Goal: Task Accomplishment & Management: Use online tool/utility

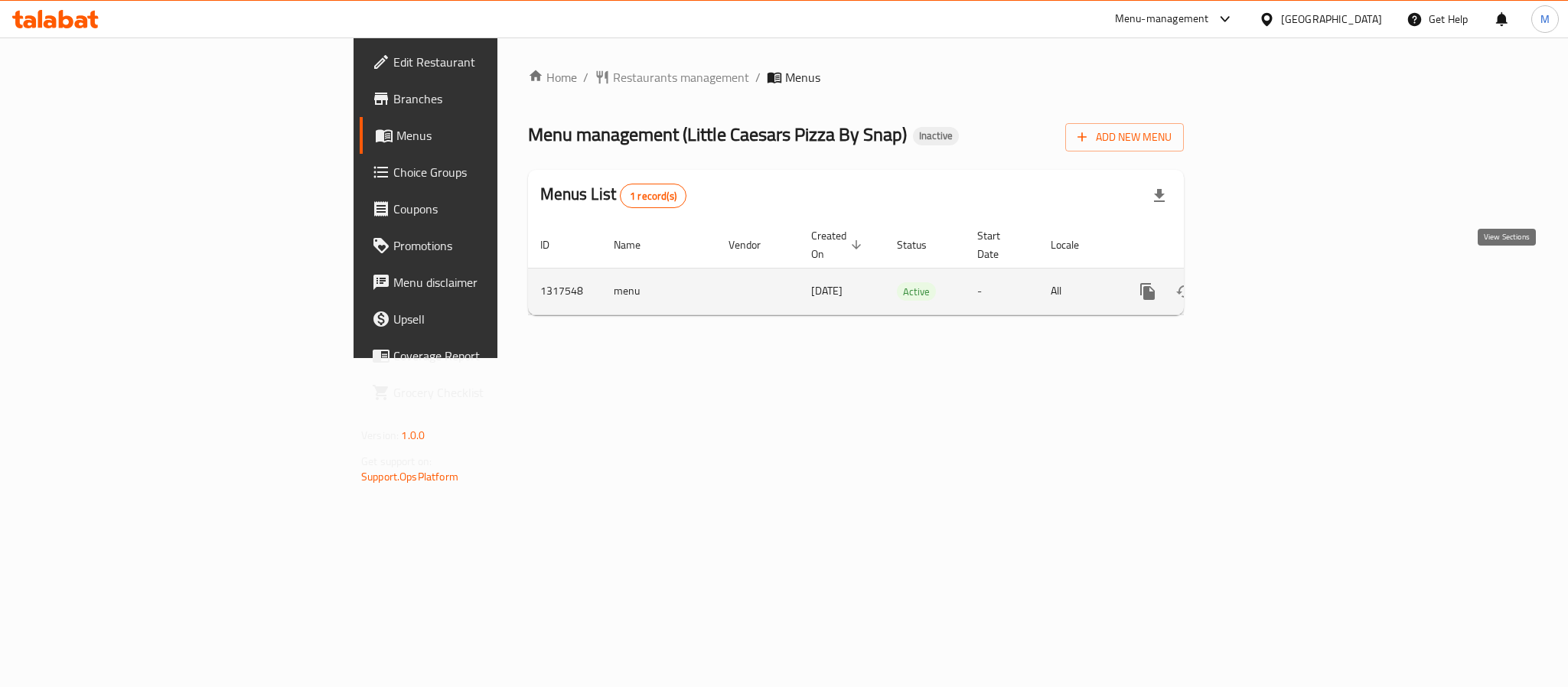
click at [1267, 282] on icon "enhanced table" at bounding box center [1258, 290] width 18 height 18
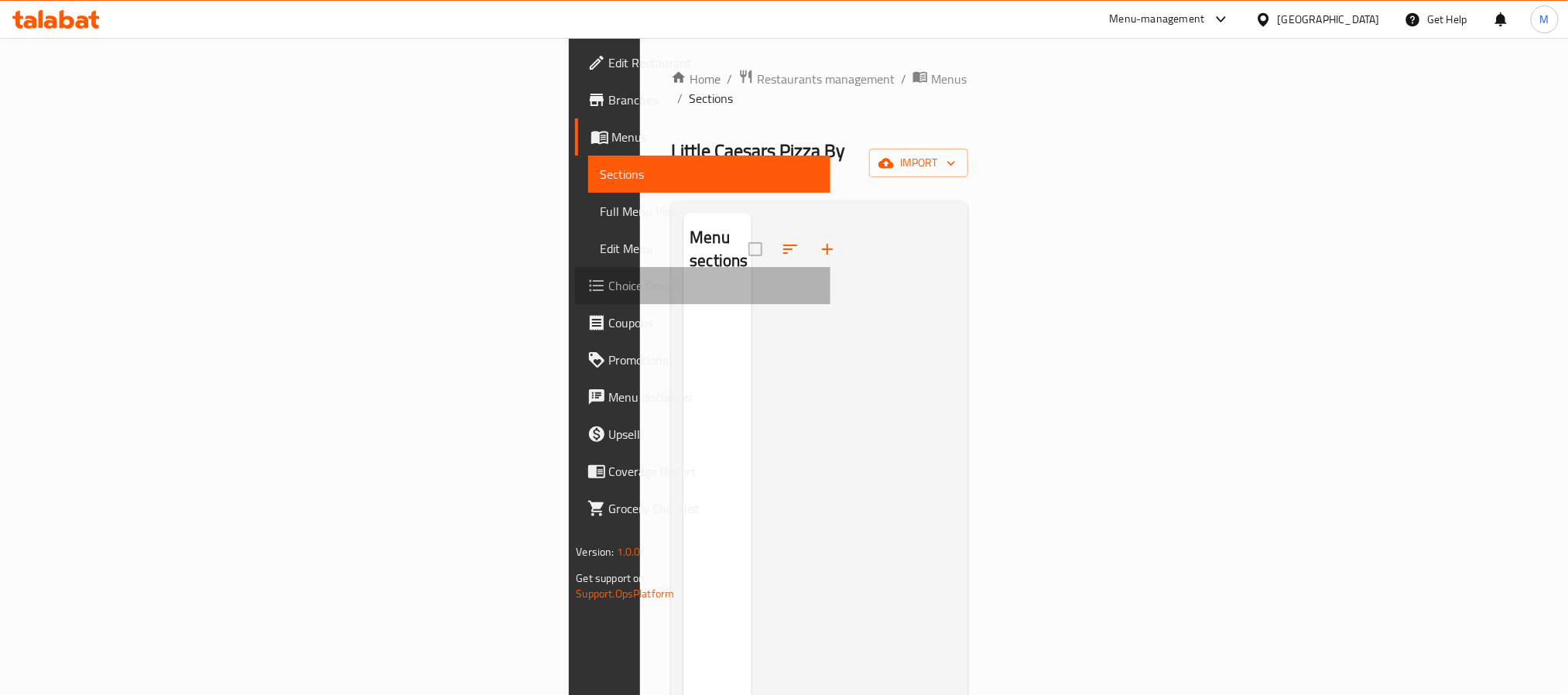
click at [609, 281] on span "Choice Groups" at bounding box center [713, 285] width 209 height 18
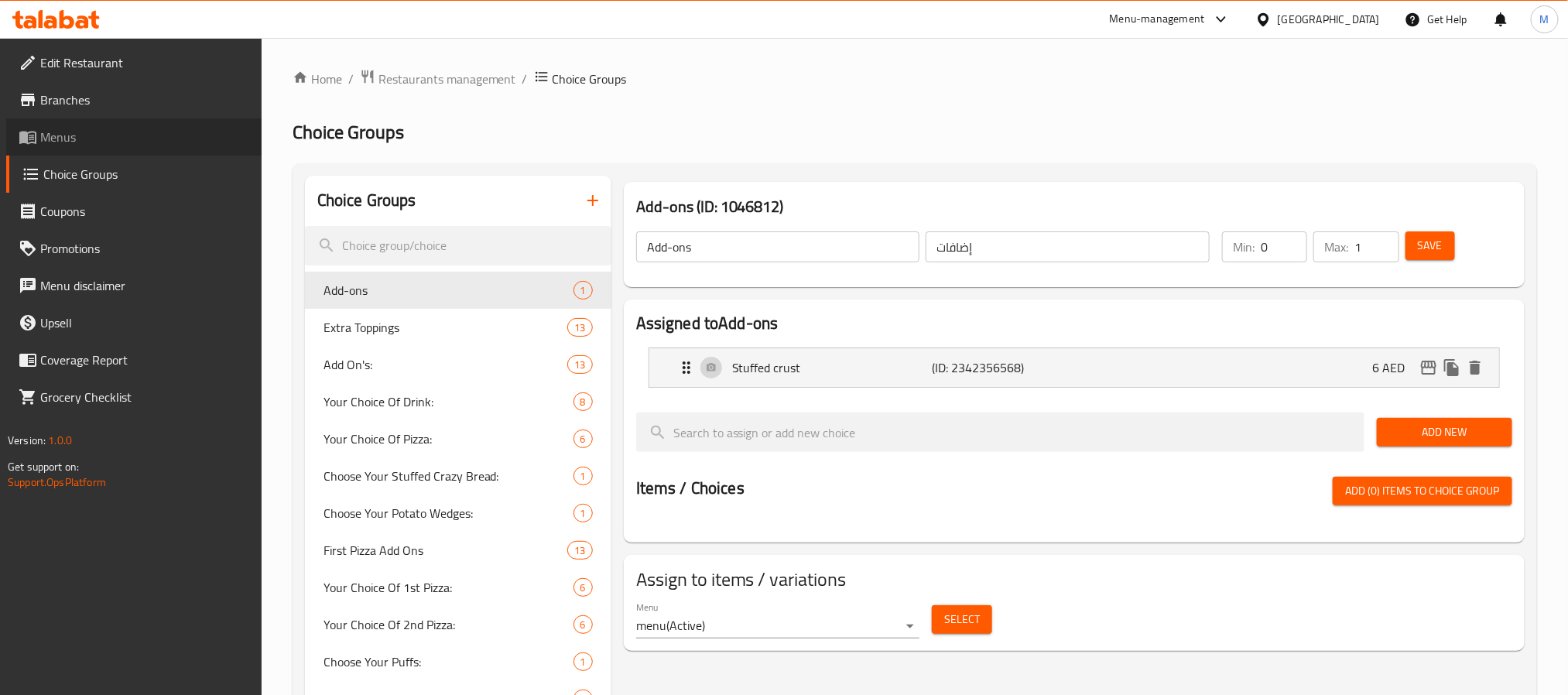
click at [96, 134] on span "Menus" at bounding box center [145, 136] width 209 height 18
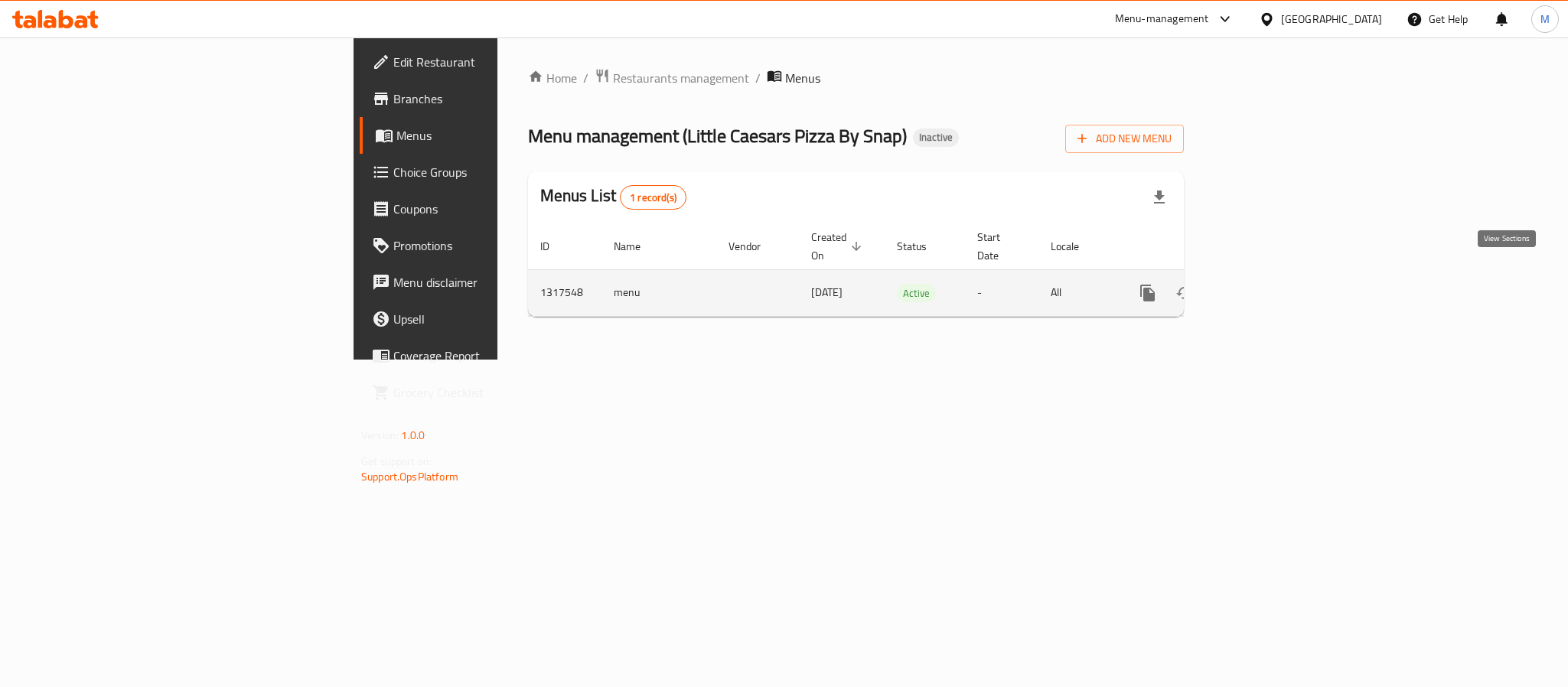
click at [1267, 284] on icon "enhanced table" at bounding box center [1258, 292] width 18 height 18
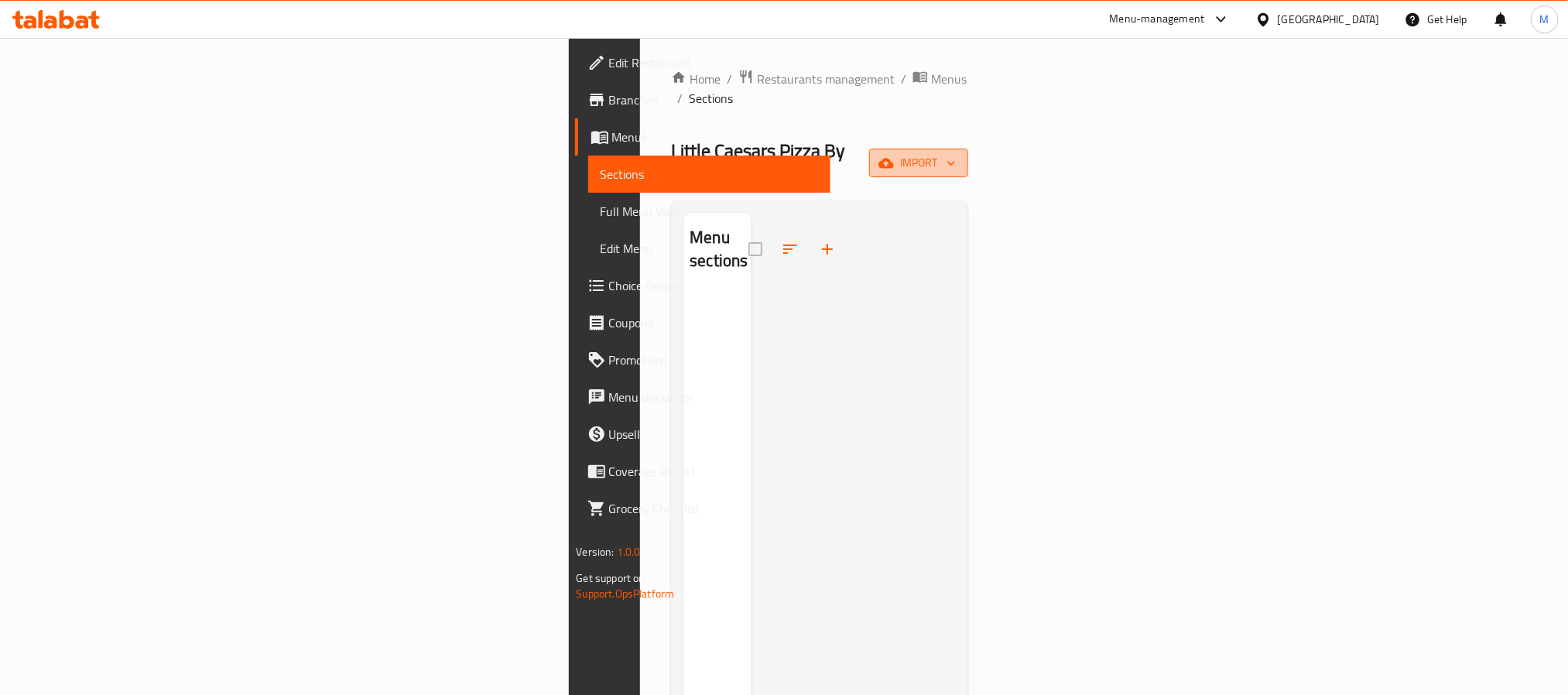
click at [956, 153] on span "import" at bounding box center [918, 163] width 74 height 19
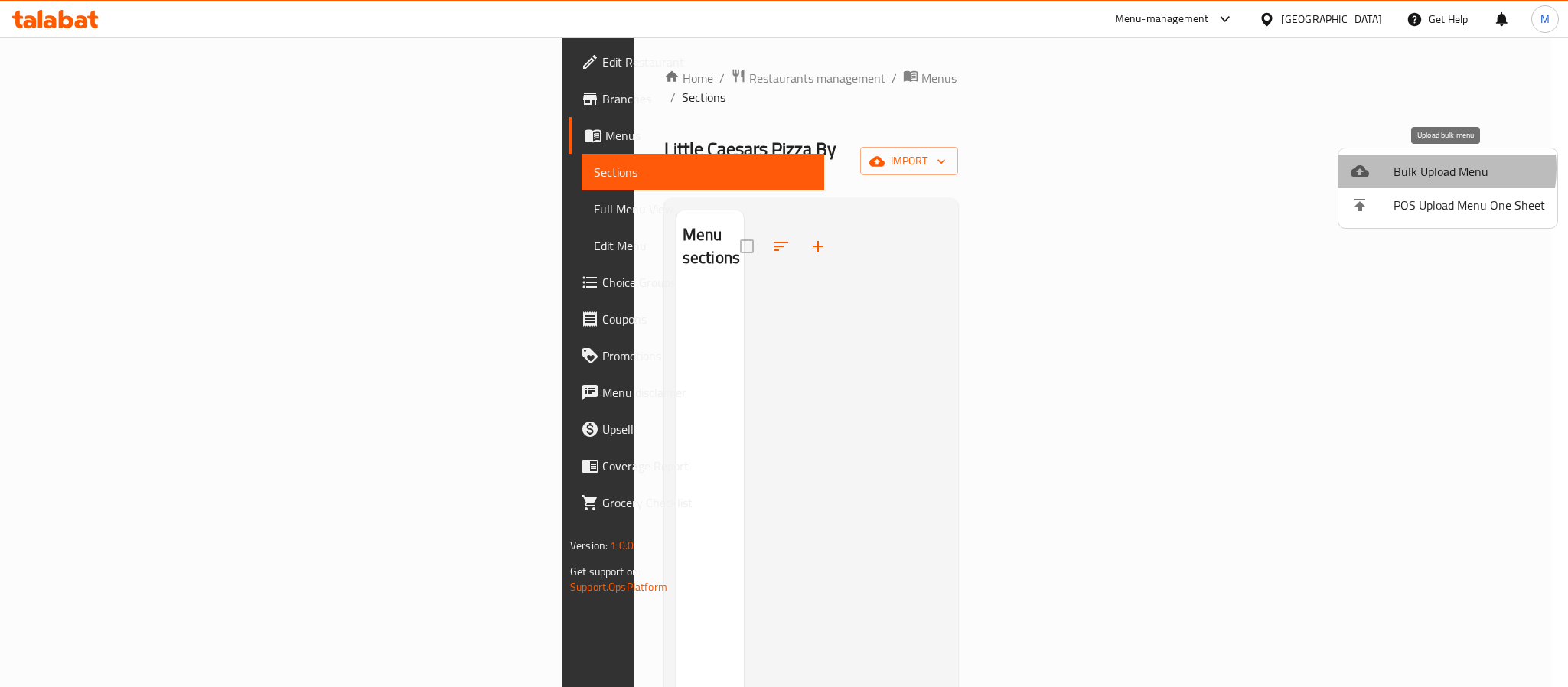
click at [1426, 168] on span "Bulk Upload Menu" at bounding box center [1470, 171] width 152 height 18
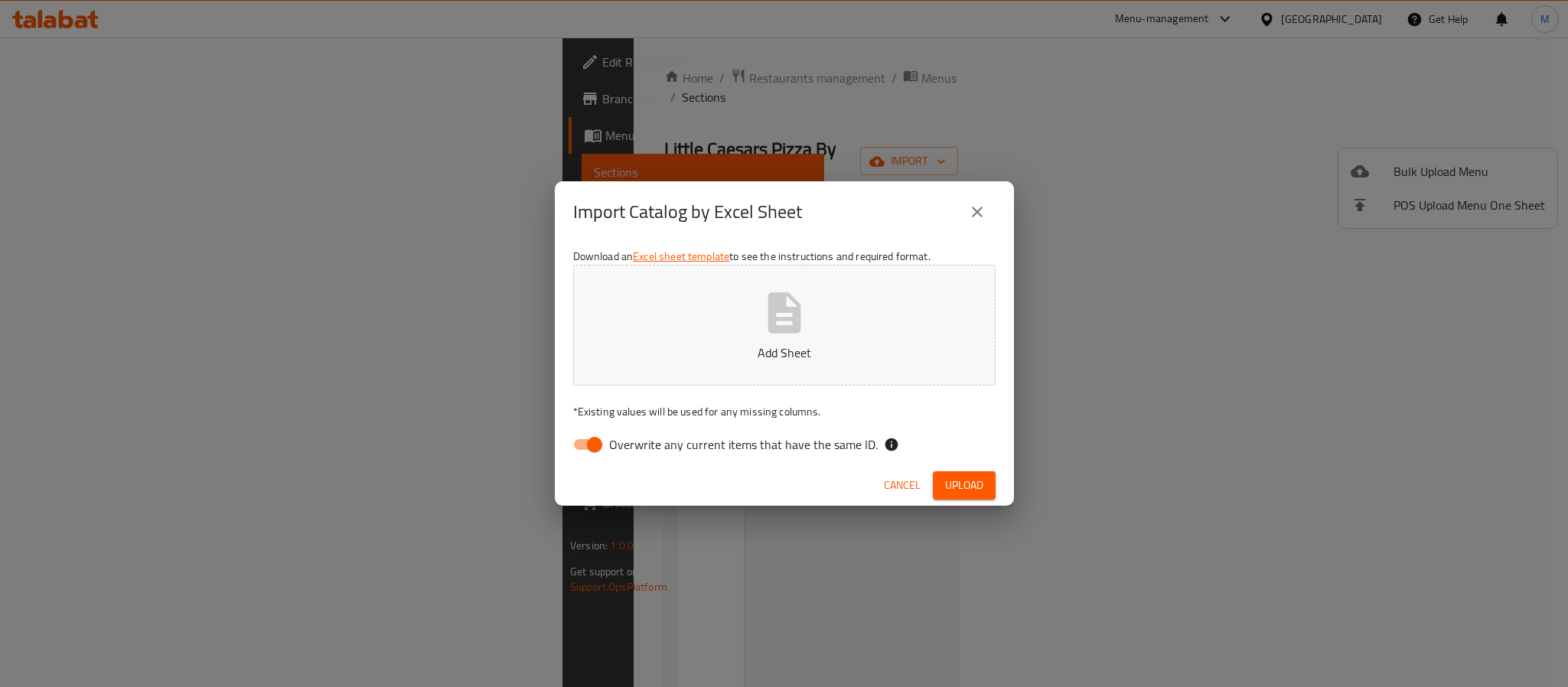
click at [744, 443] on span "Overwrite any current items that have the same ID." at bounding box center [743, 444] width 268 height 18
click at [638, 443] on input "Overwrite any current items that have the same ID." at bounding box center [594, 445] width 87 height 29
checkbox input "false"
click at [972, 484] on span "Upload" at bounding box center [964, 485] width 38 height 19
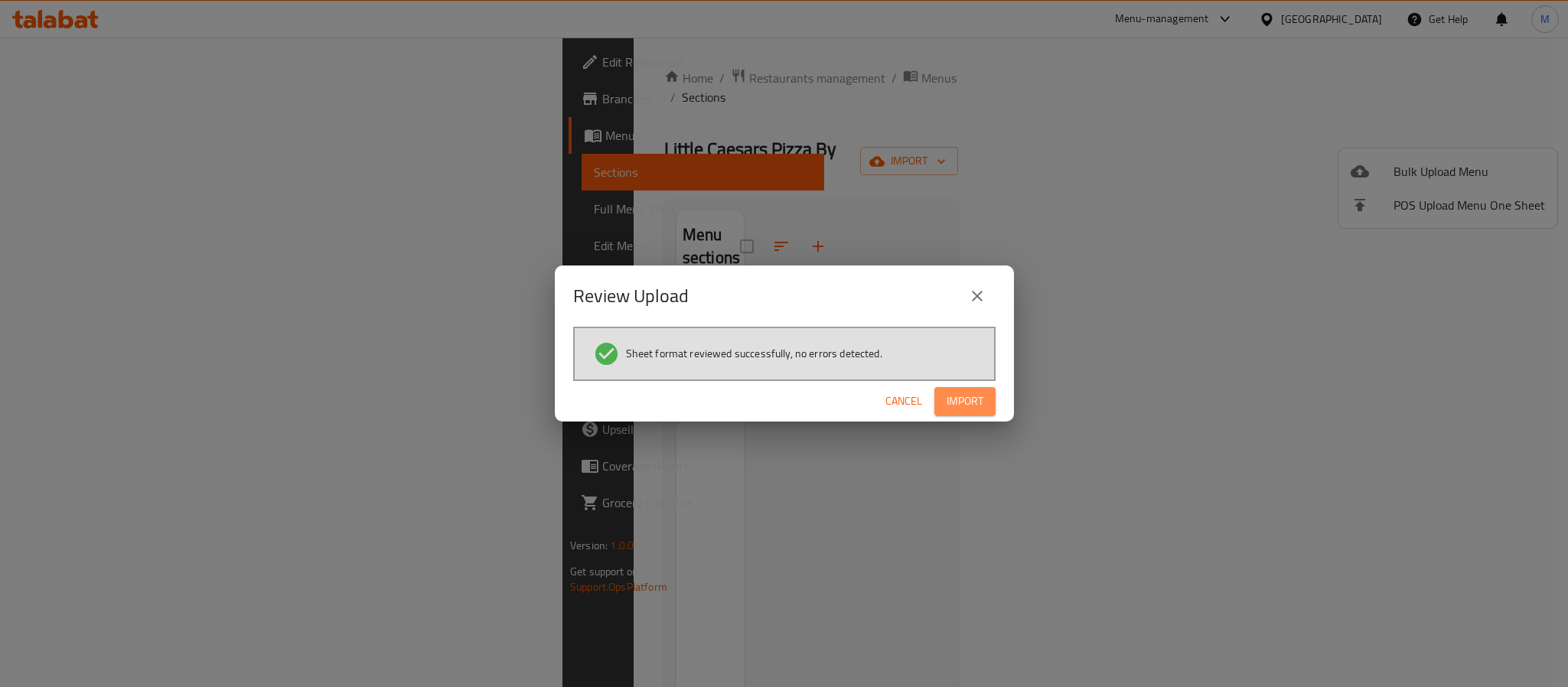
click at [953, 397] on span "Import" at bounding box center [965, 401] width 37 height 19
click at [949, 395] on span "Import" at bounding box center [965, 401] width 37 height 19
click at [899, 395] on span "Cancel" at bounding box center [904, 401] width 37 height 19
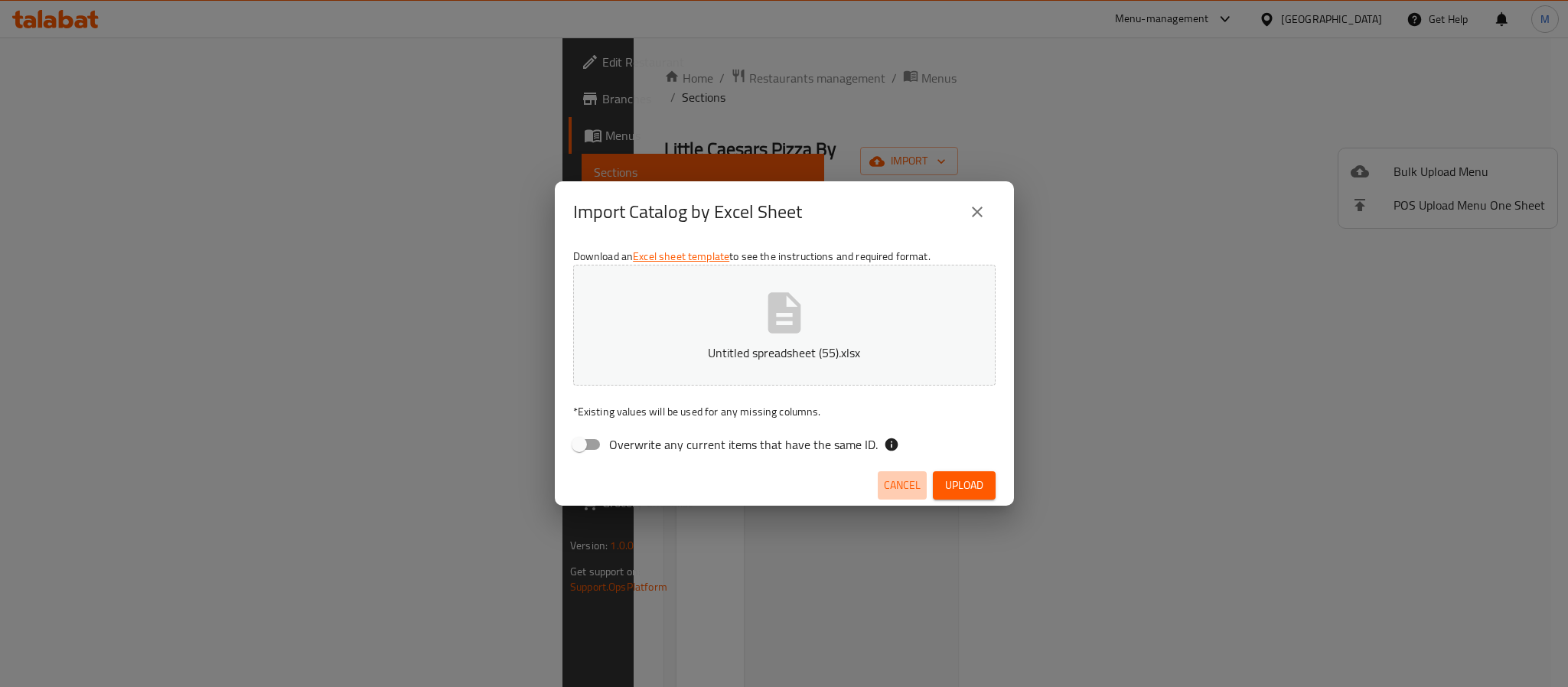
click at [891, 480] on span "Cancel" at bounding box center [902, 485] width 37 height 19
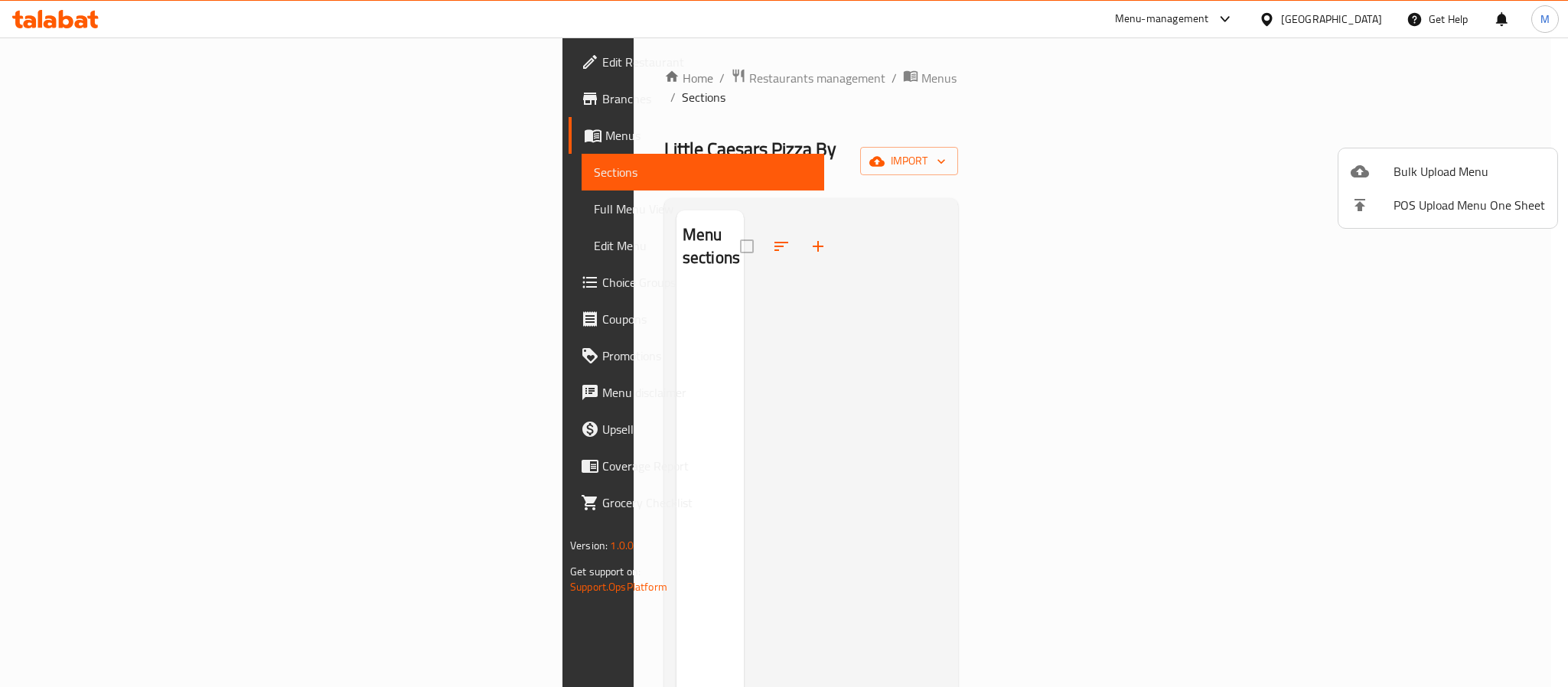
click at [80, 267] on div at bounding box center [784, 343] width 1568 height 687
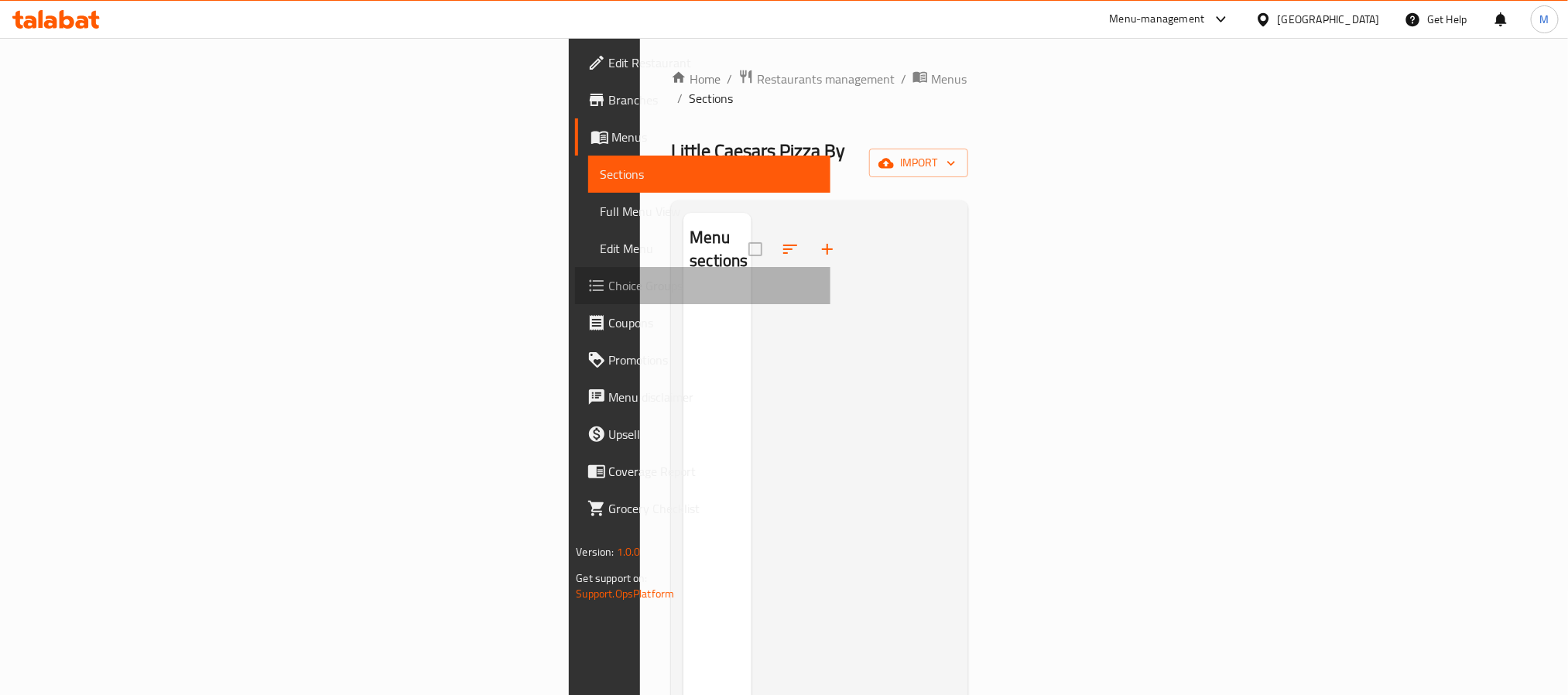
click at [609, 285] on span "Choice Groups" at bounding box center [713, 285] width 209 height 18
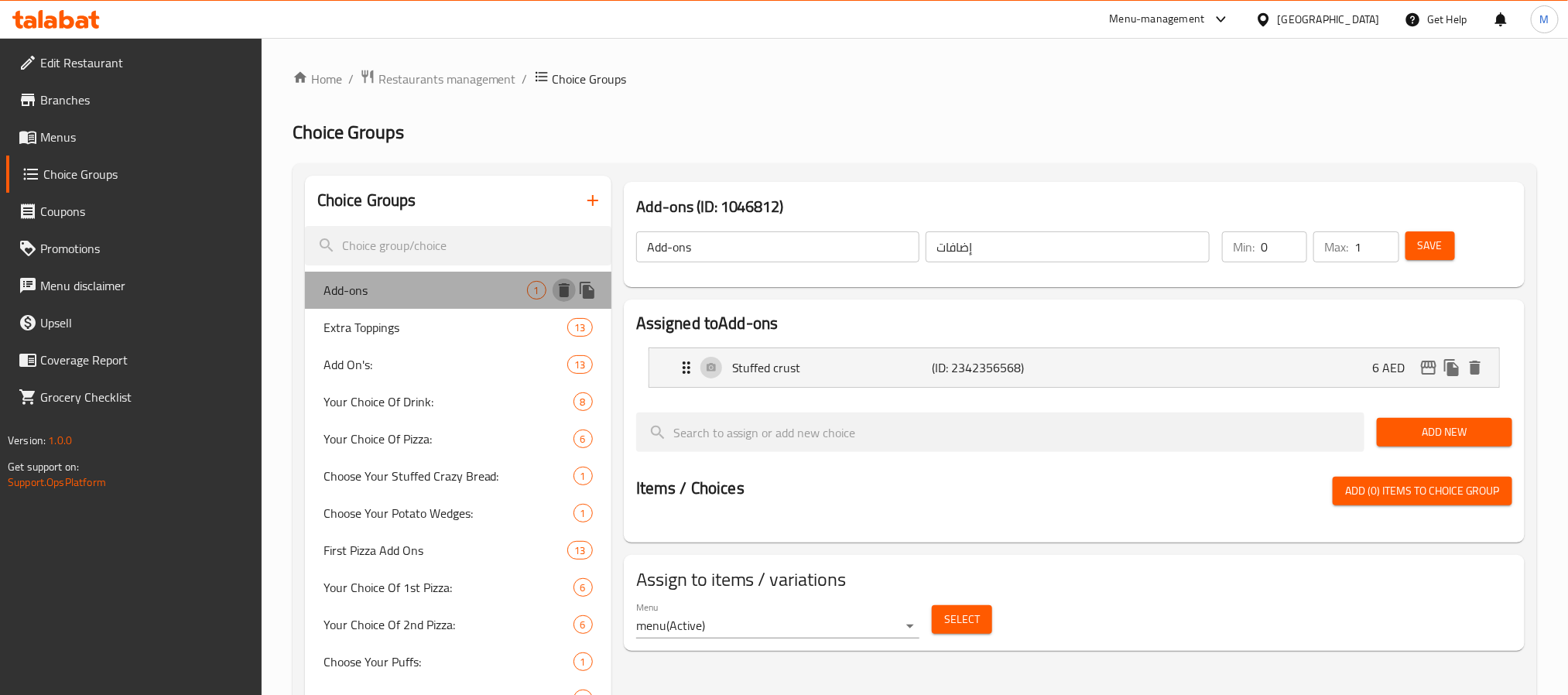
click at [557, 288] on icon "delete" at bounding box center [563, 290] width 18 height 18
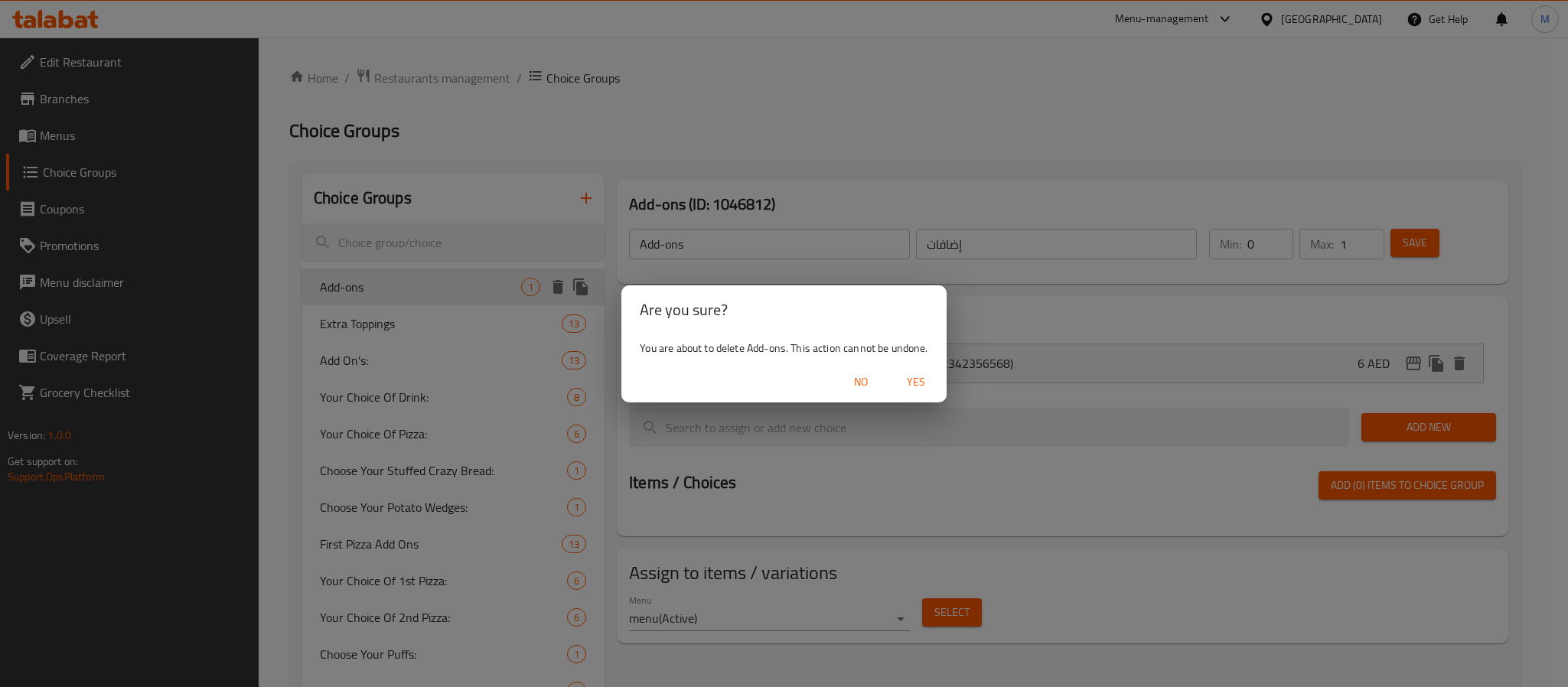
click at [914, 382] on span "Yes" at bounding box center [916, 382] width 37 height 19
type input "Extra Toppings"
type input "إضافات إضافية"
type input "13"
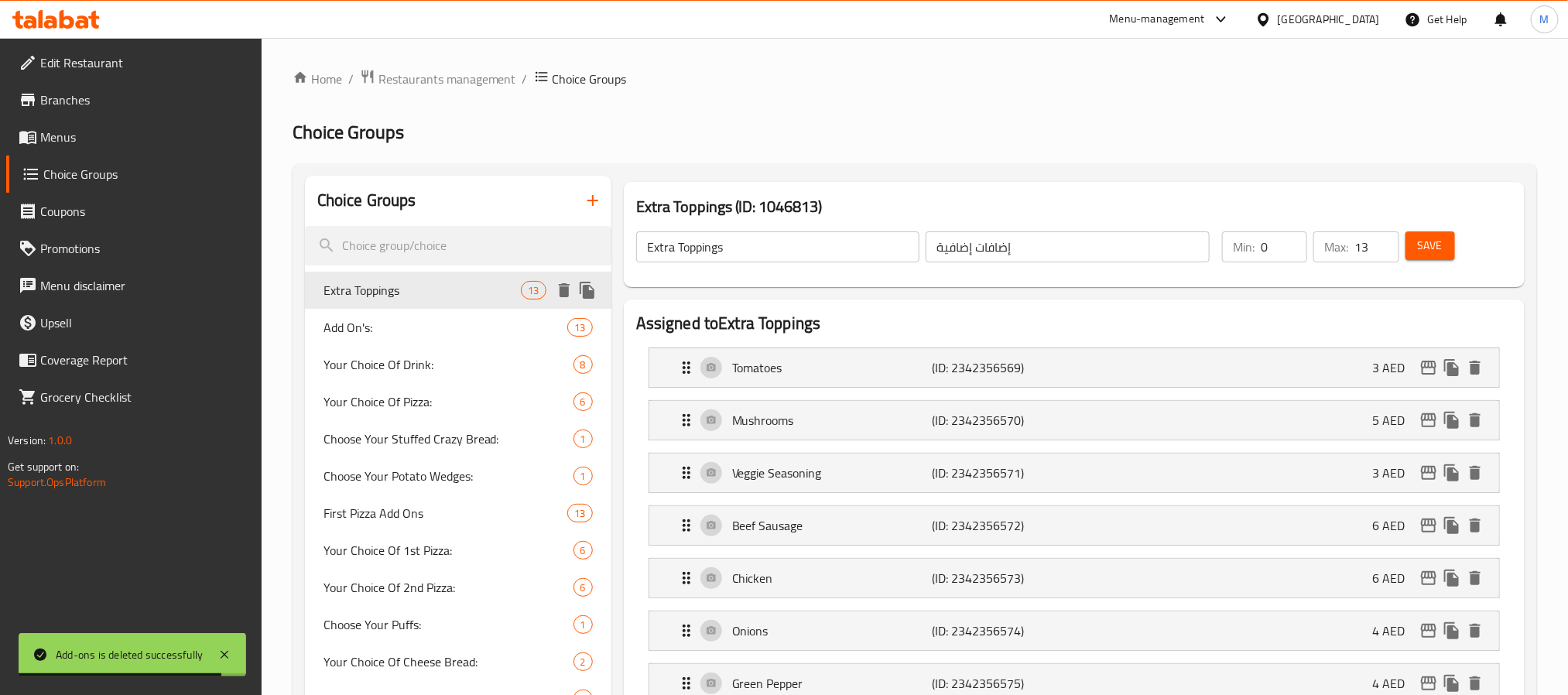
click at [567, 283] on icon "delete" at bounding box center [563, 290] width 18 height 18
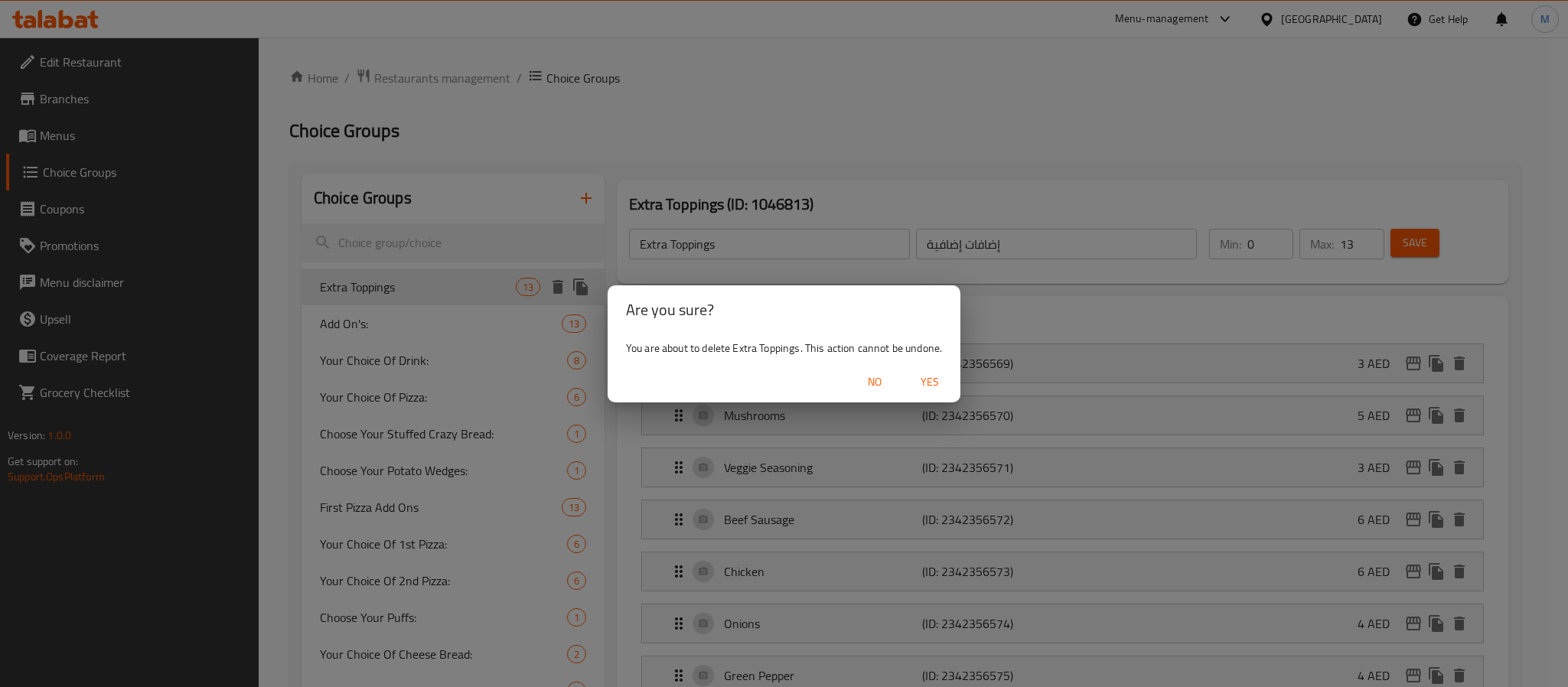
click at [923, 377] on span "Yes" at bounding box center [930, 382] width 37 height 19
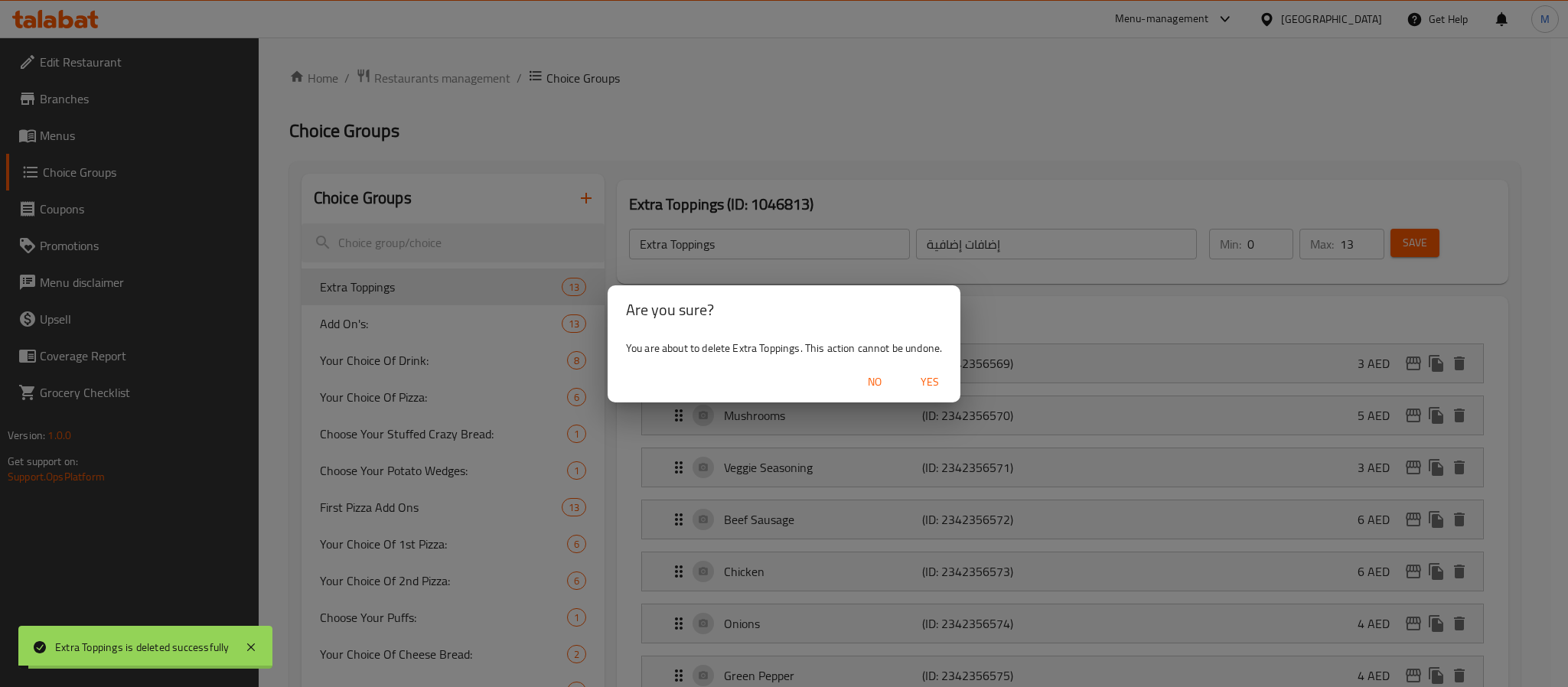
type input "Add On's:"
type input "إضافات:"
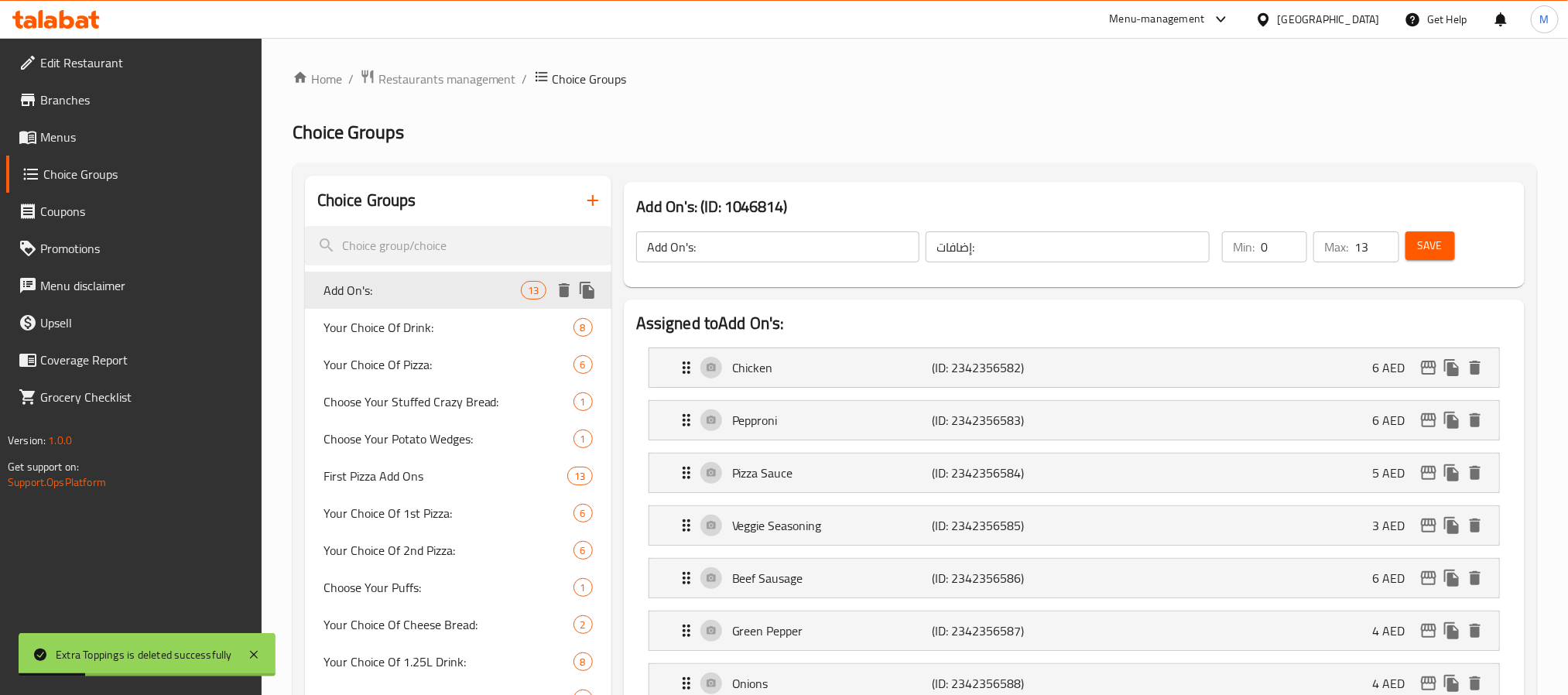
click at [567, 286] on icon "delete" at bounding box center [564, 290] width 10 height 14
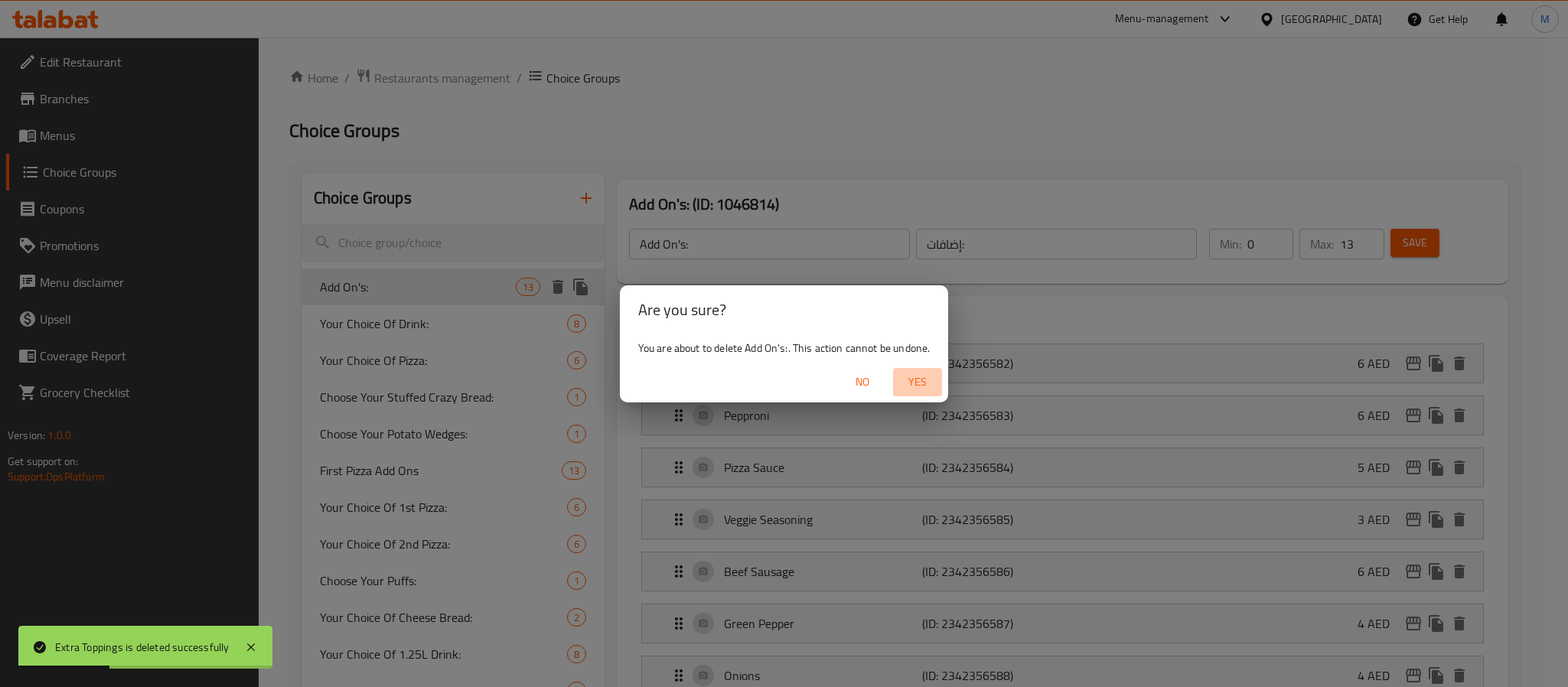
click at [925, 374] on span "Yes" at bounding box center [918, 382] width 37 height 19
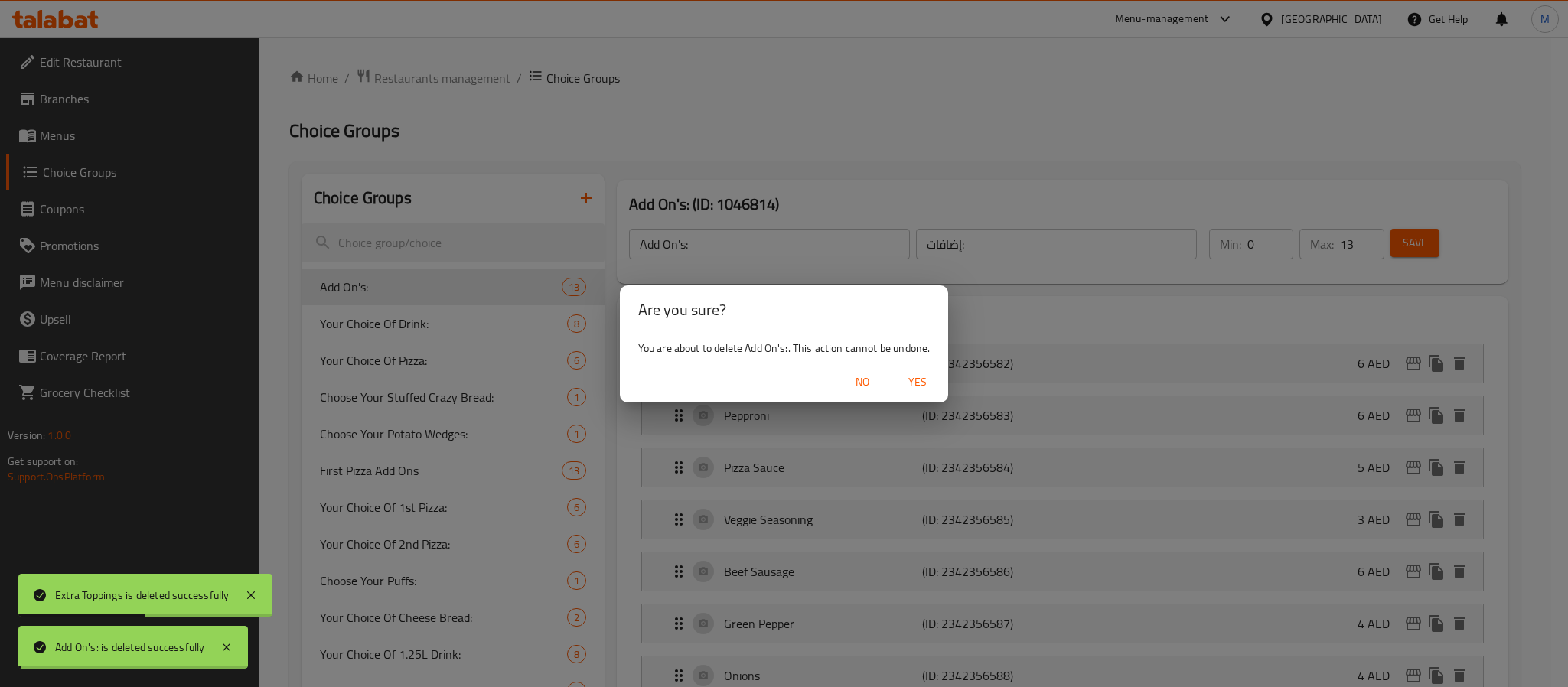
type input "Your Choice Of Drink:"
type input "إختيارك من المشروب:"
type input "1"
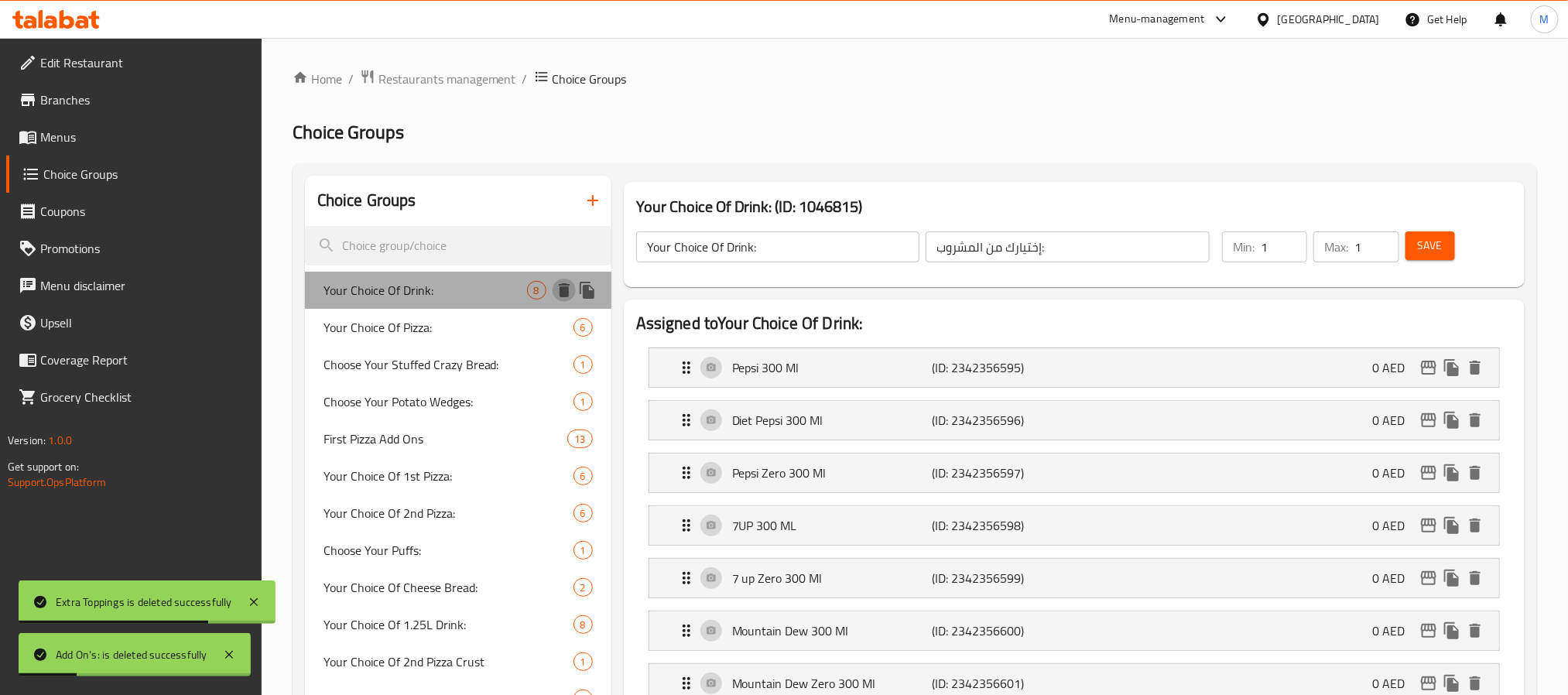
click at [562, 285] on icon "delete" at bounding box center [563, 290] width 18 height 18
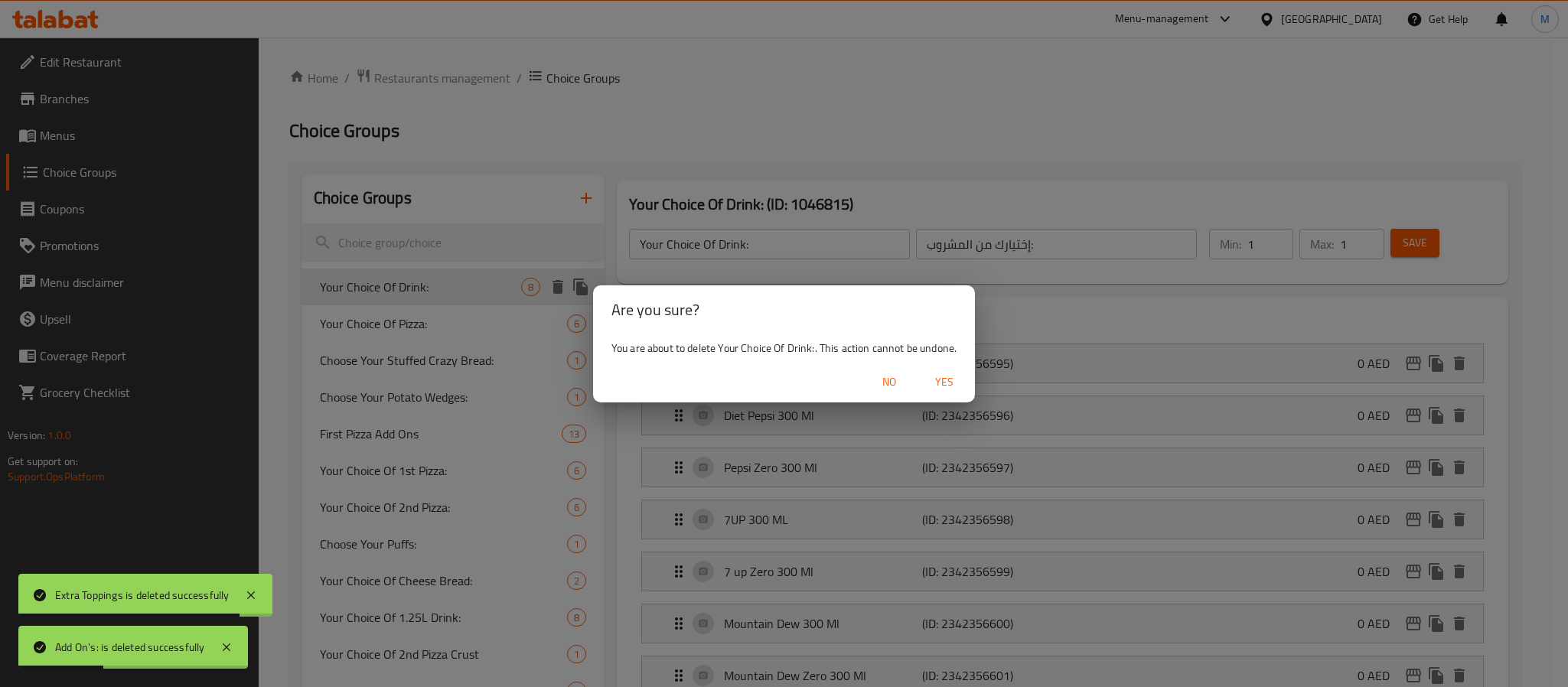
click at [942, 372] on span "Yes" at bounding box center [944, 382] width 37 height 19
type input "Your Choice Of Pizza:"
type input "إختيارك من البيتزا:"
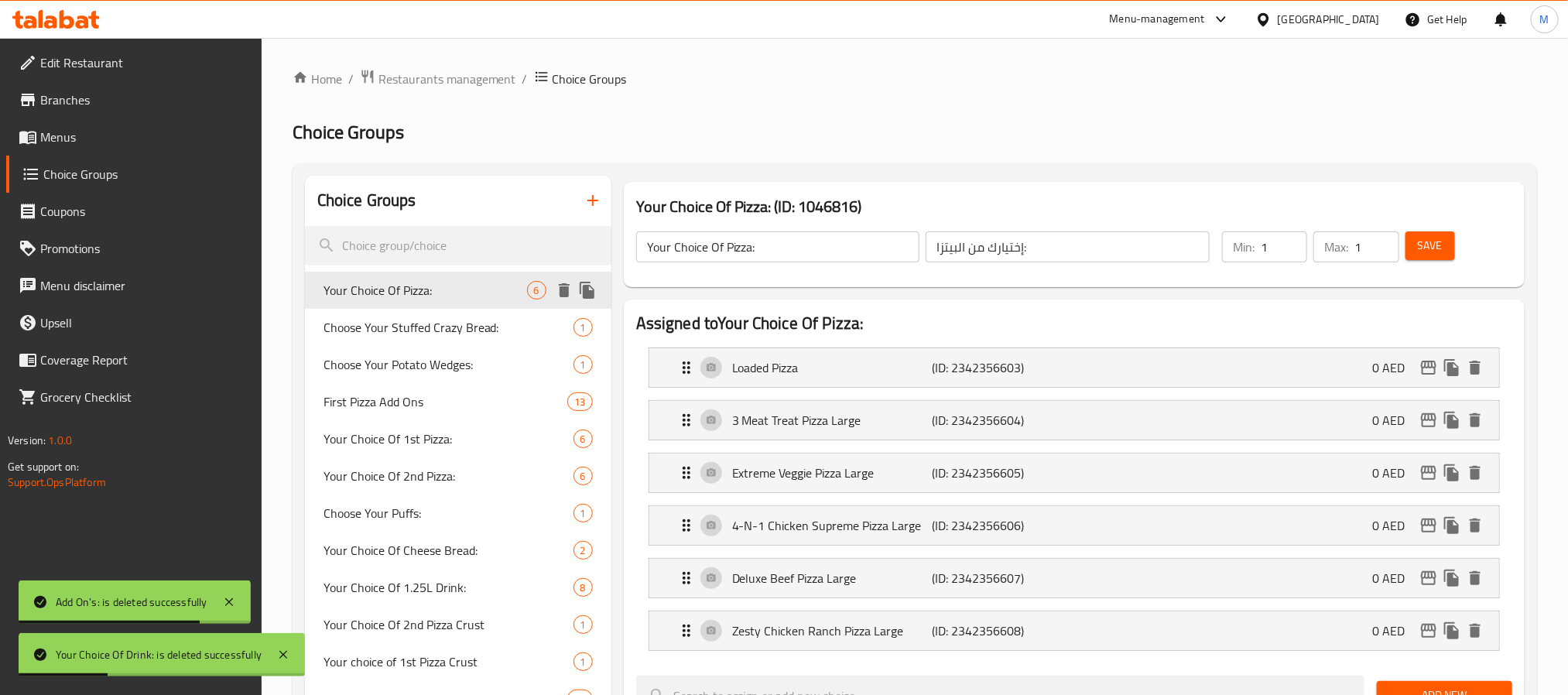
click at [565, 288] on icon "delete" at bounding box center [564, 290] width 10 height 14
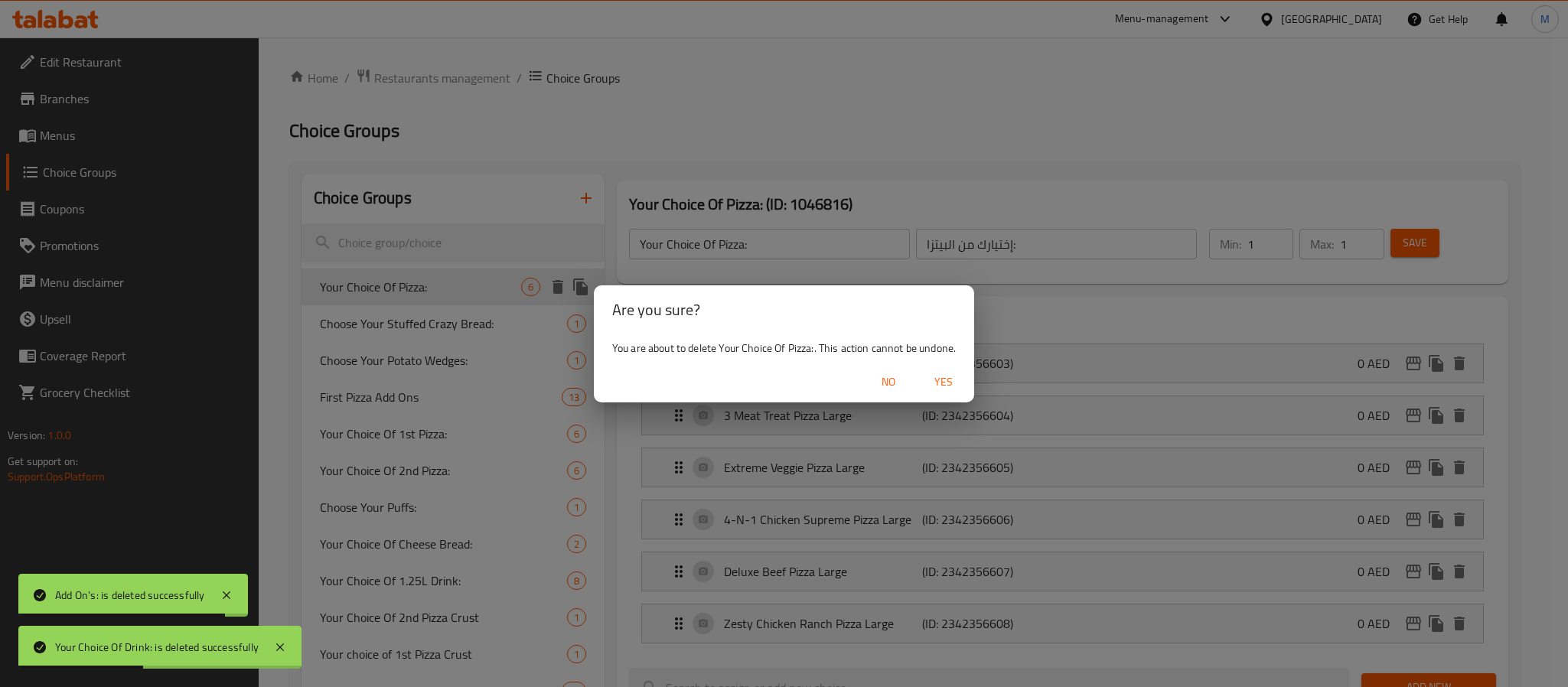
click at [935, 385] on span "Yes" at bounding box center [944, 382] width 37 height 19
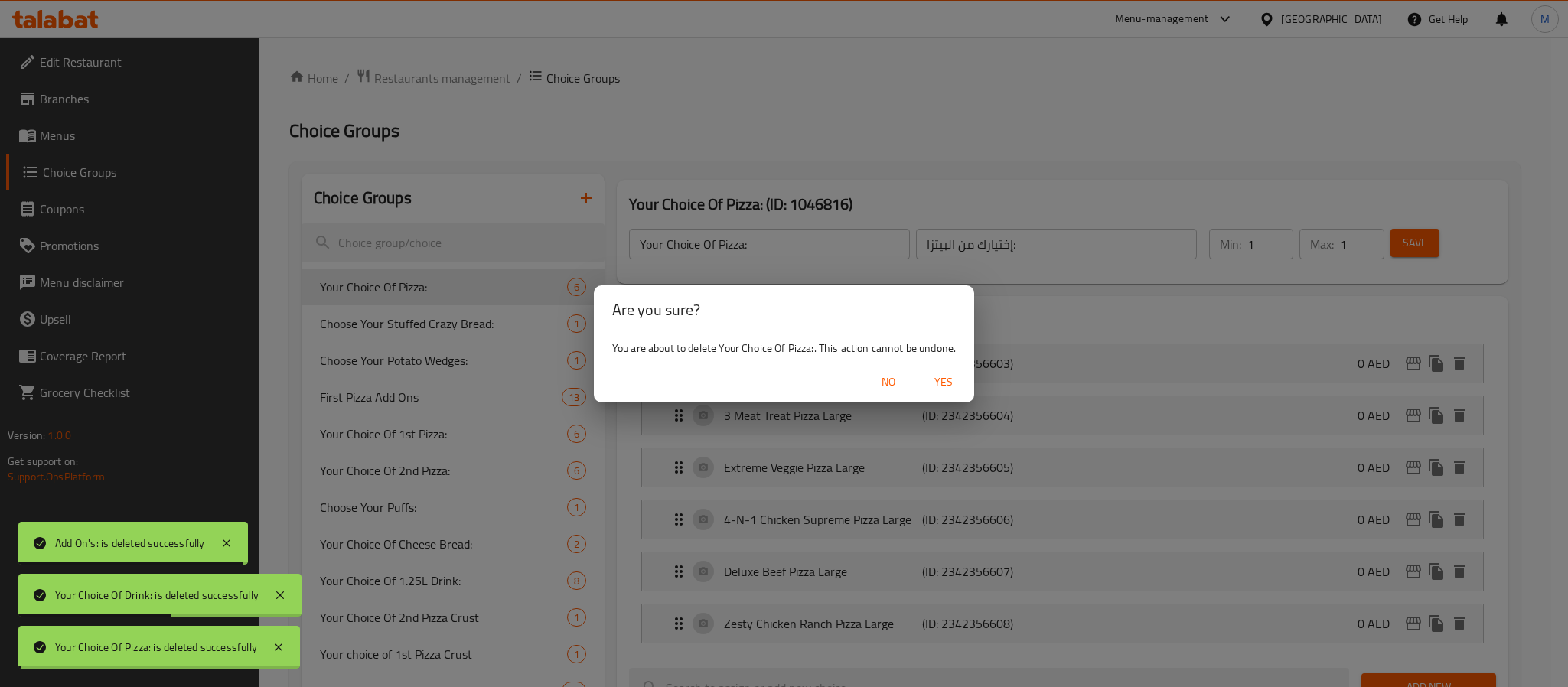
type input "Choose Your Stuffed Crazy Bread:"
type input "اختر خبزك المحشو المجنون:"
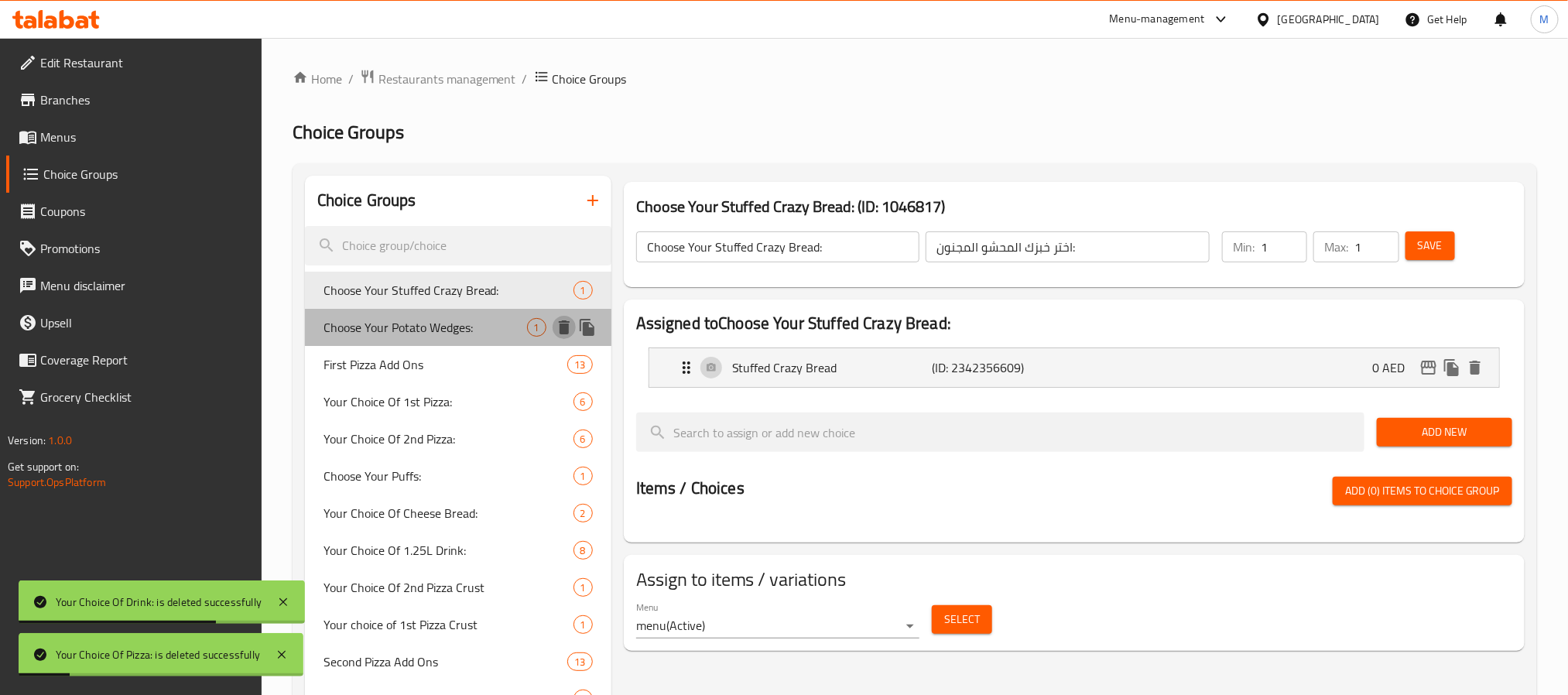
click at [562, 330] on icon "delete" at bounding box center [564, 327] width 10 height 14
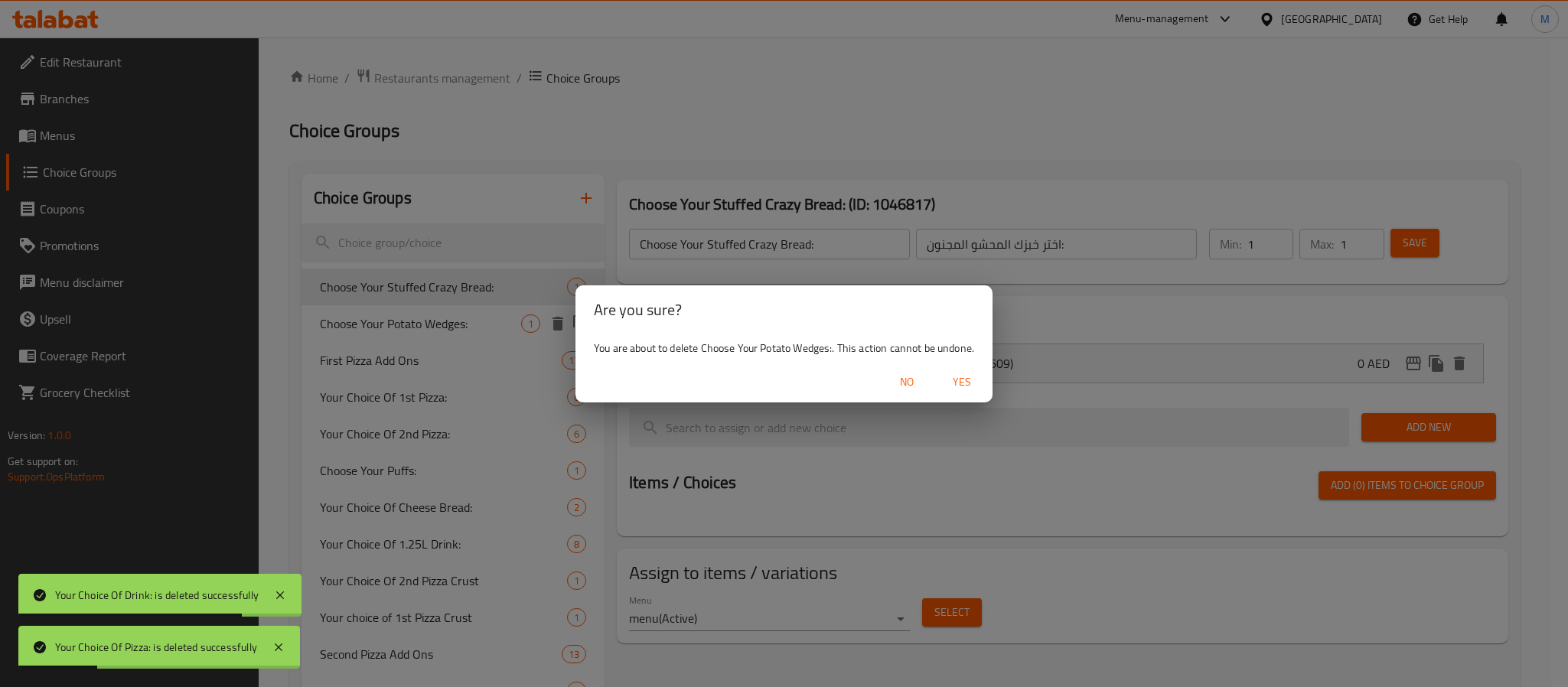
click at [948, 384] on span "Yes" at bounding box center [962, 382] width 37 height 19
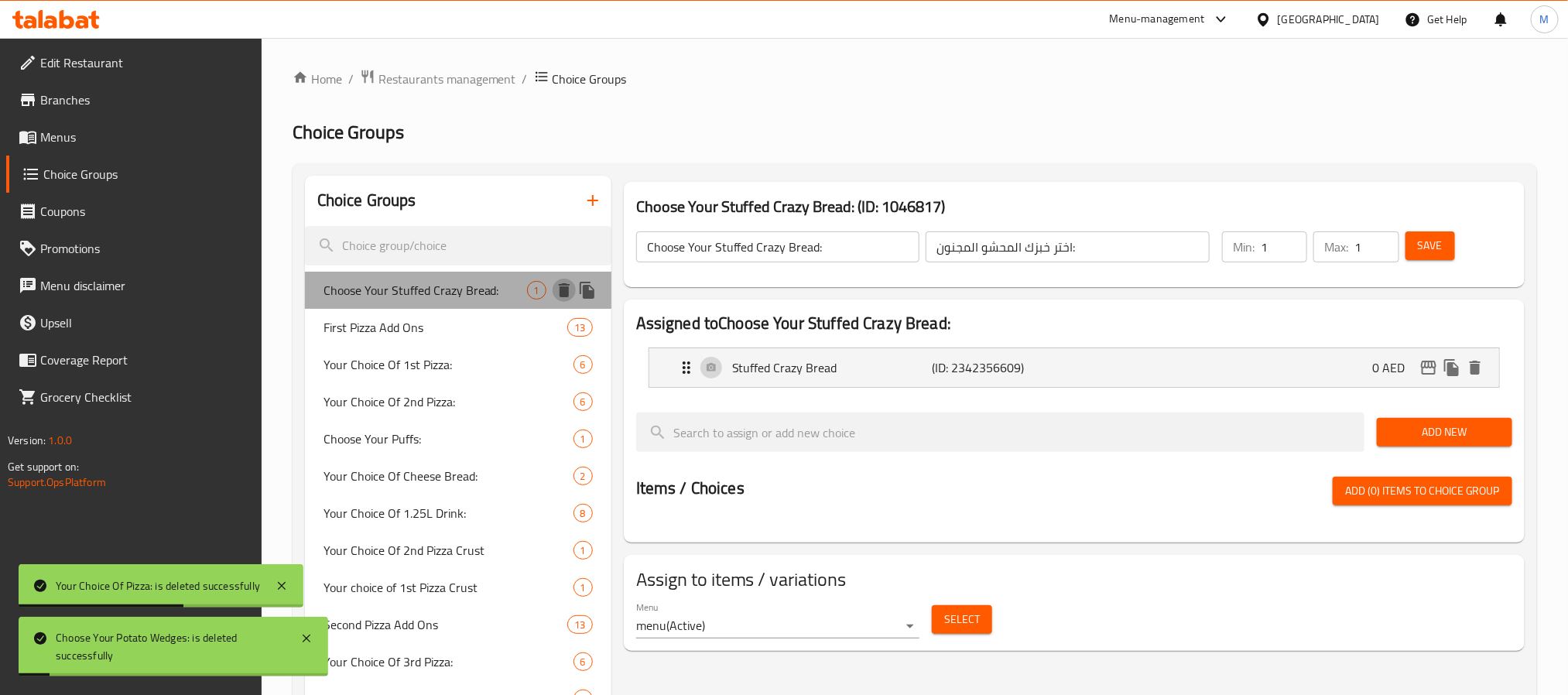
click at [560, 293] on icon "delete" at bounding box center [564, 290] width 10 height 14
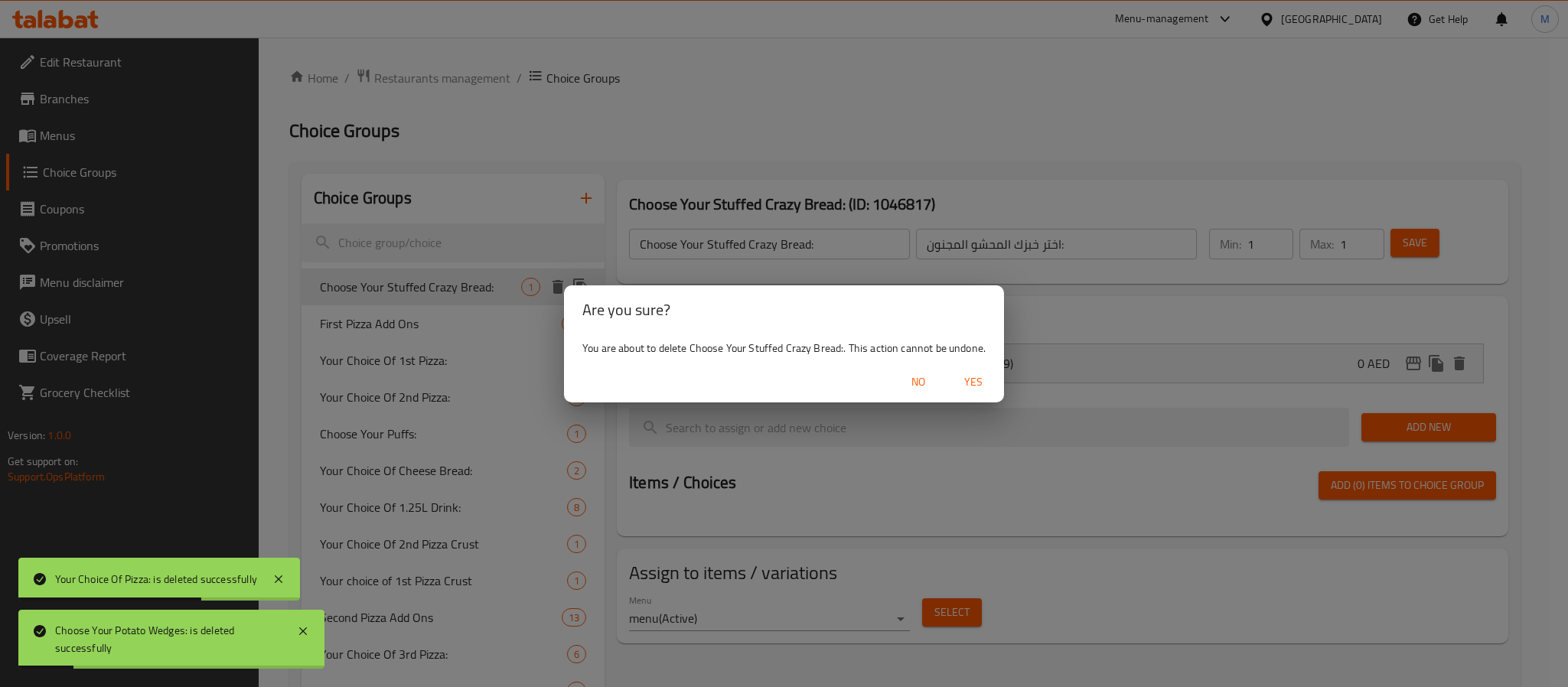
click at [975, 377] on span "Yes" at bounding box center [973, 382] width 37 height 19
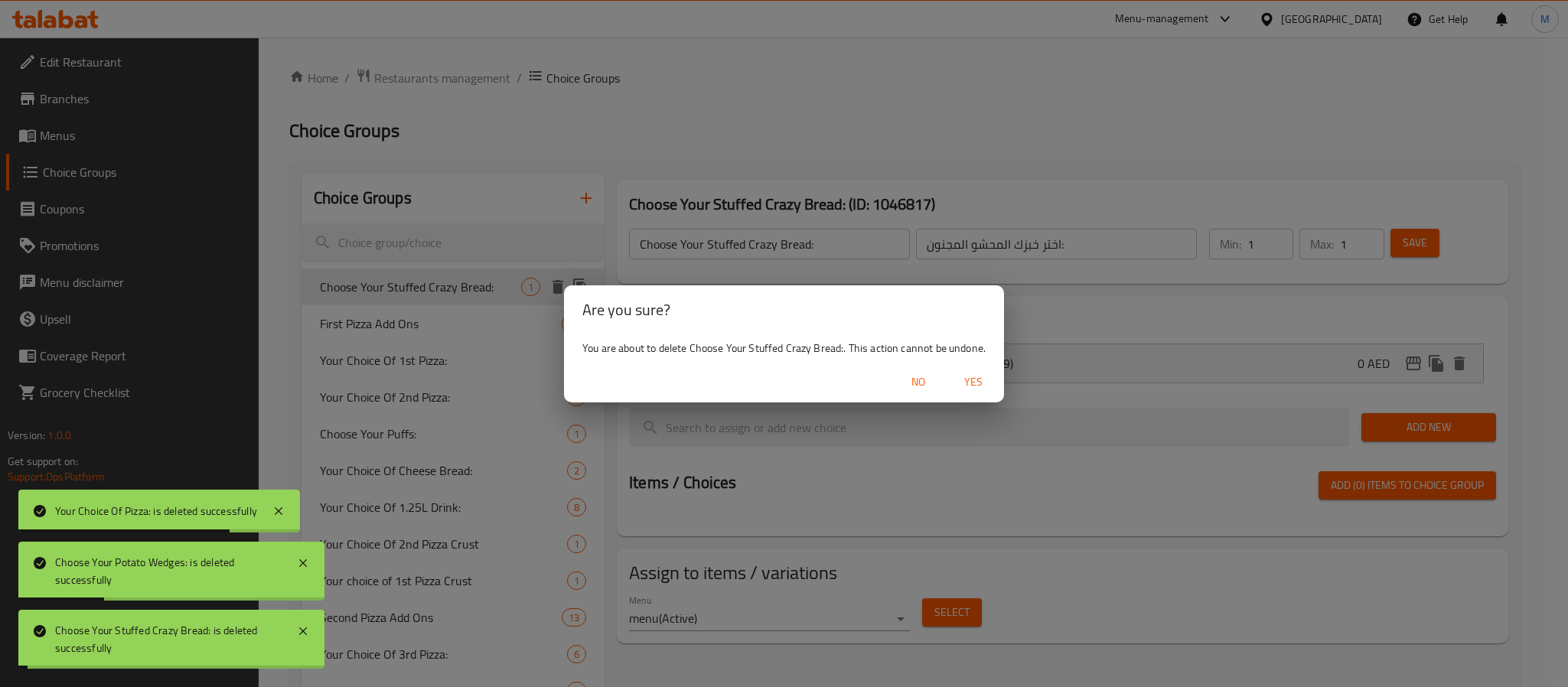
type input "First Pizza Add Ons"
type input "إضافات البيتزا الأولى"
type input "0"
type input "13"
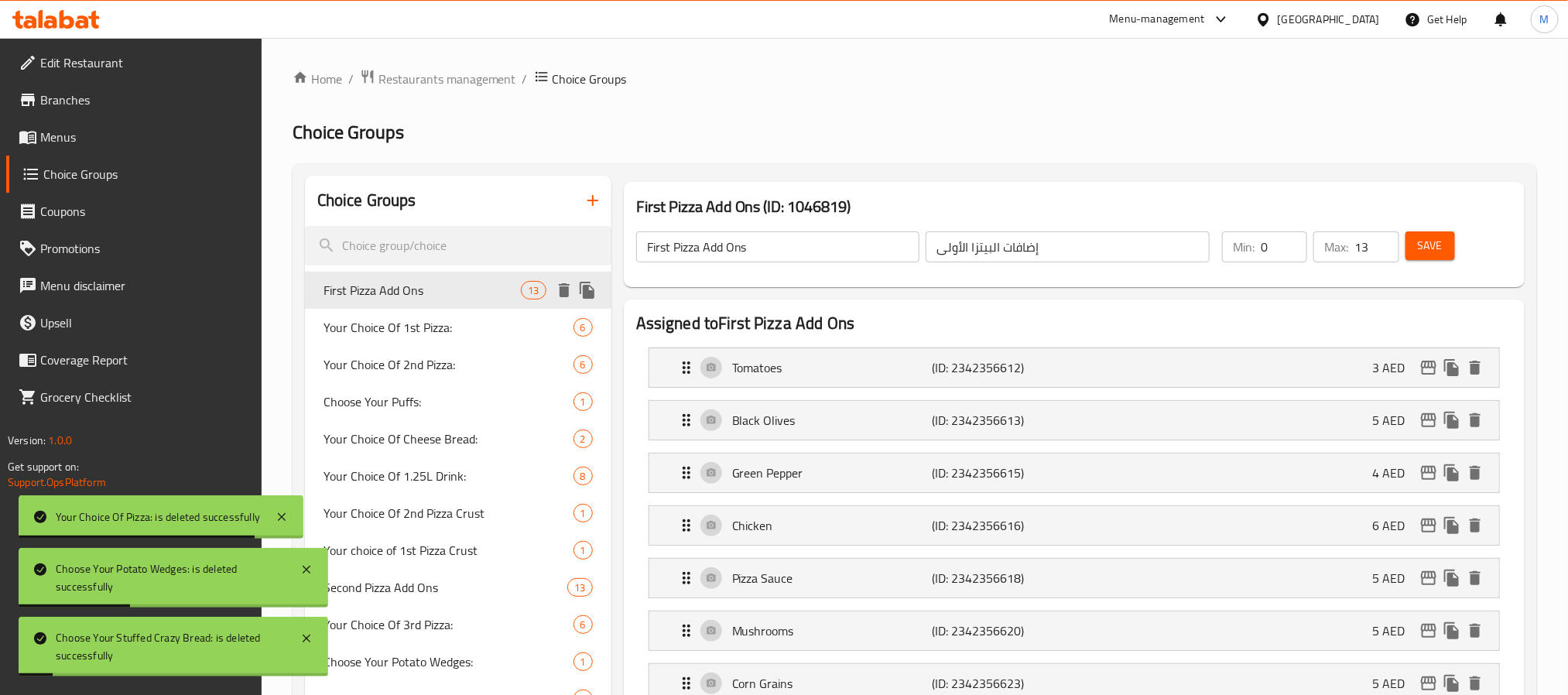
click at [562, 292] on icon "delete" at bounding box center [564, 290] width 10 height 14
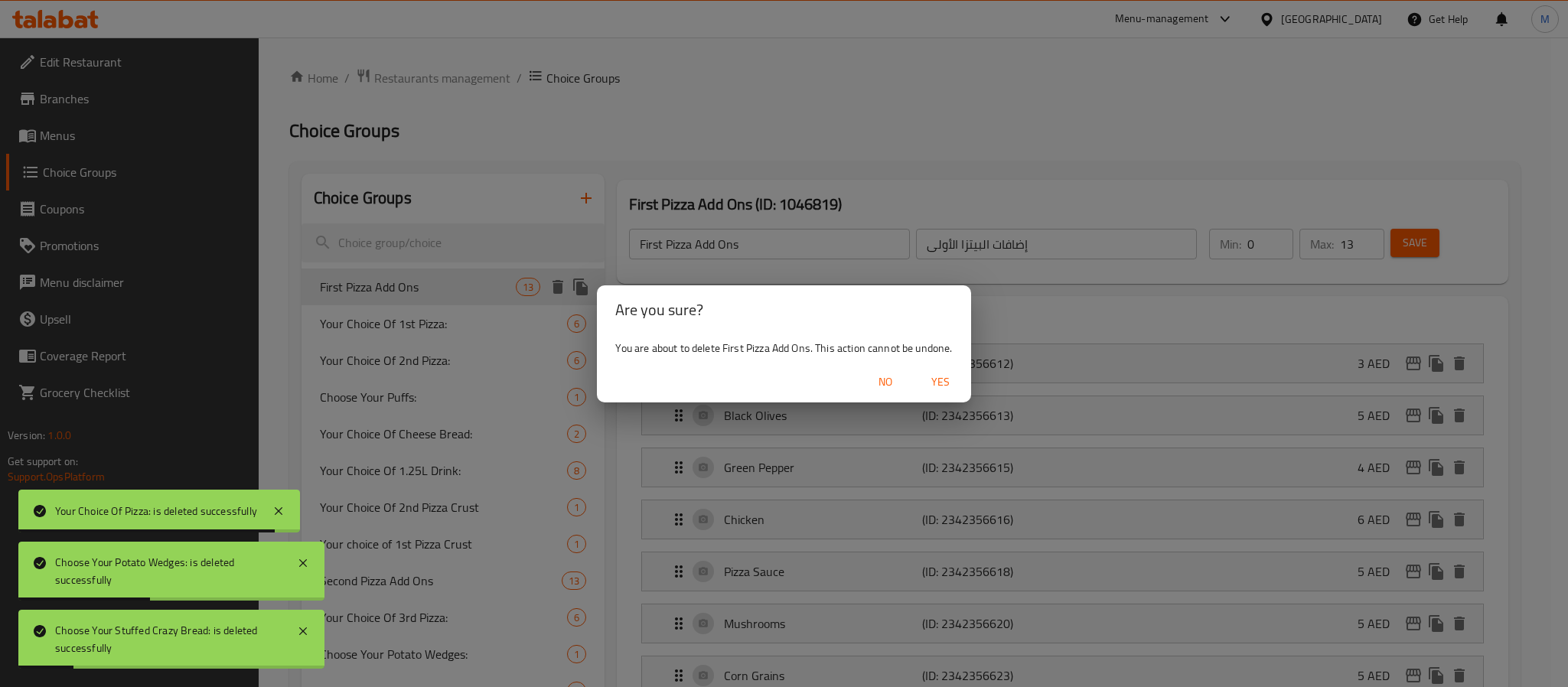
click at [944, 375] on span "Yes" at bounding box center [940, 382] width 37 height 19
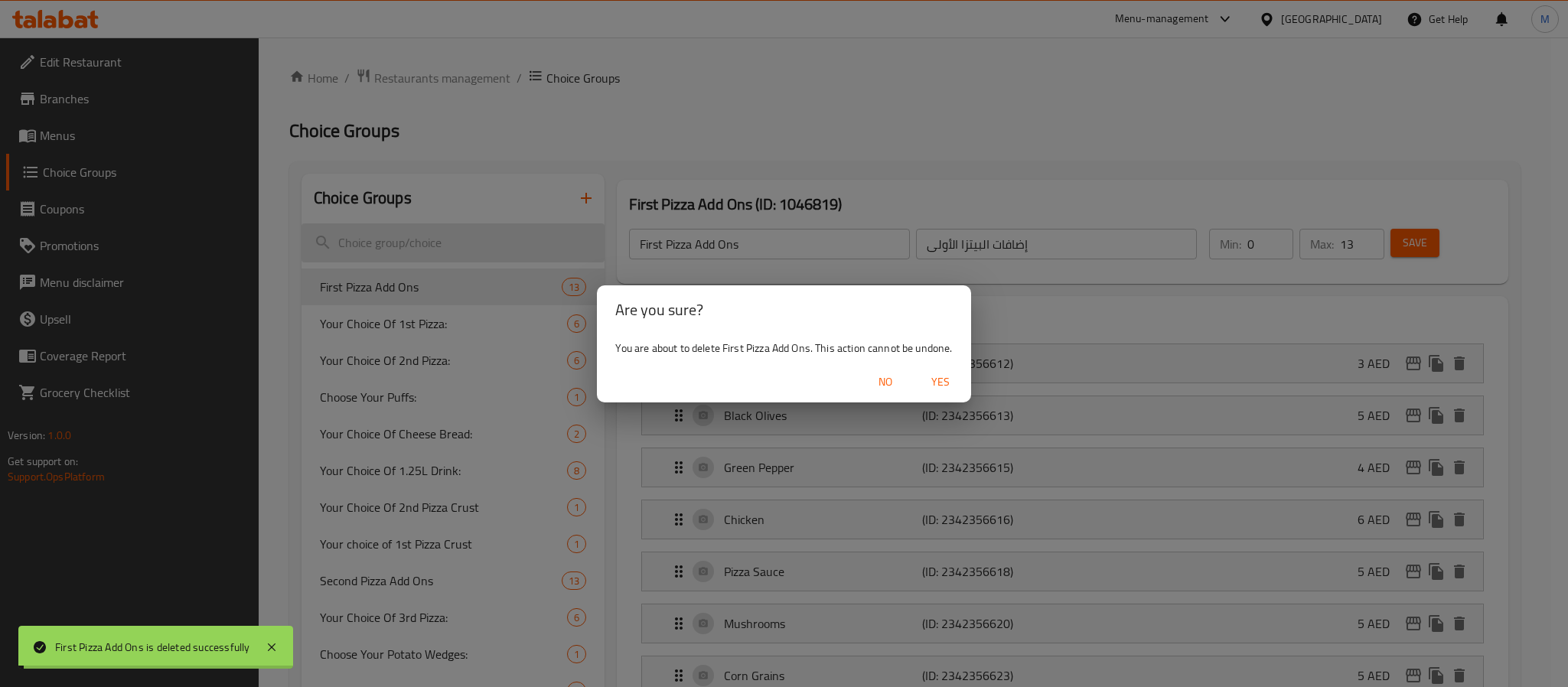
type input "Your Choice Of 1st Pizza:"
type input "إختيارك للبيتزا الاولي:"
type input "1"
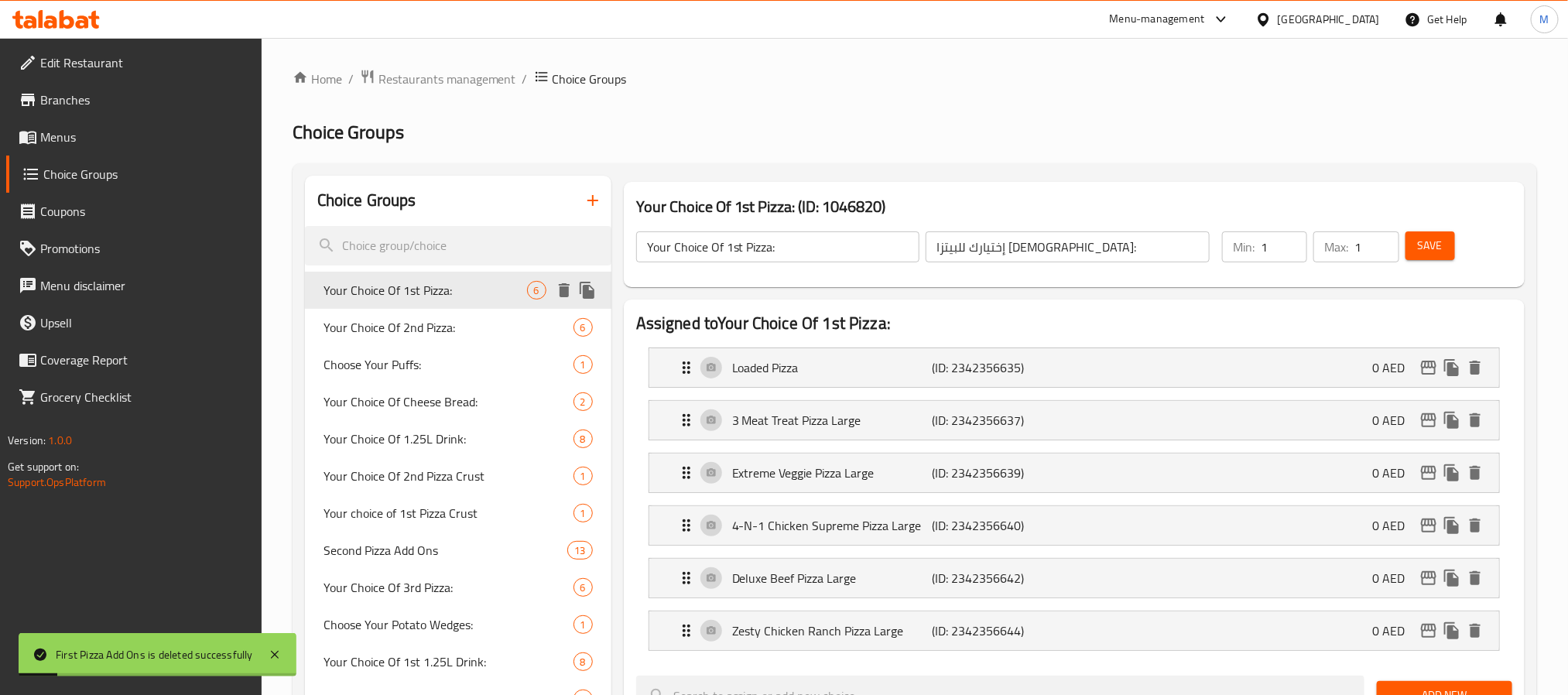
click at [564, 290] on icon "delete" at bounding box center [564, 290] width 10 height 14
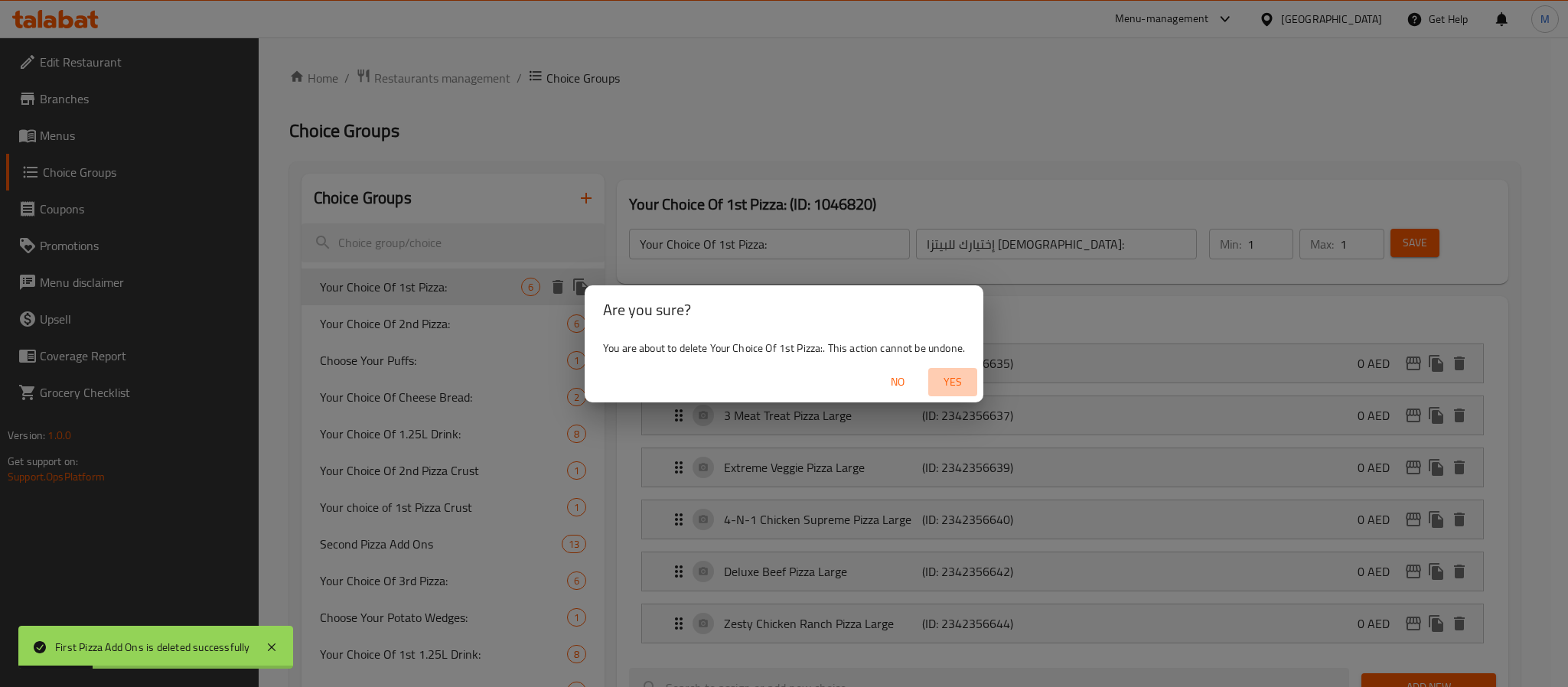
click at [946, 372] on span "Yes" at bounding box center [952, 382] width 37 height 19
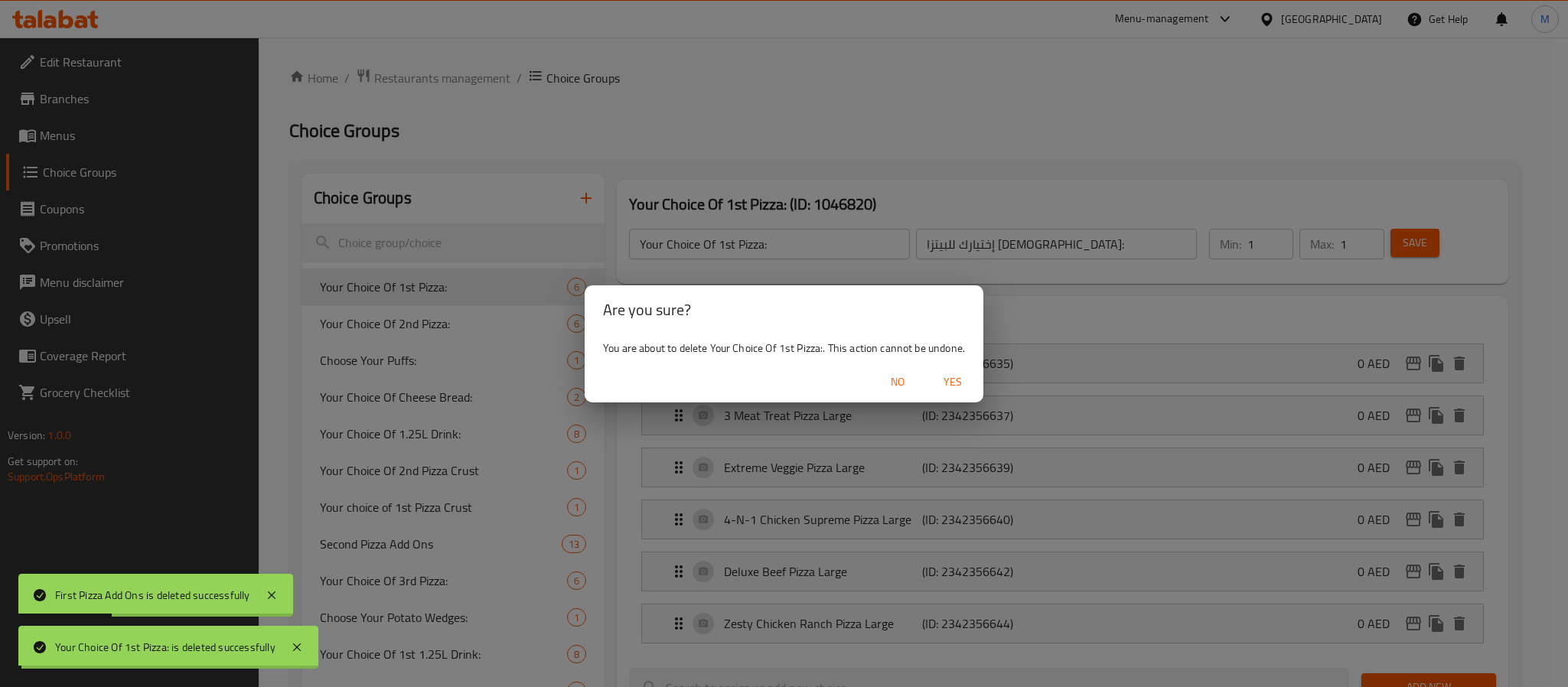
type input "Your Choice Of 2nd Pizza:"
type input "إختيارك للبيتزا الثانية:"
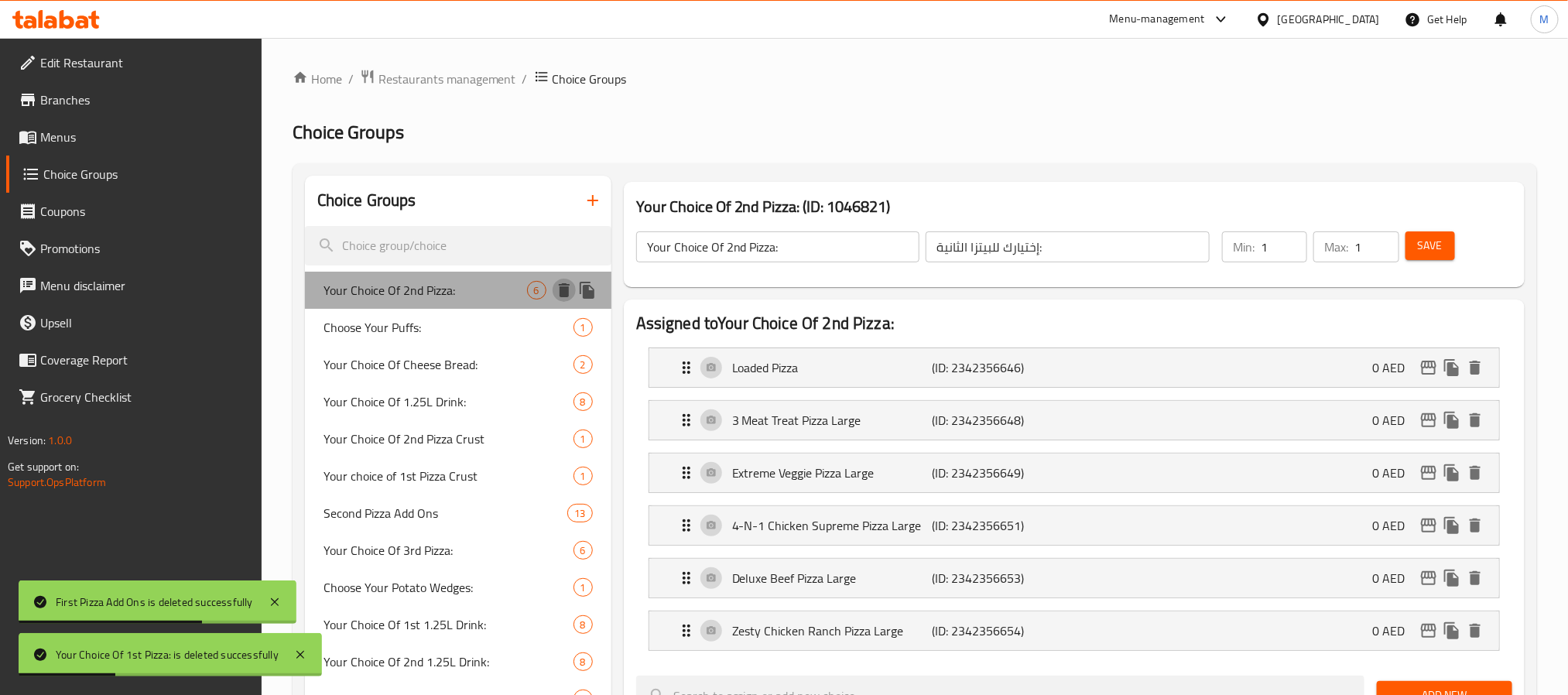
click at [567, 300] on button "delete" at bounding box center [564, 290] width 24 height 24
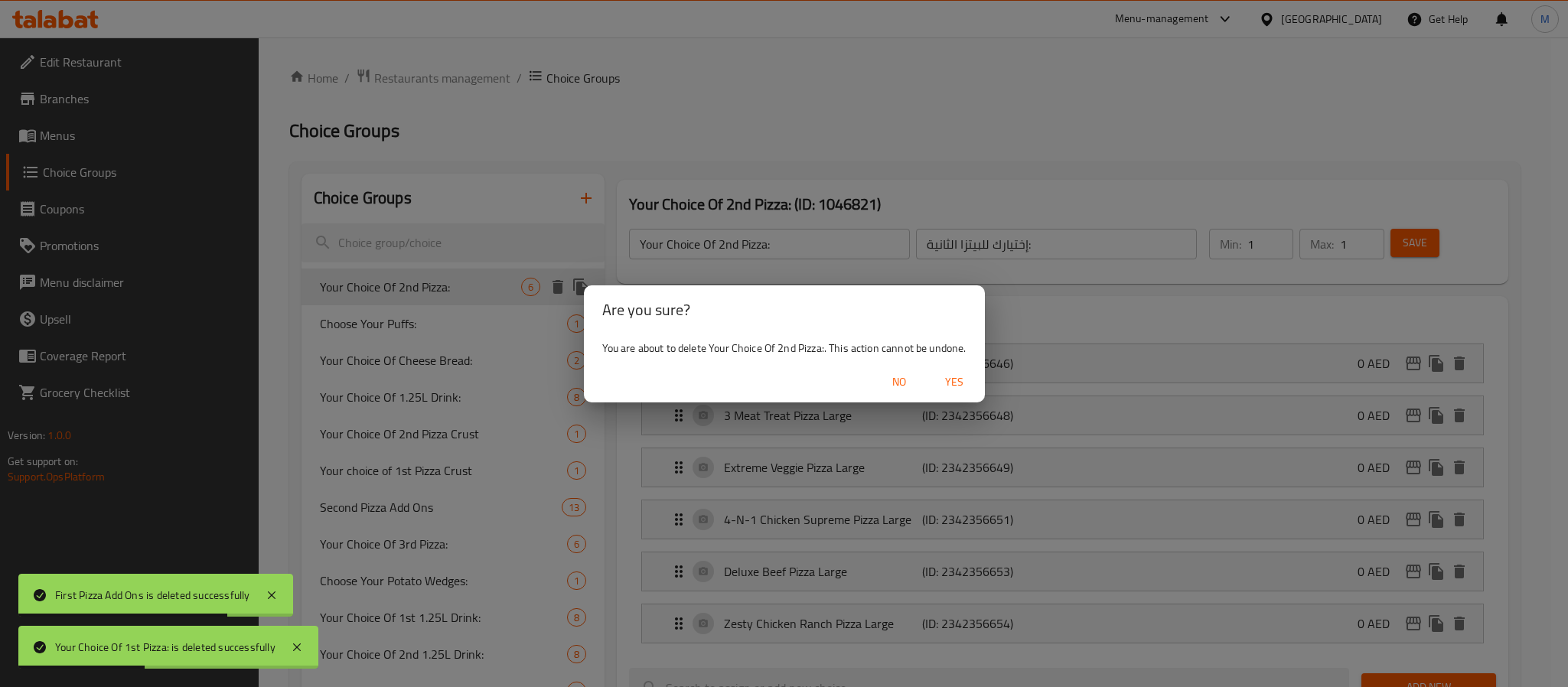
click at [950, 388] on span "Yes" at bounding box center [954, 382] width 37 height 19
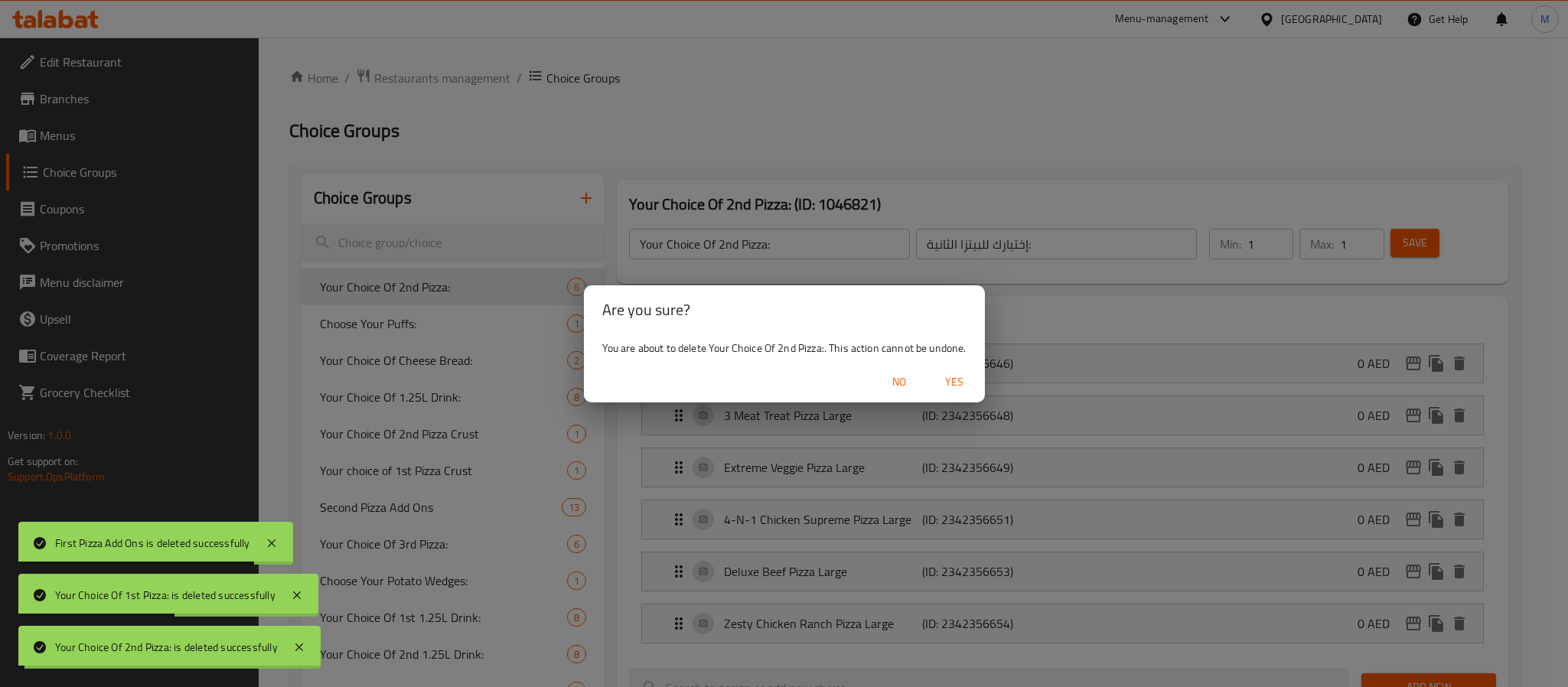
type input "Choose Your Puffs:"
type input "إختر الباف الخاص بك:"
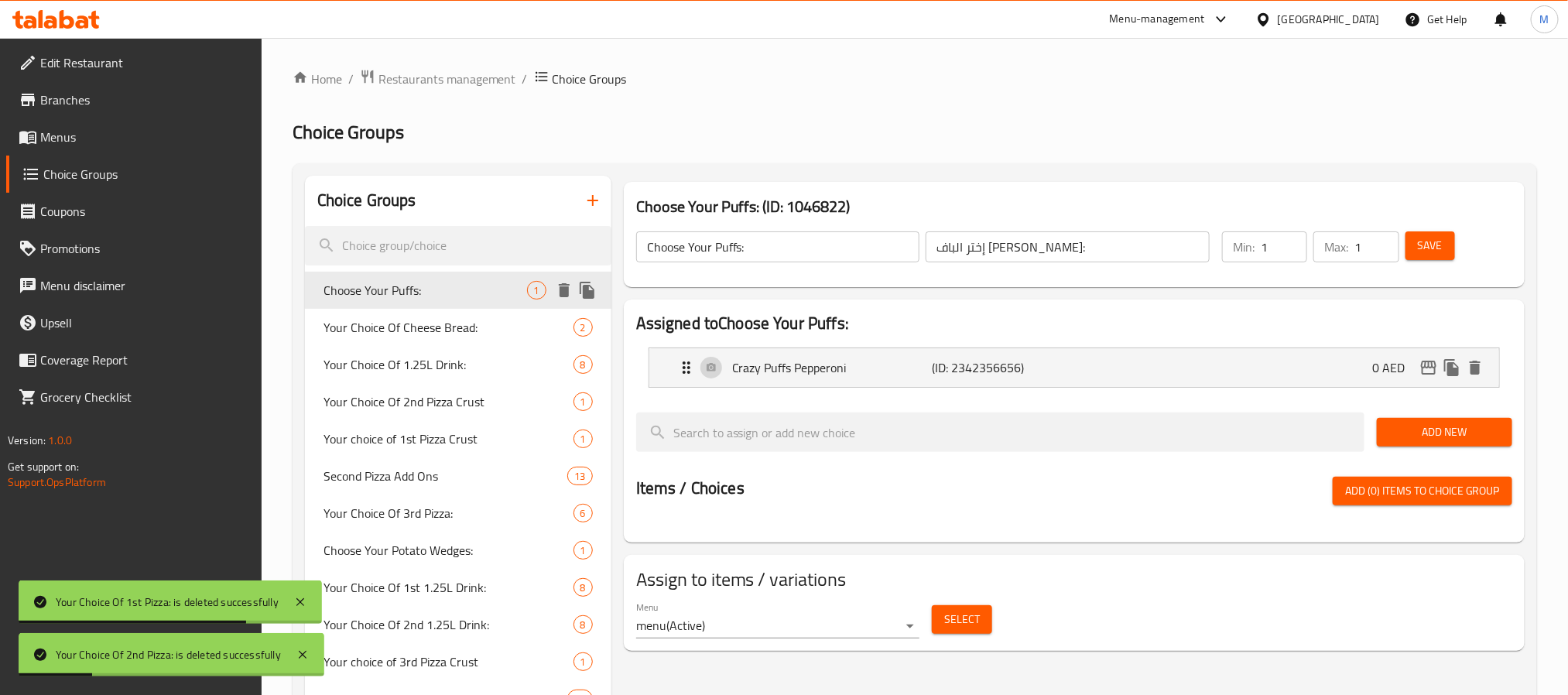
click at [558, 296] on icon "delete" at bounding box center [563, 290] width 18 height 18
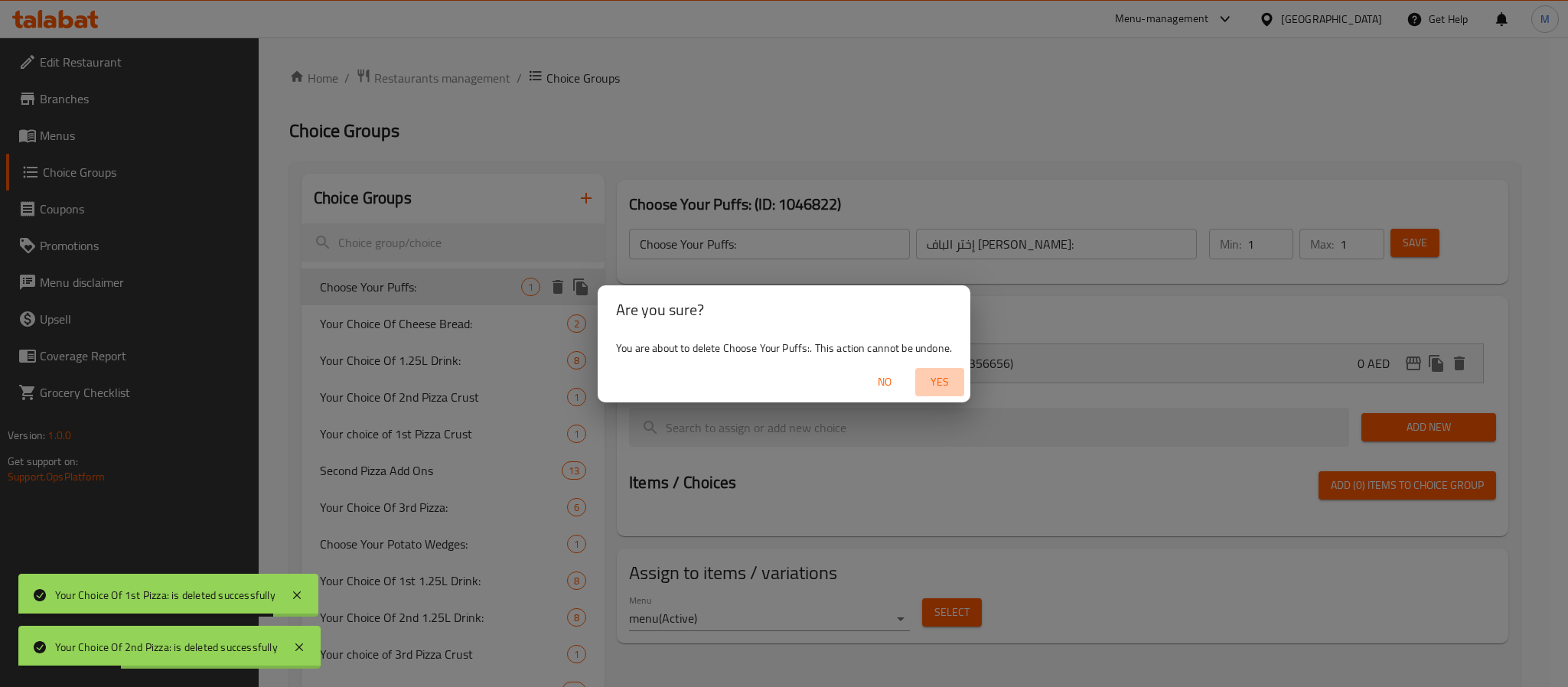
click at [934, 378] on span "Yes" at bounding box center [939, 382] width 37 height 19
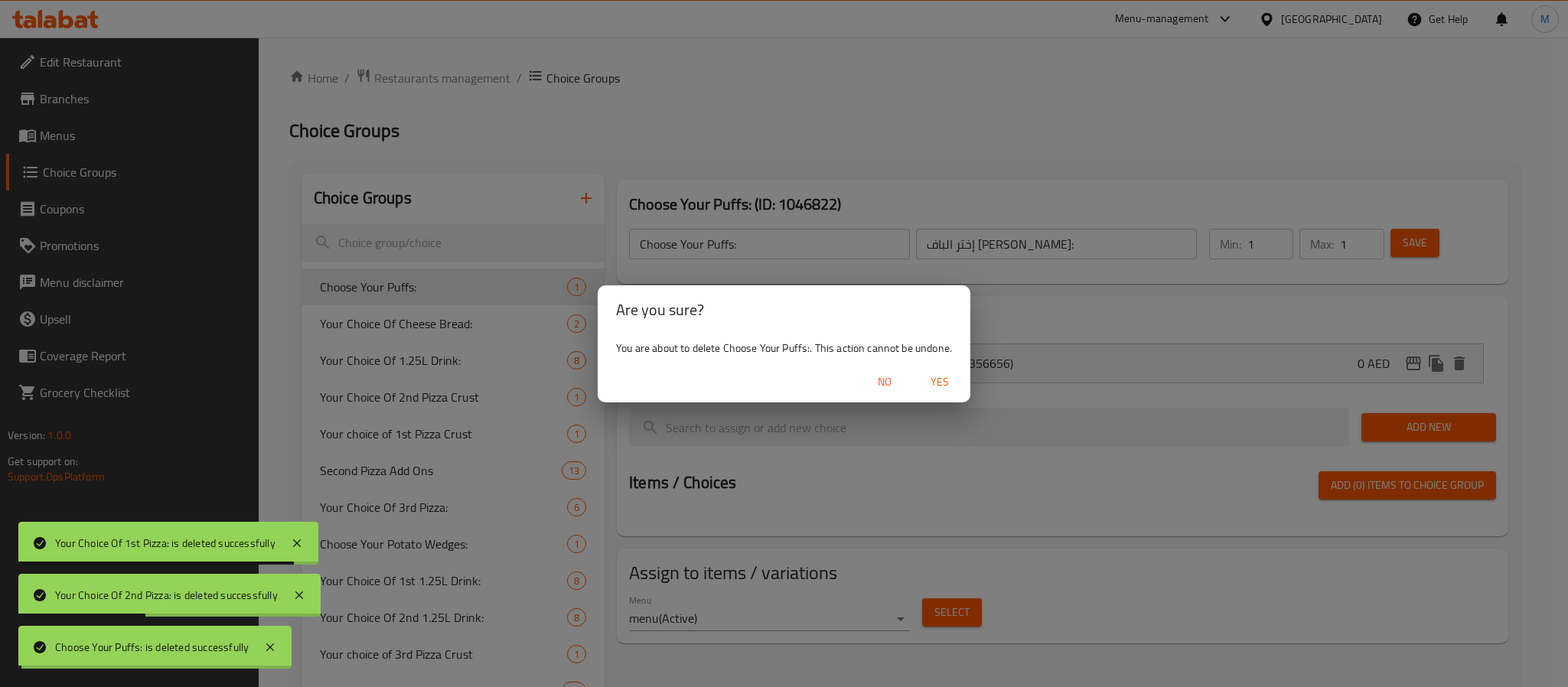
type input "Your Choice Of Cheese Bread:"
type input "اختيارك من خبز الجبن:"
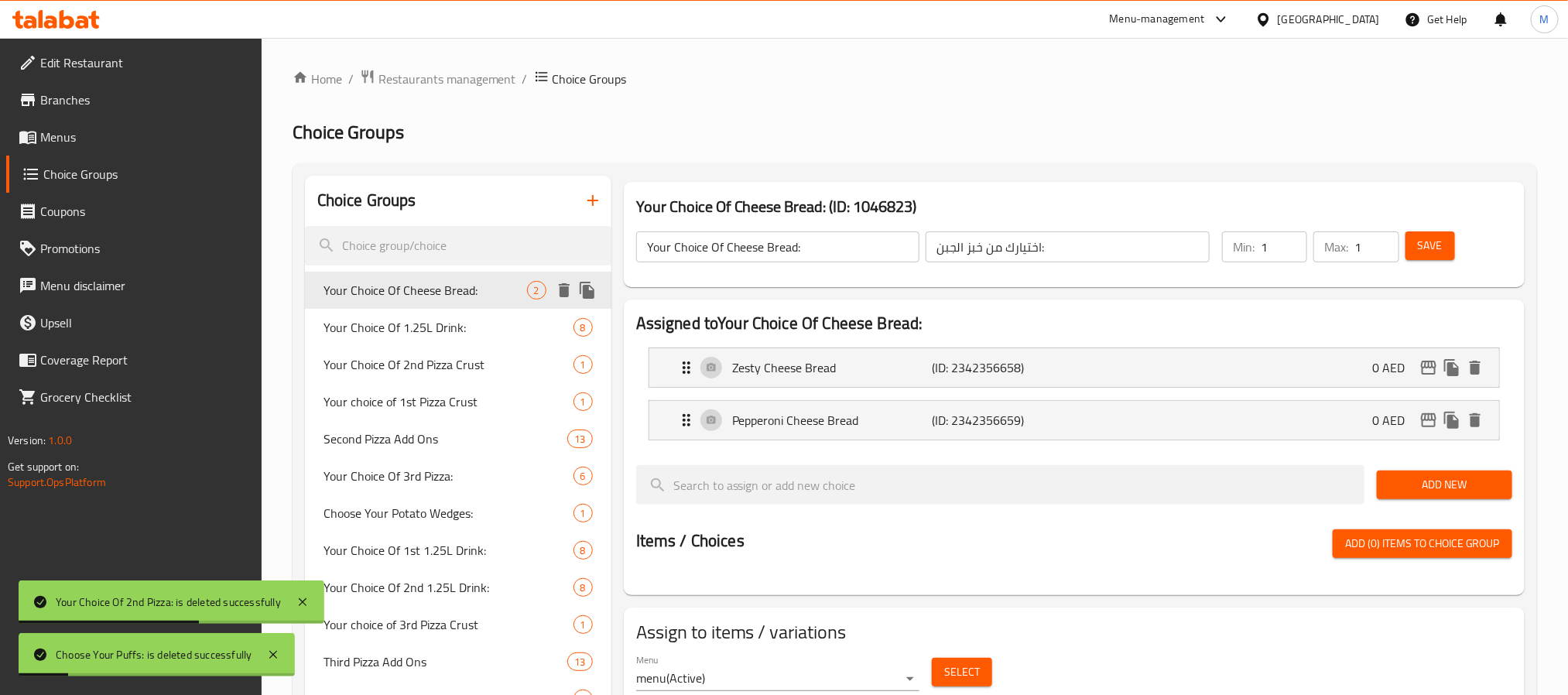
click at [567, 295] on icon "delete" at bounding box center [564, 290] width 10 height 14
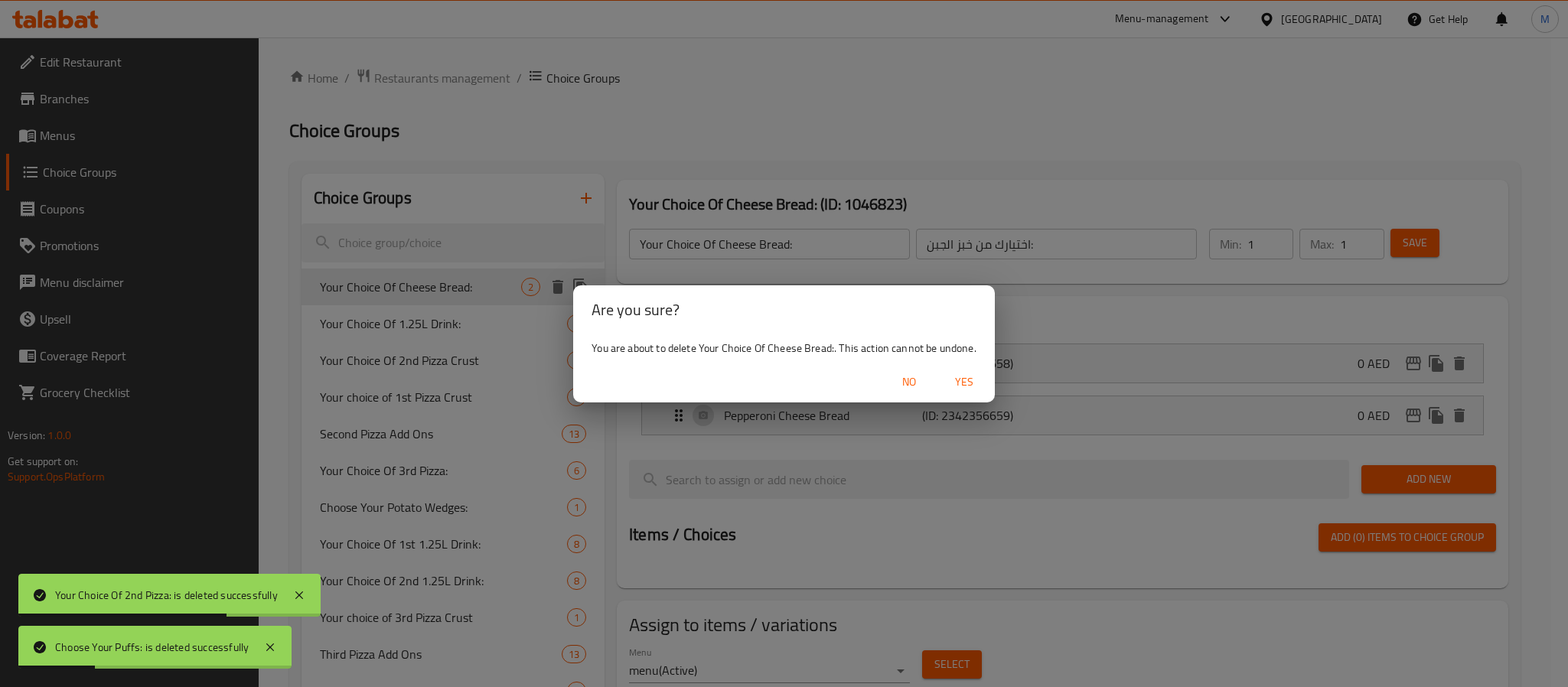
click at [951, 382] on span "Yes" at bounding box center [964, 382] width 37 height 19
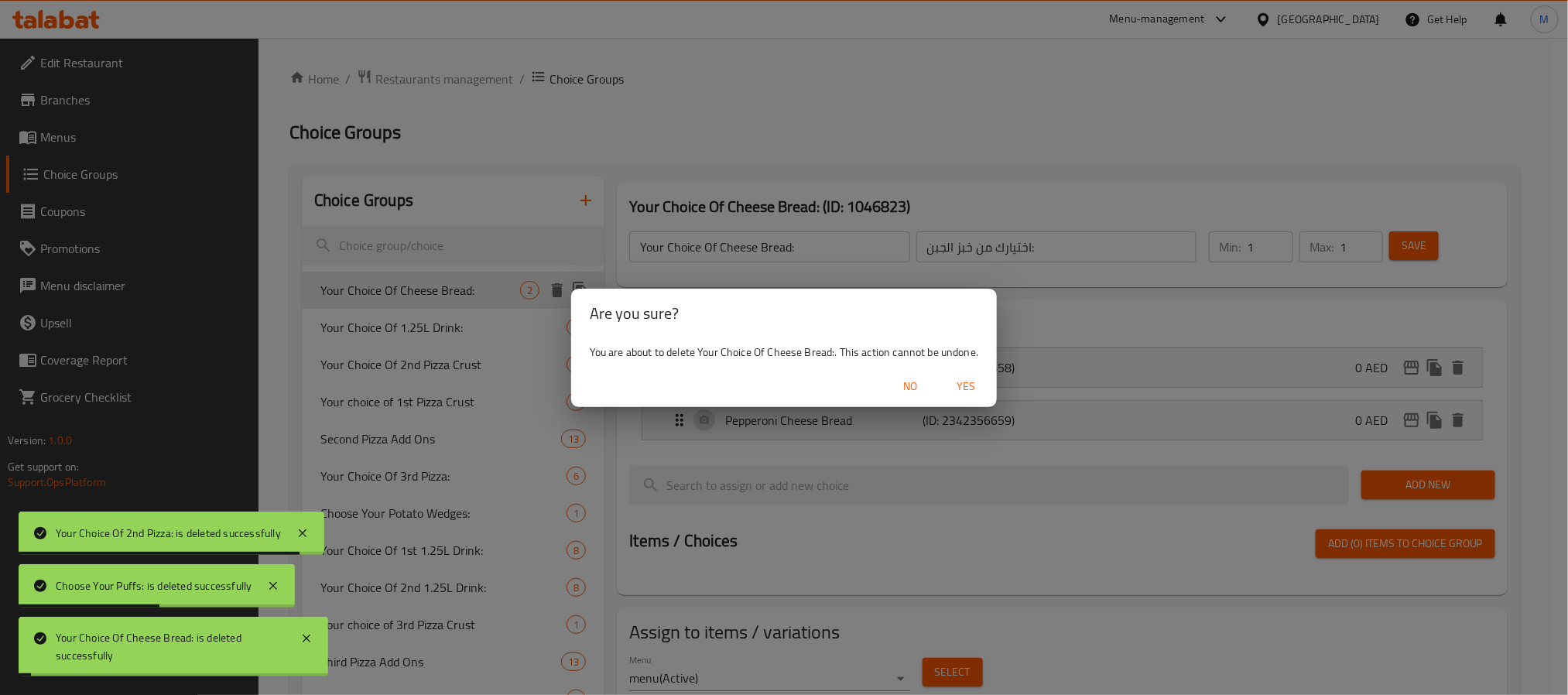
type input "Your Choice Of 1.25L Drink:"
type input "إختيارك من المشروب 1.25 لتر:"
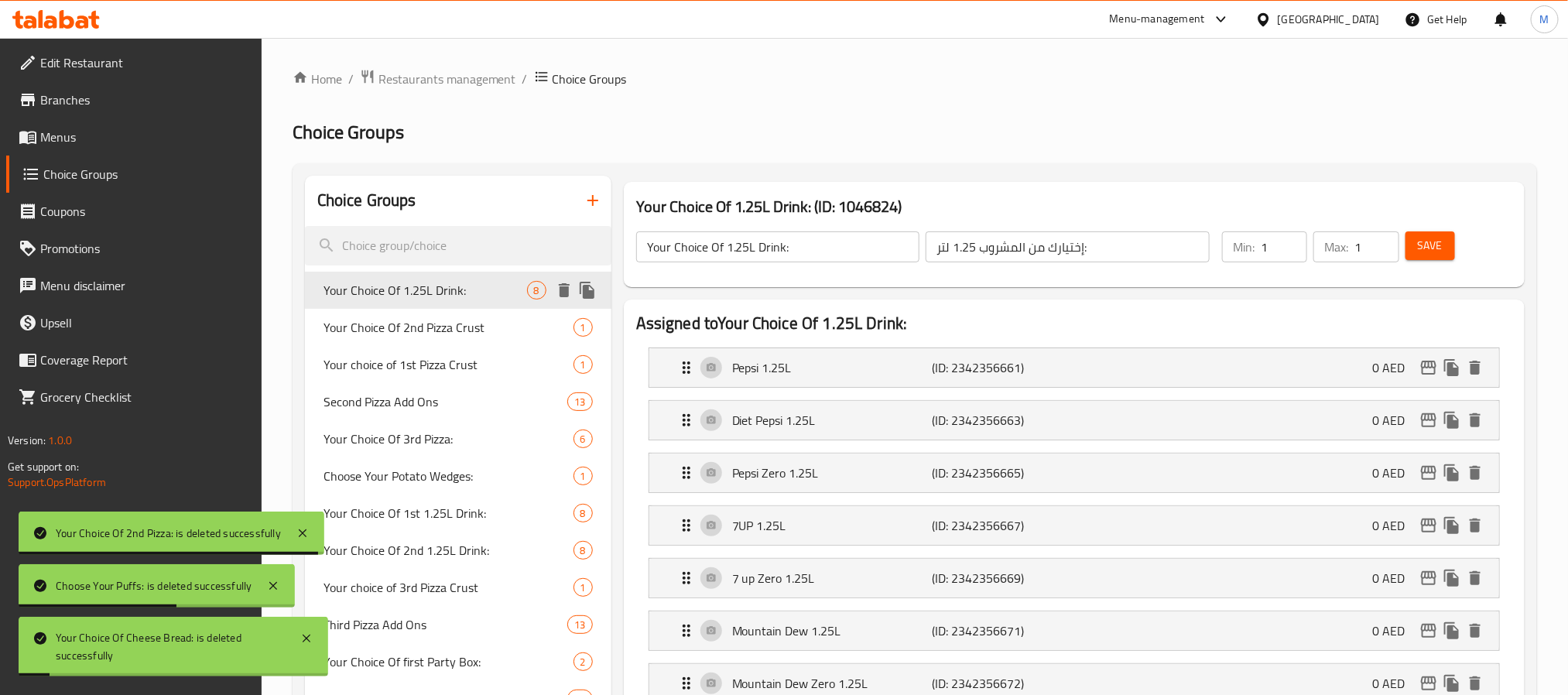
click at [562, 283] on icon "delete" at bounding box center [563, 290] width 18 height 18
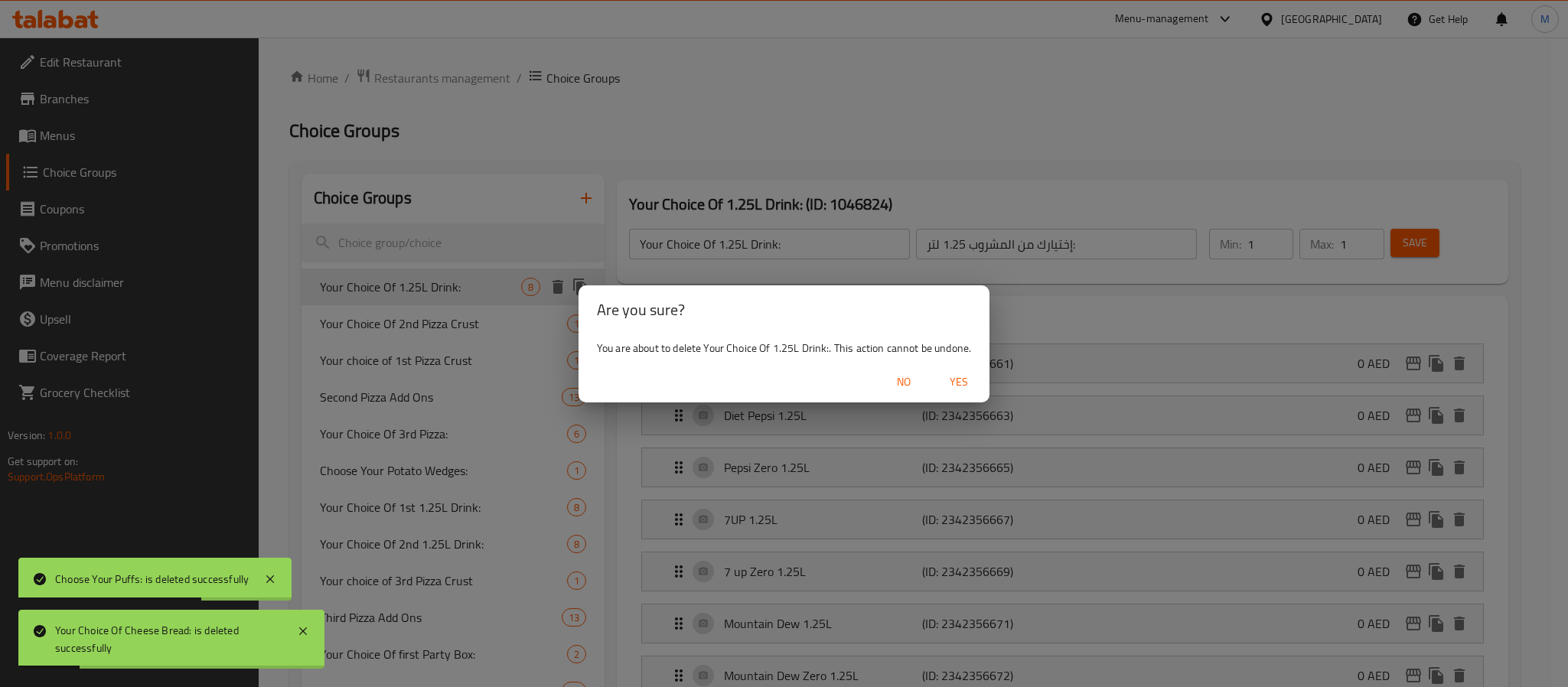
click at [962, 374] on span "Yes" at bounding box center [959, 382] width 37 height 19
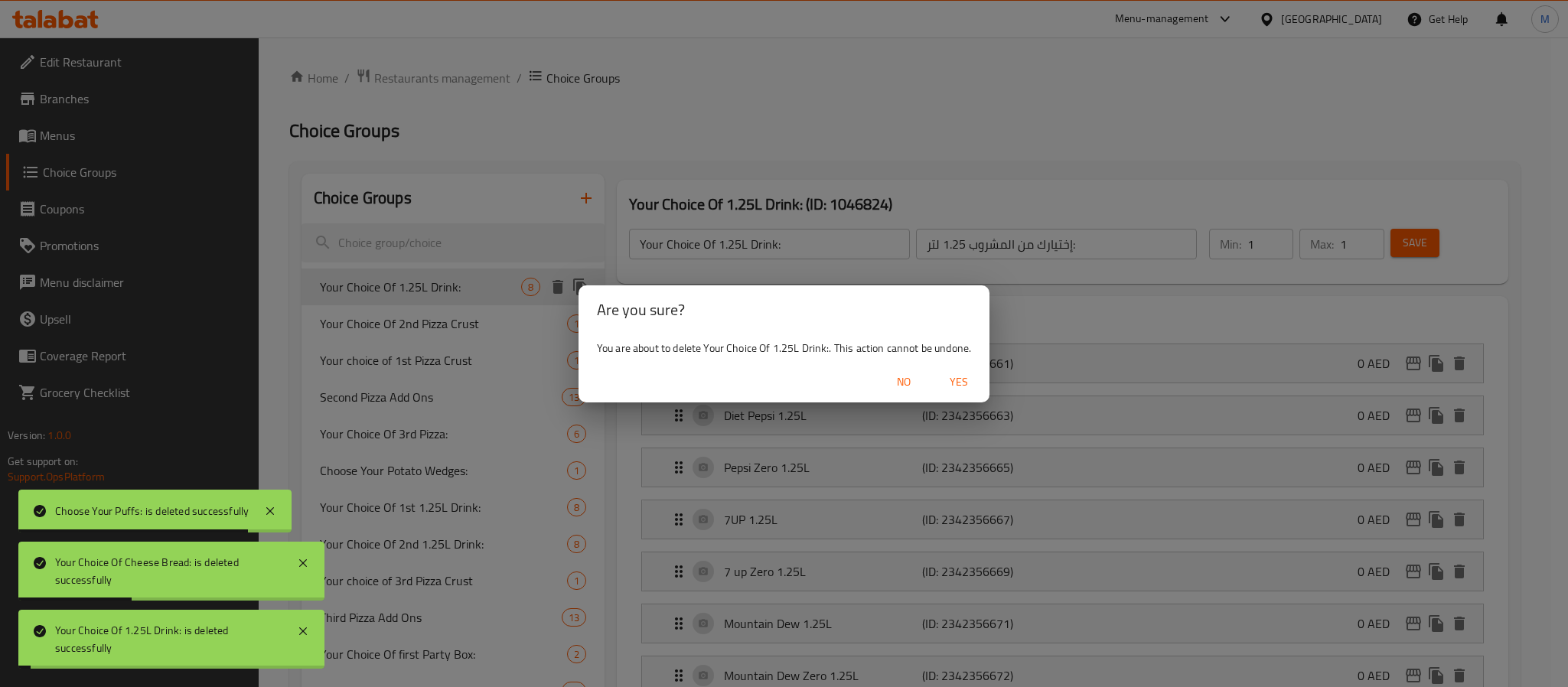
type input "Your Choice Of 2nd Pizza Crust"
type input "اختيارك لقشرة بيتزا ثانية"
type input "0"
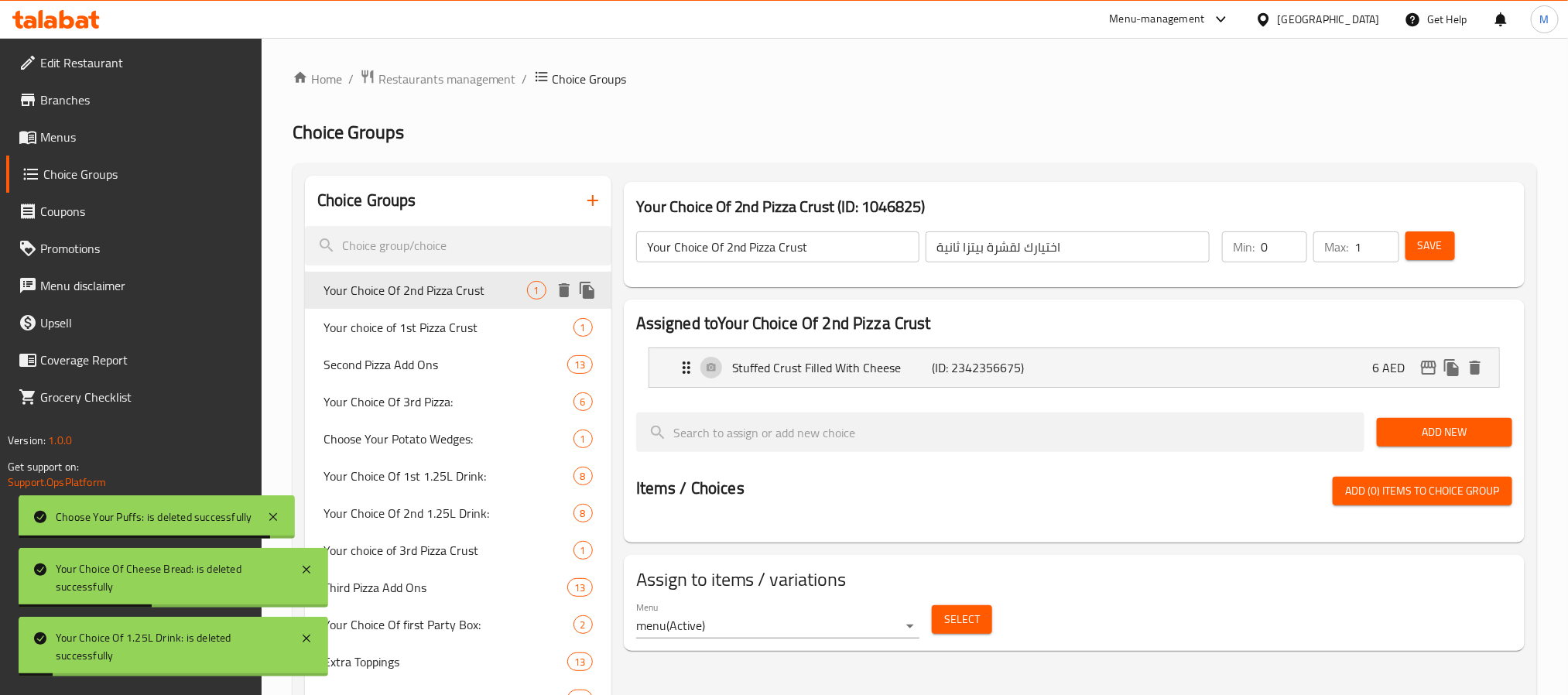
click at [555, 291] on icon "delete" at bounding box center [563, 290] width 18 height 18
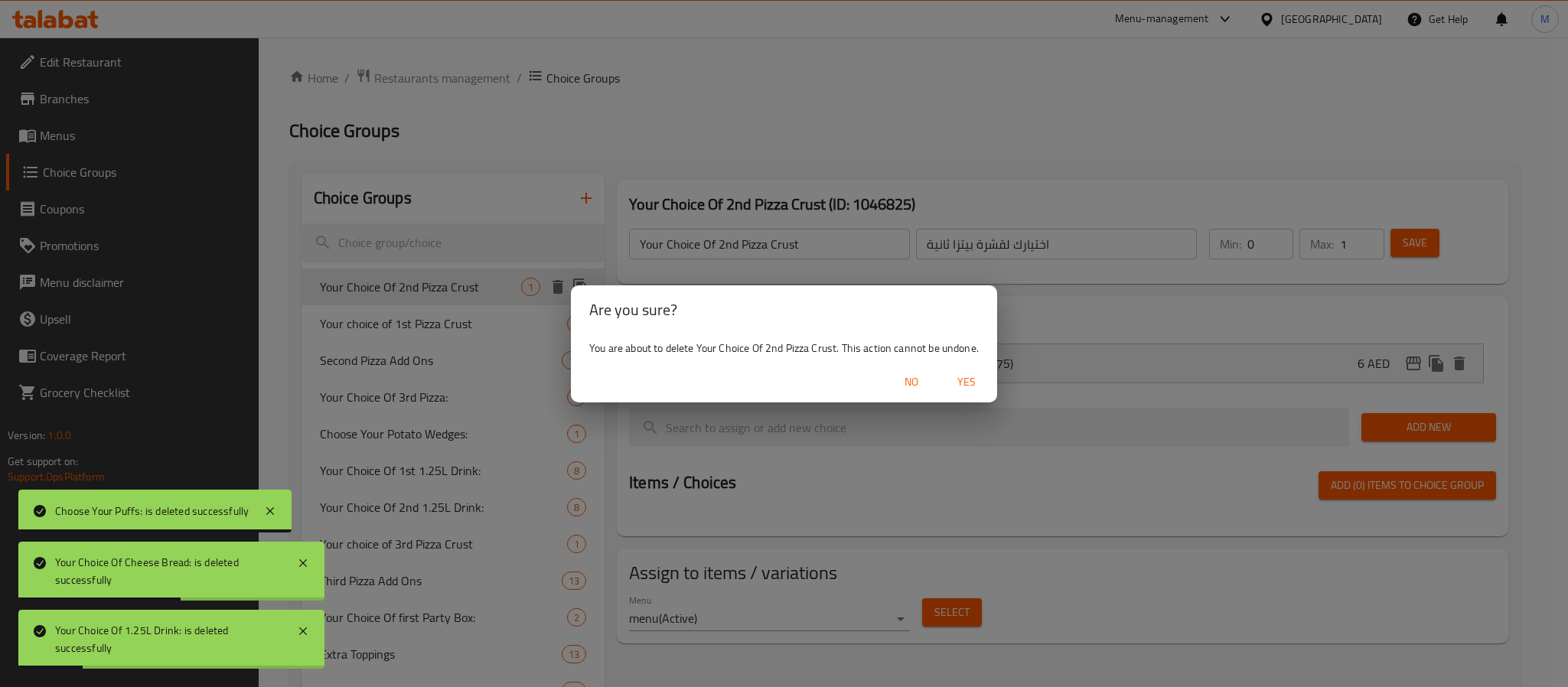
click at [964, 388] on span "Yes" at bounding box center [966, 382] width 37 height 19
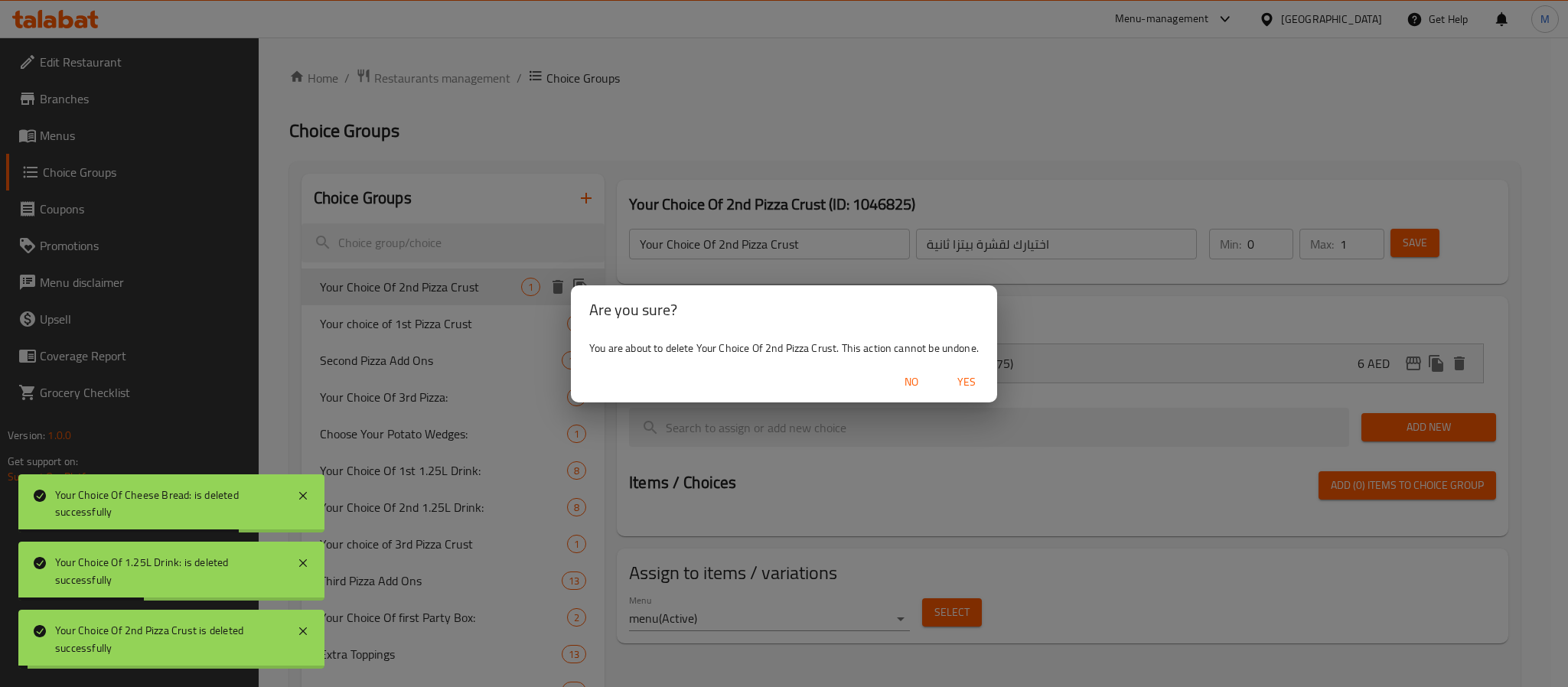
type input "Your choice of 1st Pizza Crust"
type input "اختيارك من عجينة البيتزا الأولى"
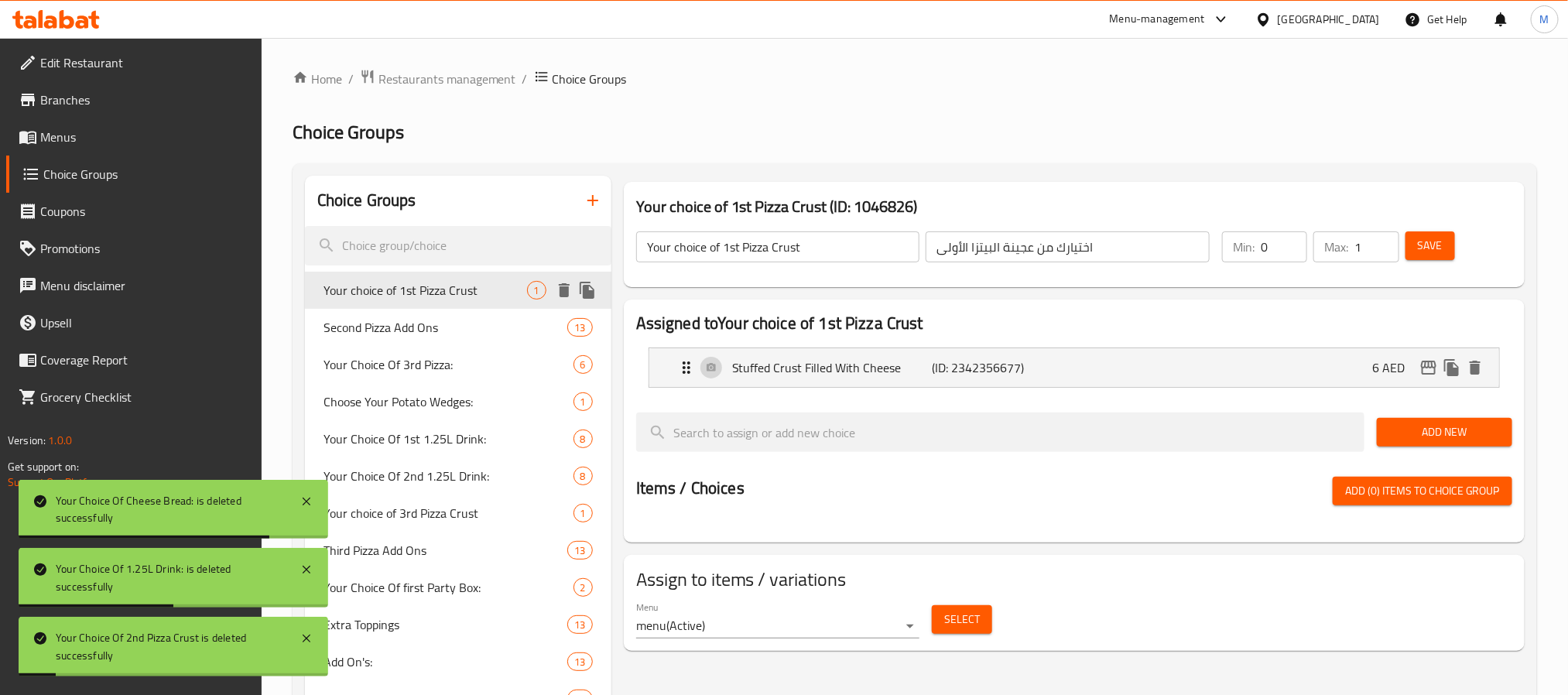
click at [569, 289] on icon "delete" at bounding box center [563, 290] width 18 height 18
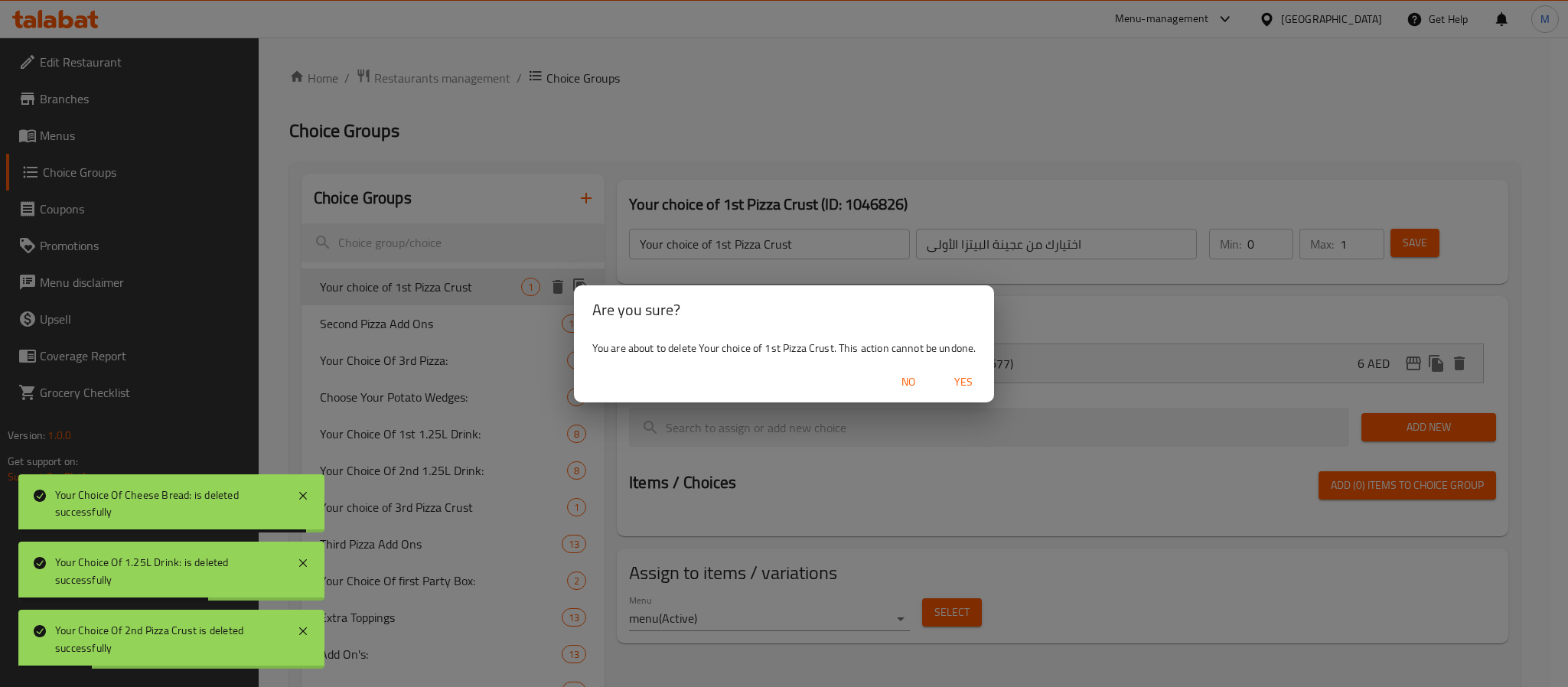
click at [961, 372] on span "Yes" at bounding box center [963, 382] width 37 height 19
type input "Second Pizza Add Ons"
type input "إضافات البيتزا الثانية"
type input "13"
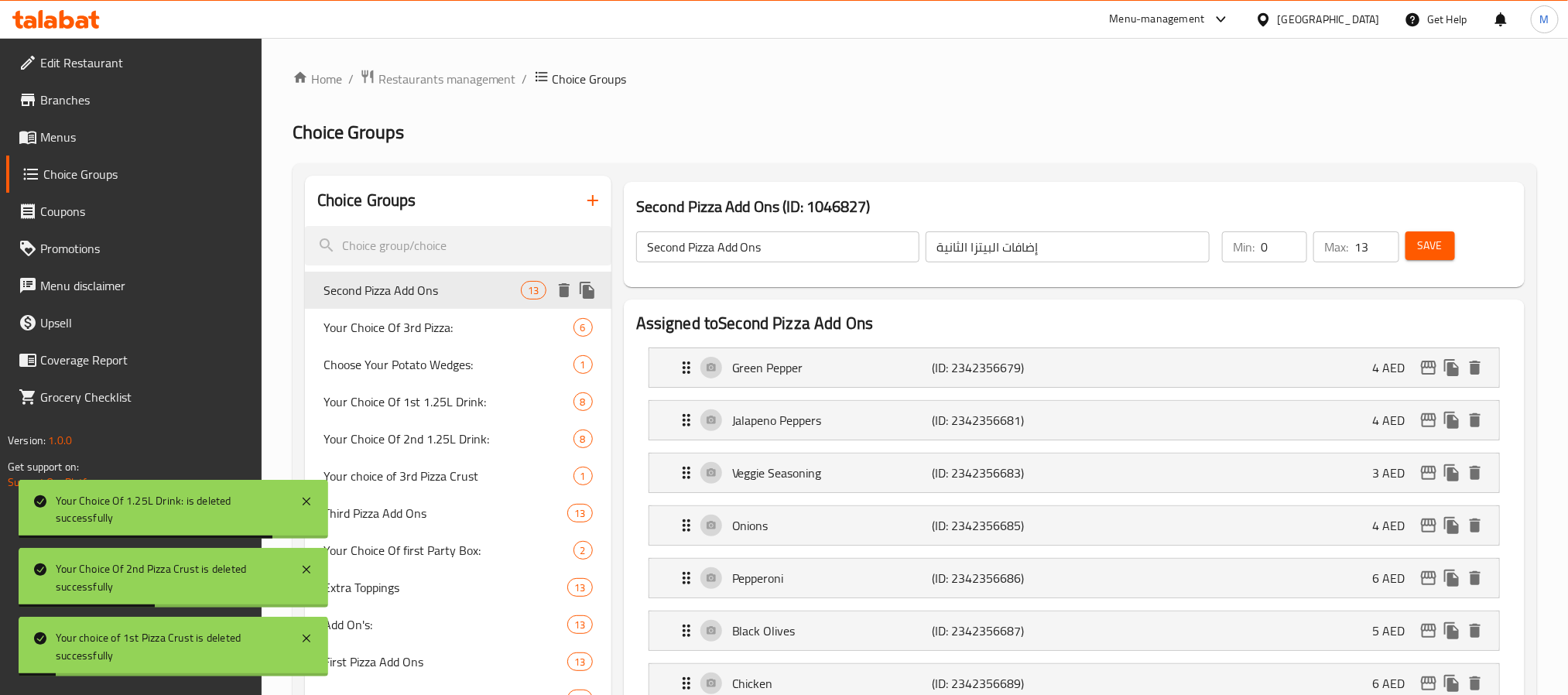
click at [569, 292] on icon "delete" at bounding box center [563, 290] width 18 height 18
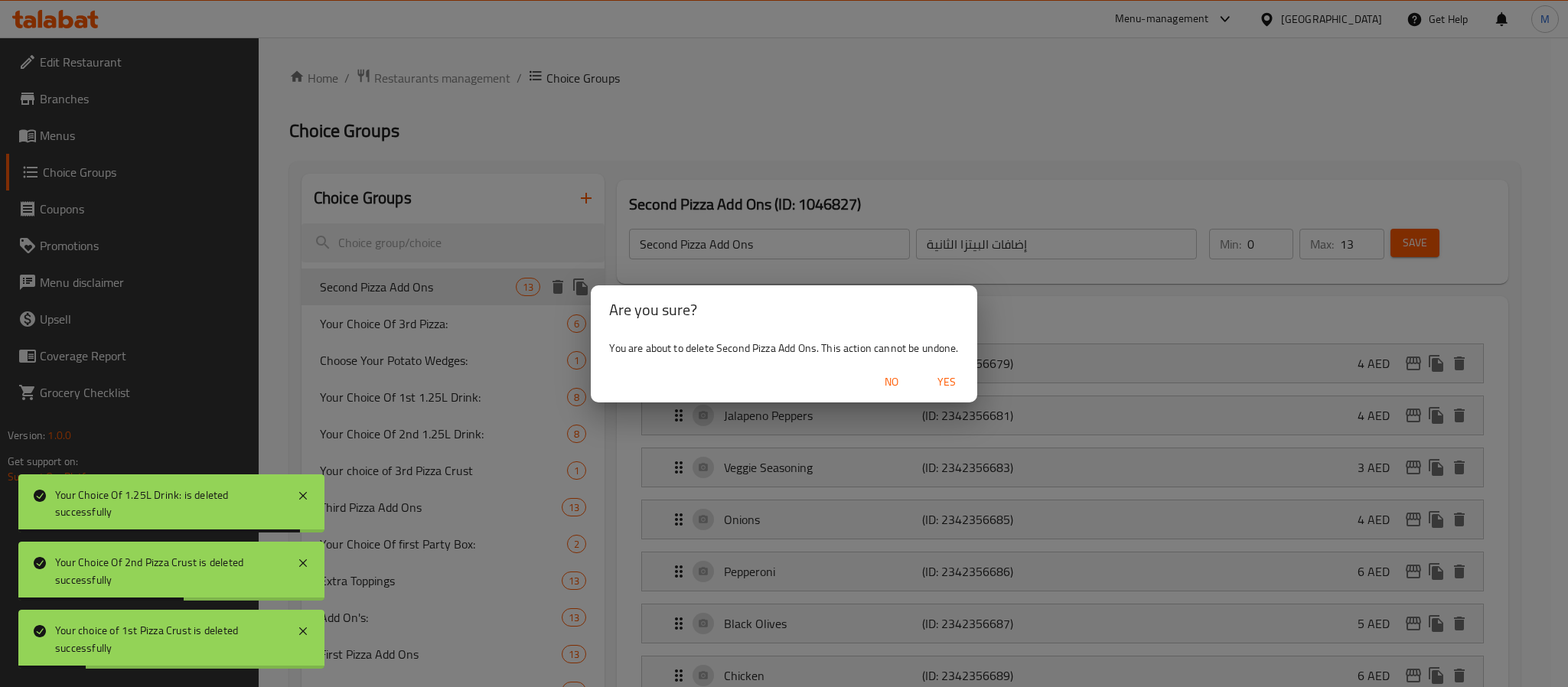
click at [951, 384] on span "Yes" at bounding box center [946, 382] width 37 height 19
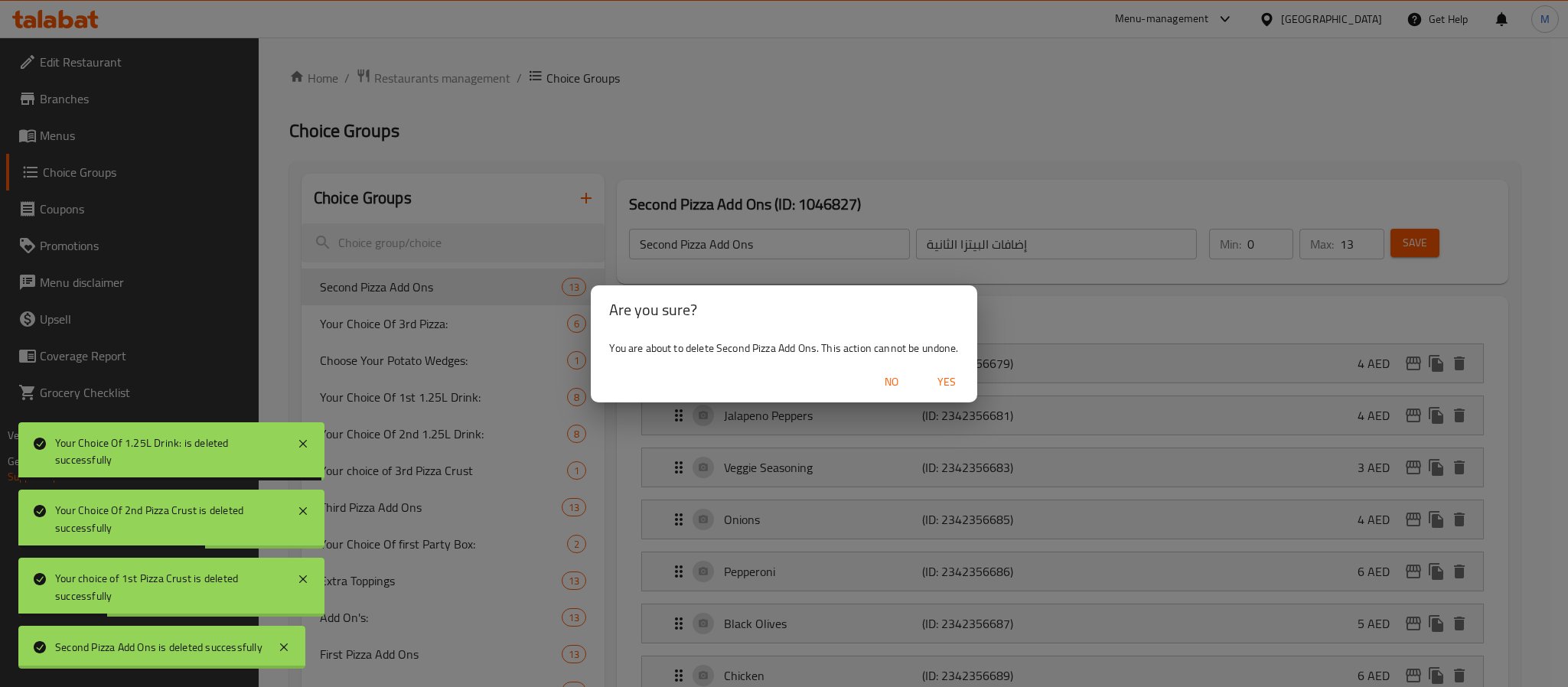
type input "Your Choice Of 3rd Pizza:"
type input "إختيارك للبيتزا الثالثة:"
type input "1"
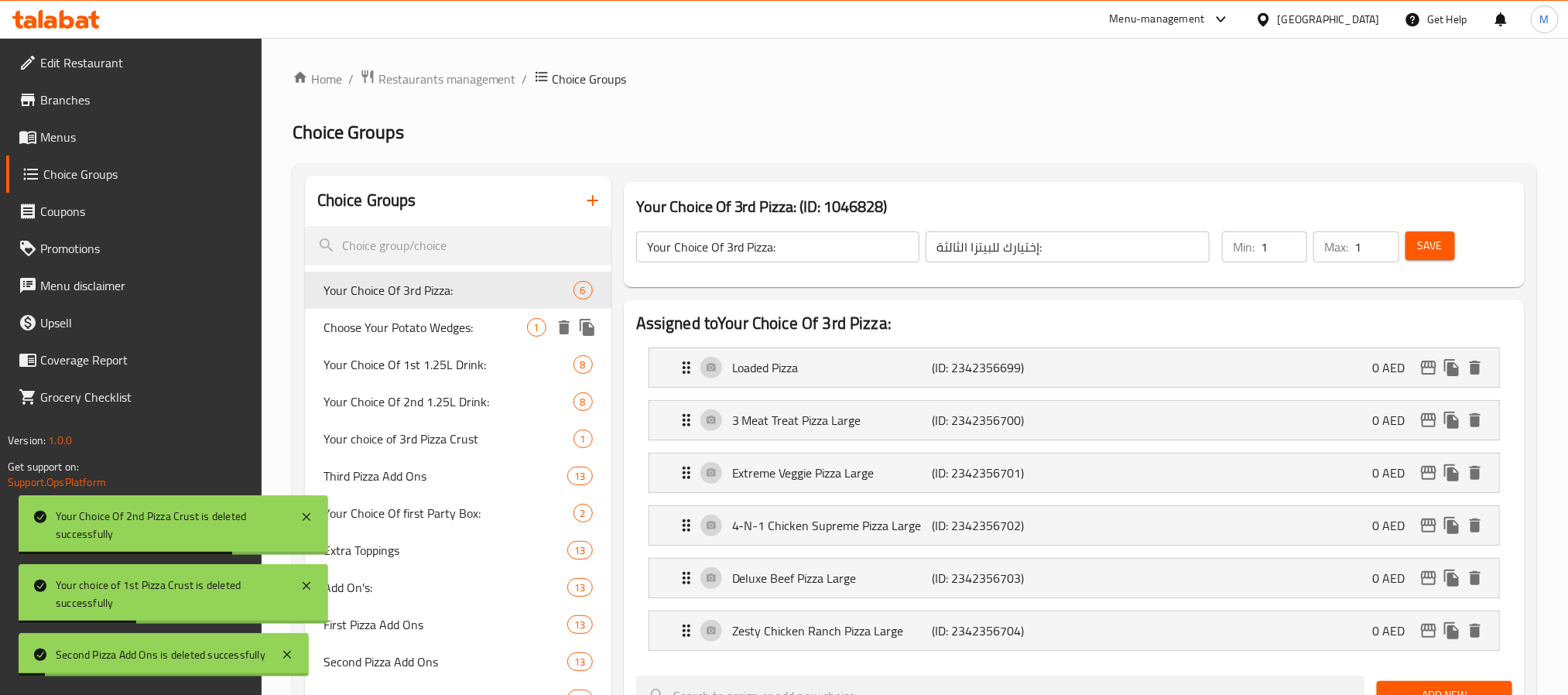
click at [565, 319] on icon "delete" at bounding box center [563, 327] width 18 height 18
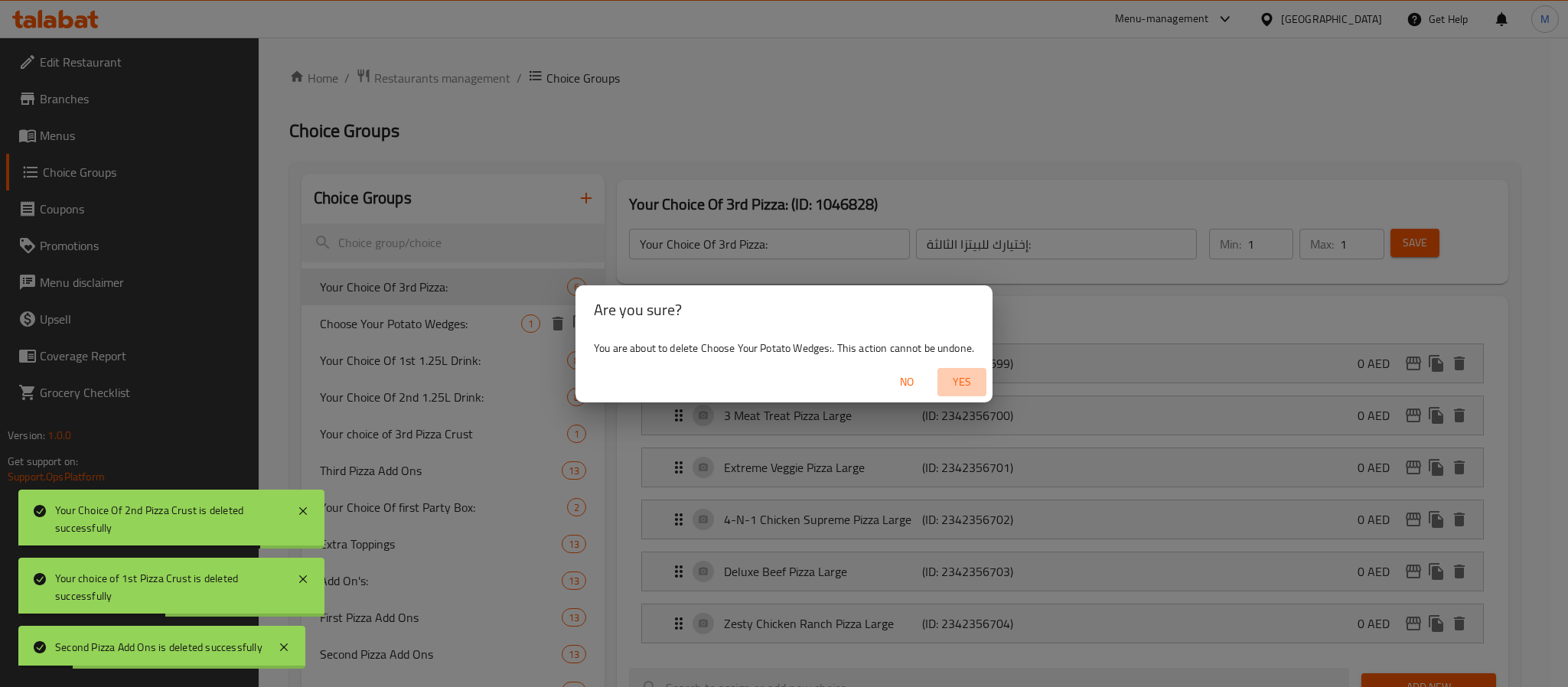
click at [972, 396] on button "Yes" at bounding box center [962, 382] width 49 height 28
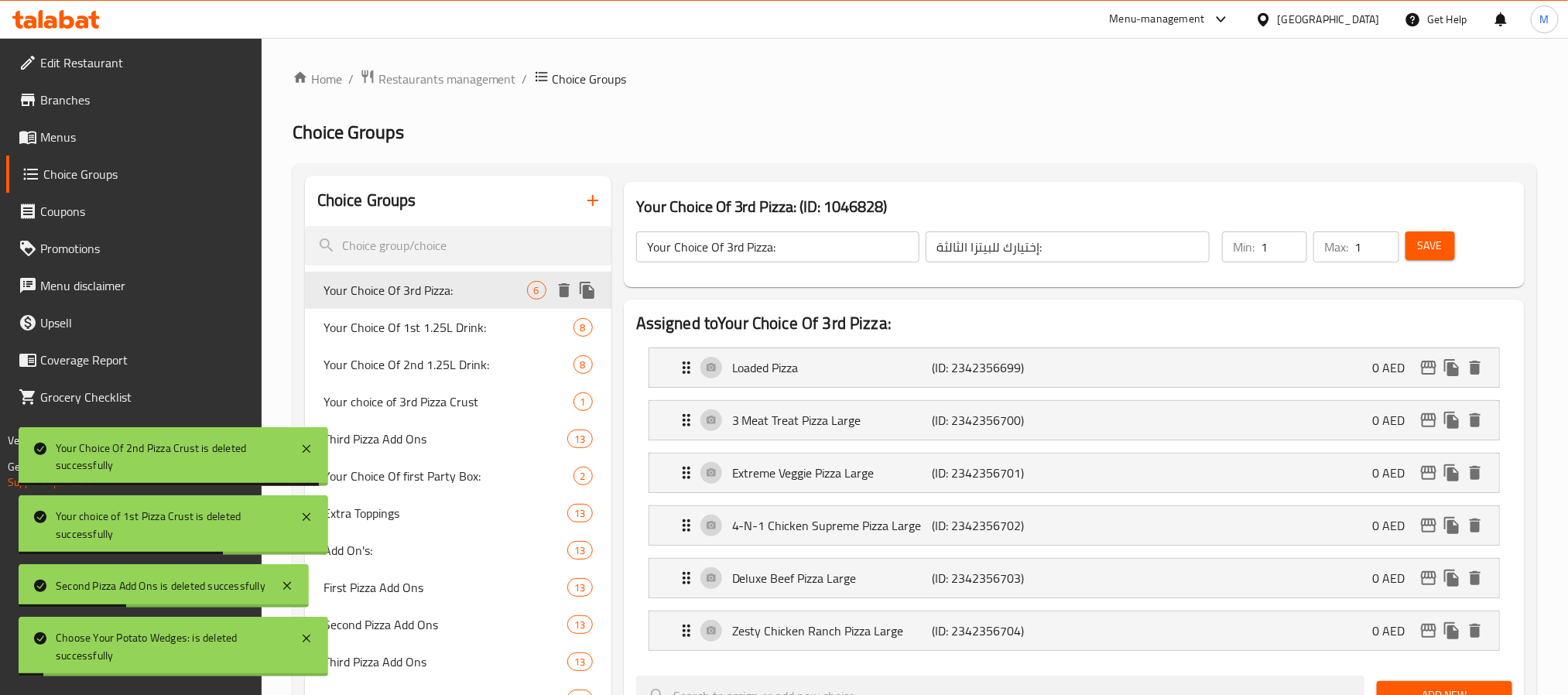
click at [569, 288] on icon "delete" at bounding box center [563, 290] width 18 height 18
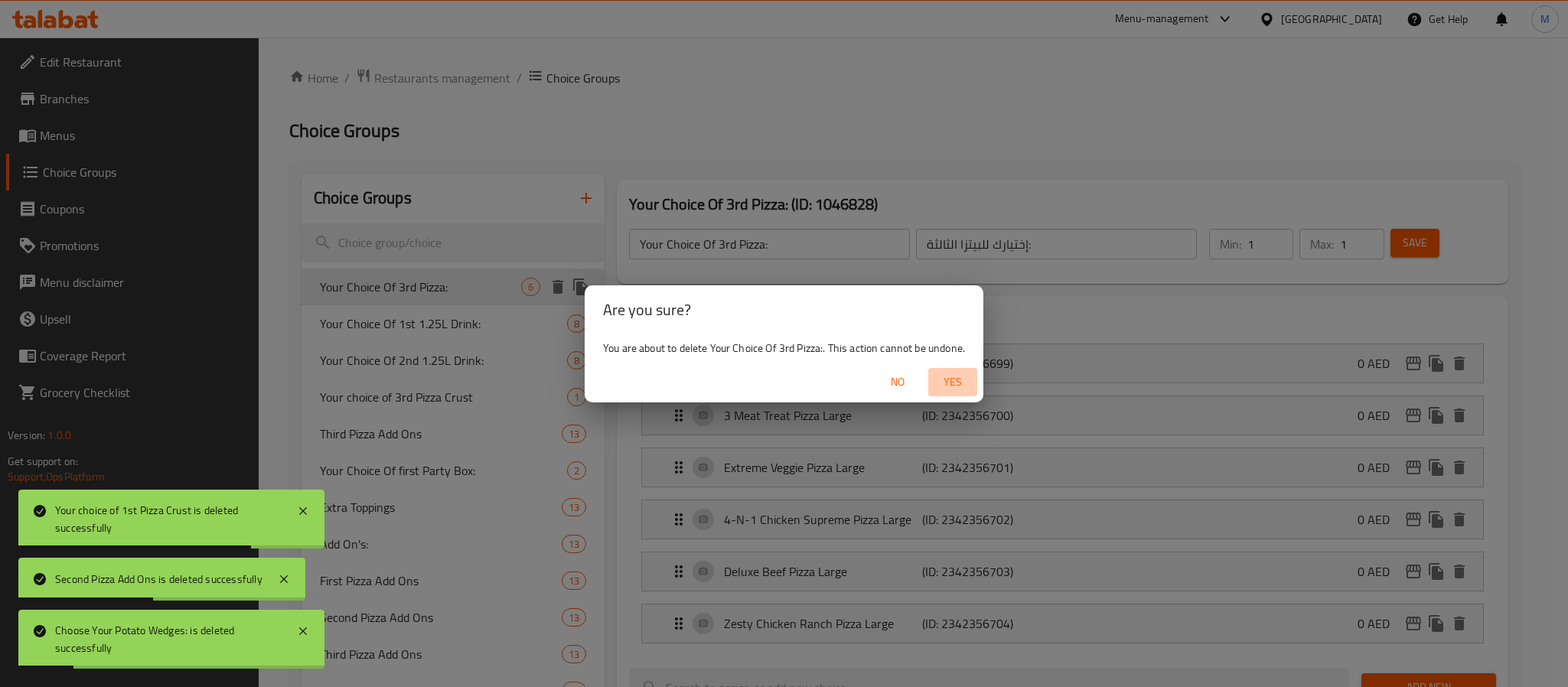
click at [957, 384] on span "Yes" at bounding box center [952, 382] width 37 height 19
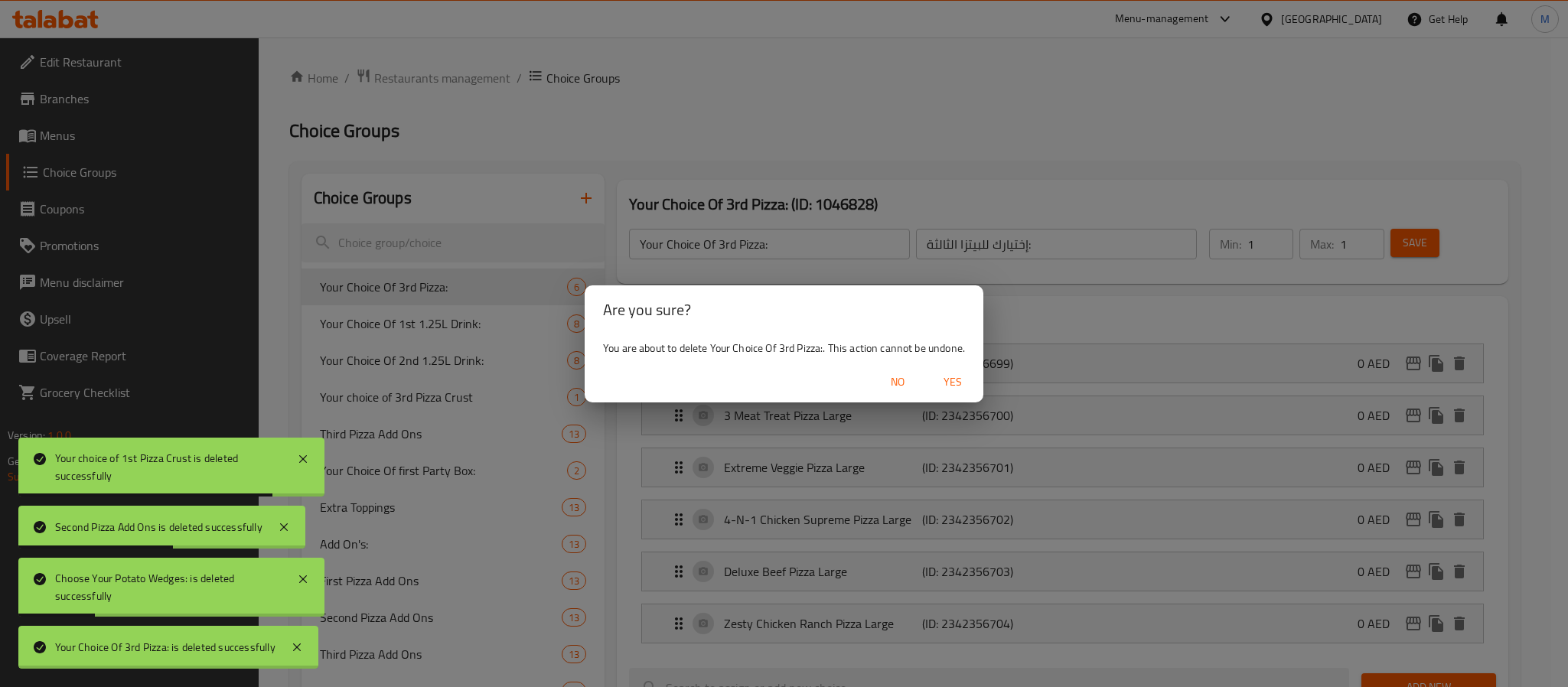
type input "Your Choice Of 1st 1.25L Drink:"
type input "إختيارك من المشروب 1.25 لتر الاول:"
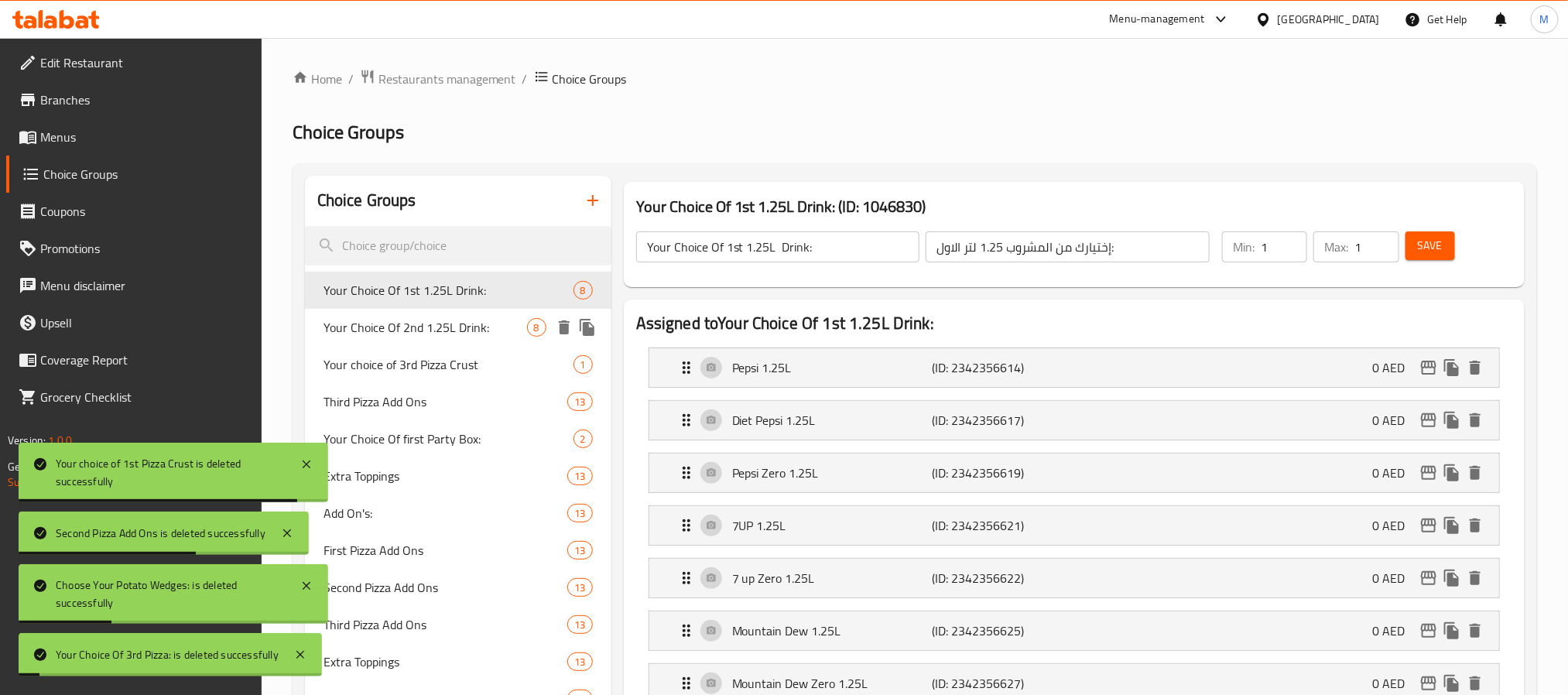
click at [558, 330] on icon "delete" at bounding box center [563, 327] width 18 height 18
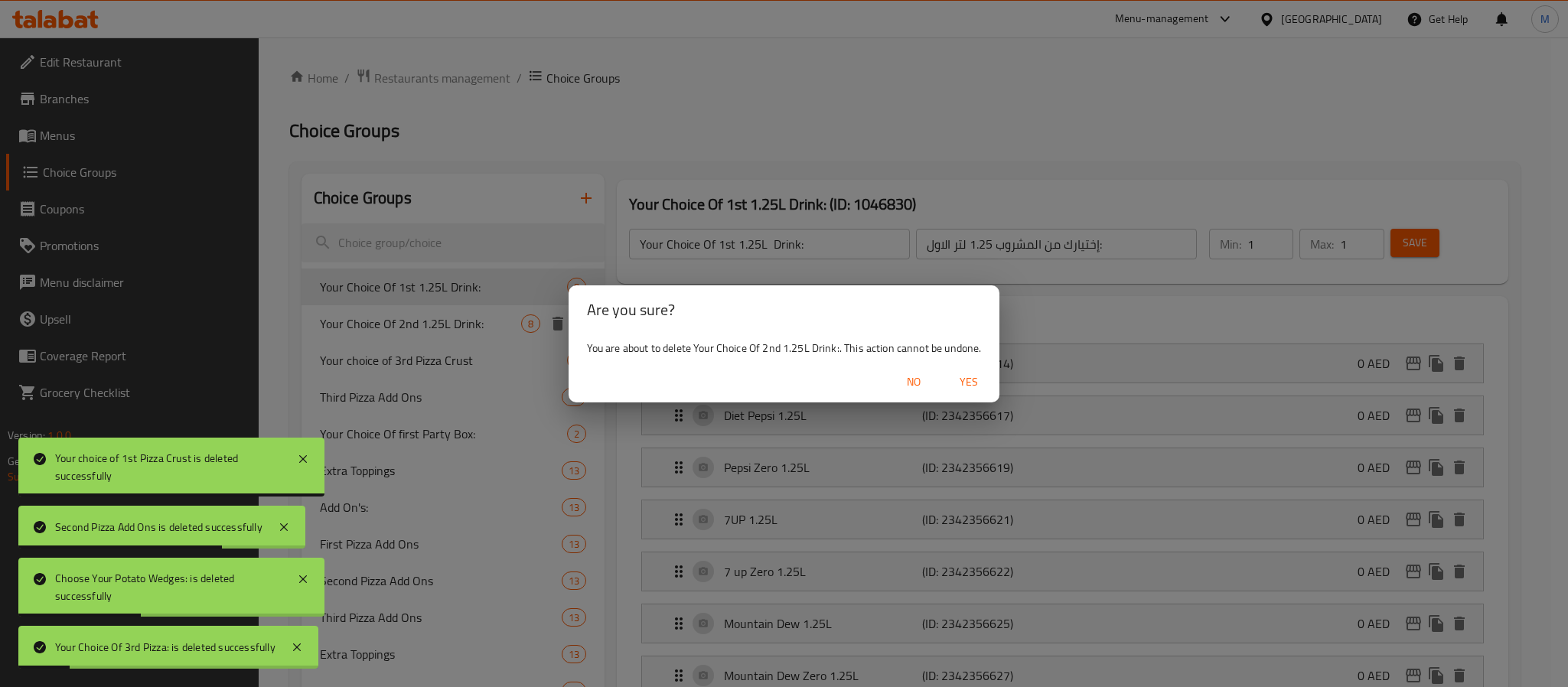
click at [964, 384] on span "Yes" at bounding box center [969, 382] width 37 height 19
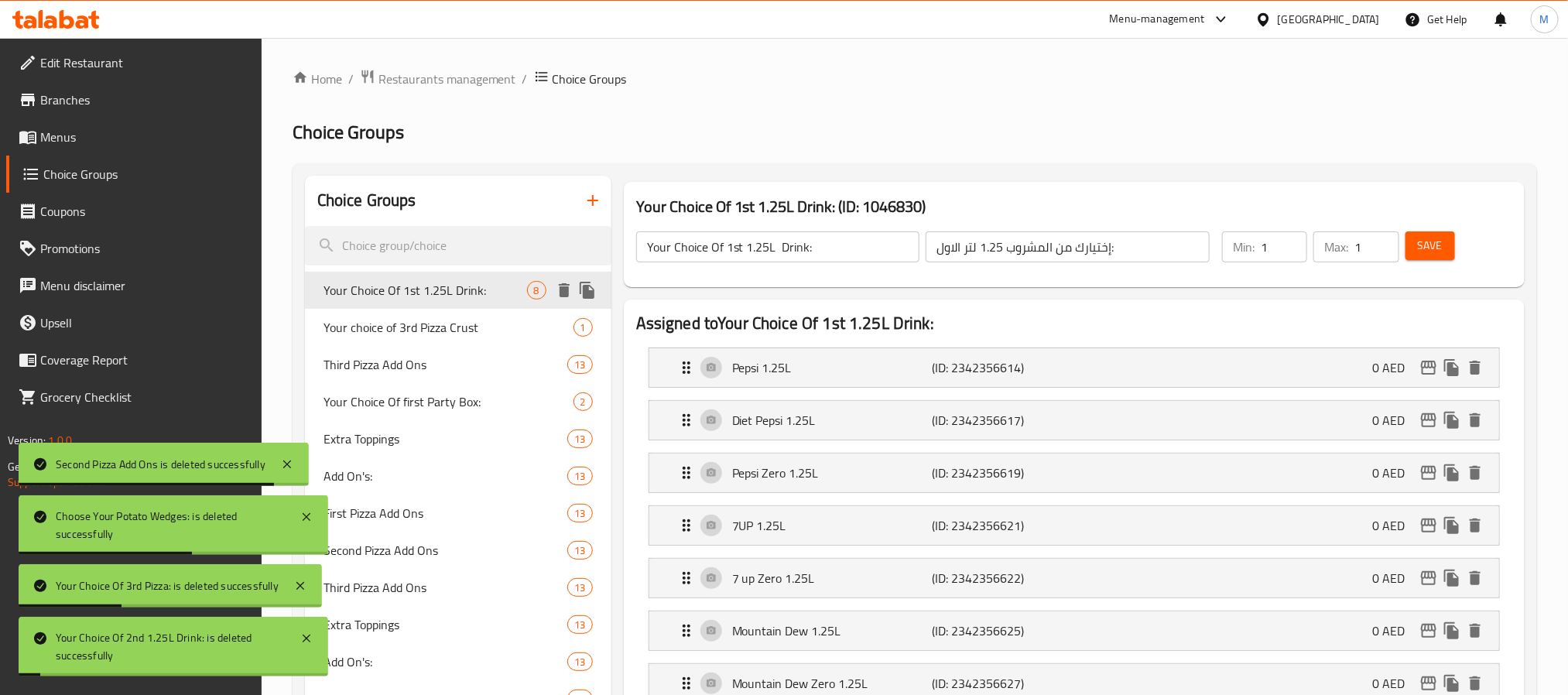
click at [560, 289] on icon "delete" at bounding box center [564, 290] width 10 height 14
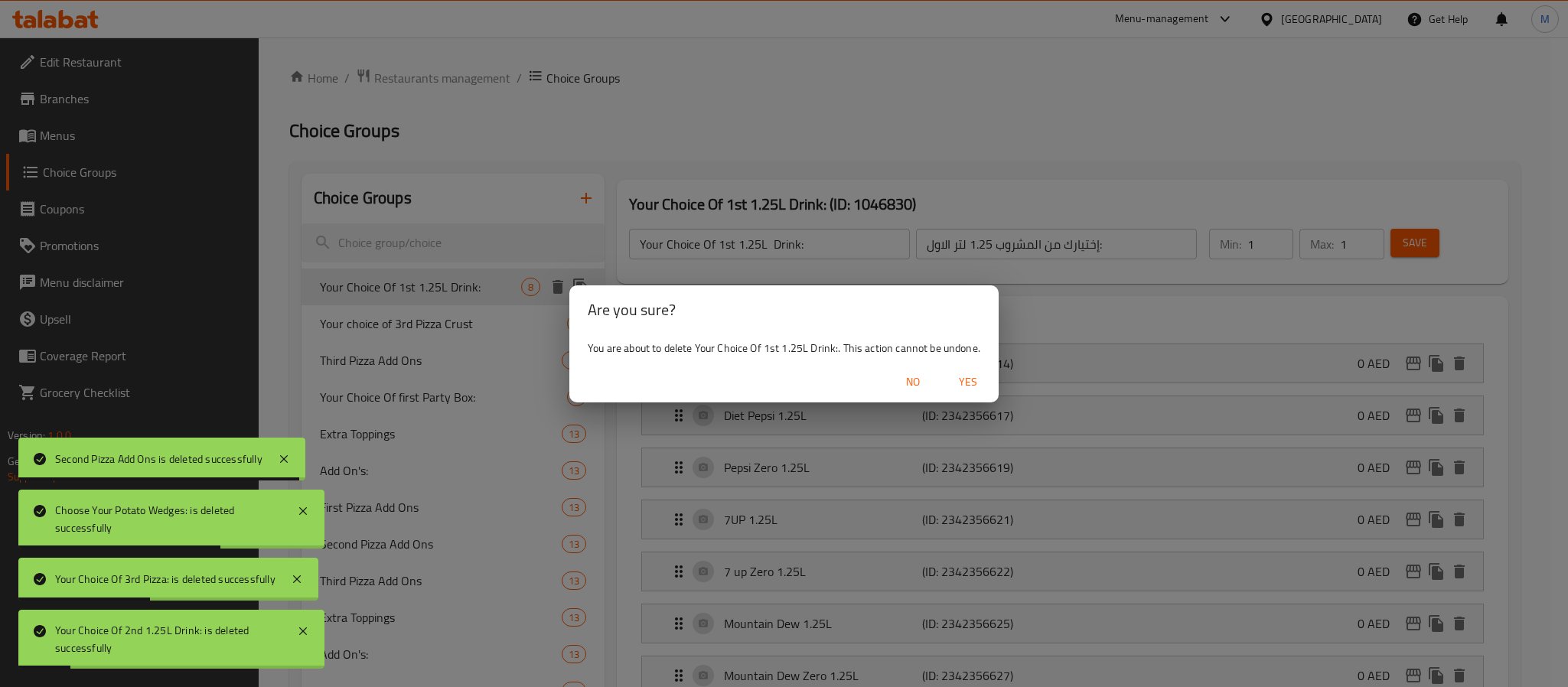
click at [953, 374] on span "Yes" at bounding box center [968, 382] width 37 height 19
click at [953, 374] on body "Your Choice Of 2nd 1.25L Drink: is deleted successfully Your Choice Of 3rd Pizz…" at bounding box center [784, 361] width 1568 height 649
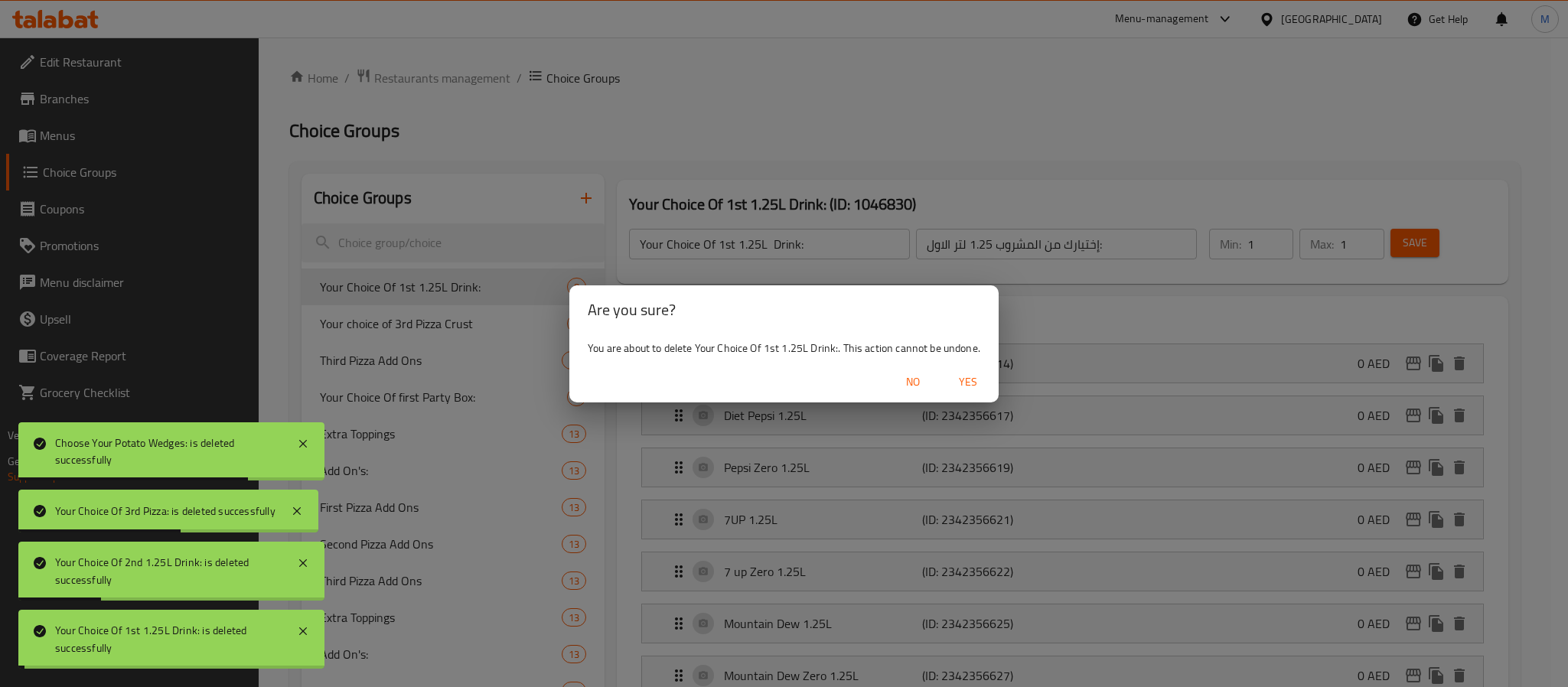
type input "Your choice of 3rd Pizza Crust"
type input "اختيارك لقشرة البيتزا الثالثة"
type input "0"
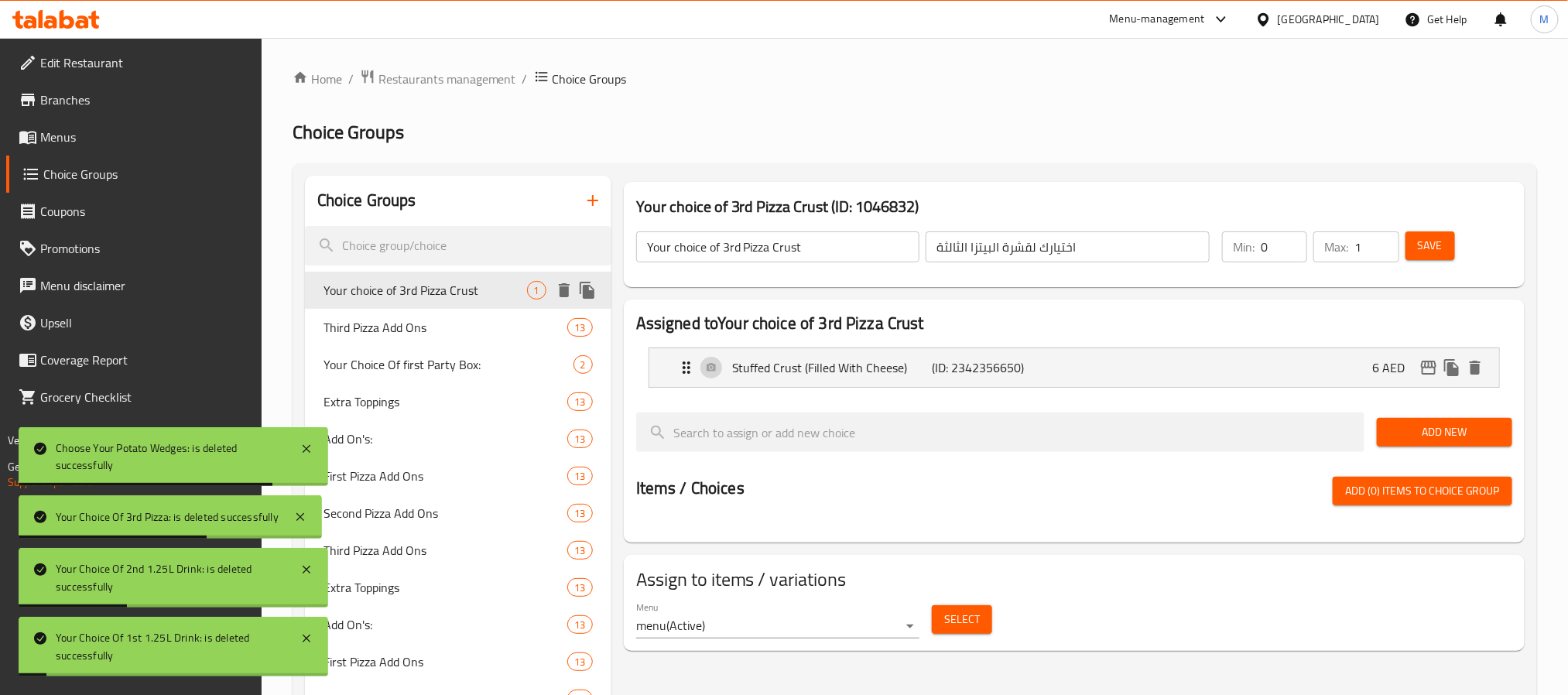
click at [555, 290] on icon "delete" at bounding box center [563, 290] width 18 height 18
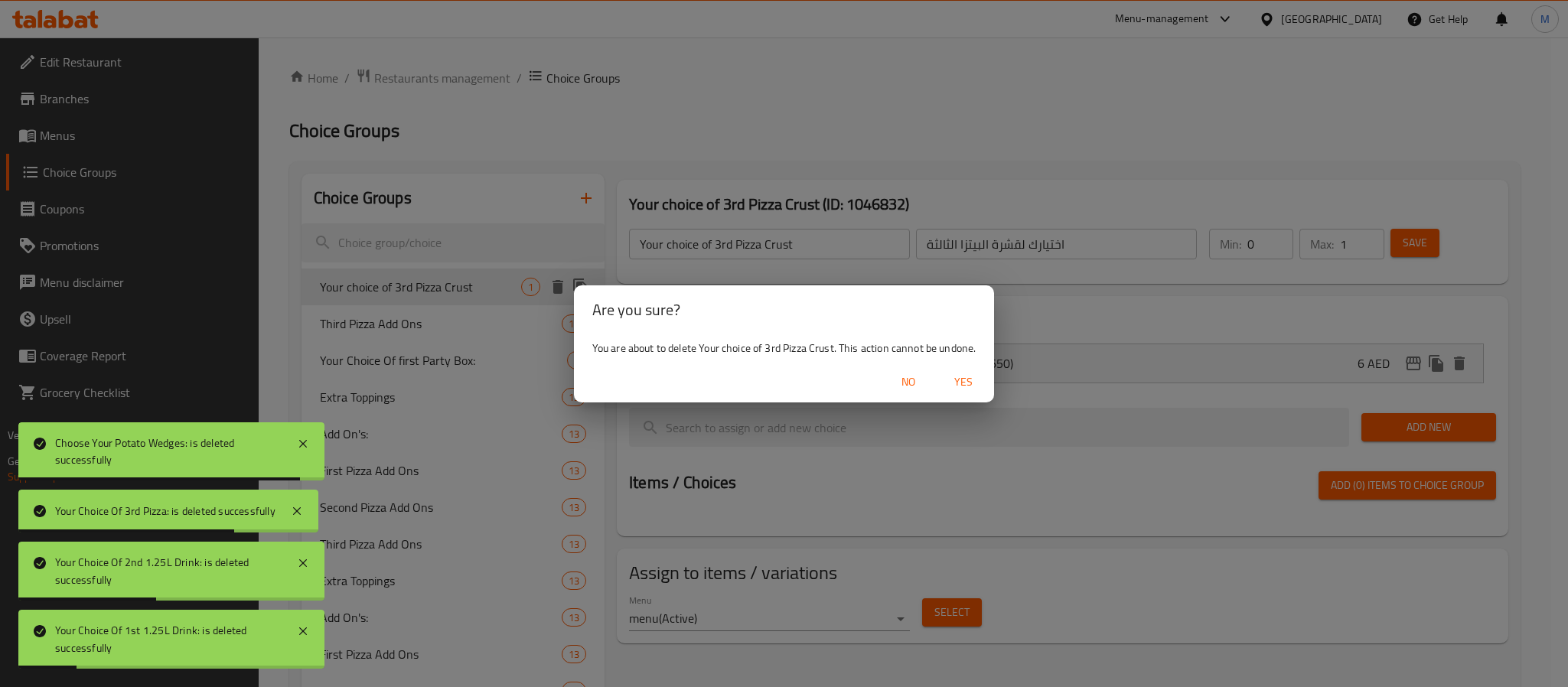
click at [972, 384] on span "Yes" at bounding box center [963, 382] width 37 height 19
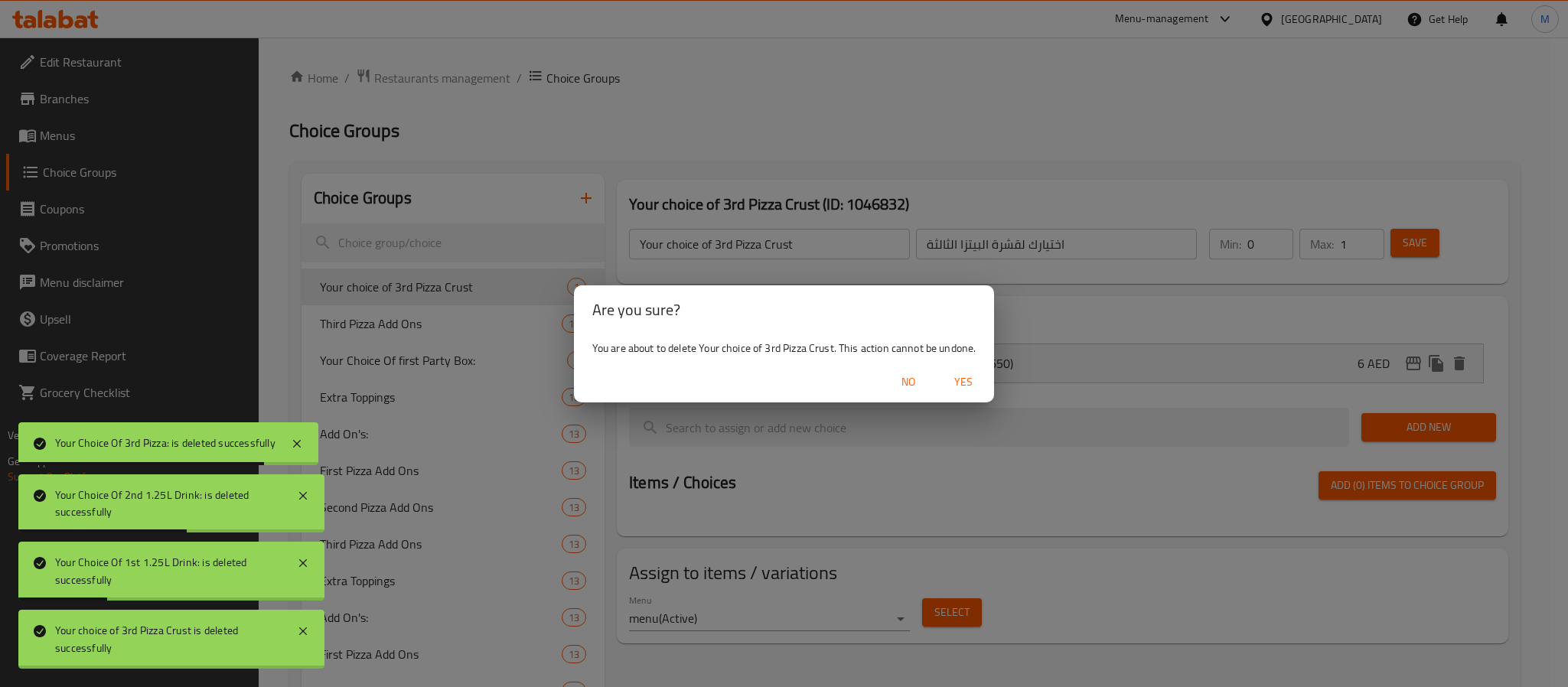
type input "Third Pizza Add Ons"
type input "إضافات البيتزا الثالثة"
type input "13"
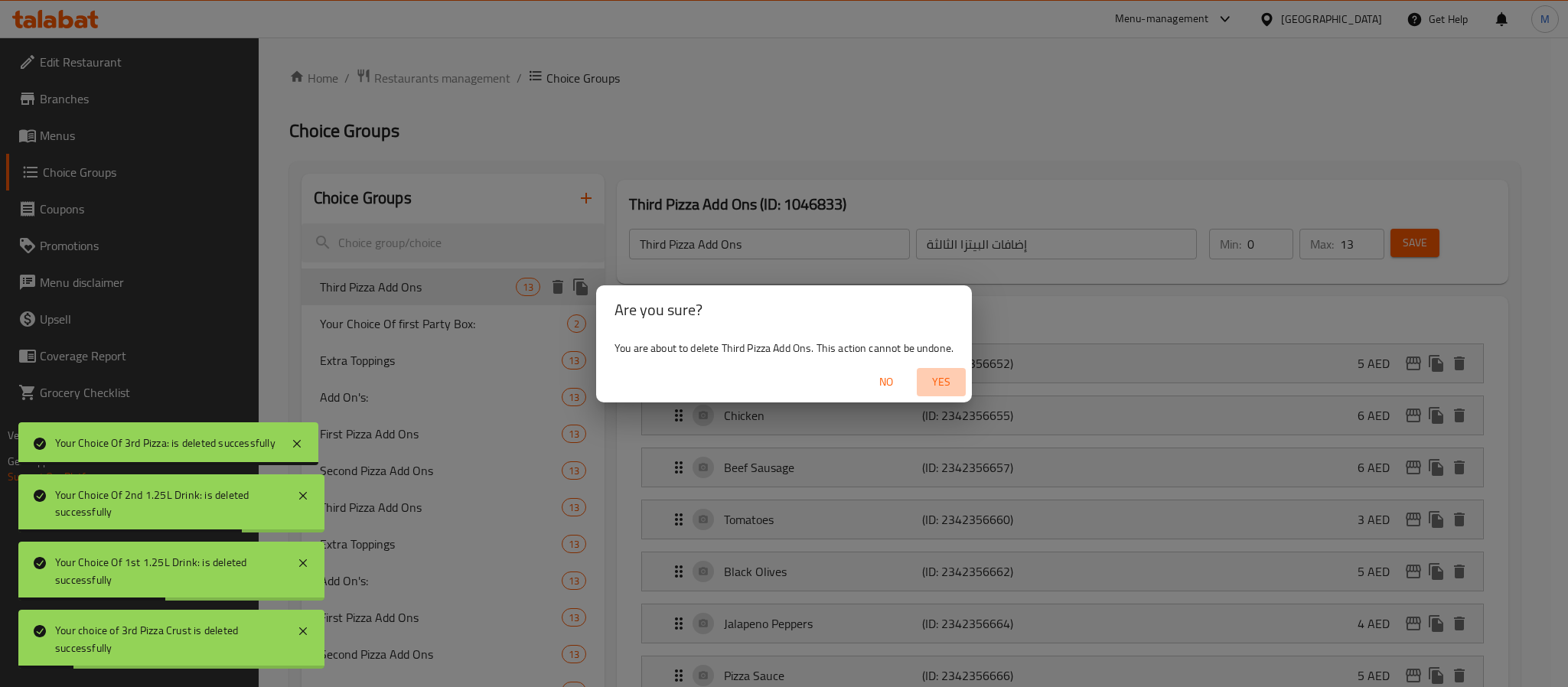
click at [957, 378] on span "Yes" at bounding box center [941, 382] width 37 height 19
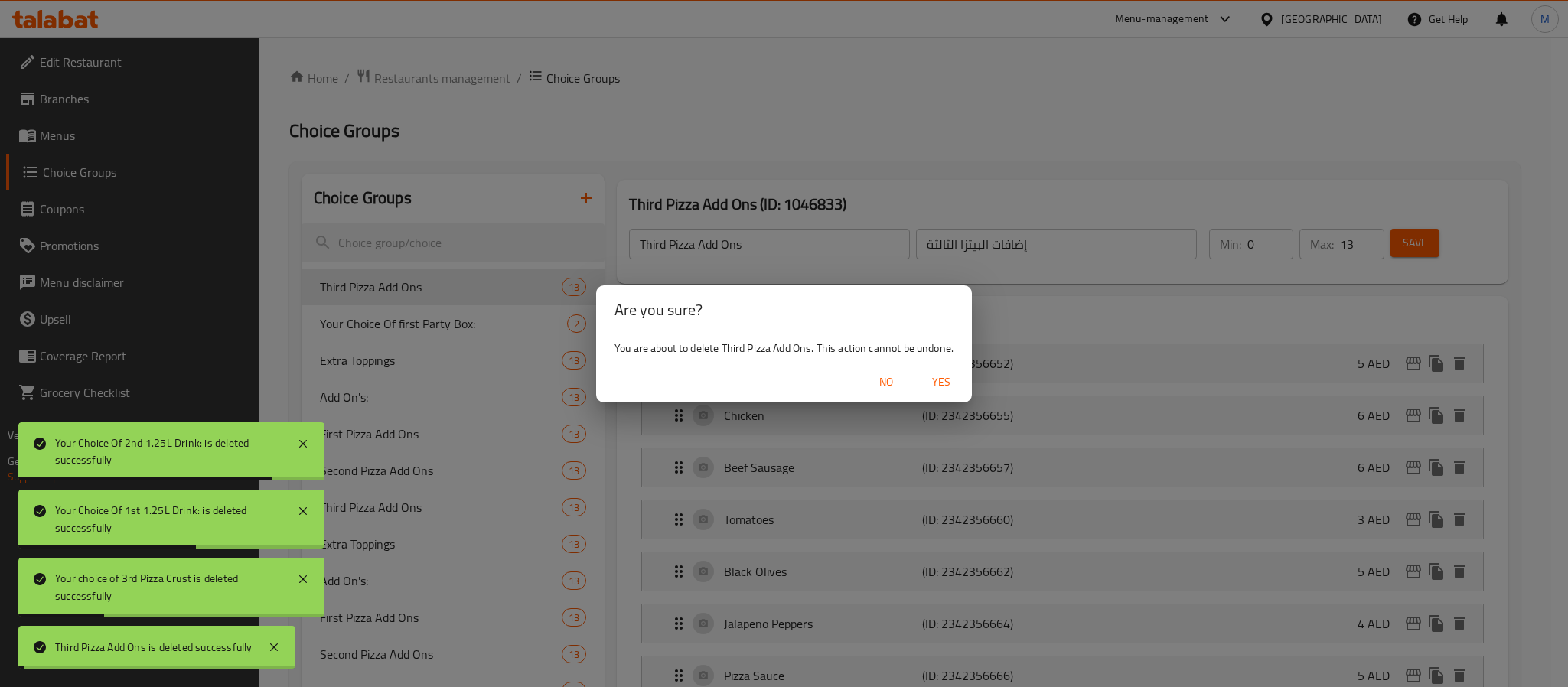
type input "Your Choice Of first Party Box:"
type input "إختيارك من اول بوكس حفلات:"
type input "1"
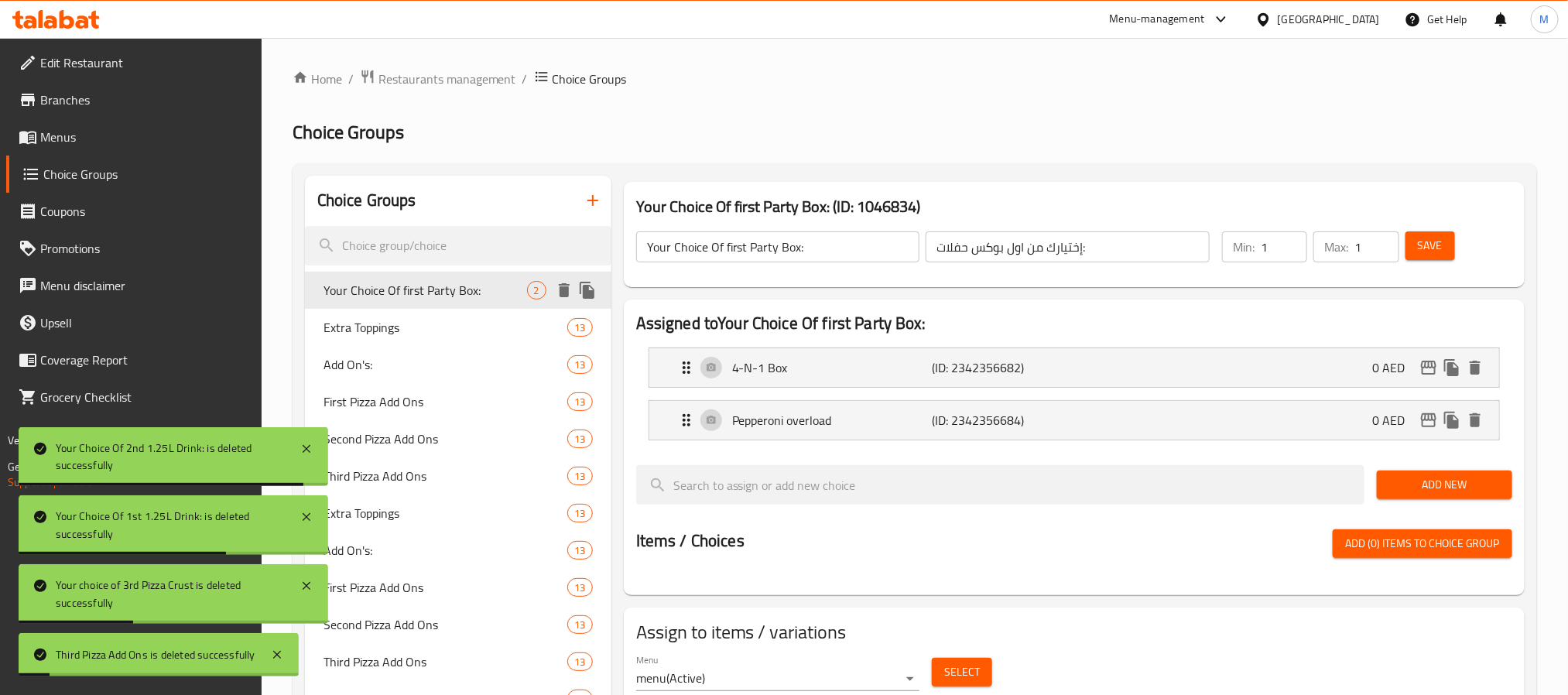
click at [562, 290] on icon "delete" at bounding box center [564, 290] width 10 height 14
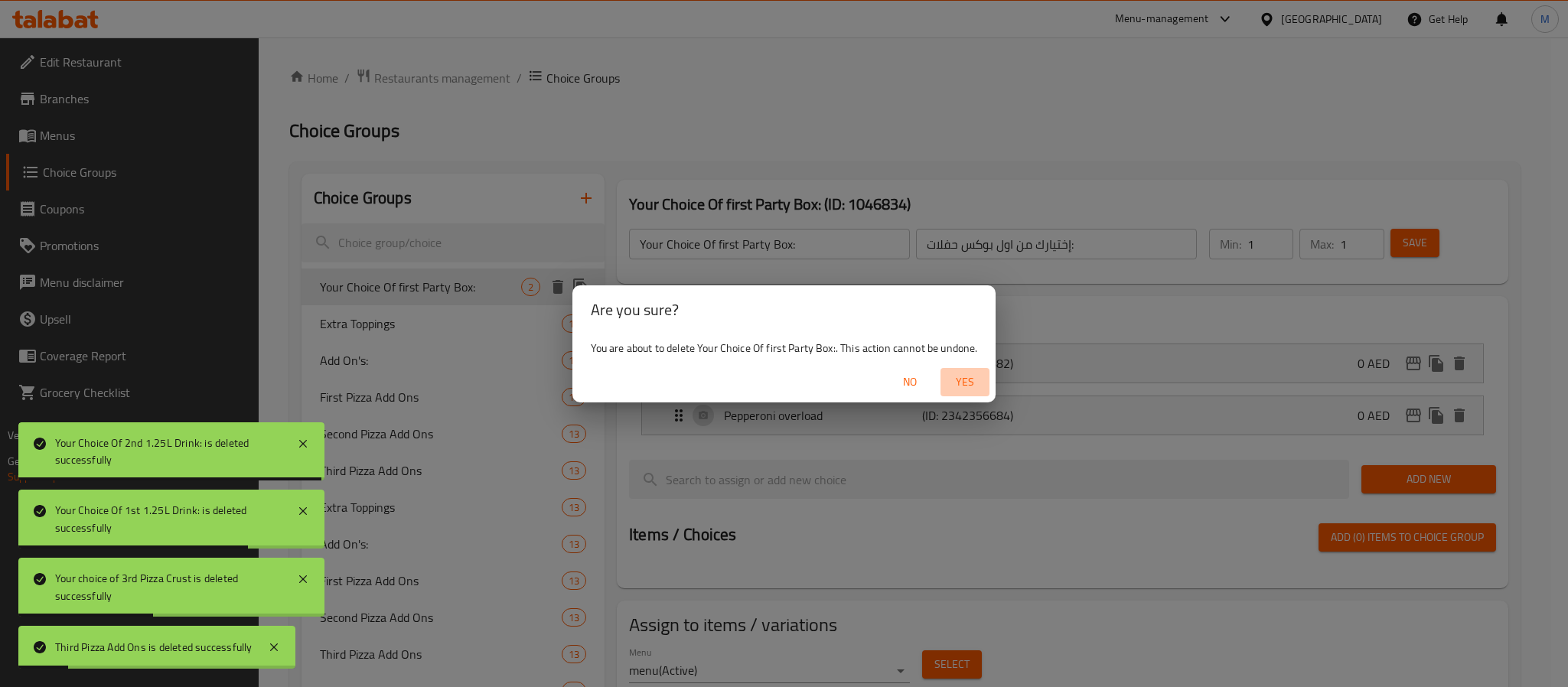
click at [946, 384] on button "Yes" at bounding box center [965, 382] width 49 height 28
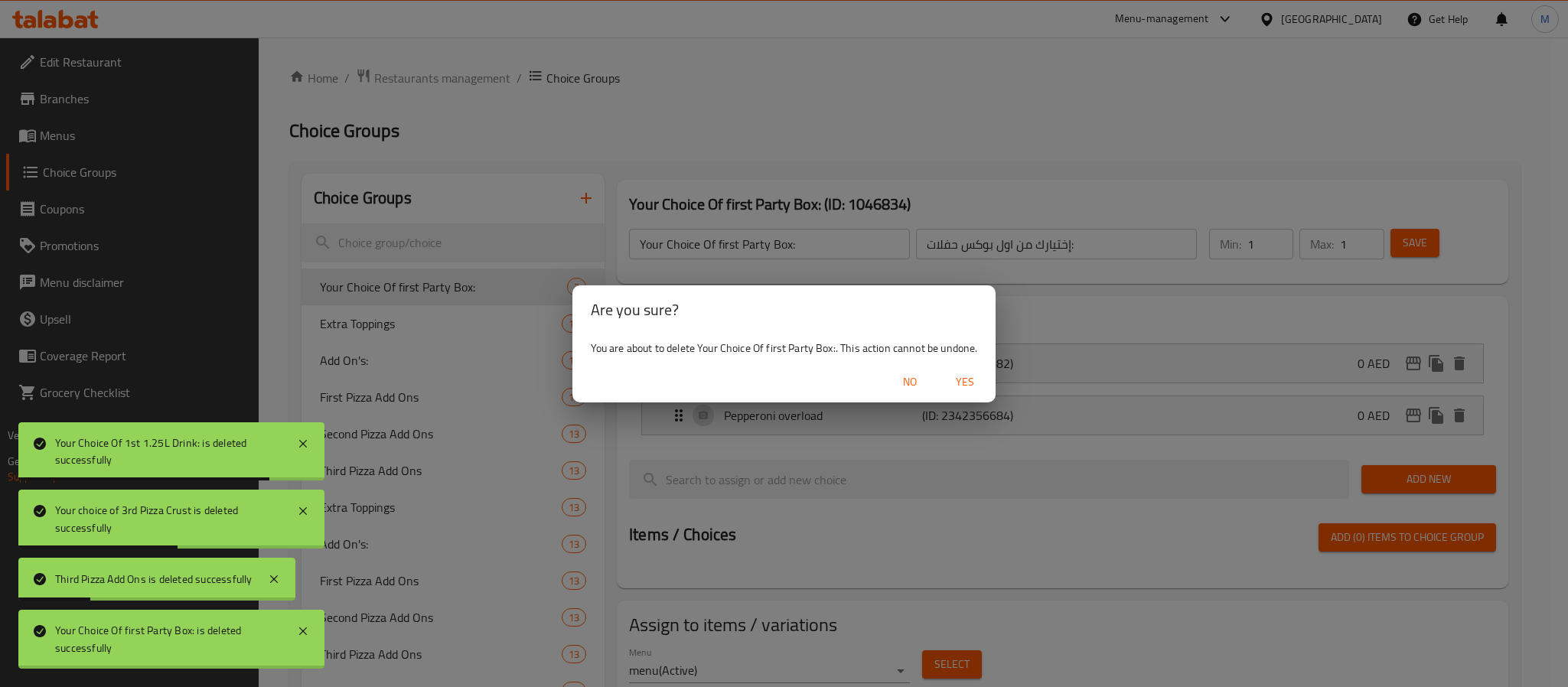
type input "Extra Toppings"
type input "إضافات إضافية"
type input "0"
type input "13"
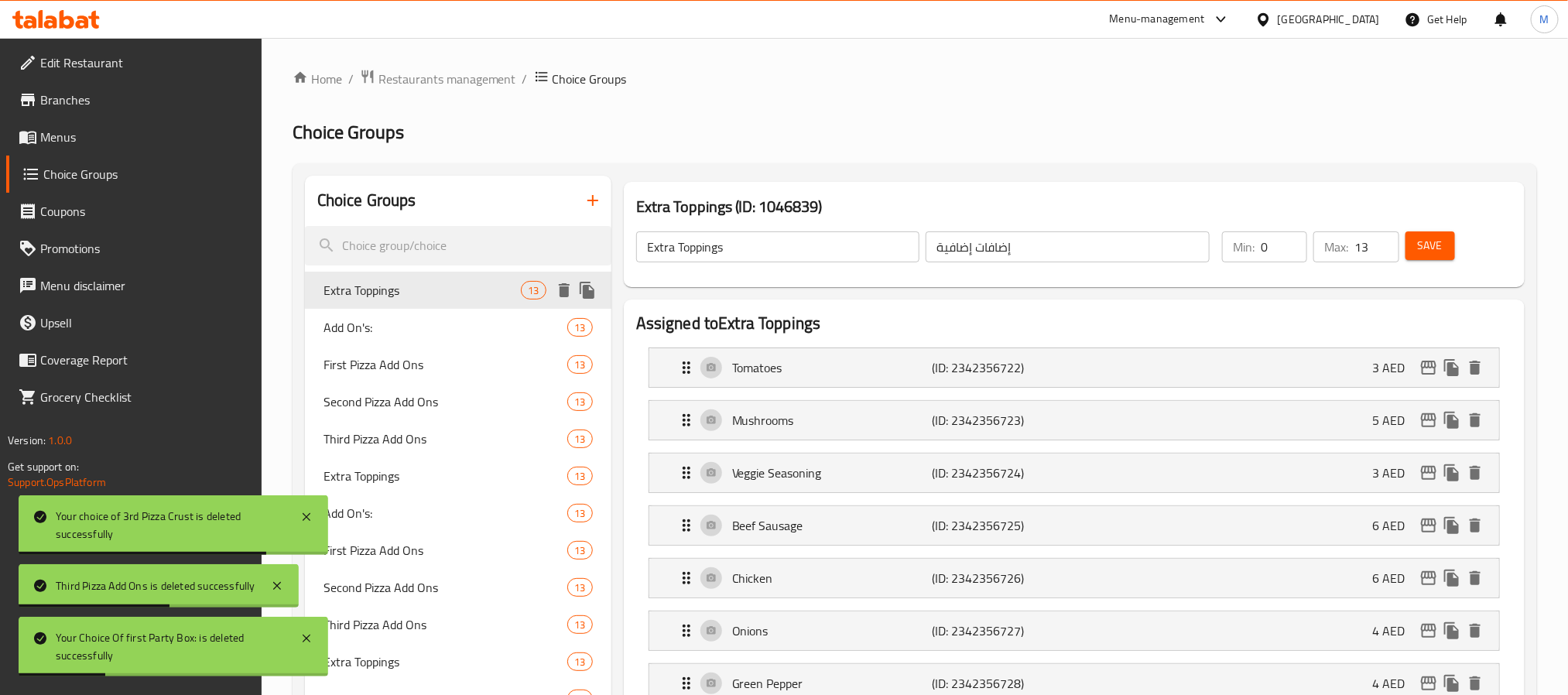
click at [567, 293] on icon "delete" at bounding box center [564, 290] width 10 height 14
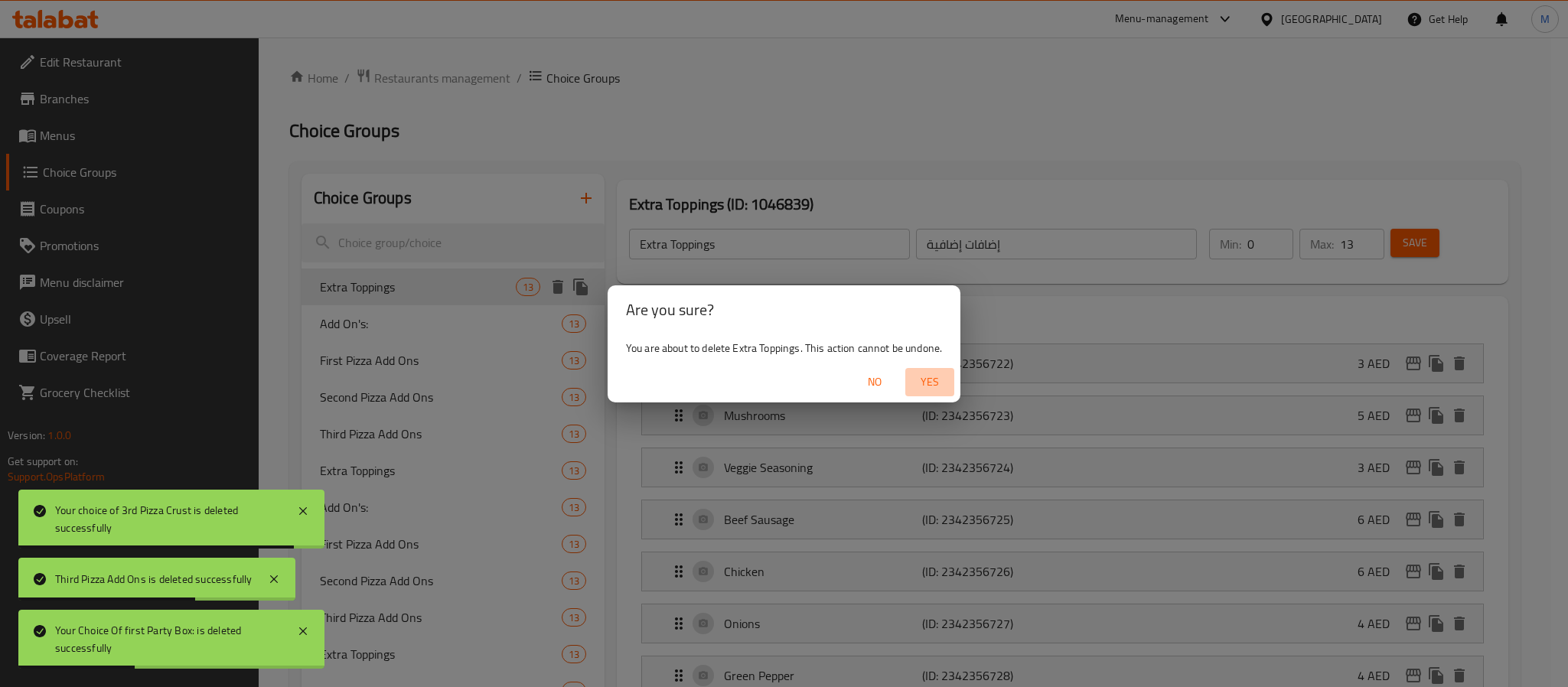
click at [942, 370] on button "Yes" at bounding box center [930, 382] width 49 height 28
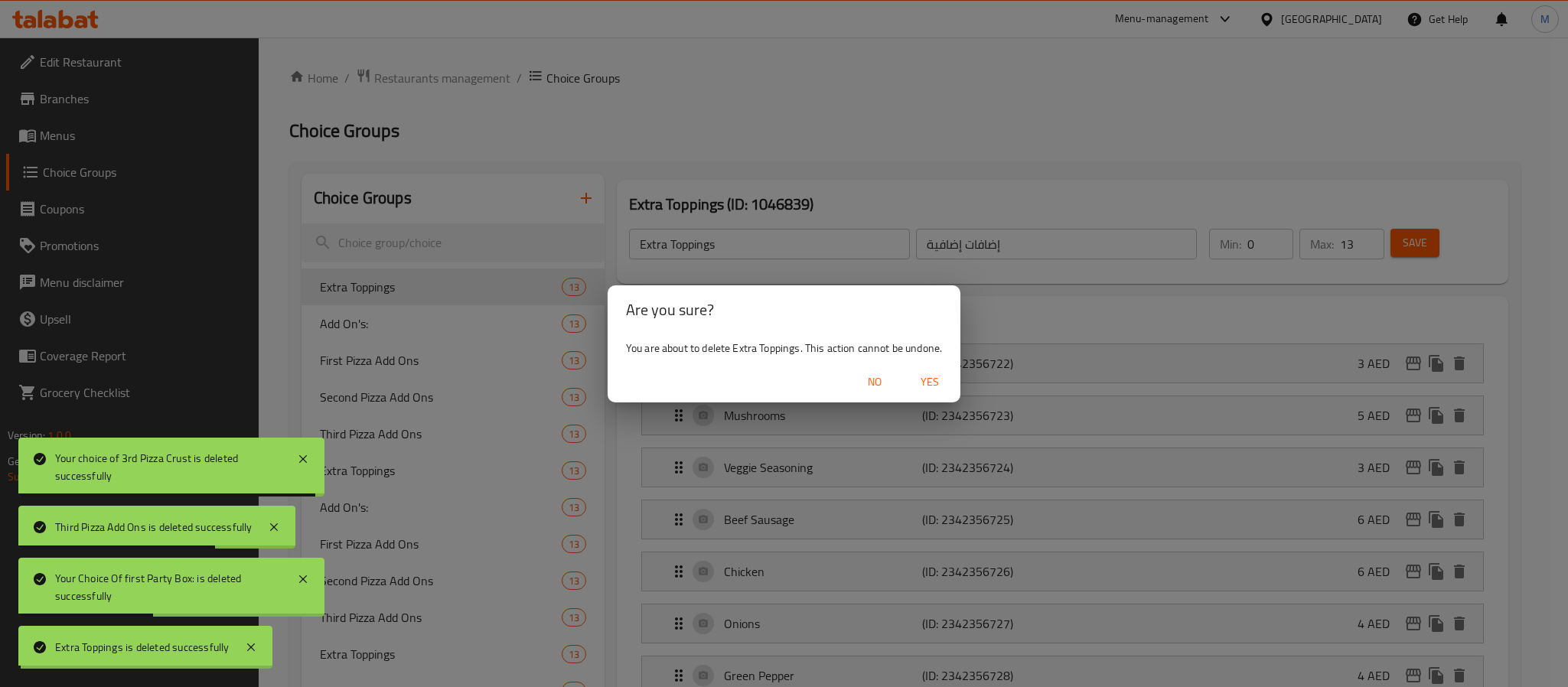
type input "Add On's:"
type input "إضافات:"
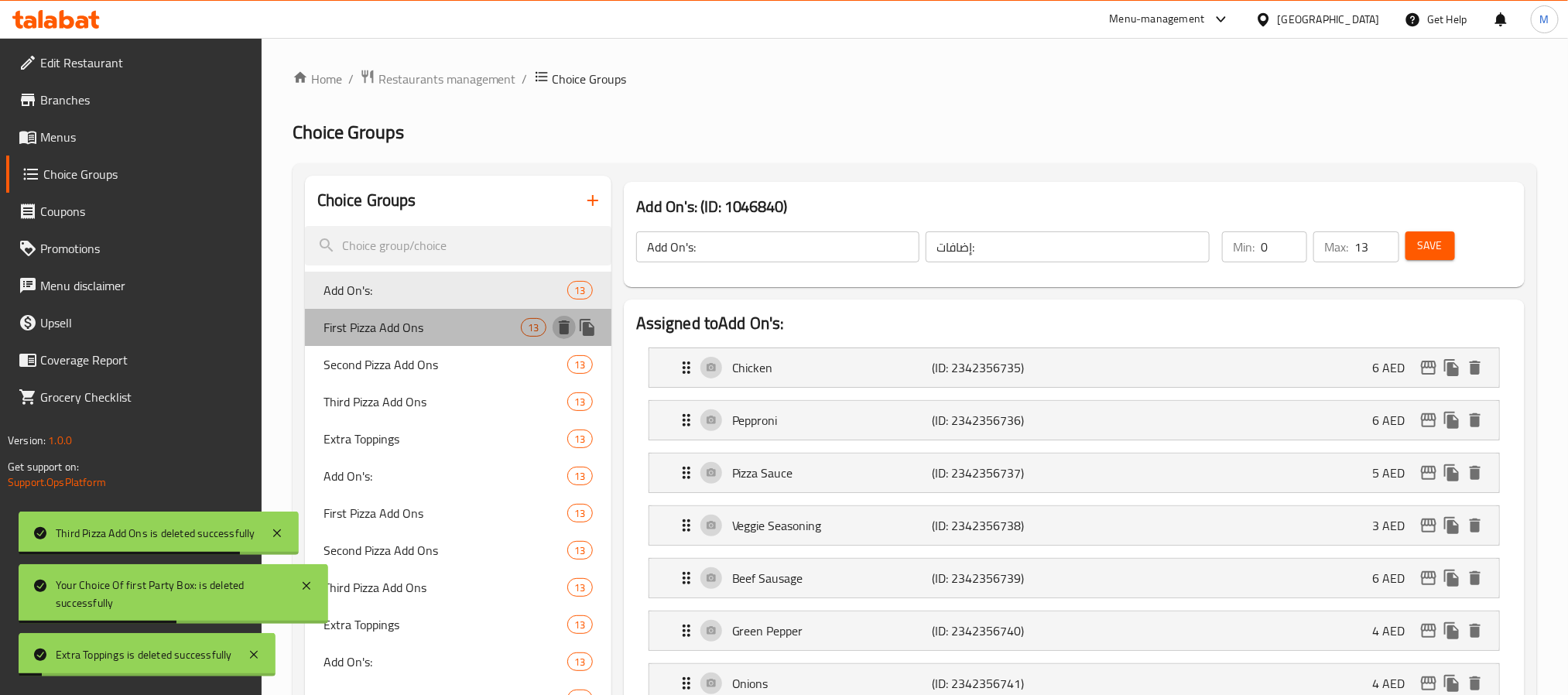
click at [564, 326] on icon "delete" at bounding box center [564, 327] width 10 height 14
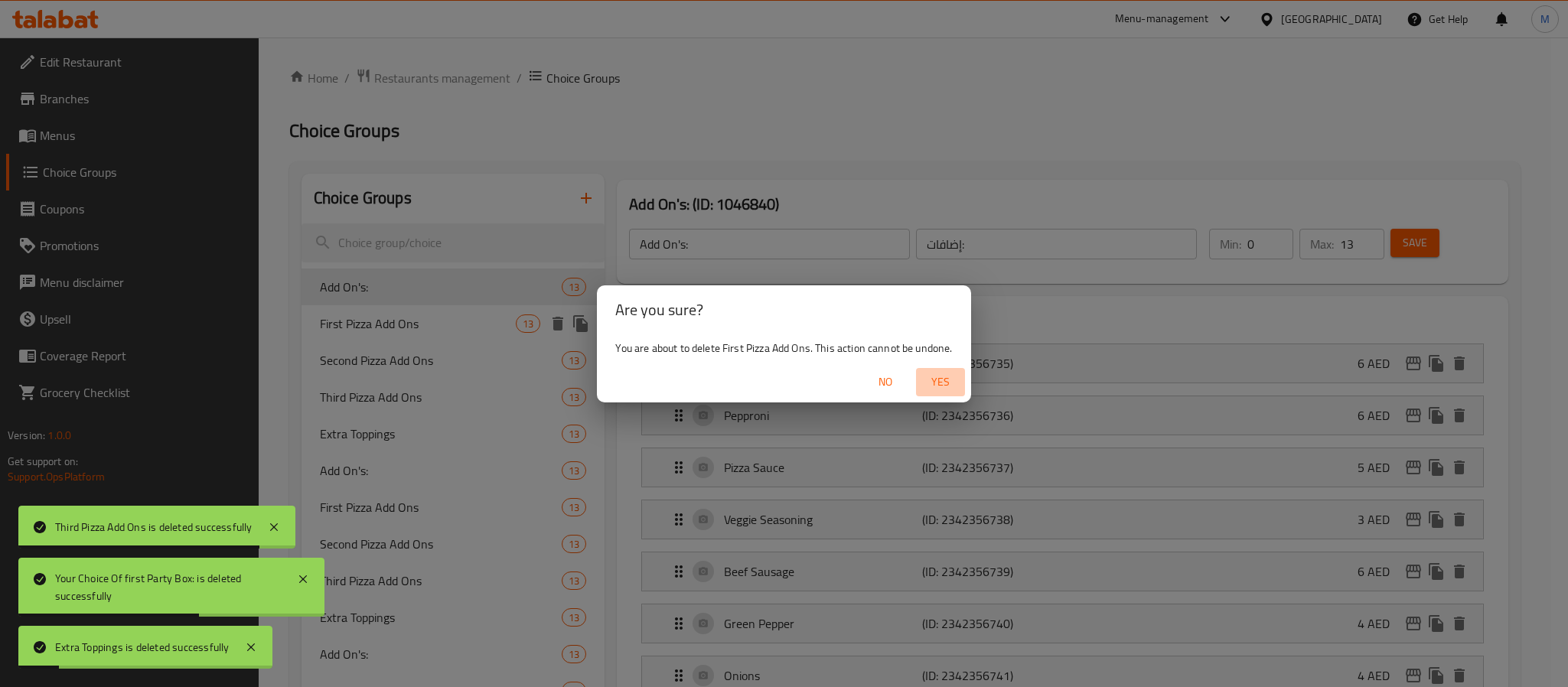
click at [924, 378] on span "Yes" at bounding box center [940, 382] width 37 height 19
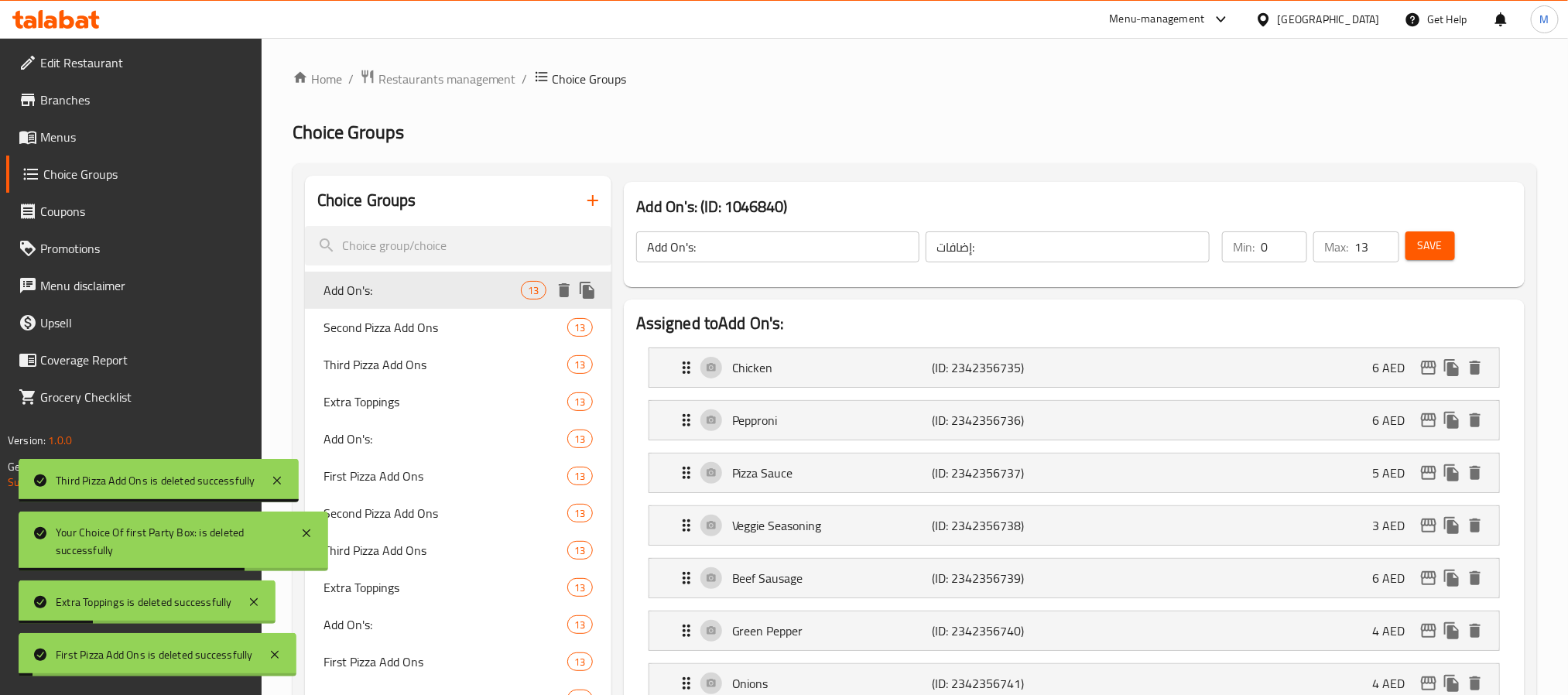
click at [553, 293] on button "delete" at bounding box center [564, 290] width 24 height 24
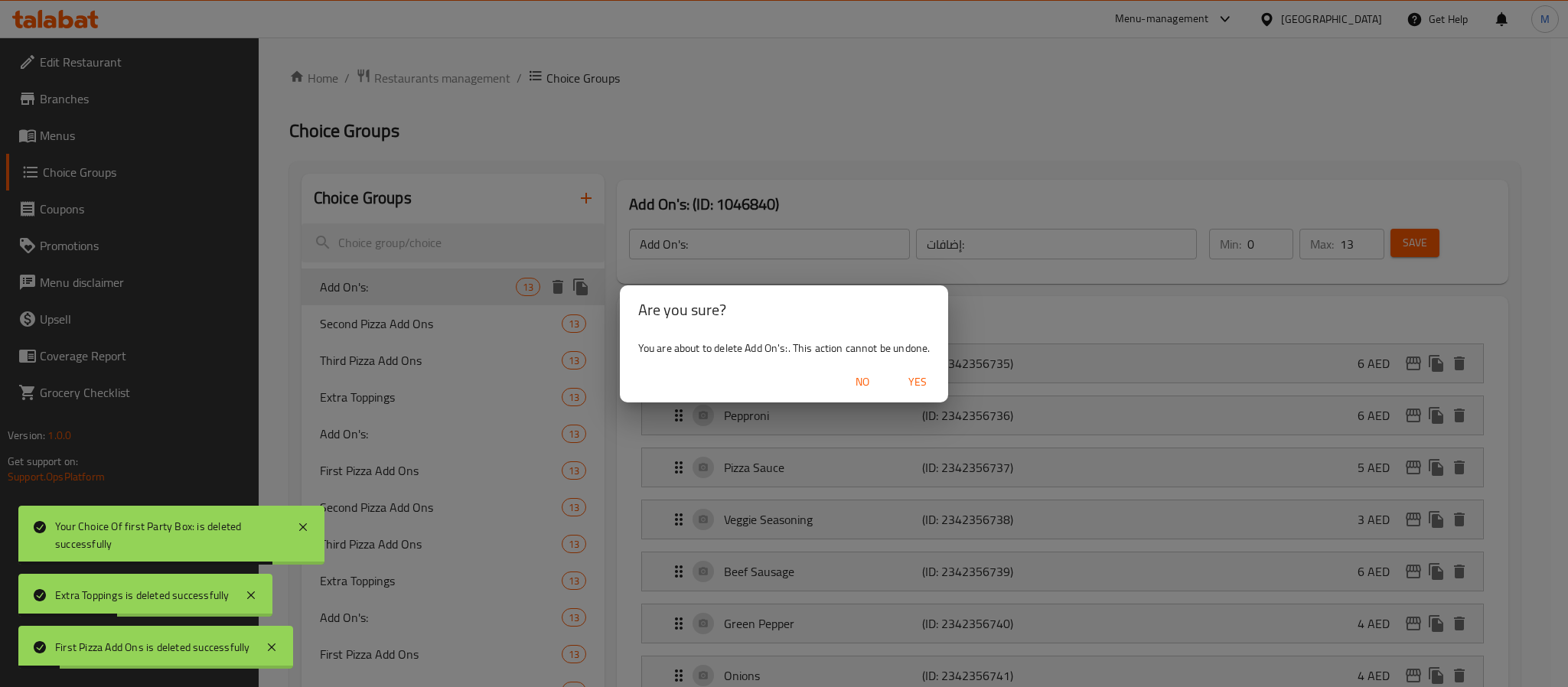
click at [914, 372] on span "Yes" at bounding box center [918, 382] width 37 height 19
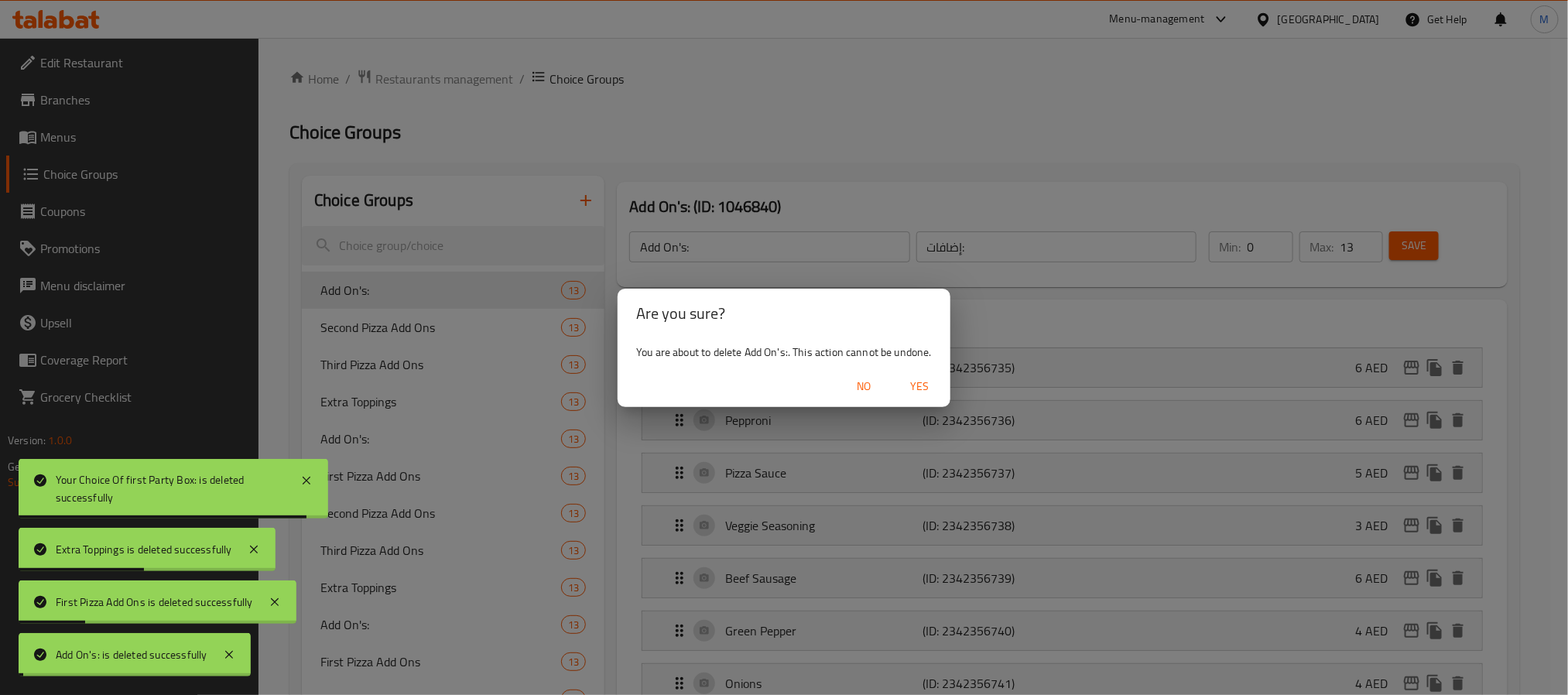
type input "Second Pizza Add Ons"
type input "إضافات البيتزا الثانية"
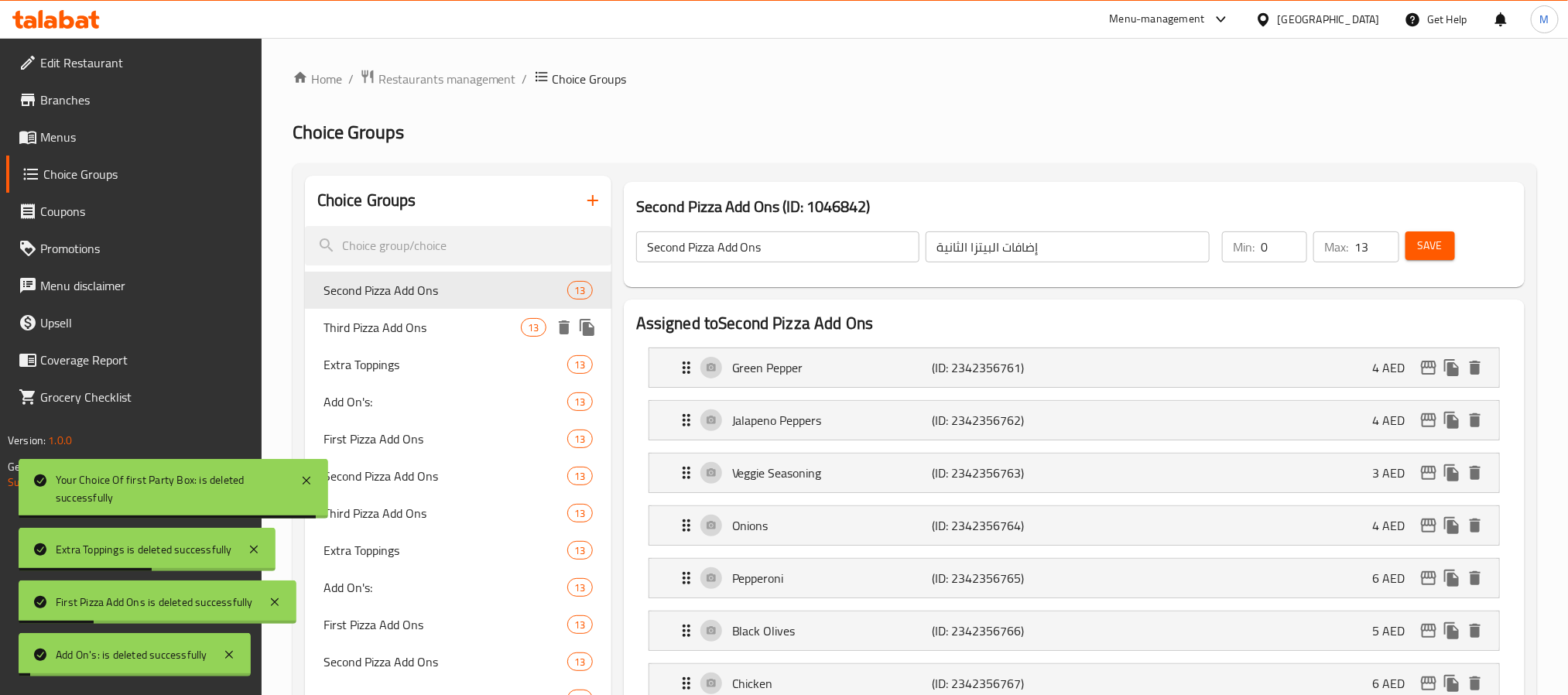
click at [562, 327] on icon "delete" at bounding box center [564, 327] width 10 height 14
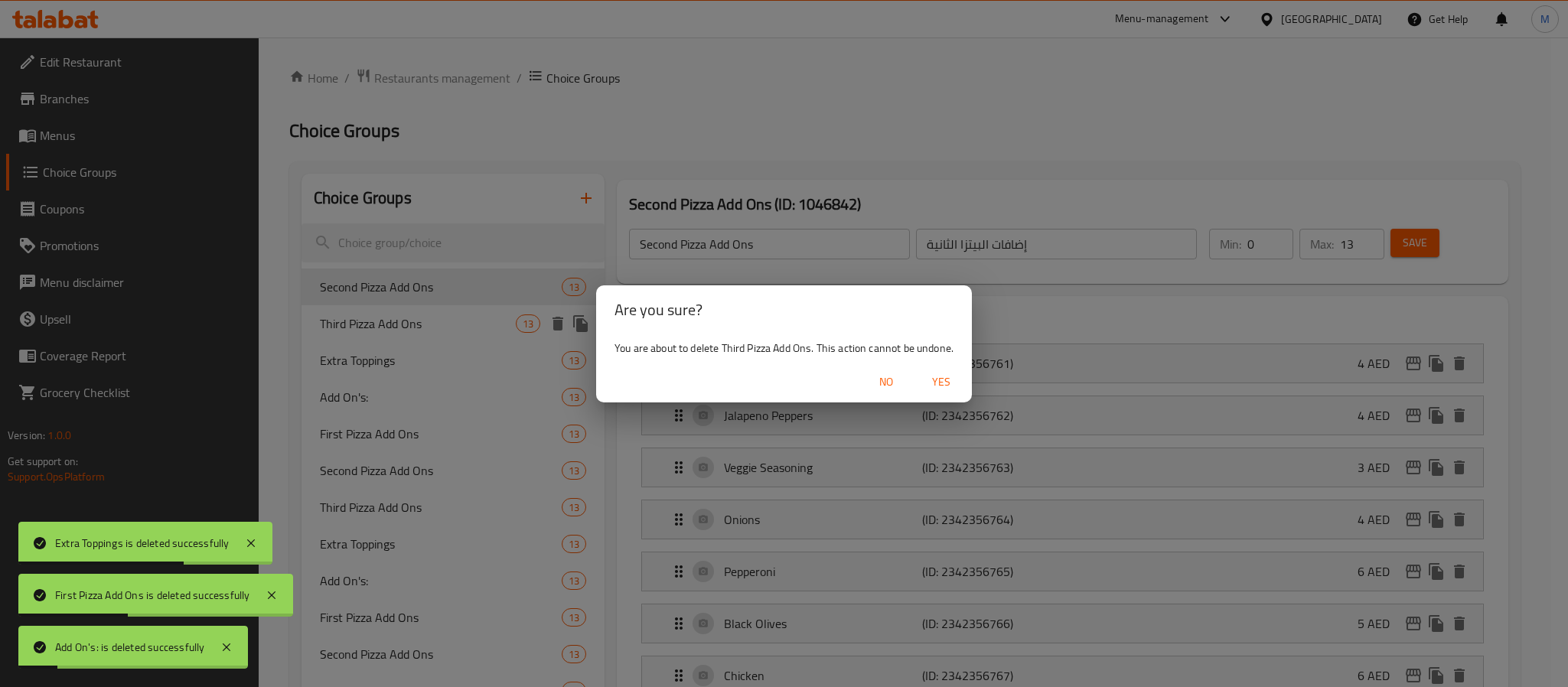
click at [950, 382] on span "Yes" at bounding box center [941, 382] width 37 height 19
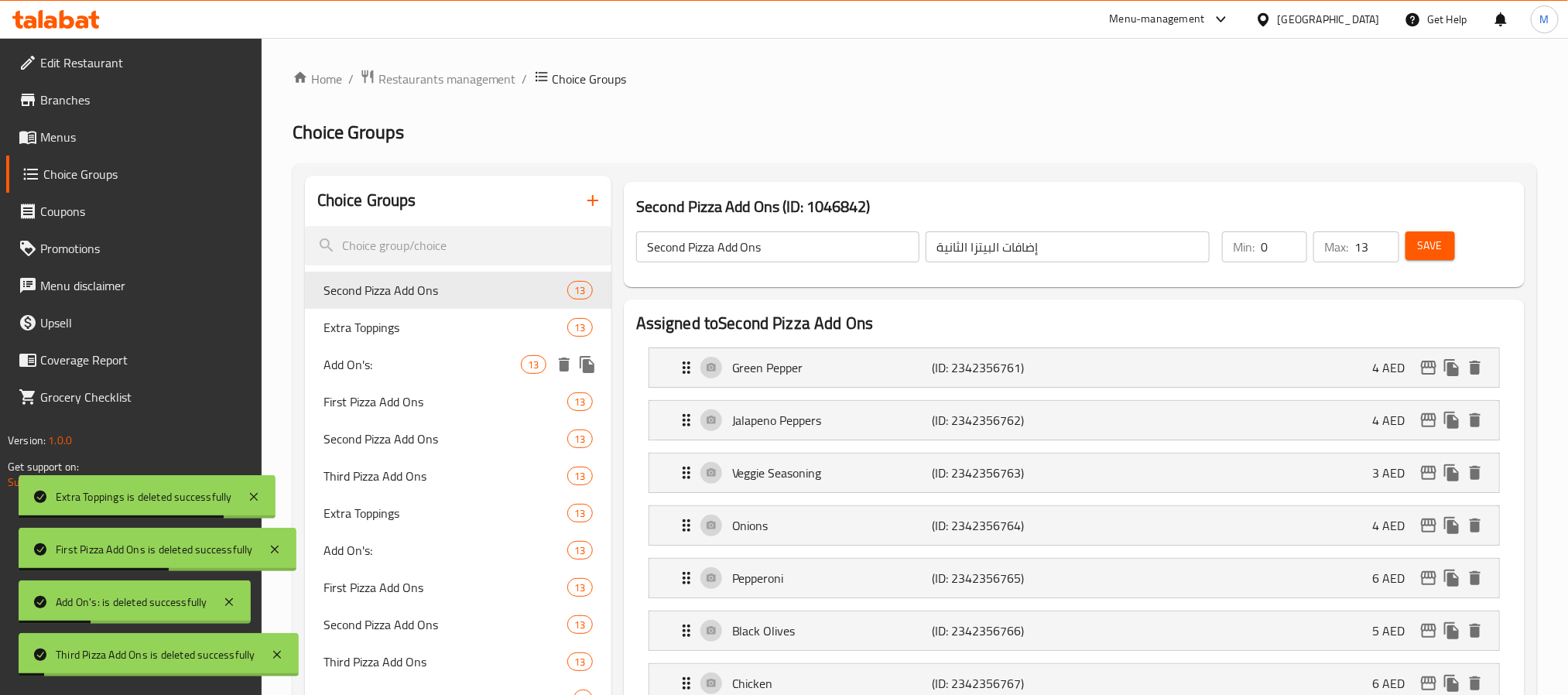
click at [562, 358] on icon "delete" at bounding box center [564, 365] width 10 height 14
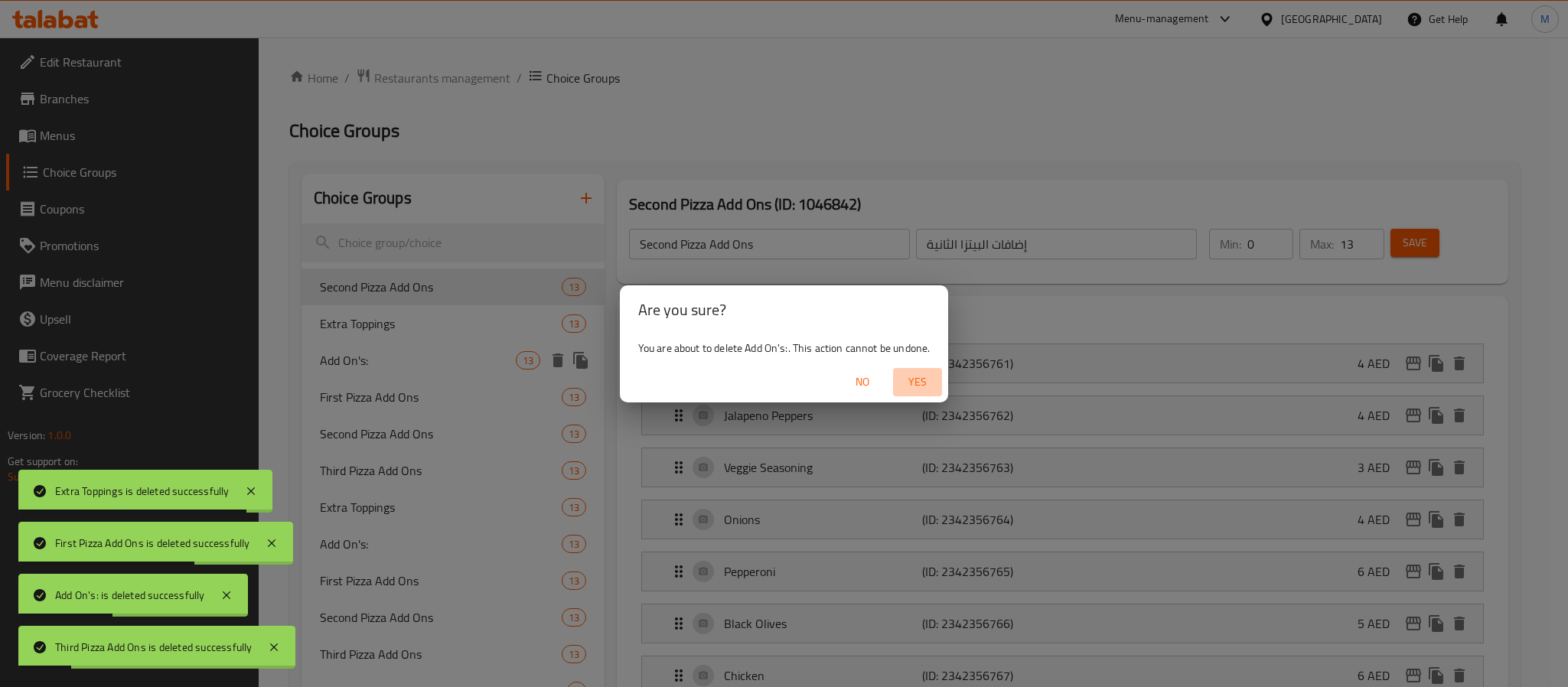
click at [931, 377] on span "Yes" at bounding box center [918, 382] width 37 height 19
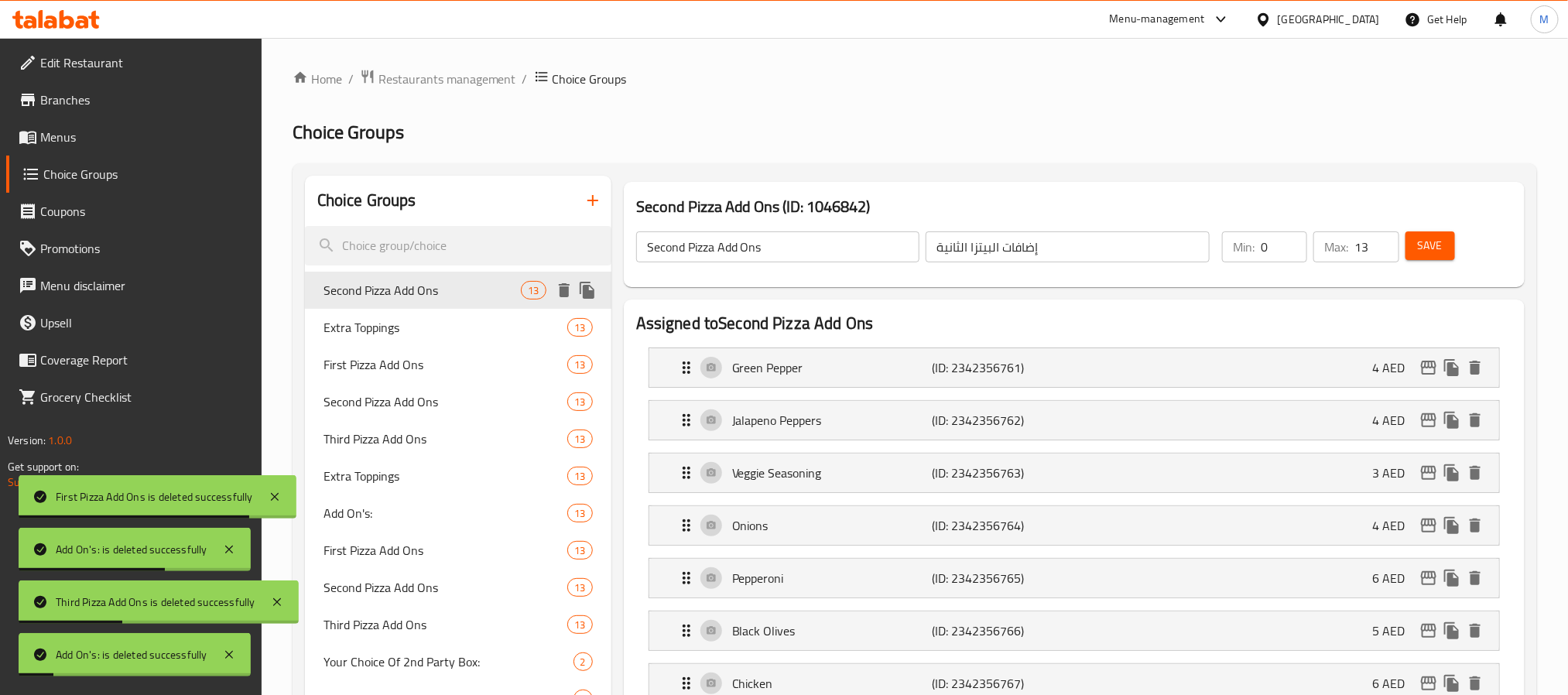
click at [565, 288] on icon "delete" at bounding box center [564, 290] width 10 height 14
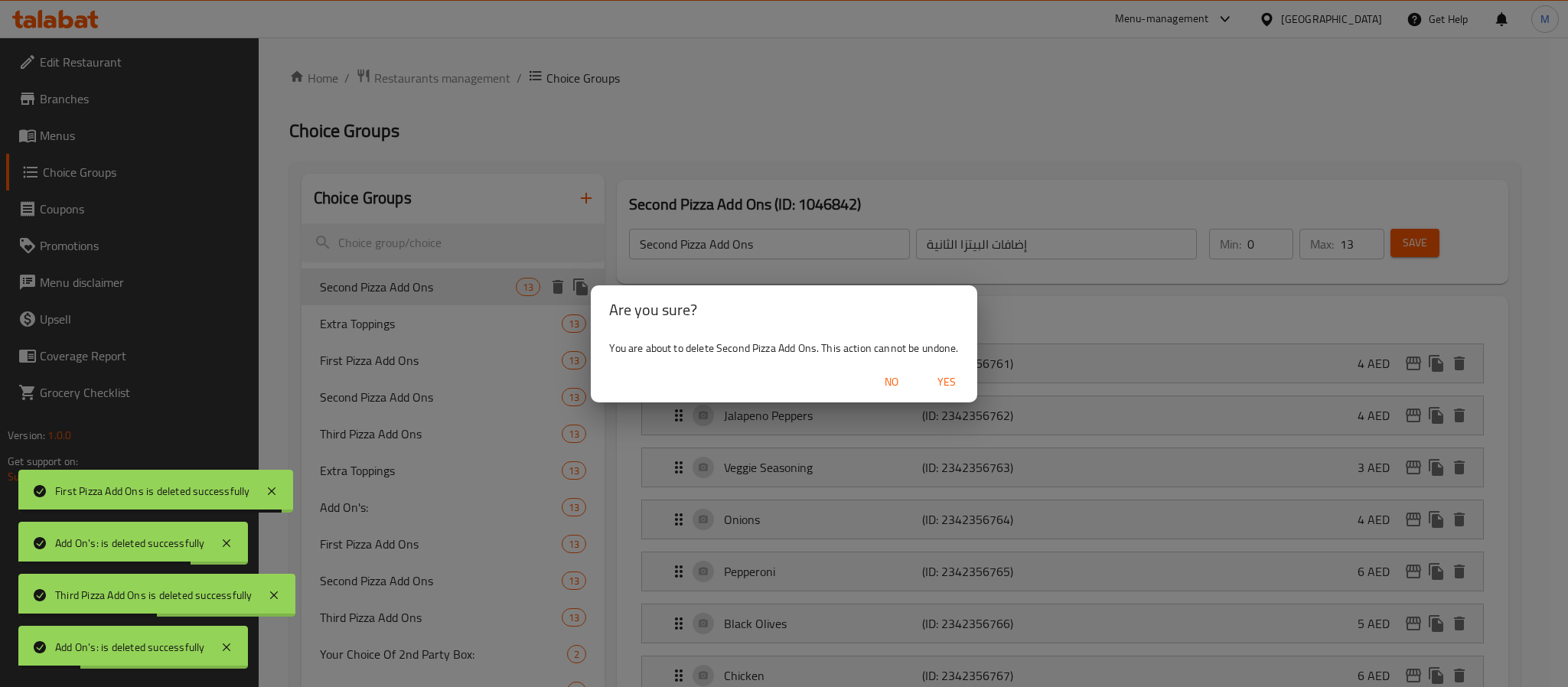
click at [939, 379] on span "Yes" at bounding box center [946, 382] width 37 height 19
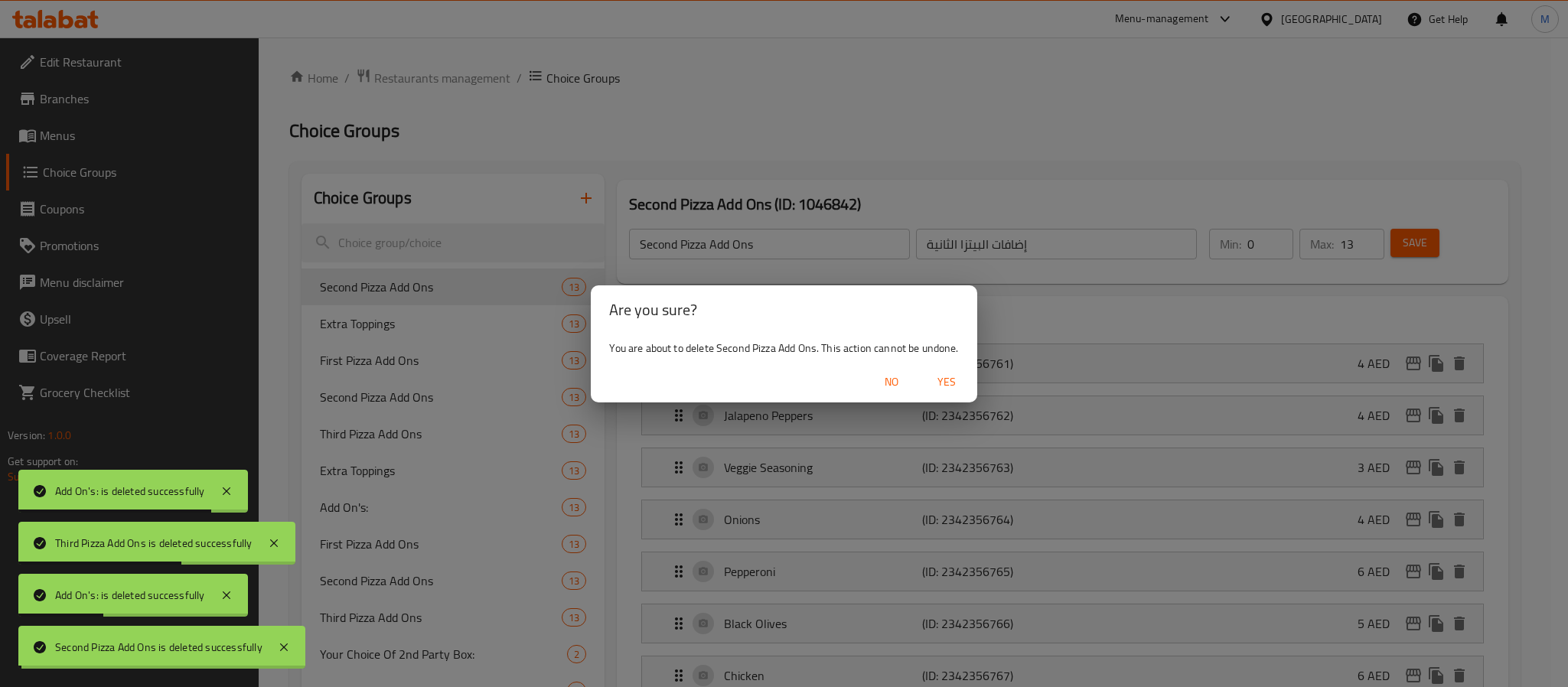
type input "Extra Toppings"
type input "إضافات إضافية"
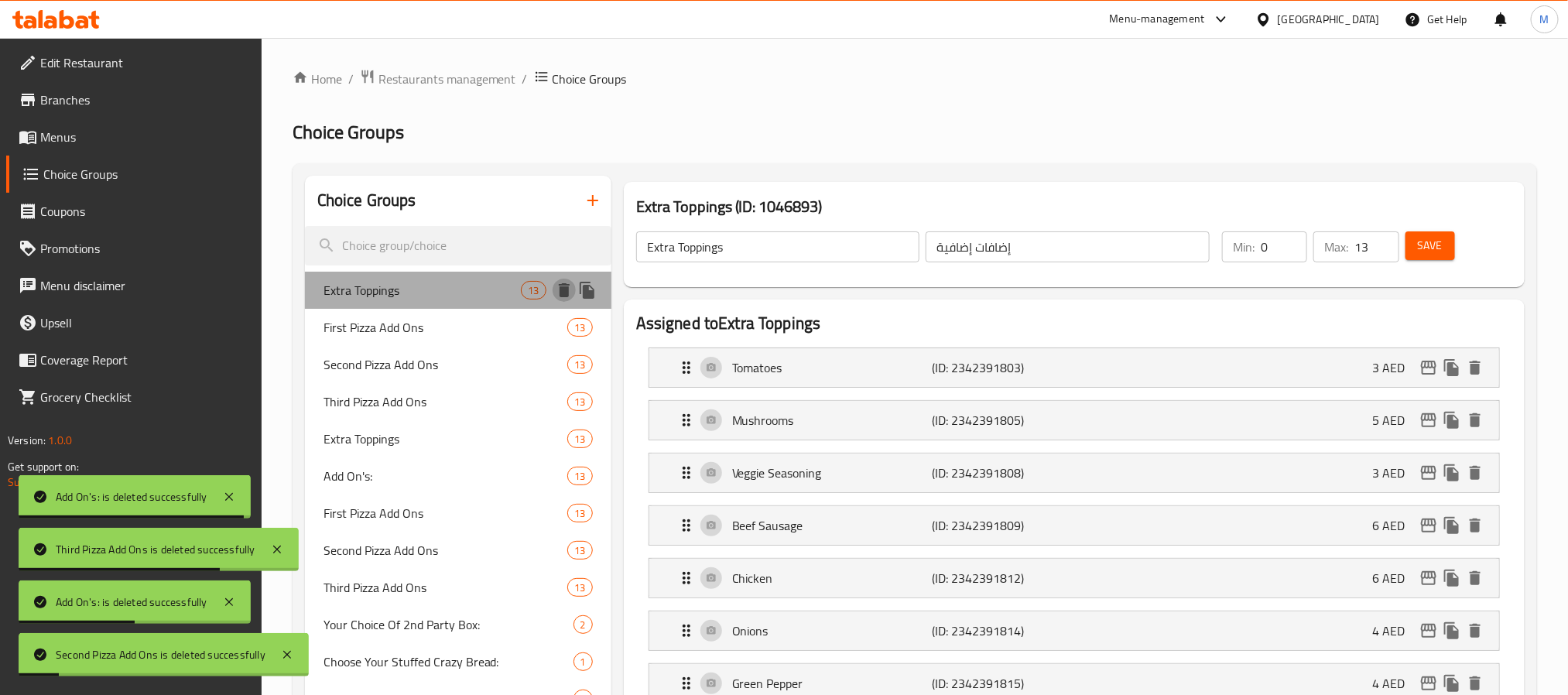
click at [567, 292] on icon "delete" at bounding box center [564, 290] width 10 height 14
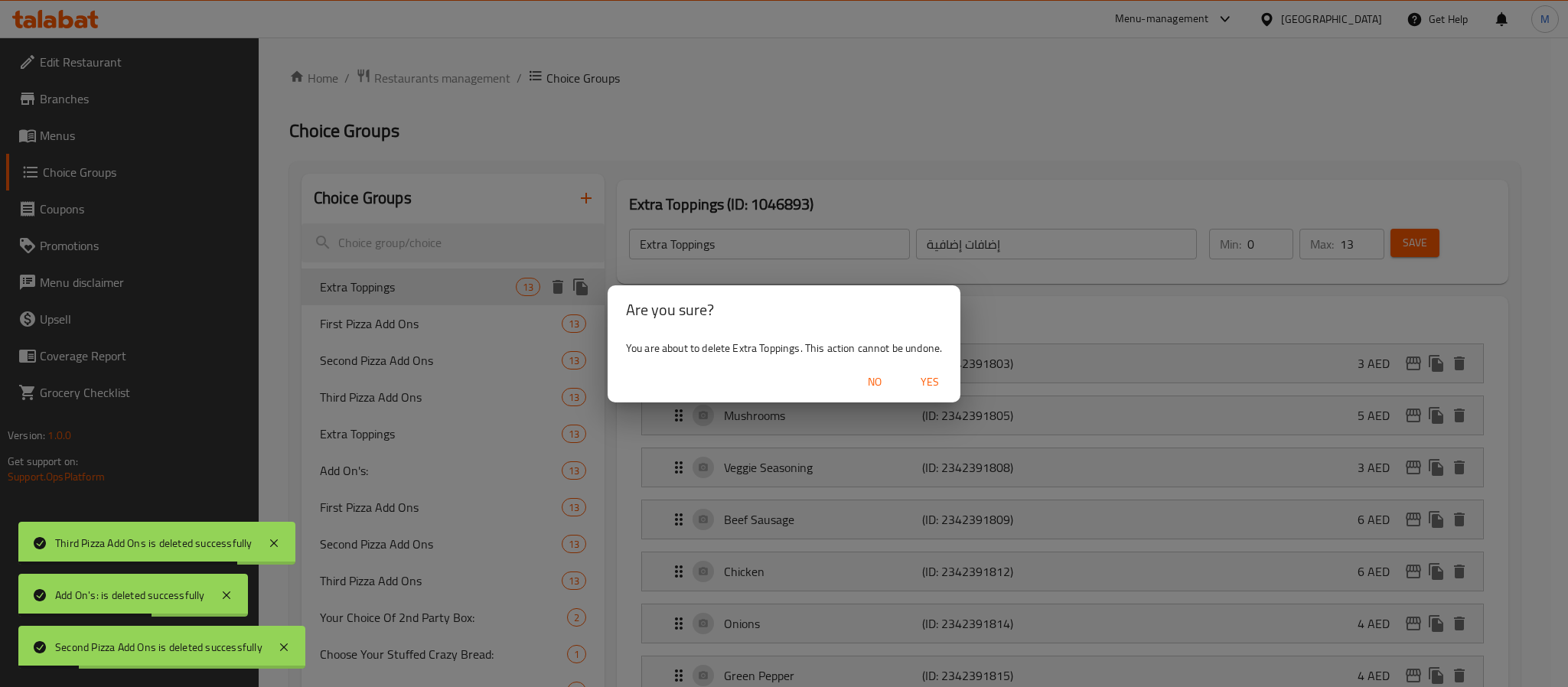
click at [925, 382] on span "Yes" at bounding box center [930, 382] width 37 height 19
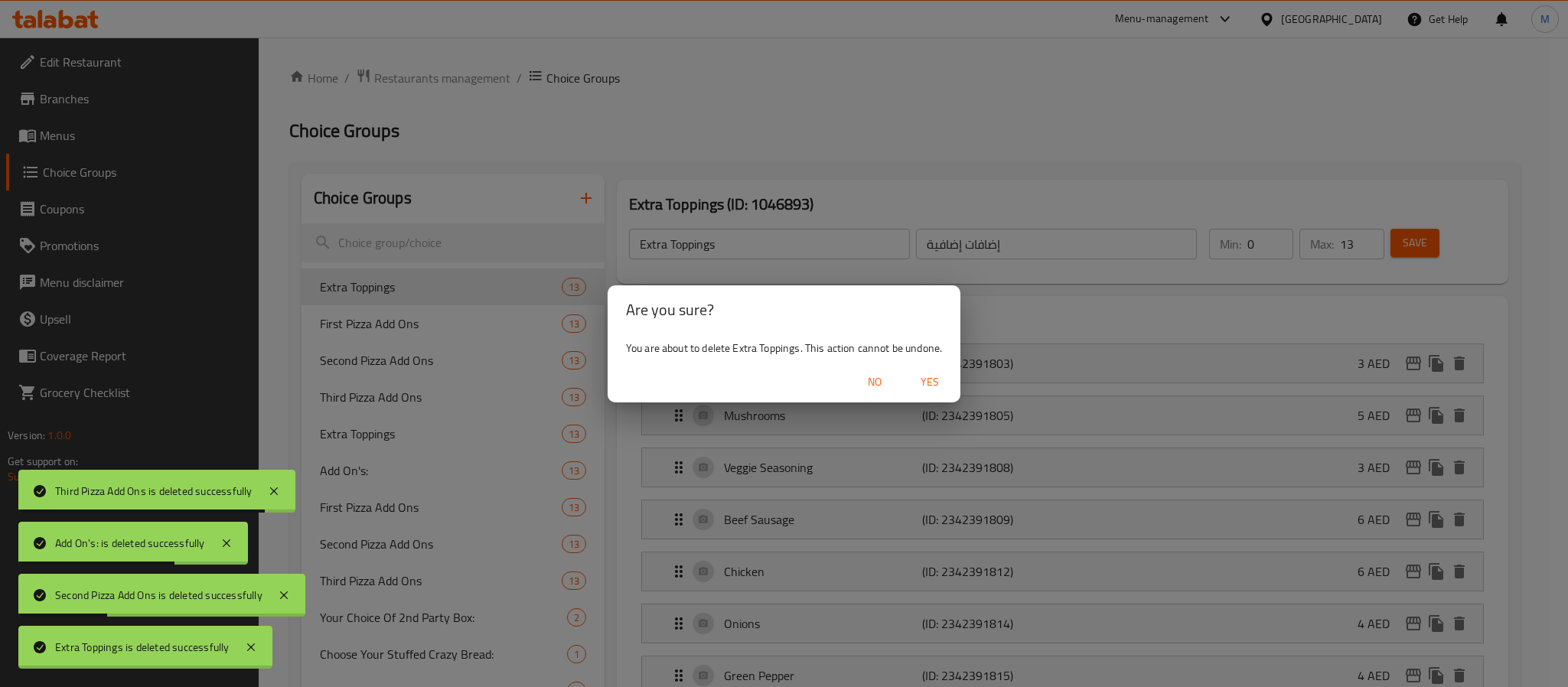
type input "First Pizza Add Ons"
type input "إضافات البيتزا الأولى"
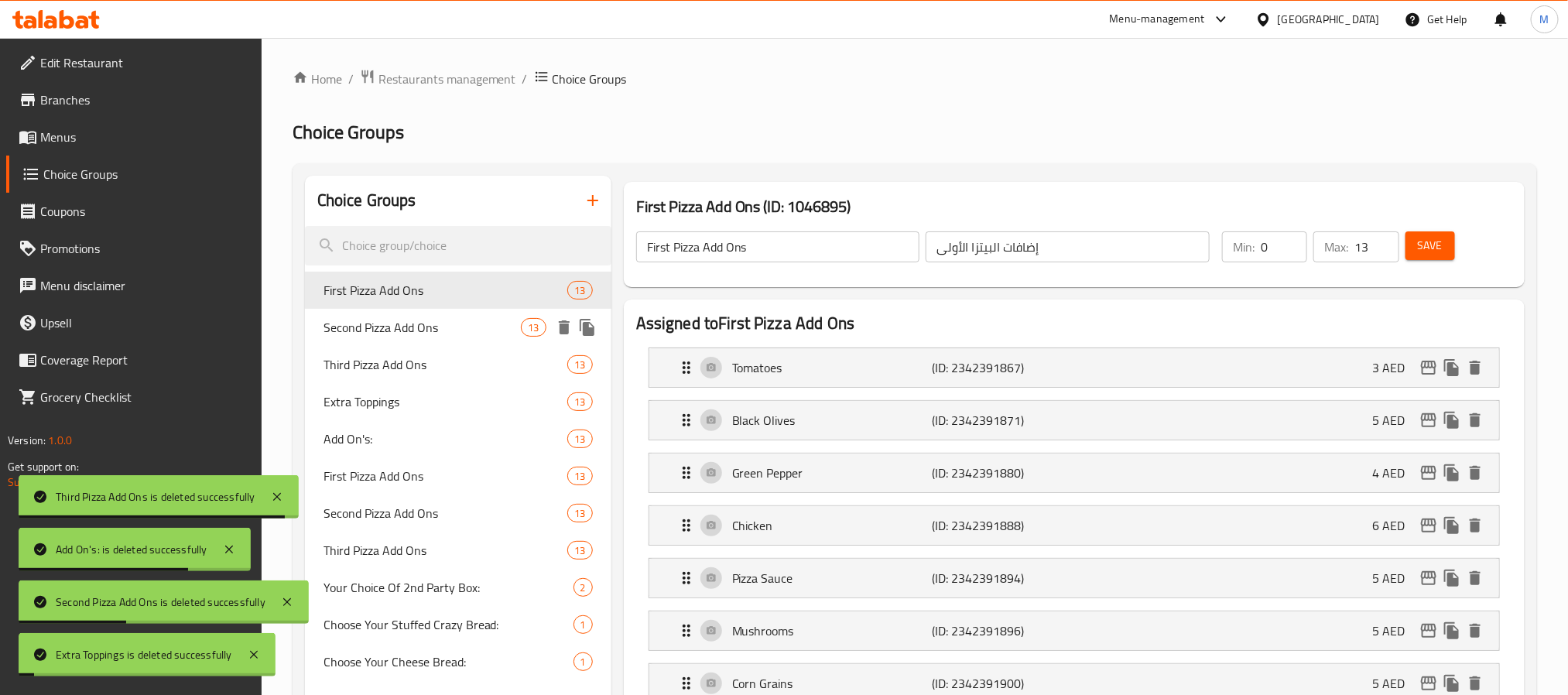
click at [569, 327] on icon "delete" at bounding box center [563, 327] width 18 height 18
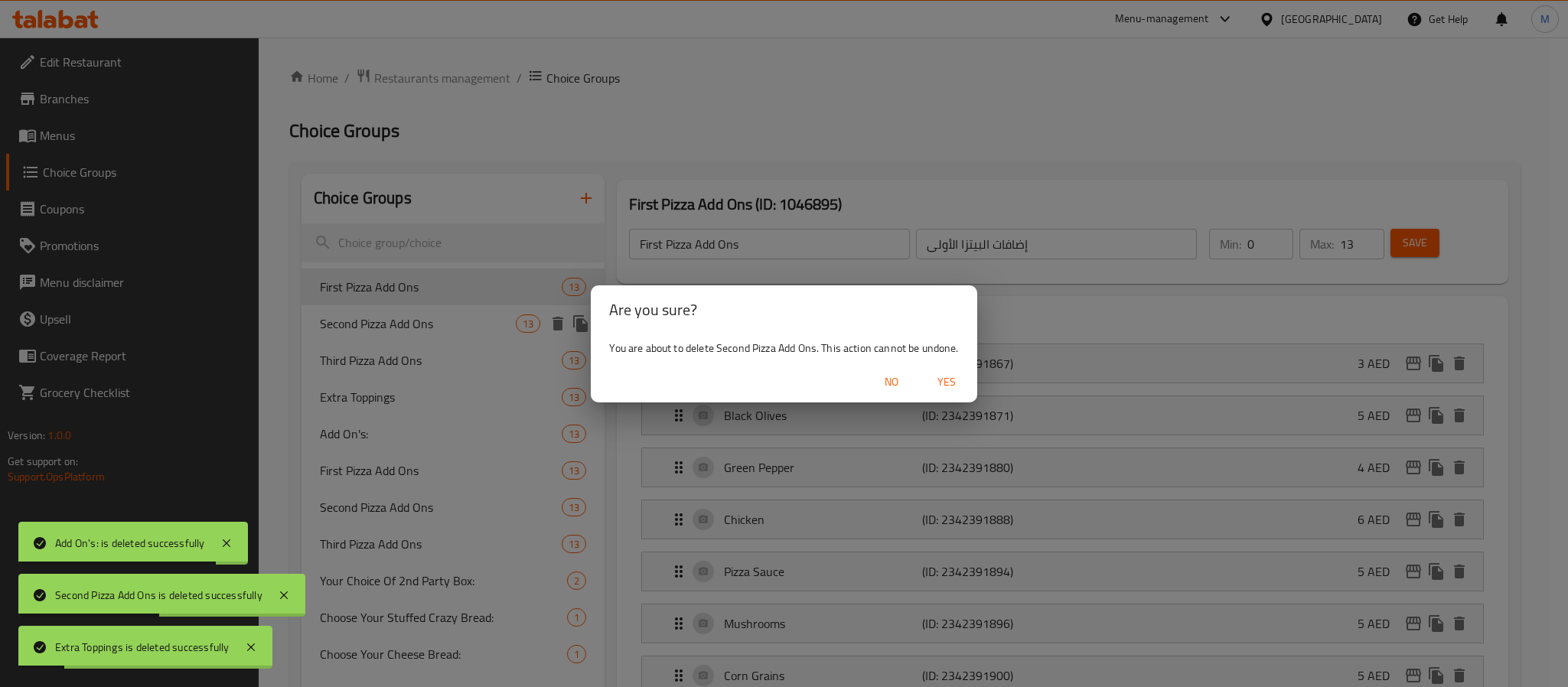
click at [953, 384] on span "Yes" at bounding box center [946, 382] width 37 height 19
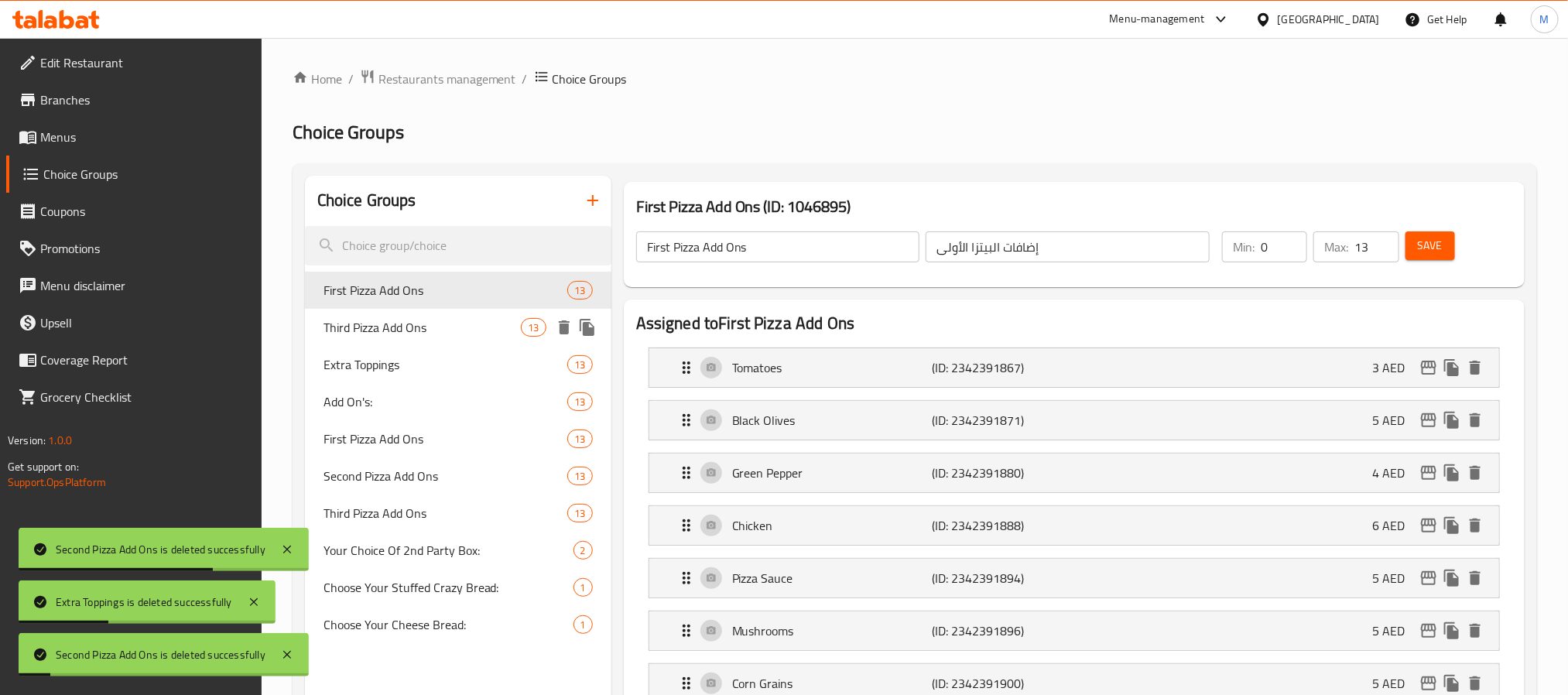
click at [560, 327] on icon "delete" at bounding box center [564, 327] width 10 height 14
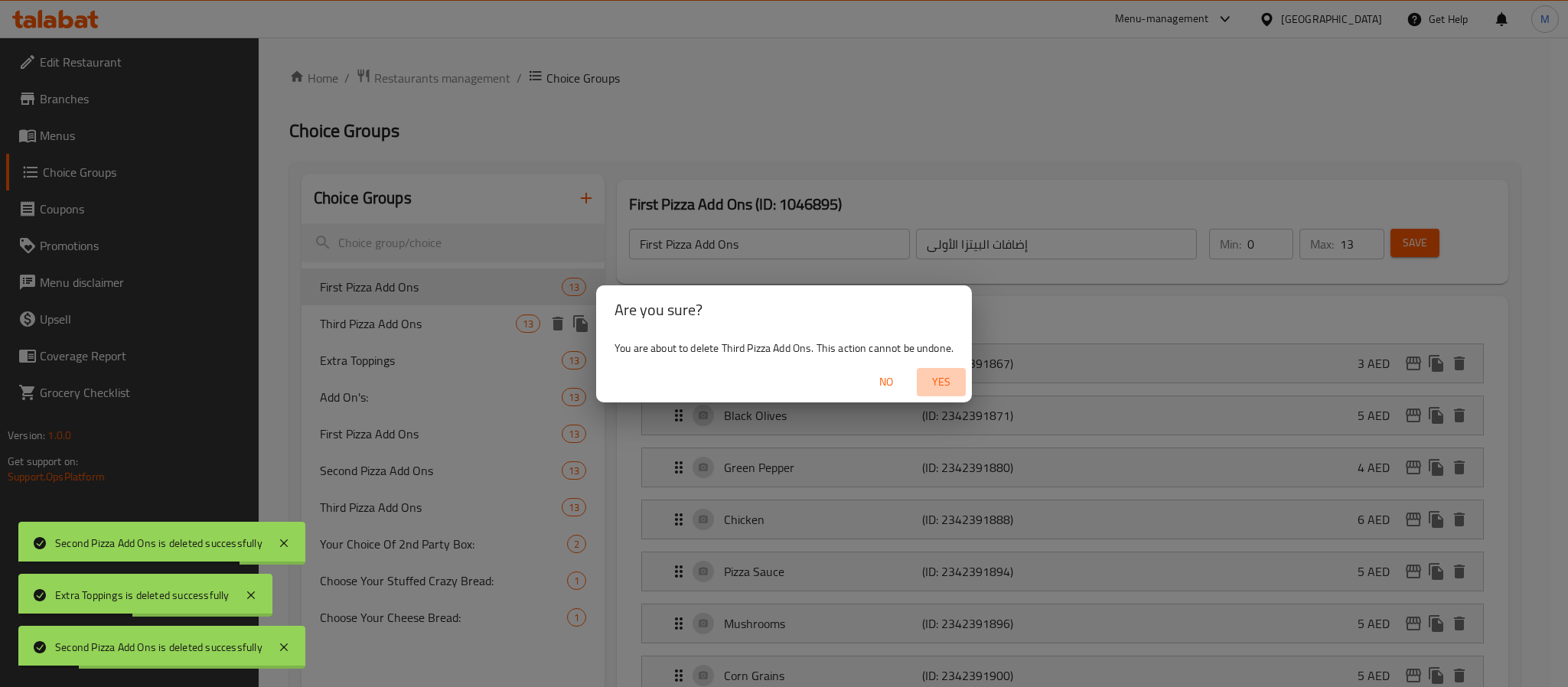
click at [940, 396] on button "Yes" at bounding box center [941, 382] width 49 height 28
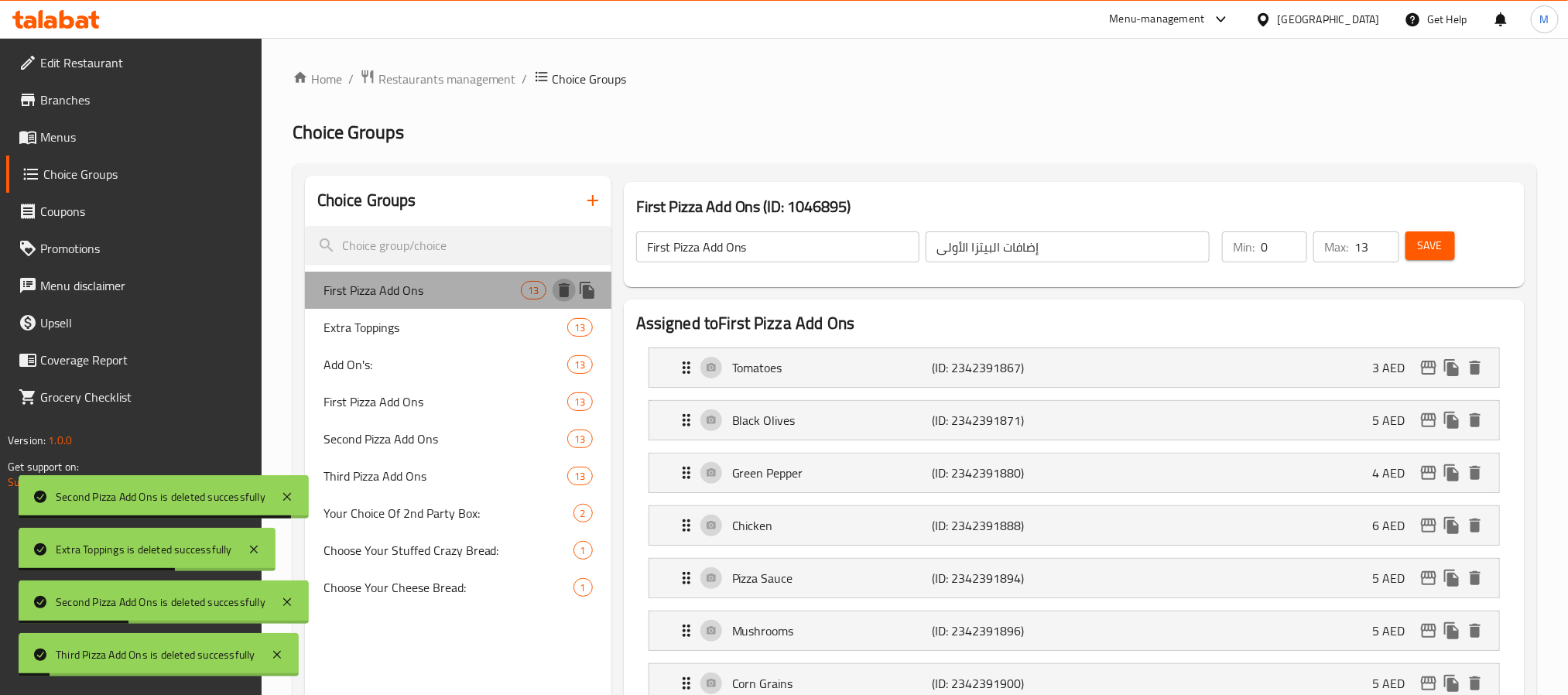
click at [564, 289] on icon "delete" at bounding box center [564, 290] width 10 height 14
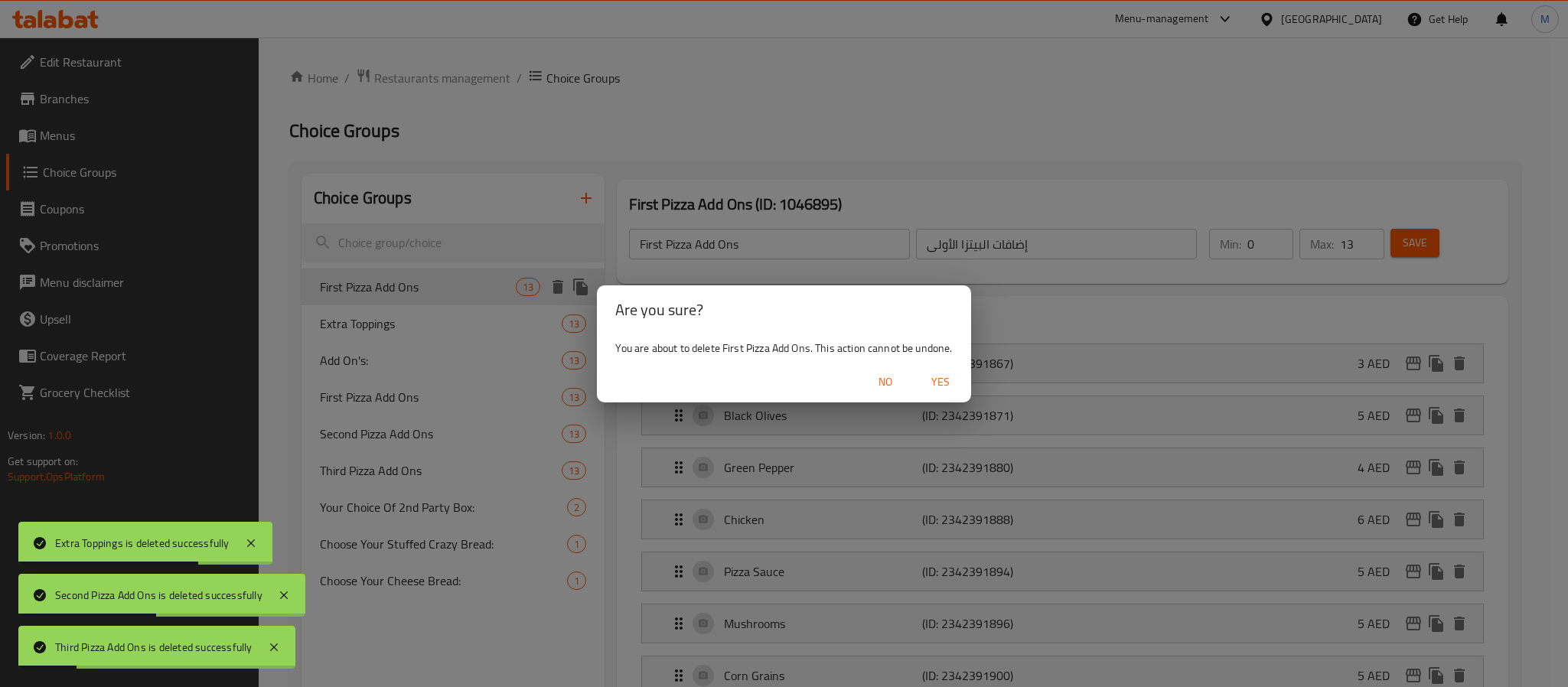
click at [939, 377] on span "Yes" at bounding box center [940, 382] width 37 height 19
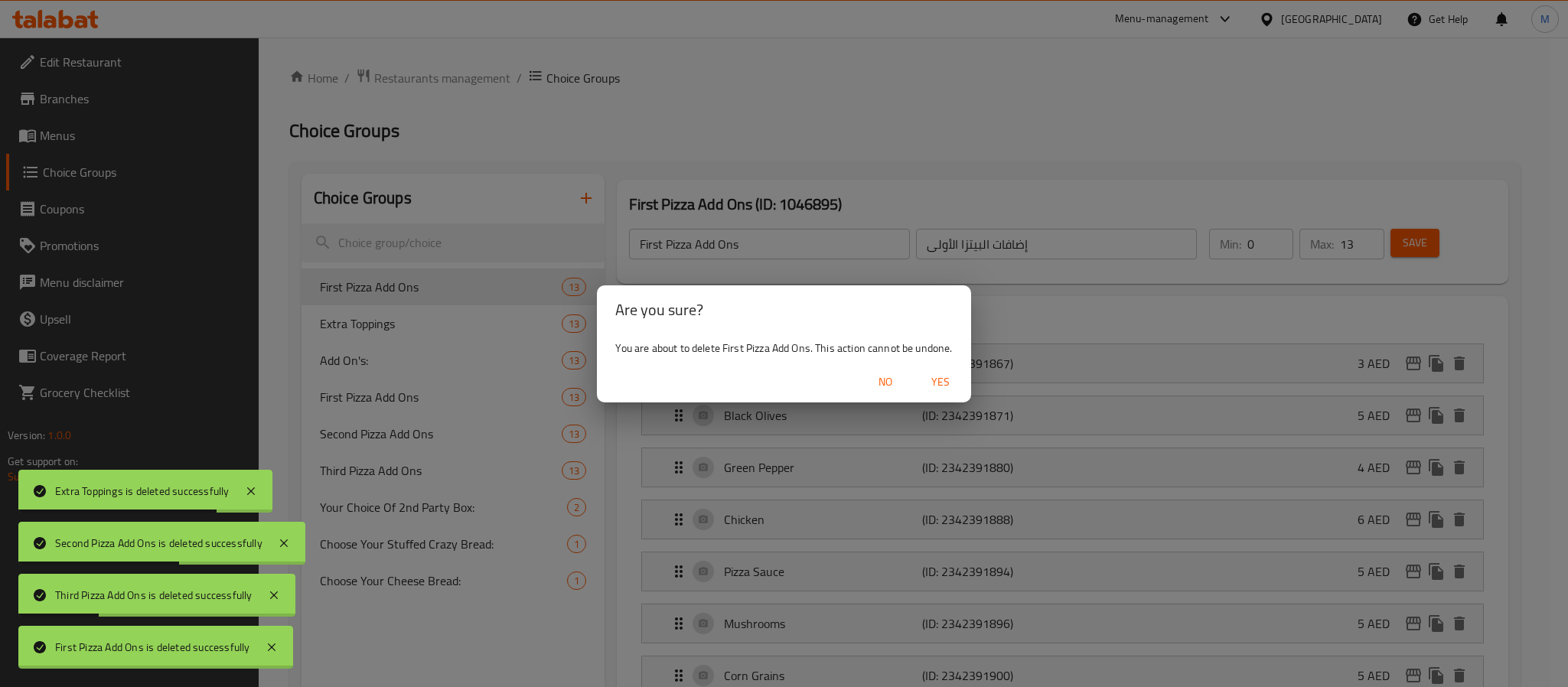
type input "Extra Toppings"
type input "إضافات إضافية"
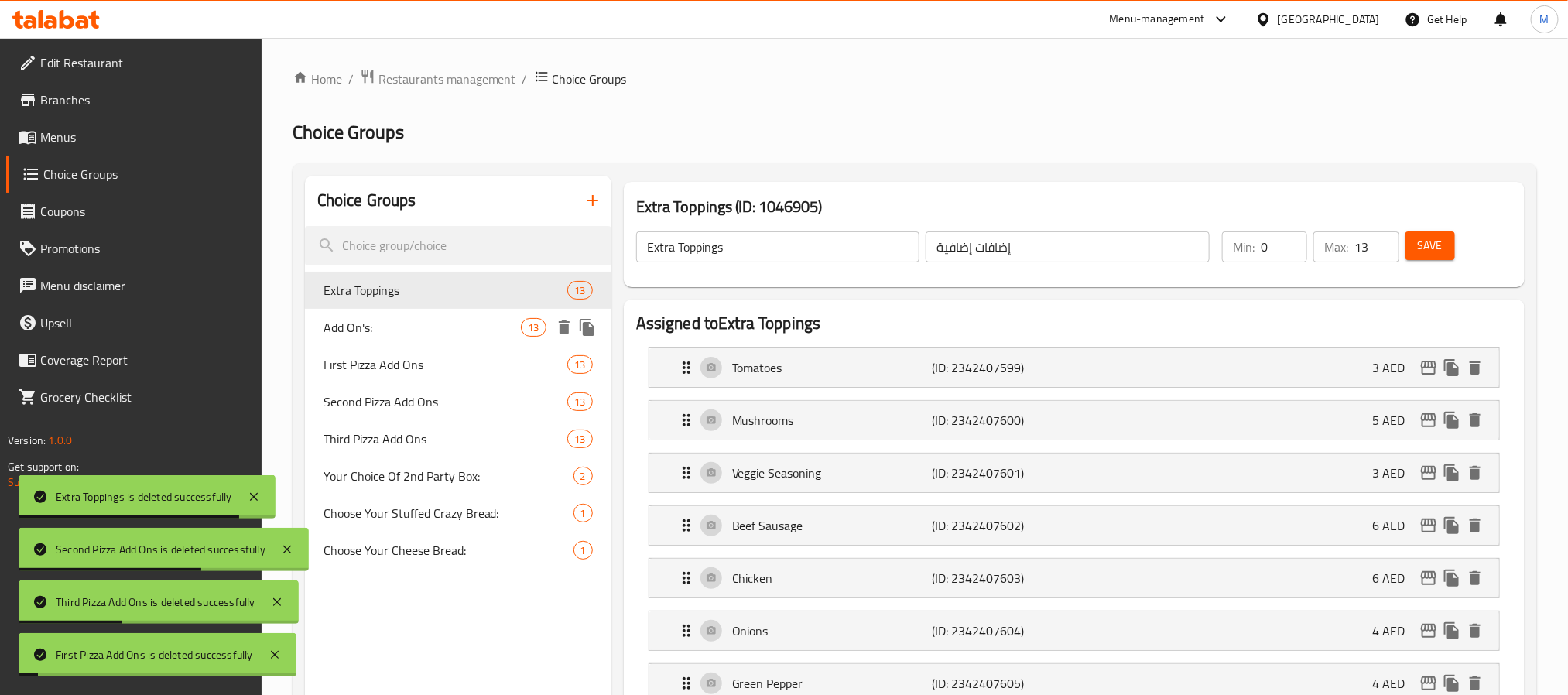
click at [562, 321] on icon "delete" at bounding box center [564, 327] width 10 height 14
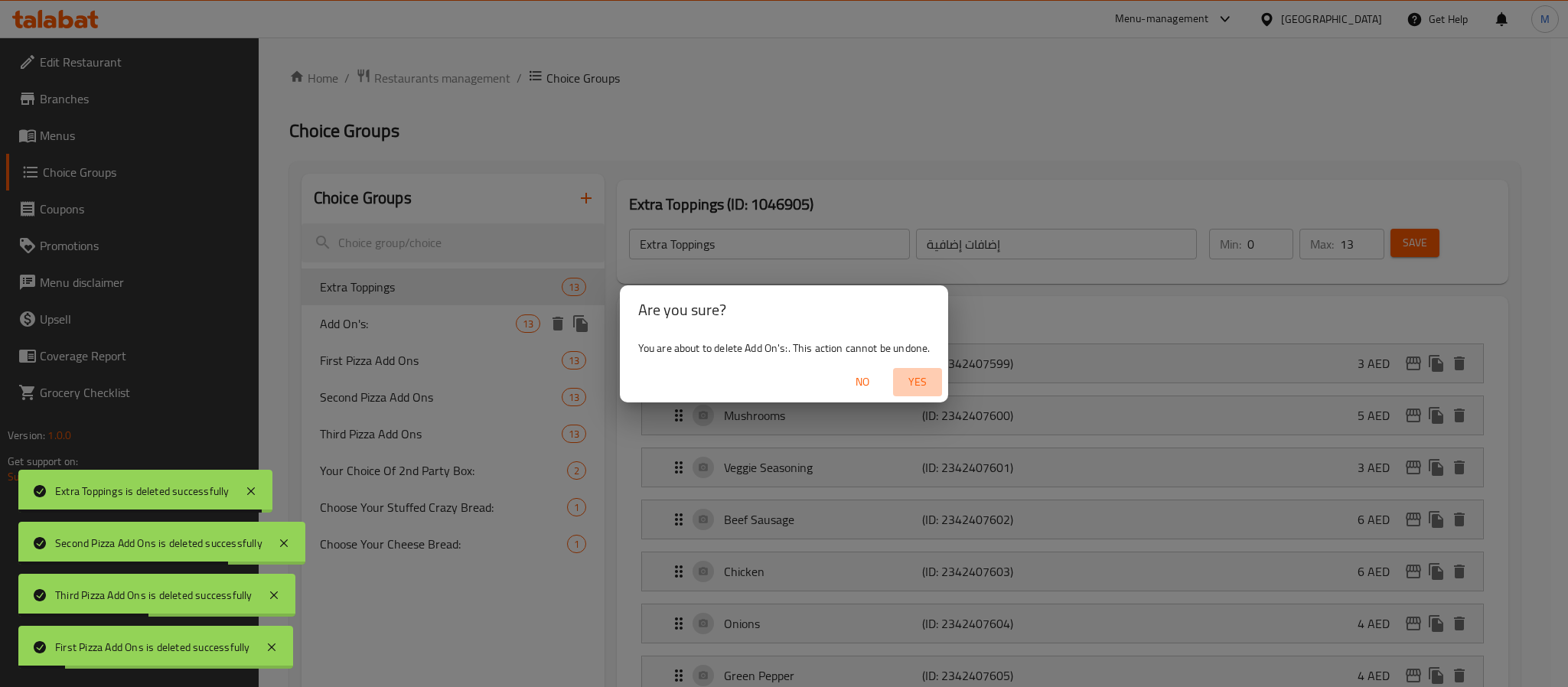
click at [924, 382] on span "Yes" at bounding box center [918, 382] width 37 height 19
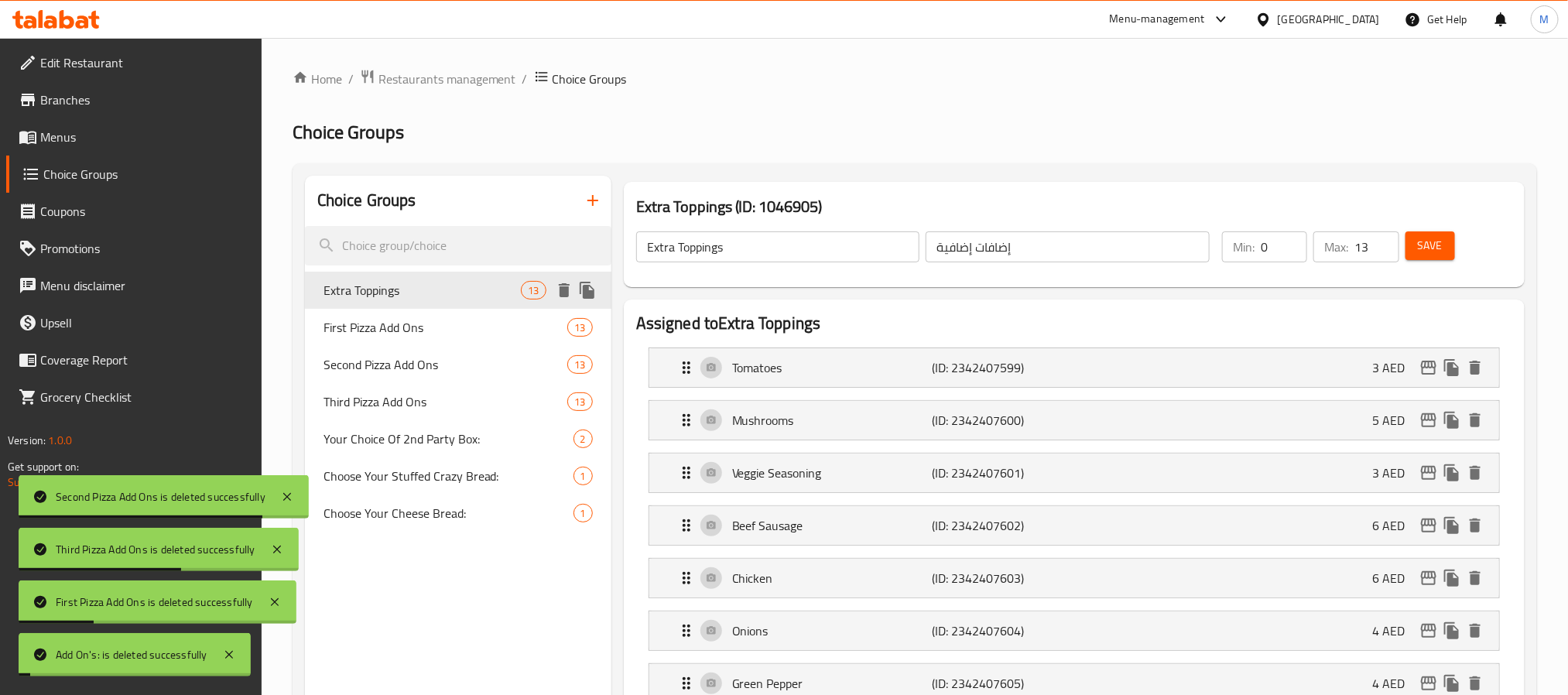
click at [562, 286] on icon "delete" at bounding box center [564, 290] width 10 height 14
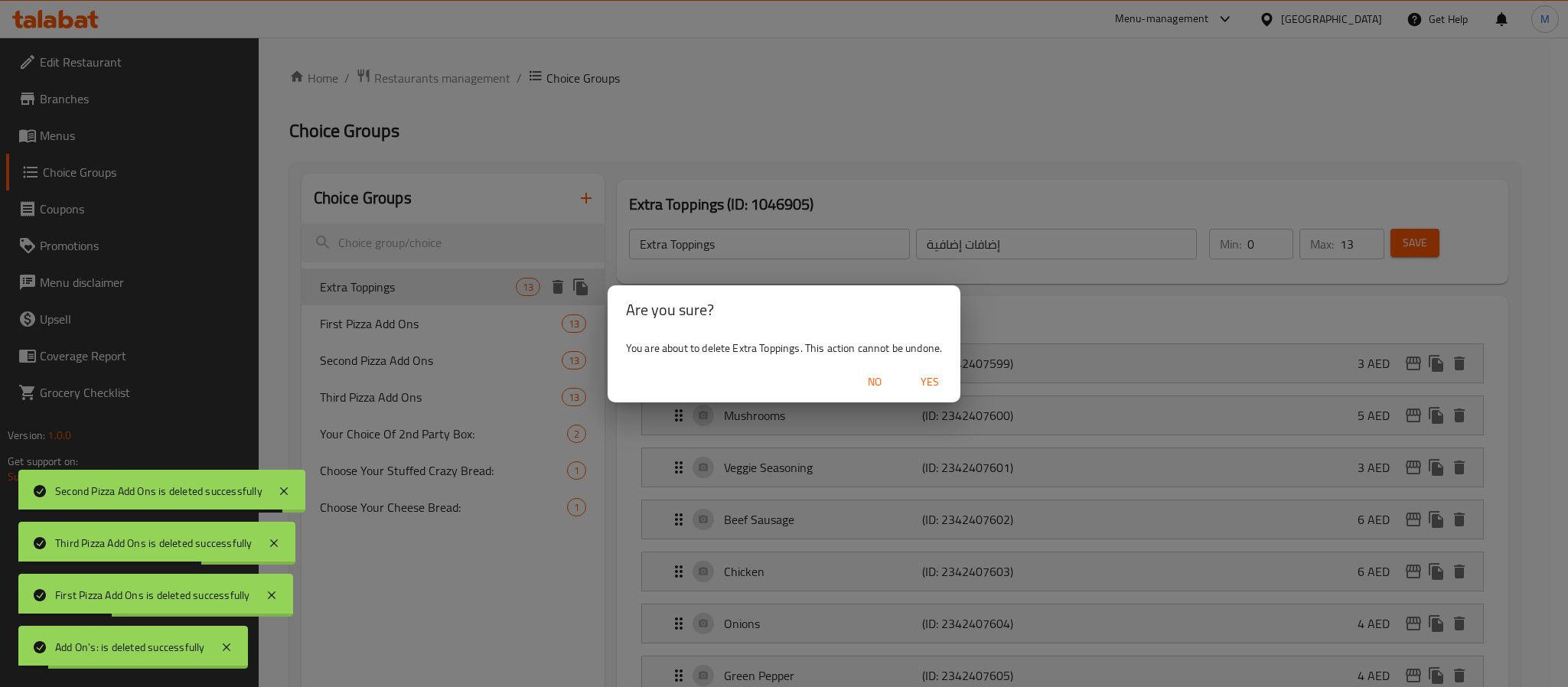
click at [935, 368] on button "Yes" at bounding box center [930, 382] width 49 height 28
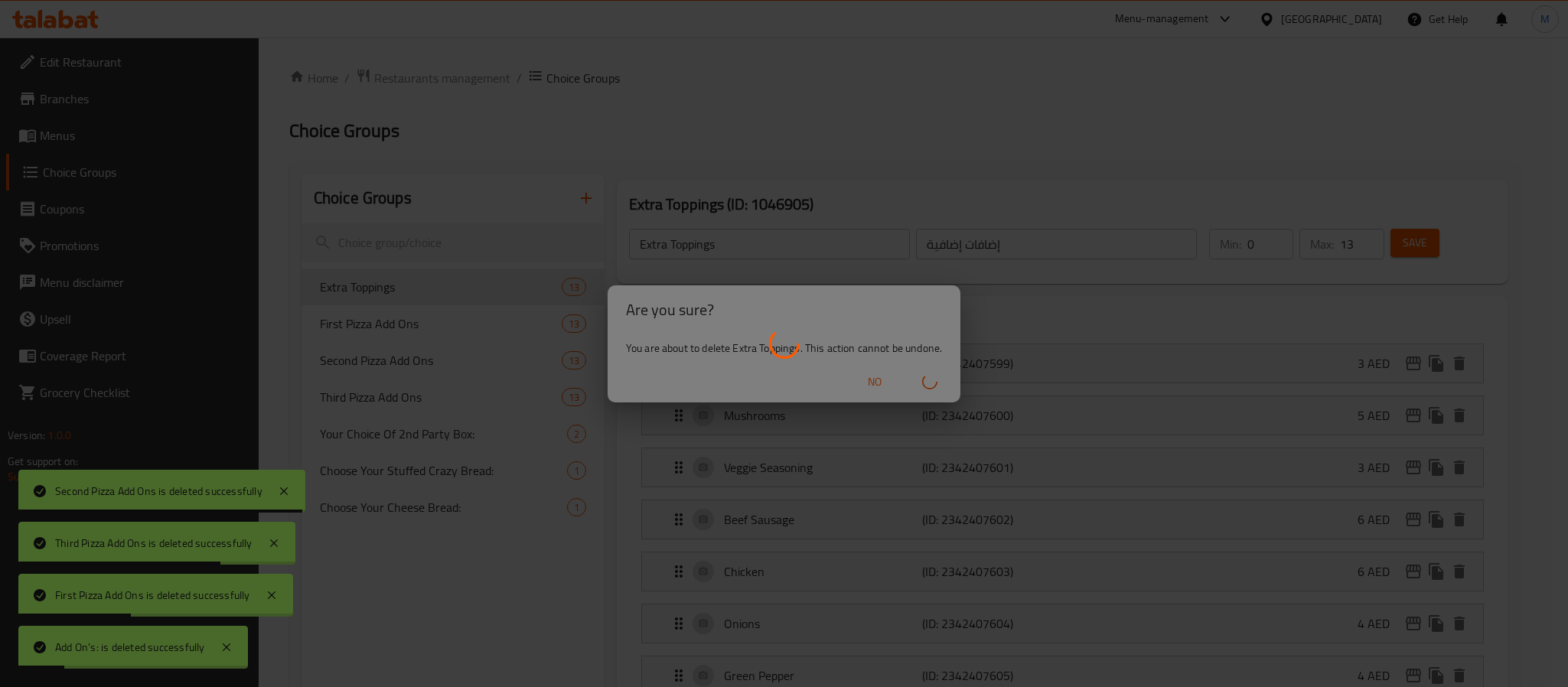
type input "First Pizza Add Ons"
type input "إضافات البيتزا الأولى"
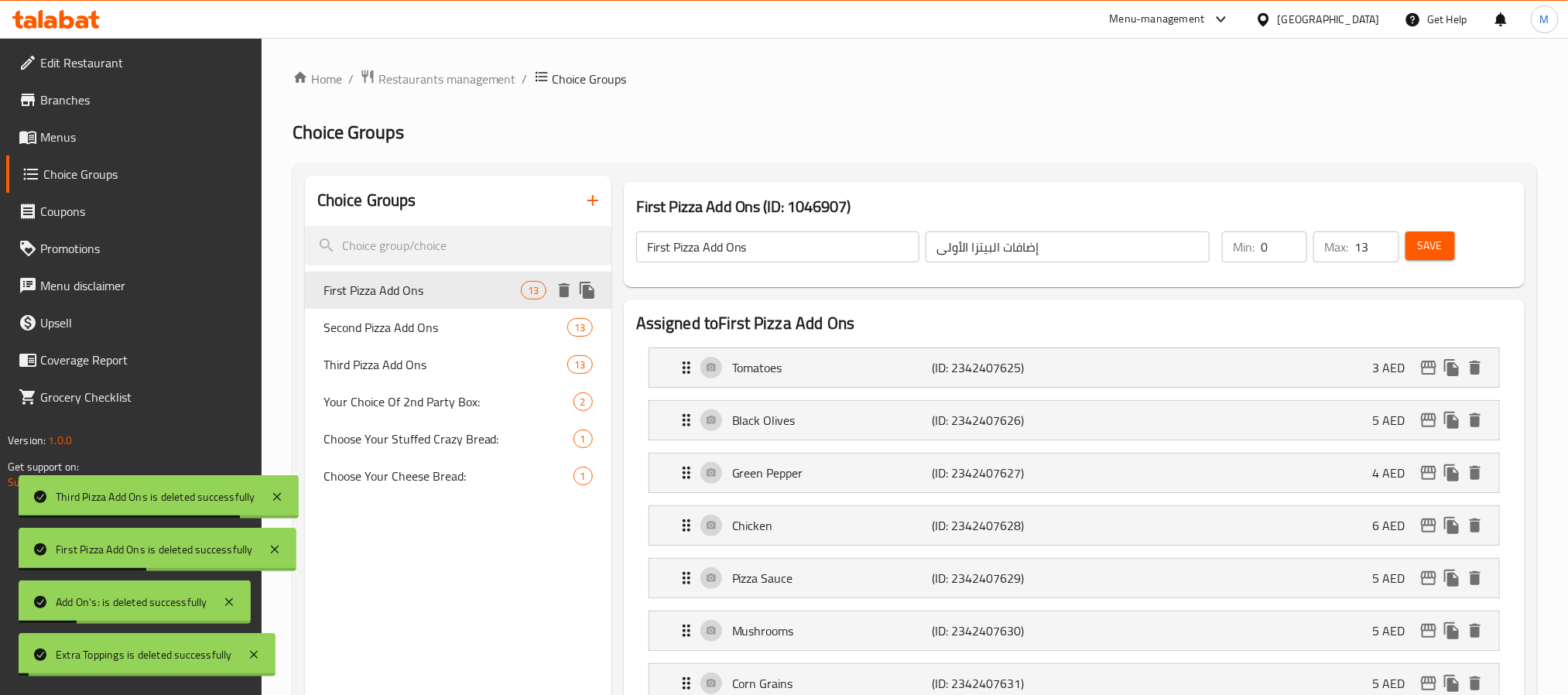
click at [556, 289] on icon "delete" at bounding box center [563, 290] width 18 height 18
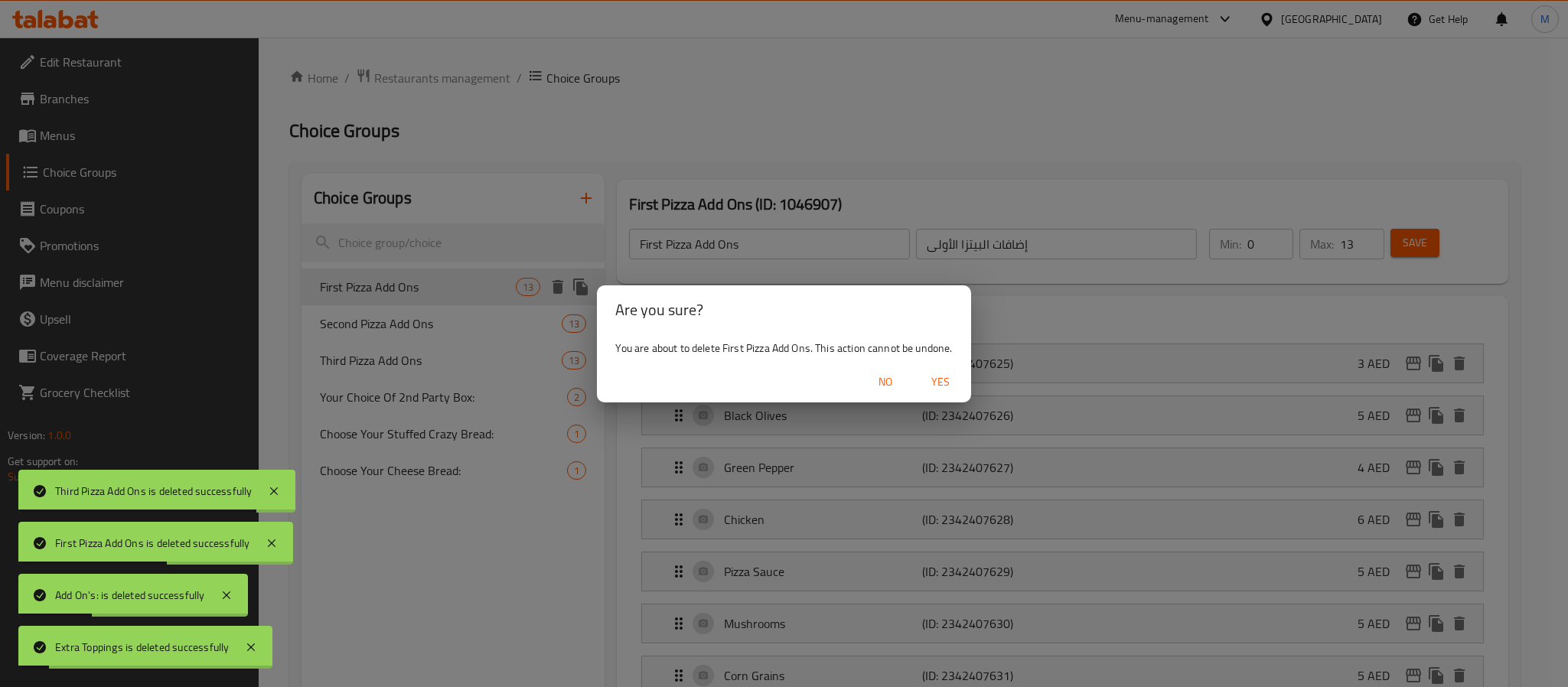
click at [932, 377] on span "Yes" at bounding box center [940, 382] width 37 height 19
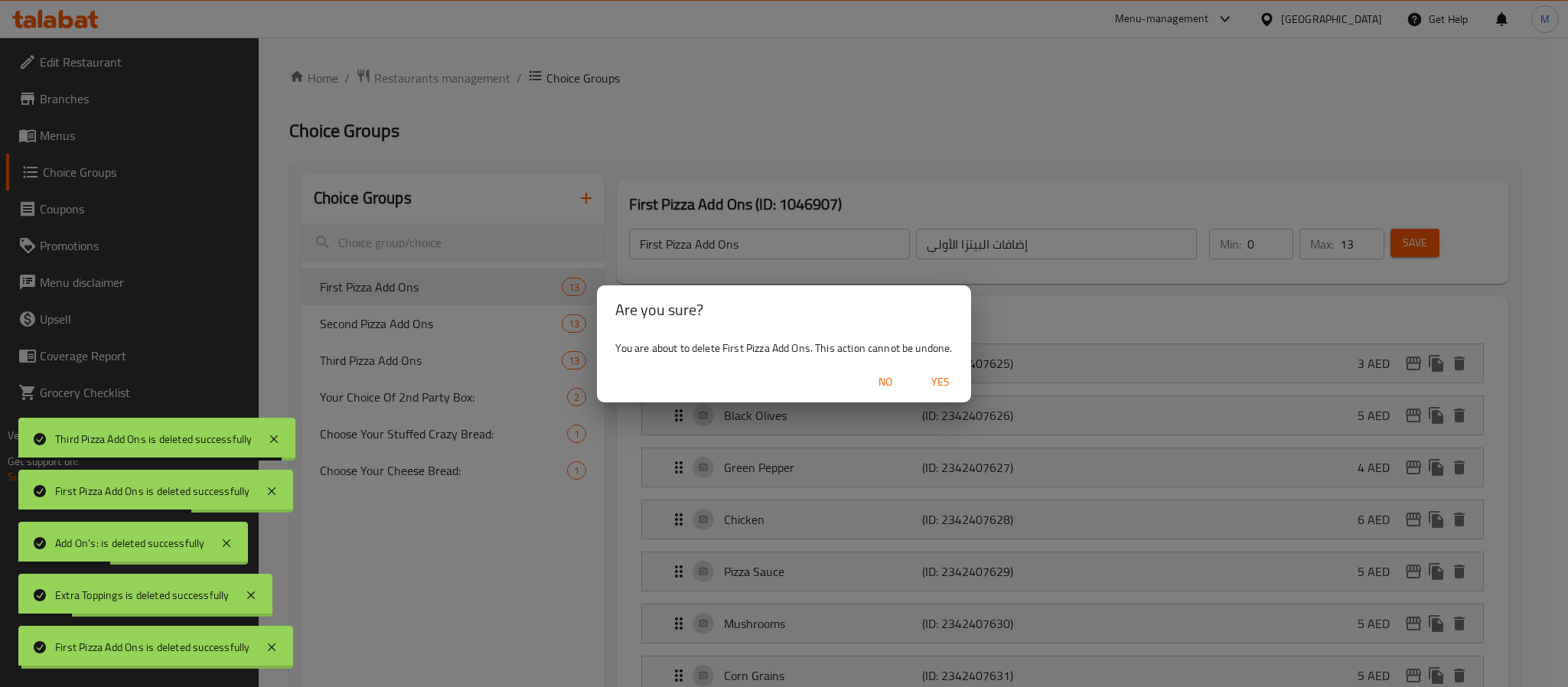
type input "Second Pizza Add Ons"
type input "إضافات البيتزا الثانية"
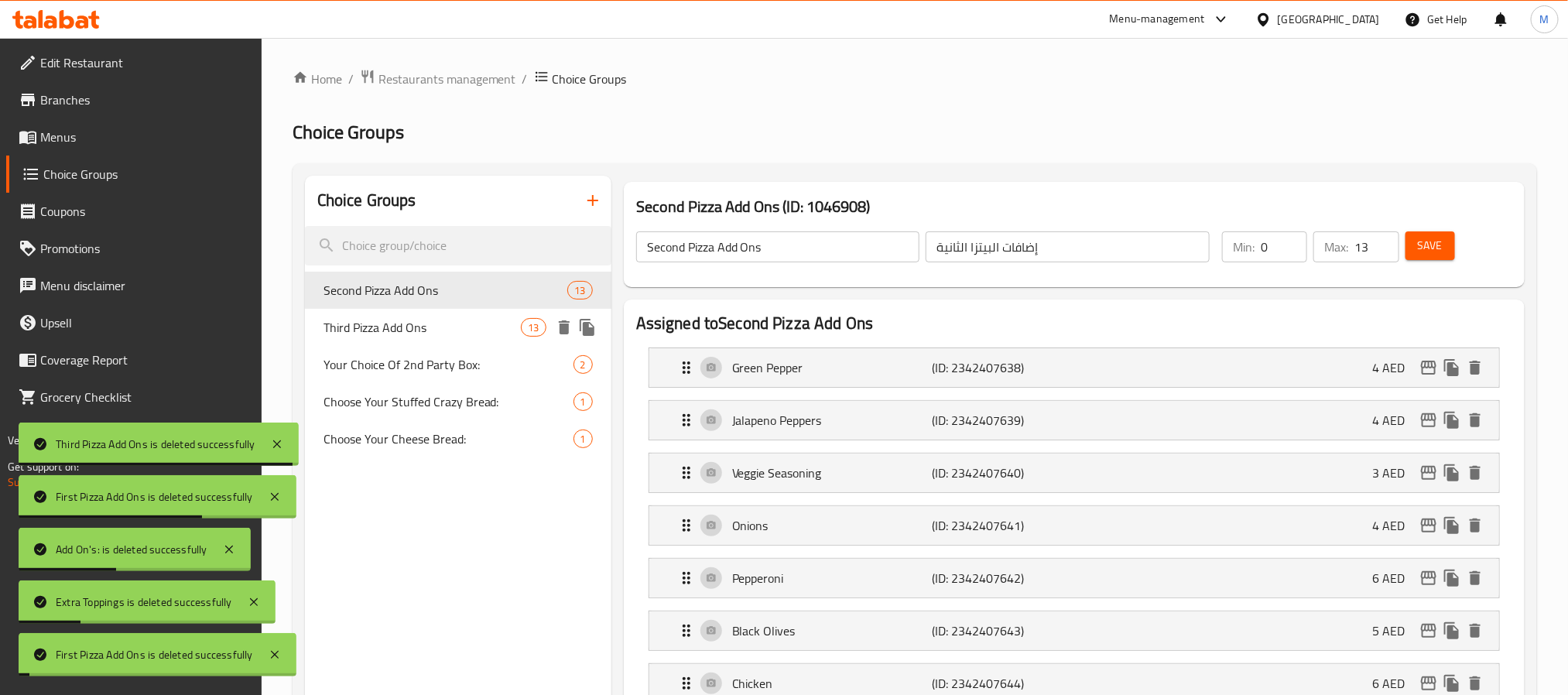
click at [550, 321] on div "Third Pizza Add Ons 13" at bounding box center [458, 327] width 306 height 37
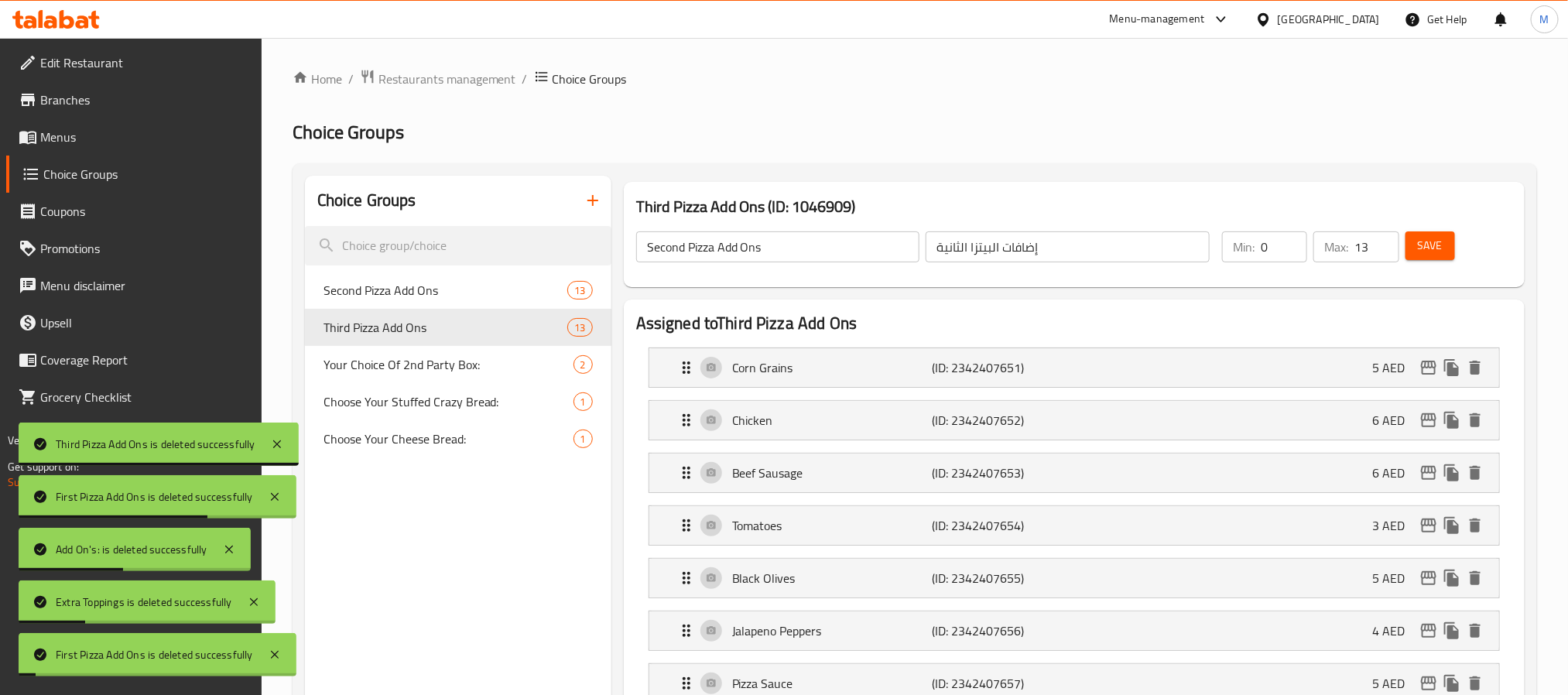
type input "Third Pizza Add Ons"
type input "إضافات البيتزا الثالثة"
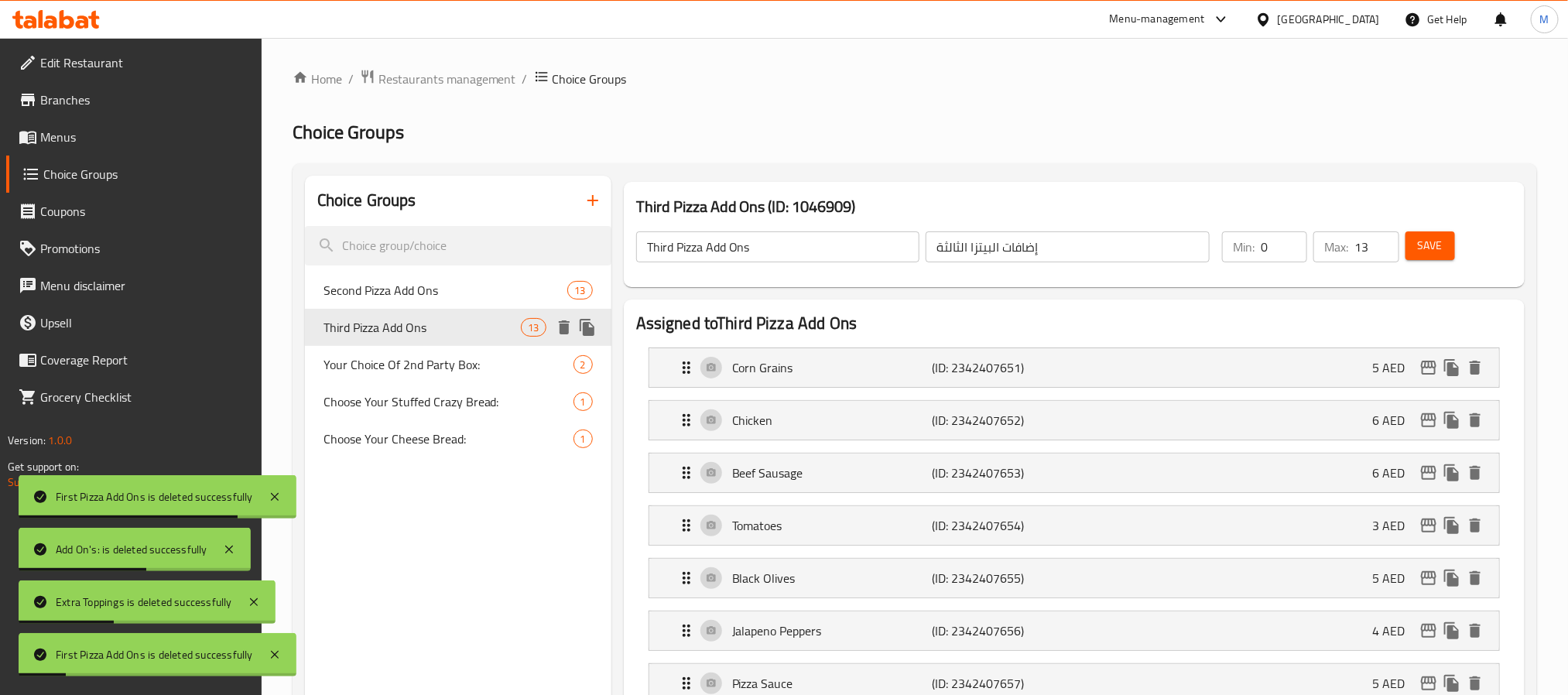
click at [569, 320] on icon "delete" at bounding box center [563, 327] width 18 height 18
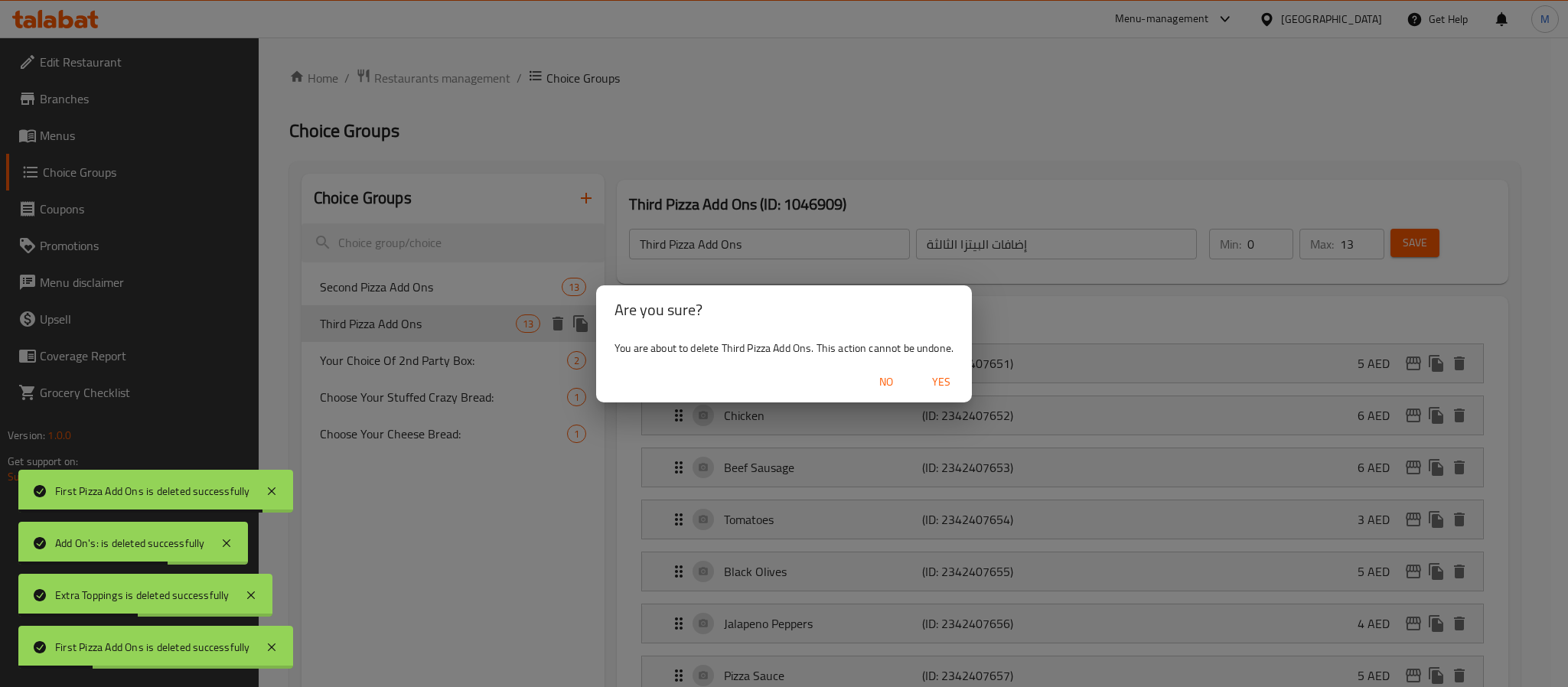
click at [944, 377] on span "Yes" at bounding box center [941, 382] width 37 height 19
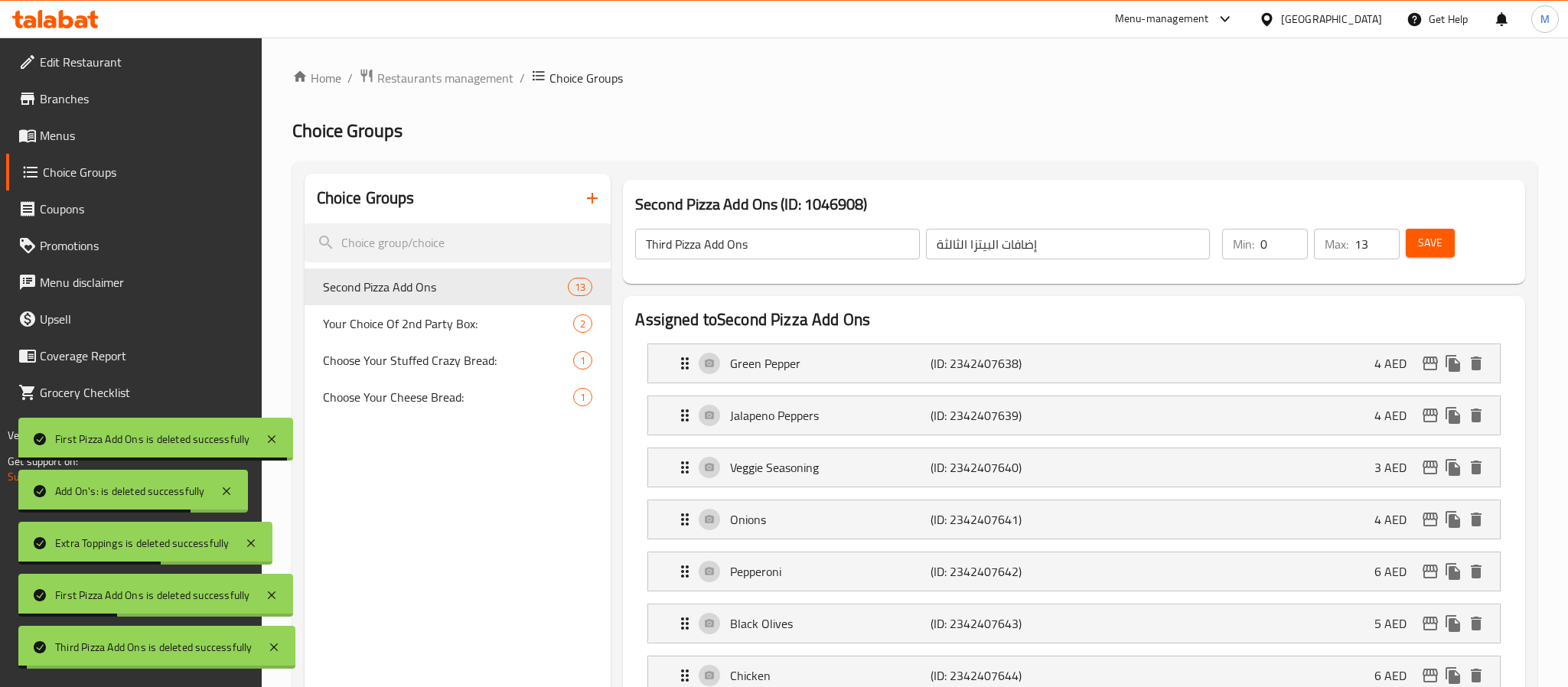
type input "Second Pizza Add Ons"
type input "إضافات البيتزا الثانية"
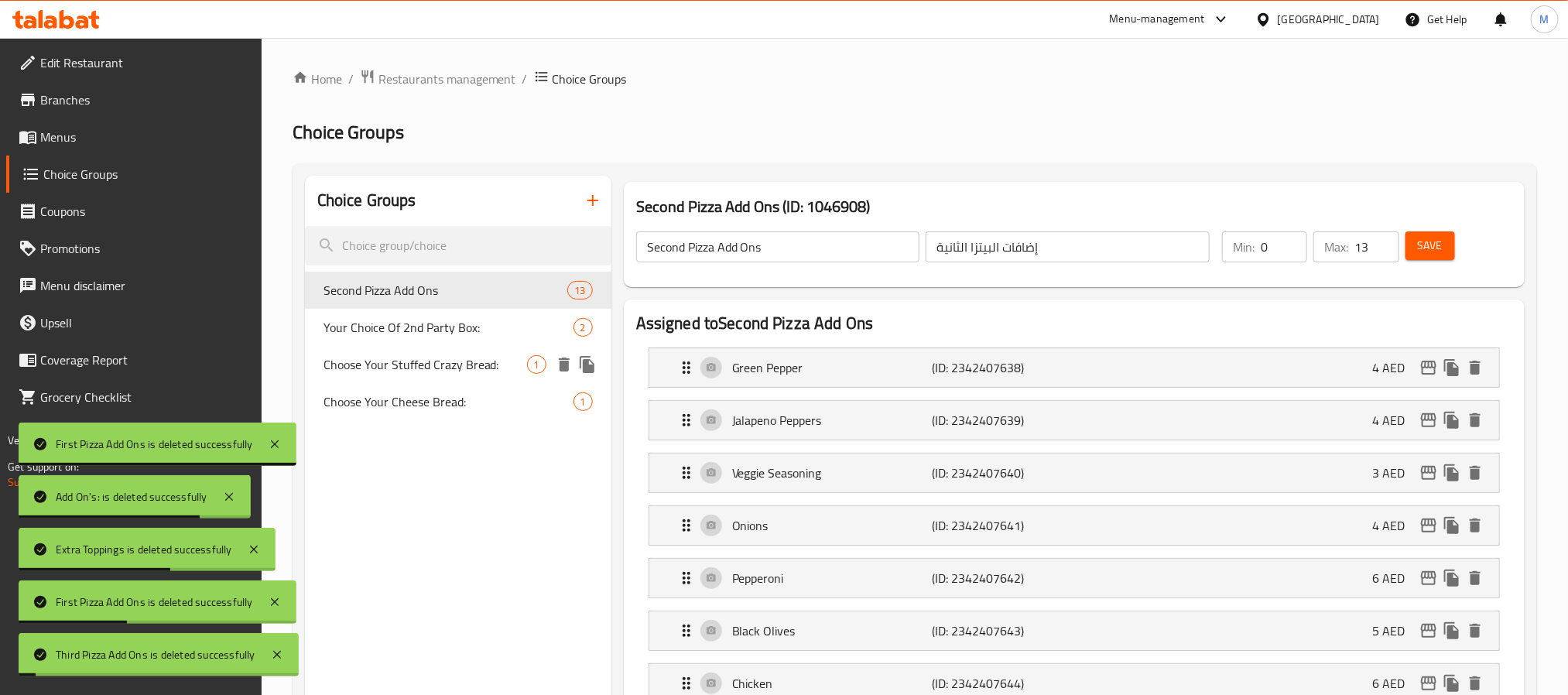
click at [560, 358] on icon "delete" at bounding box center [564, 365] width 10 height 14
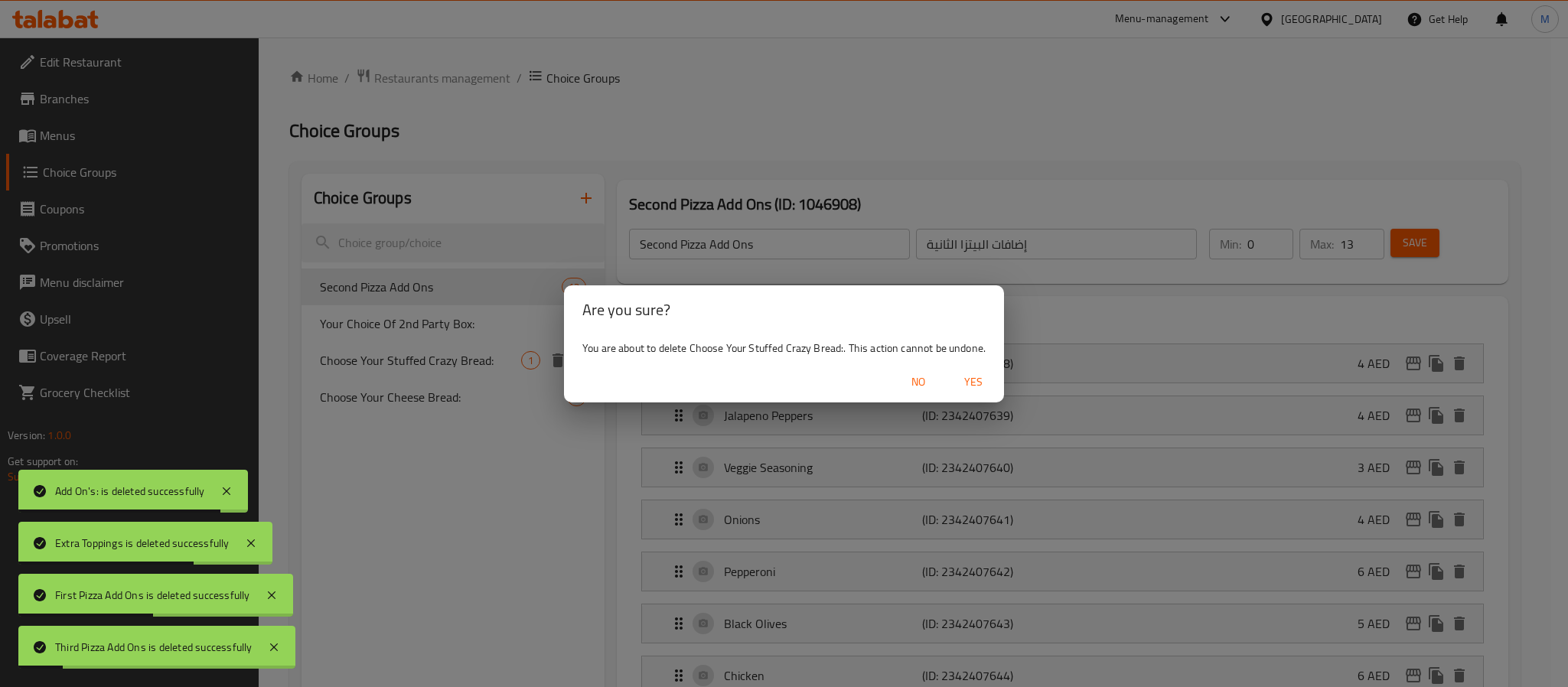
click at [964, 377] on span "Yes" at bounding box center [973, 382] width 37 height 19
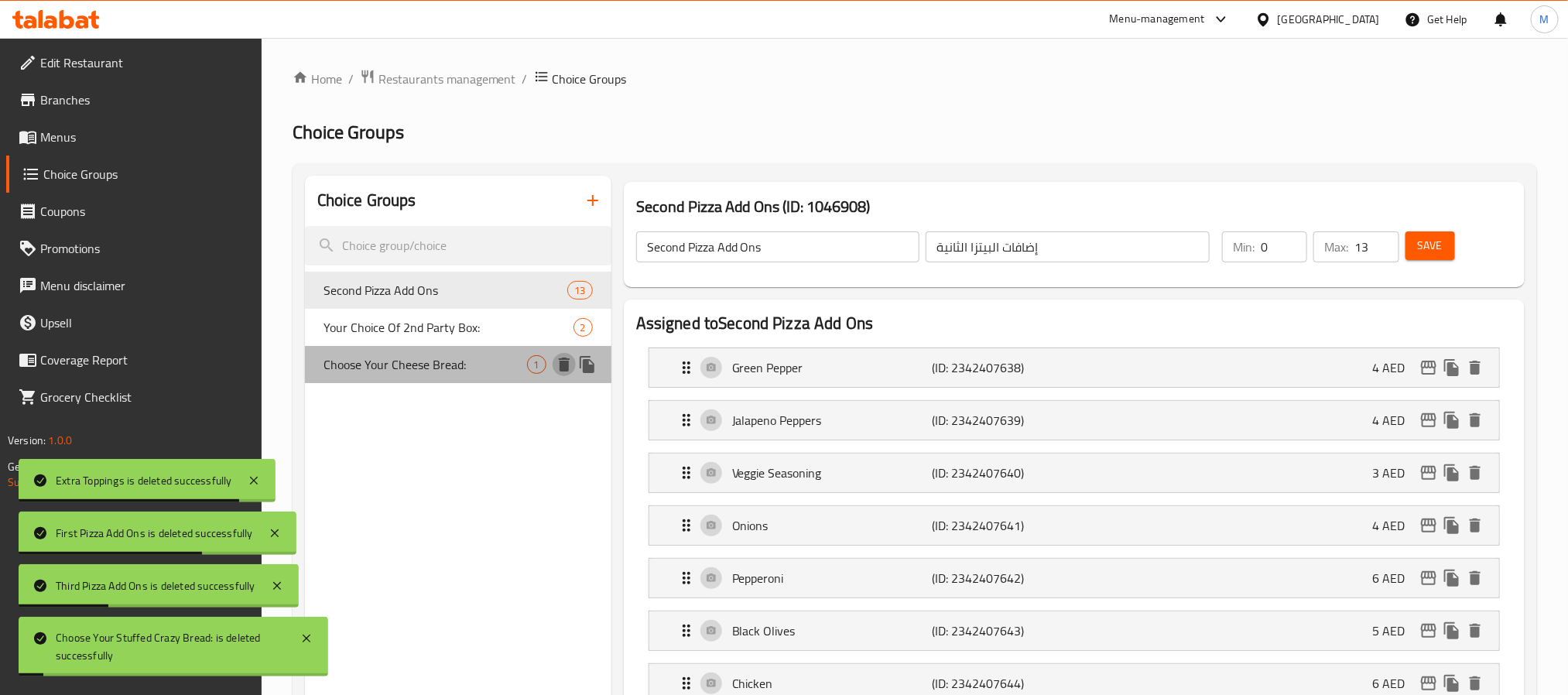
click at [565, 363] on icon "delete" at bounding box center [564, 365] width 10 height 14
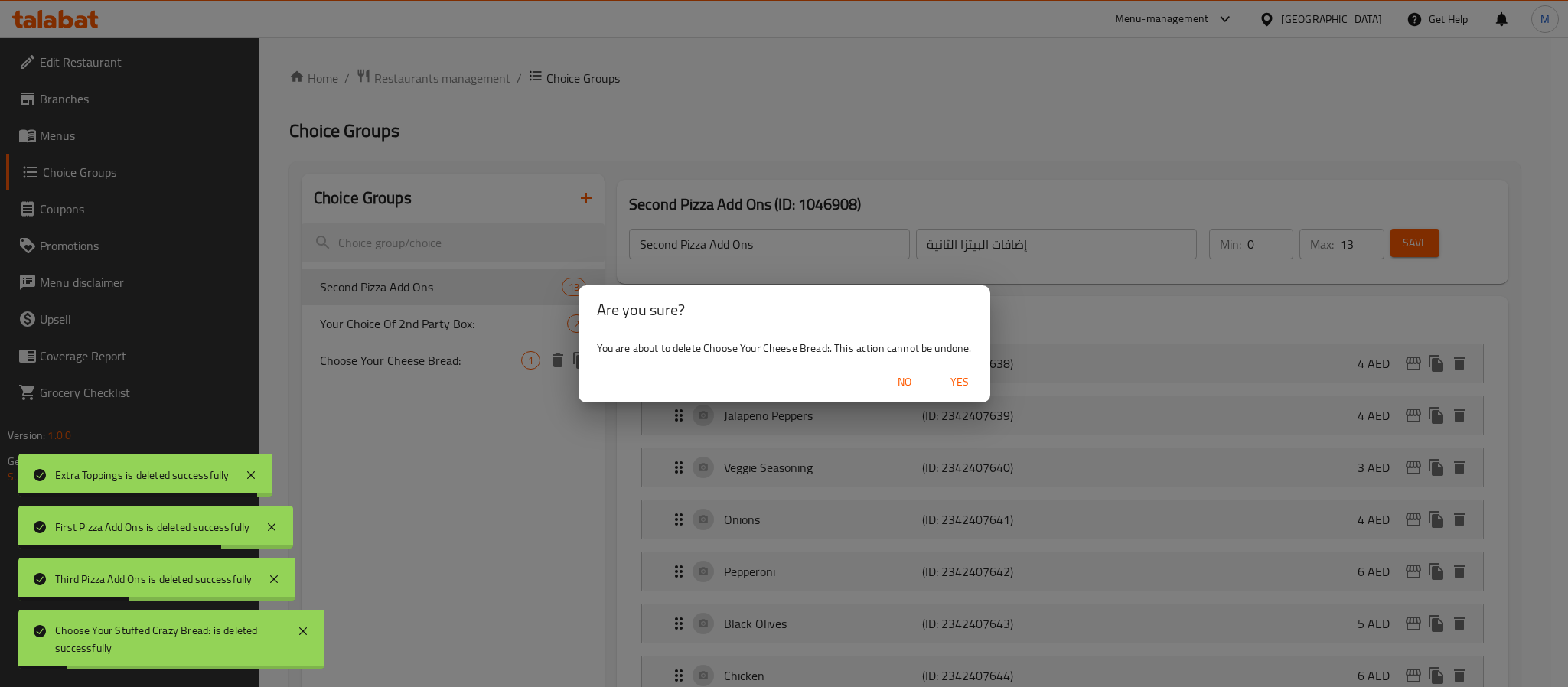
click at [950, 390] on span "Yes" at bounding box center [959, 382] width 37 height 19
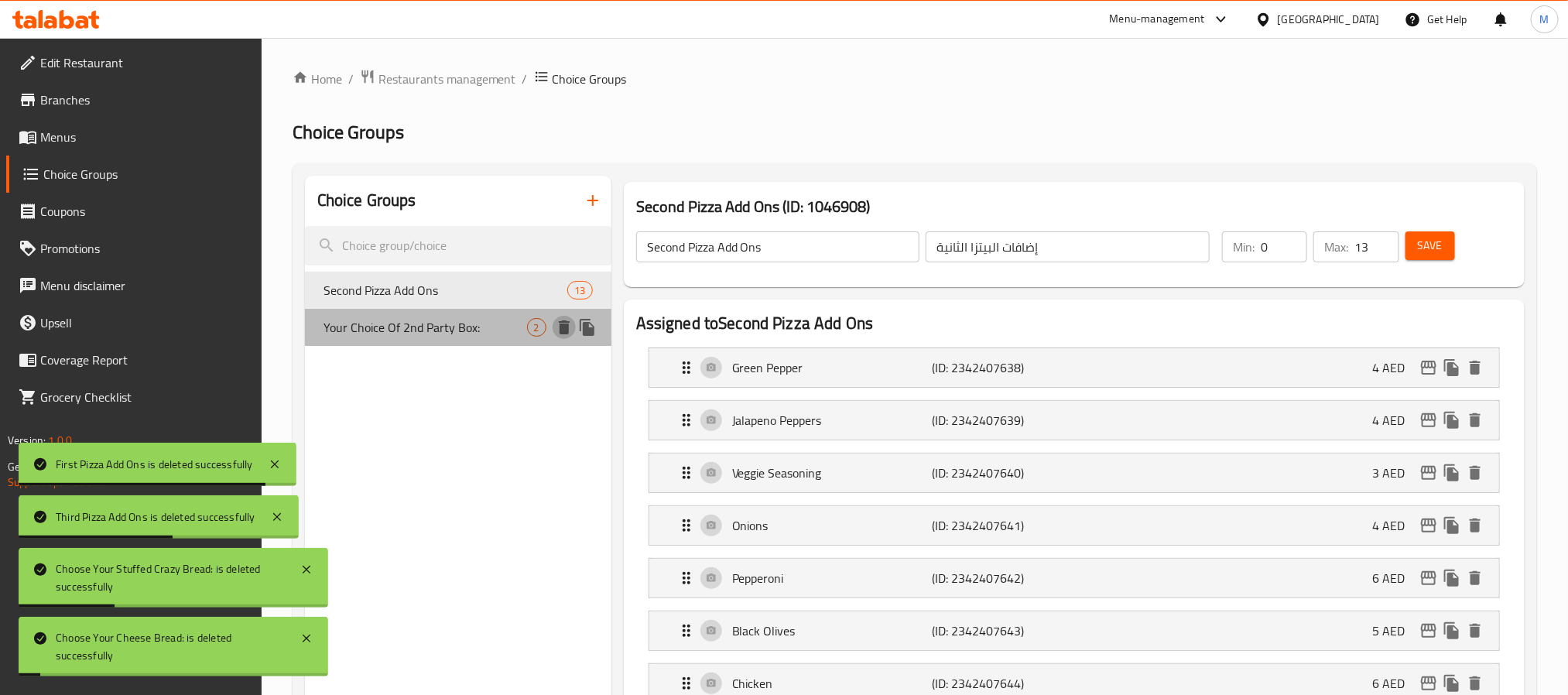
click at [560, 321] on icon "delete" at bounding box center [564, 327] width 10 height 14
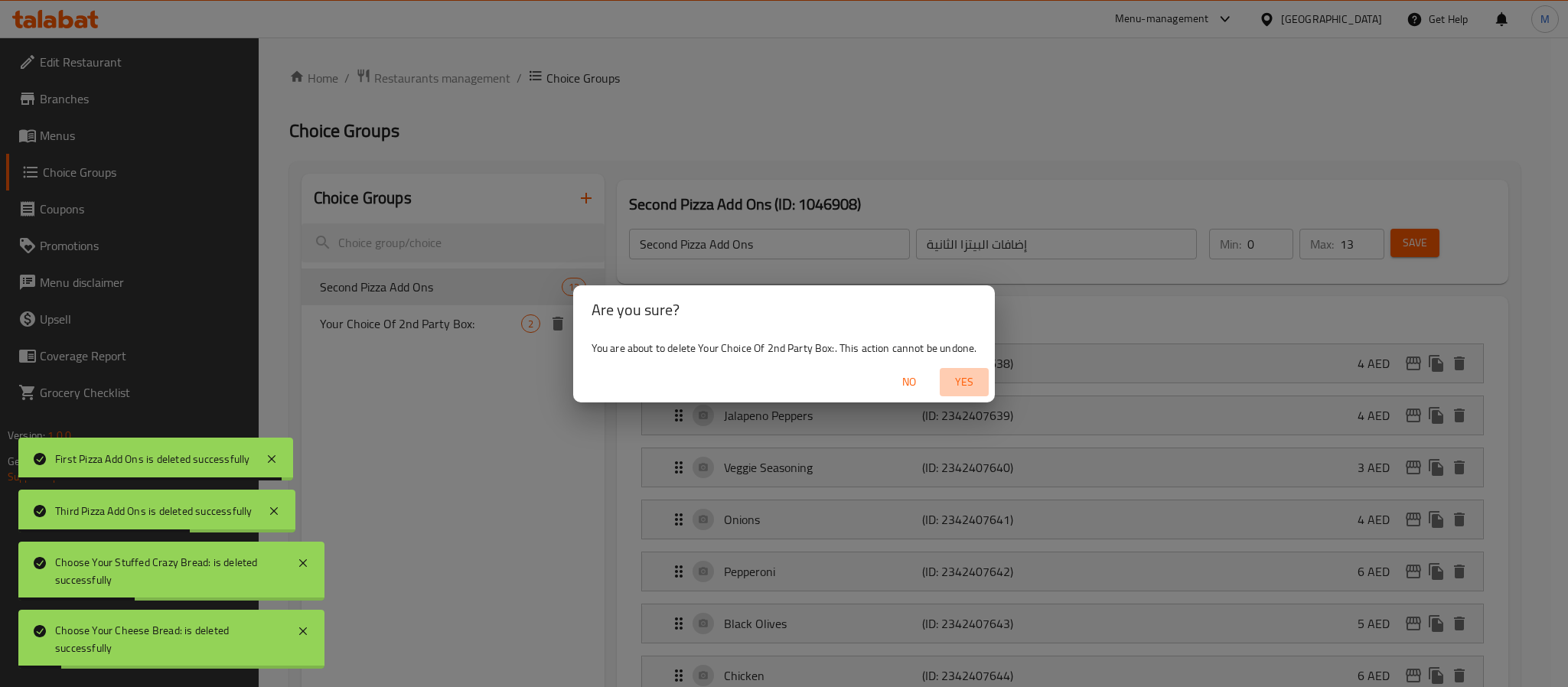
click at [960, 377] on span "Yes" at bounding box center [964, 382] width 37 height 19
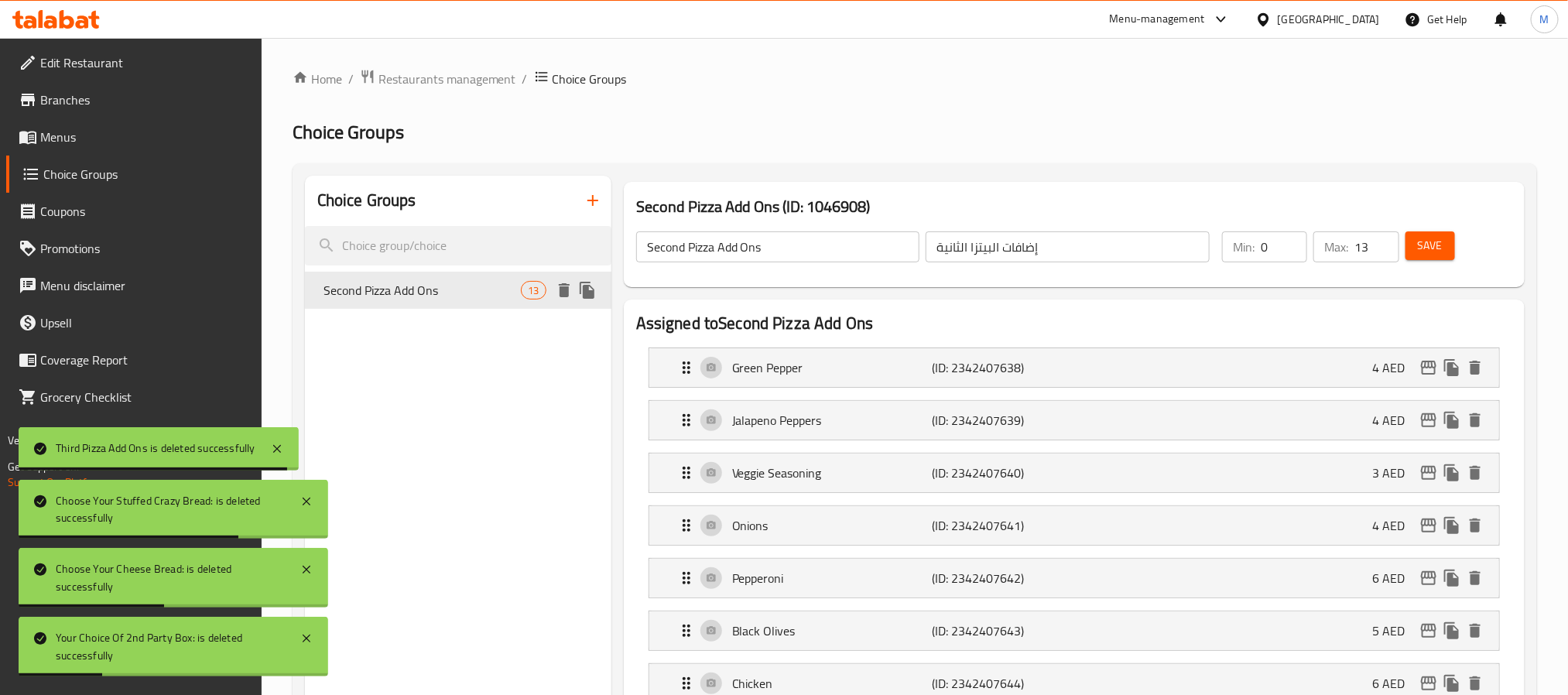
click at [560, 291] on icon "delete" at bounding box center [564, 290] width 10 height 14
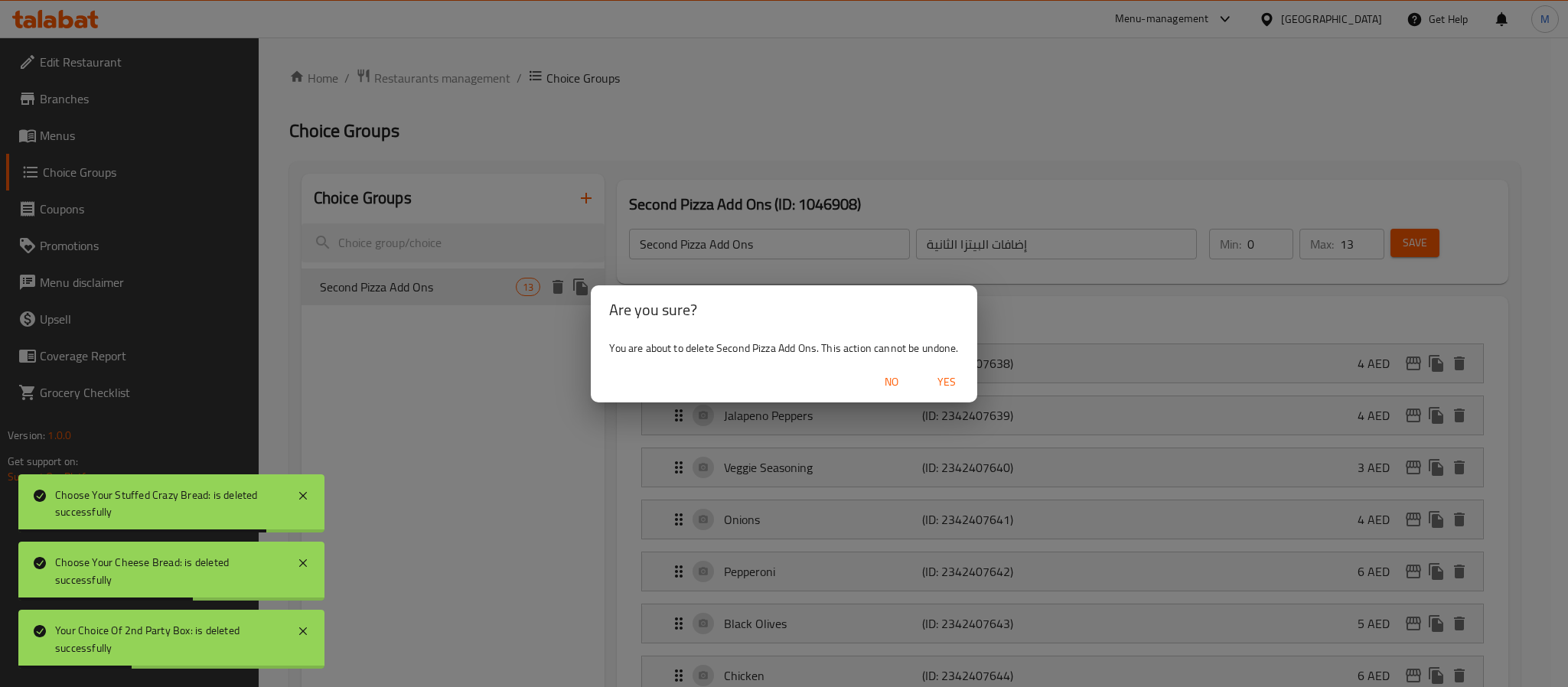
click at [974, 381] on div "No Yes" at bounding box center [783, 382] width 386 height 41
click at [954, 382] on span "Yes" at bounding box center [946, 382] width 37 height 19
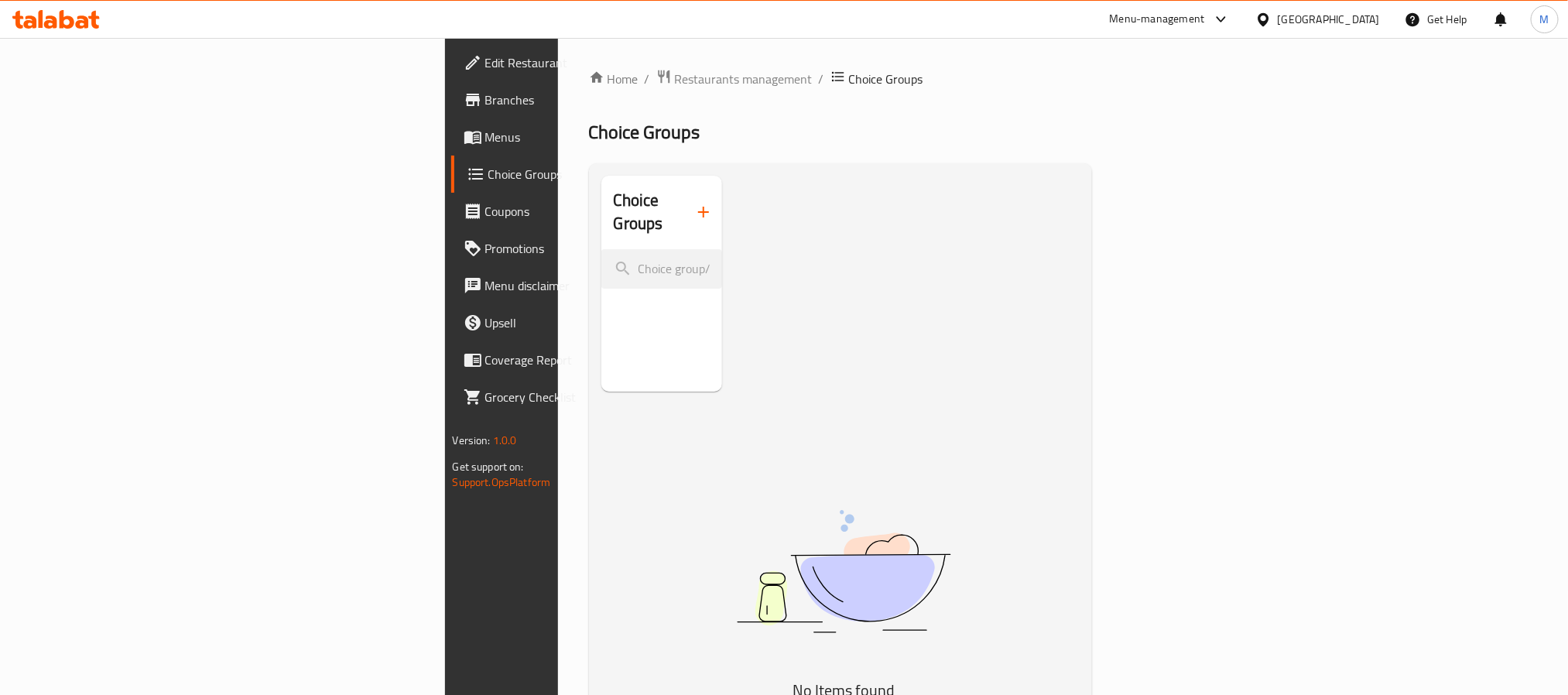
click at [485, 127] on span "Menus" at bounding box center [590, 136] width 209 height 18
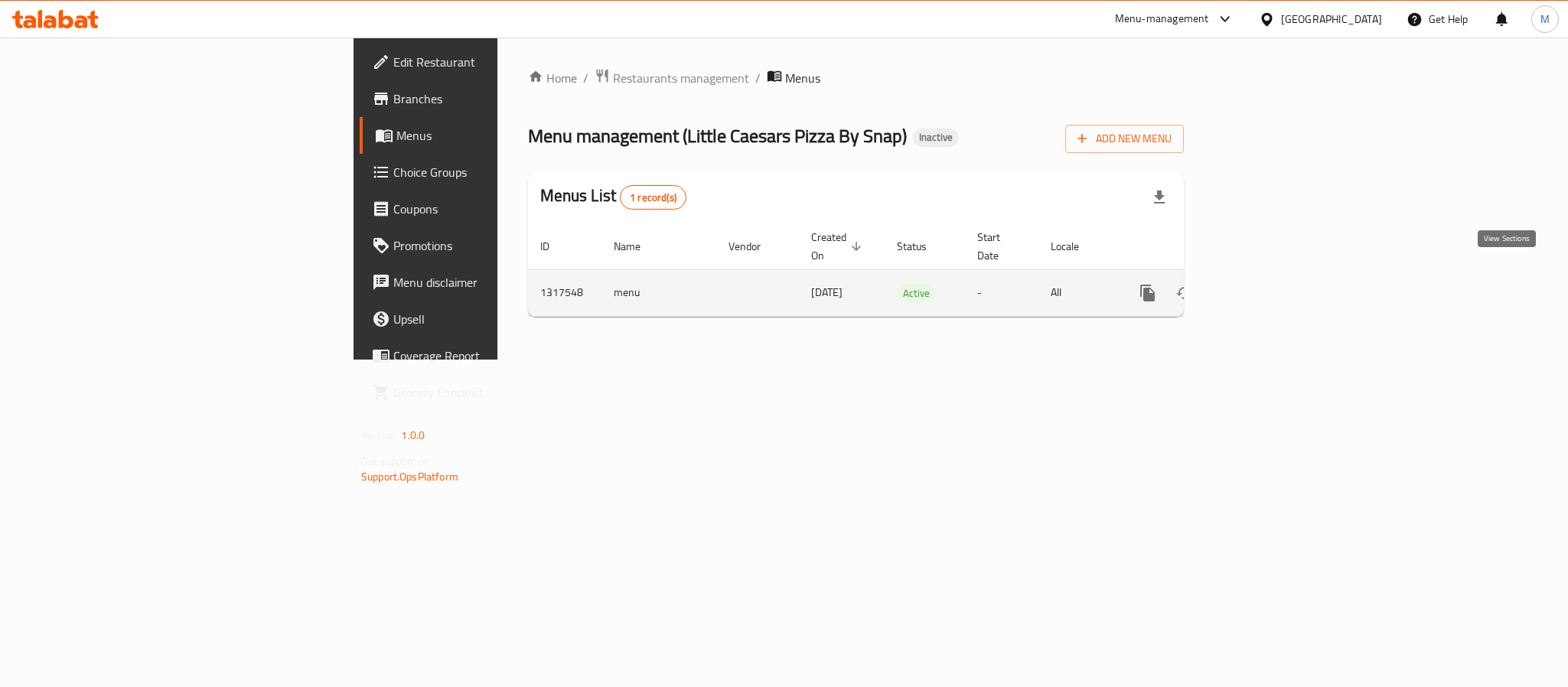
click at [1267, 284] on icon "enhanced table" at bounding box center [1258, 292] width 18 height 18
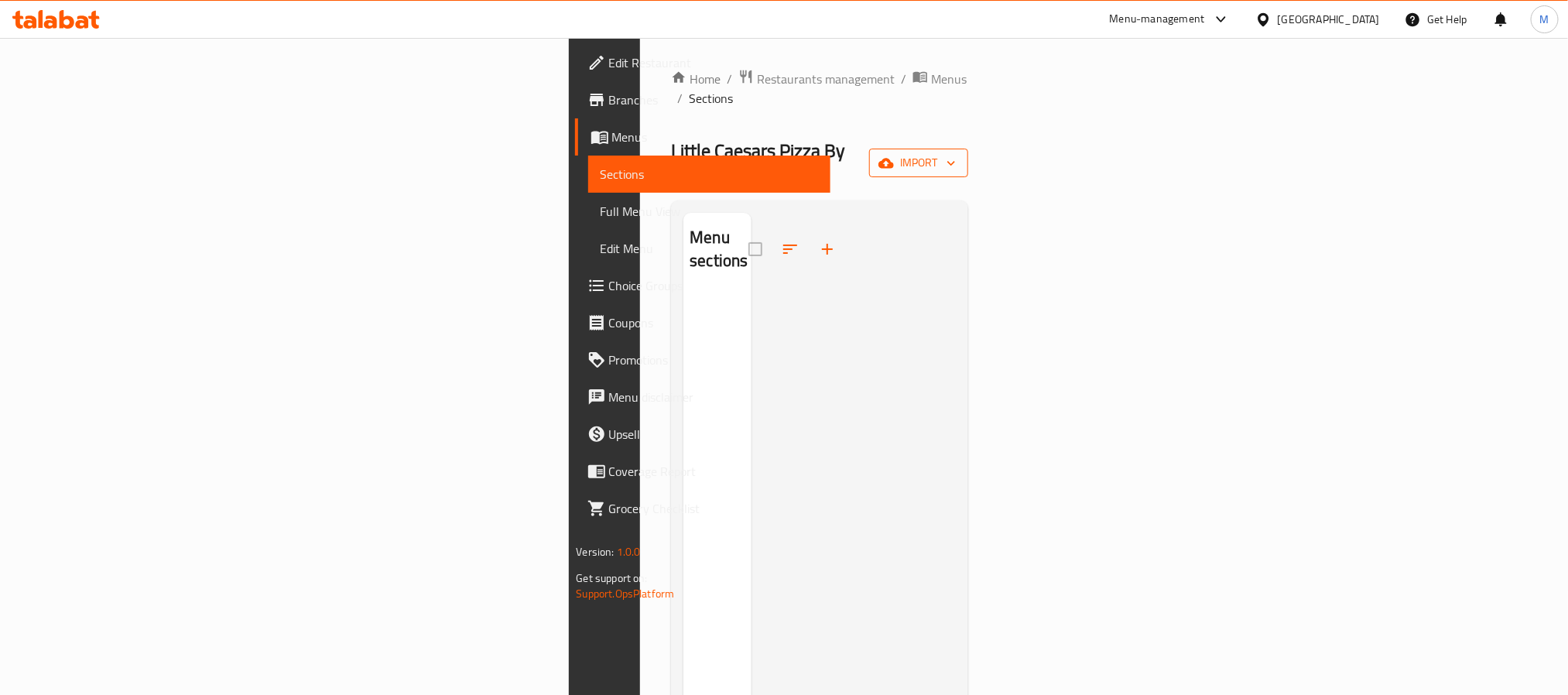
click at [956, 153] on span "import" at bounding box center [918, 163] width 74 height 19
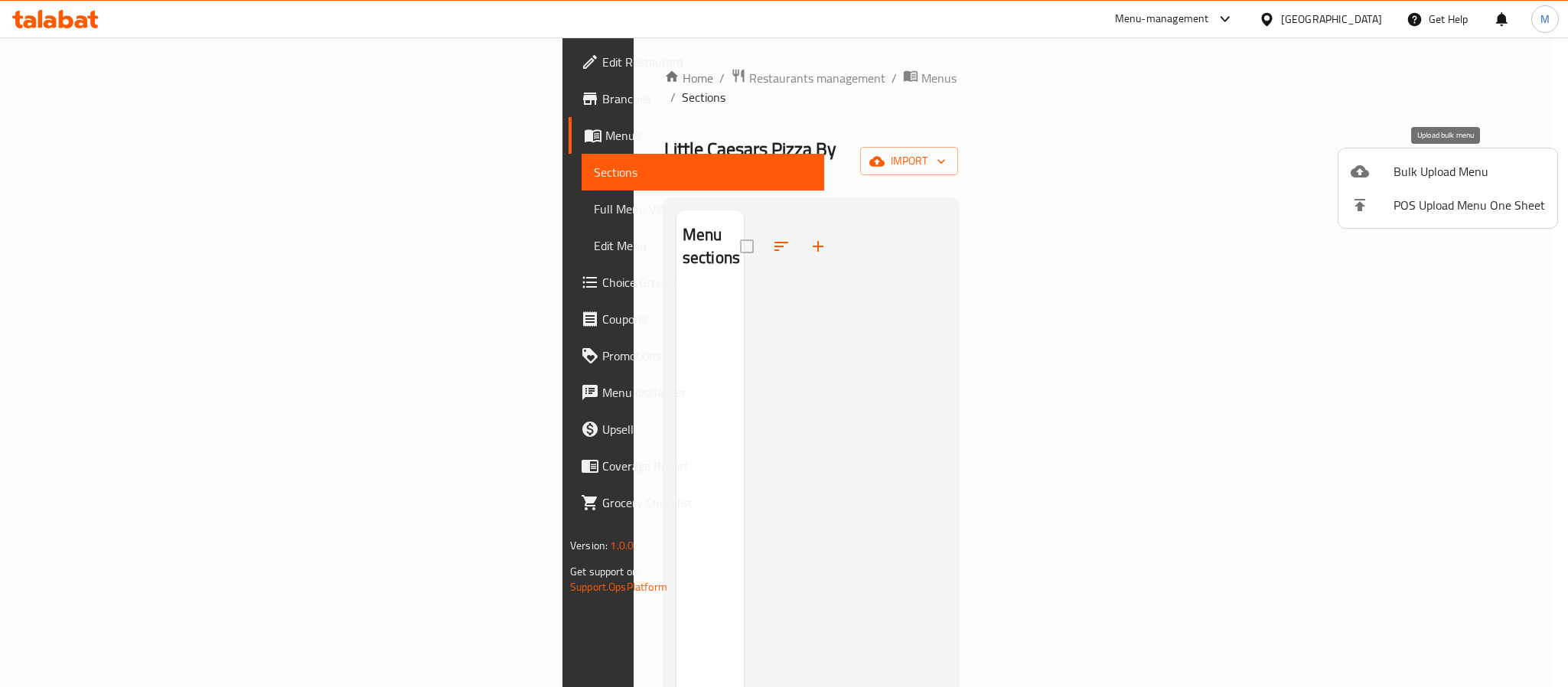
click at [1440, 167] on span "Bulk Upload Menu" at bounding box center [1470, 171] width 152 height 18
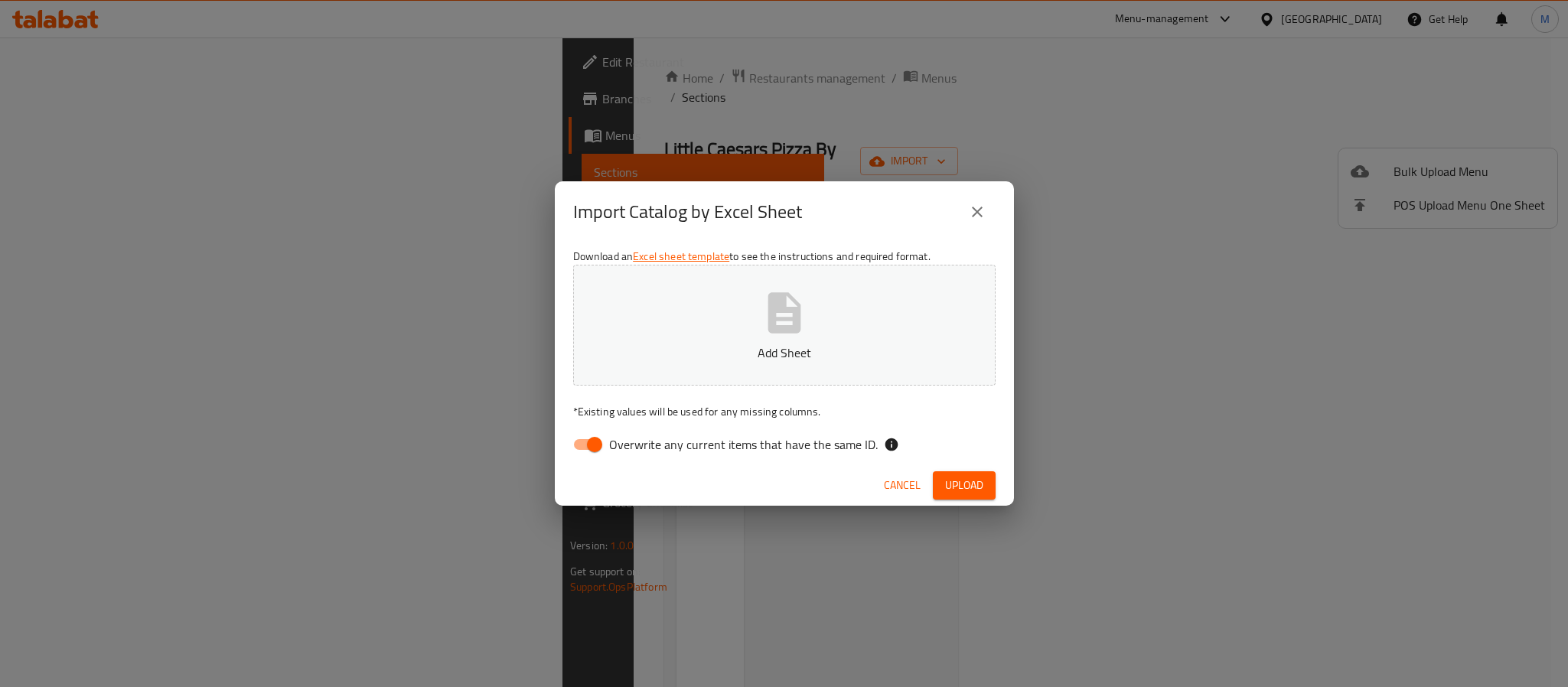
click at [834, 431] on label "Overwrite any current items that have the same ID." at bounding box center [721, 445] width 313 height 29
click at [638, 431] on input "Overwrite any current items that have the same ID." at bounding box center [594, 445] width 87 height 29
checkbox input "false"
click at [967, 476] on span "Upload" at bounding box center [964, 485] width 38 height 19
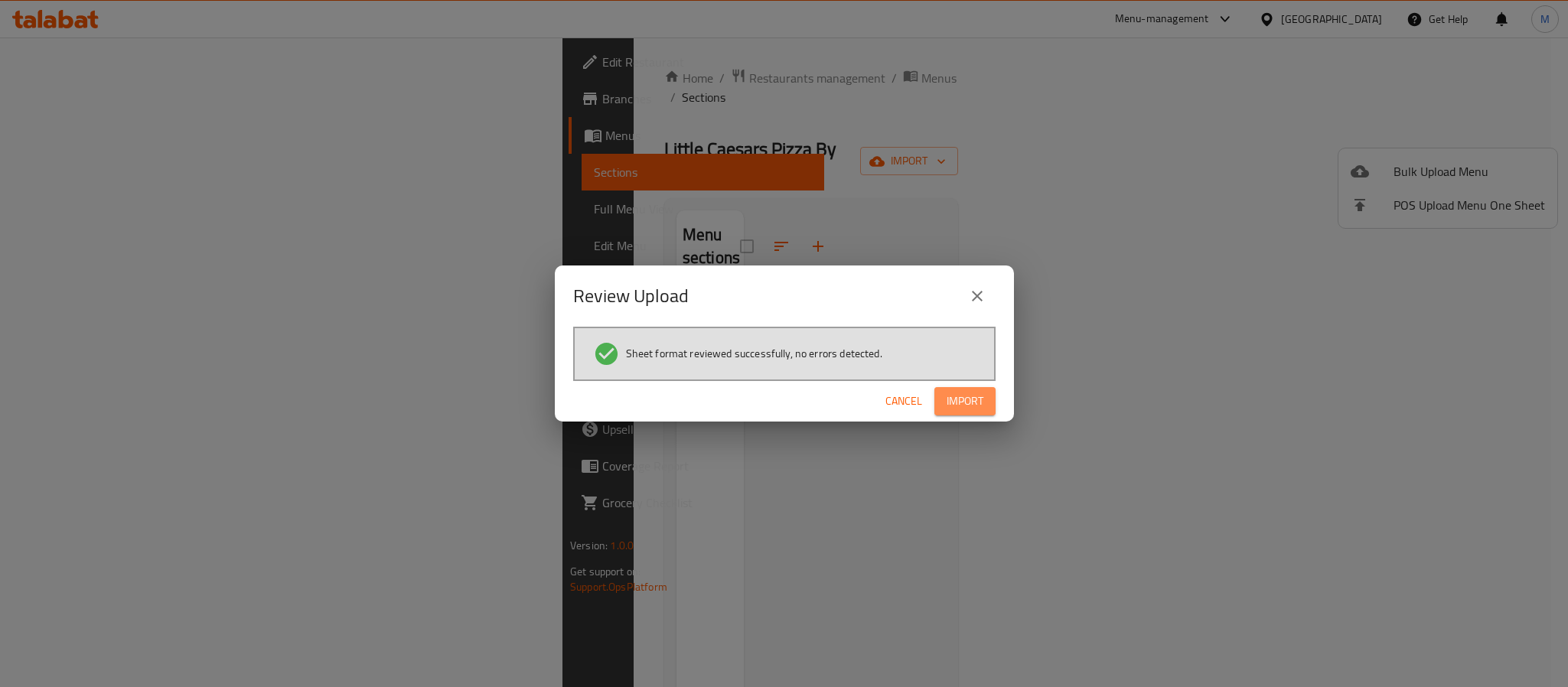
click at [982, 403] on span "Import" at bounding box center [965, 401] width 37 height 19
click at [975, 407] on span "Import" at bounding box center [965, 401] width 37 height 19
click at [978, 385] on div "Cancel Import" at bounding box center [784, 401] width 459 height 41
click at [982, 400] on span "Import" at bounding box center [965, 401] width 37 height 19
click at [910, 396] on span "Cancel" at bounding box center [904, 401] width 37 height 19
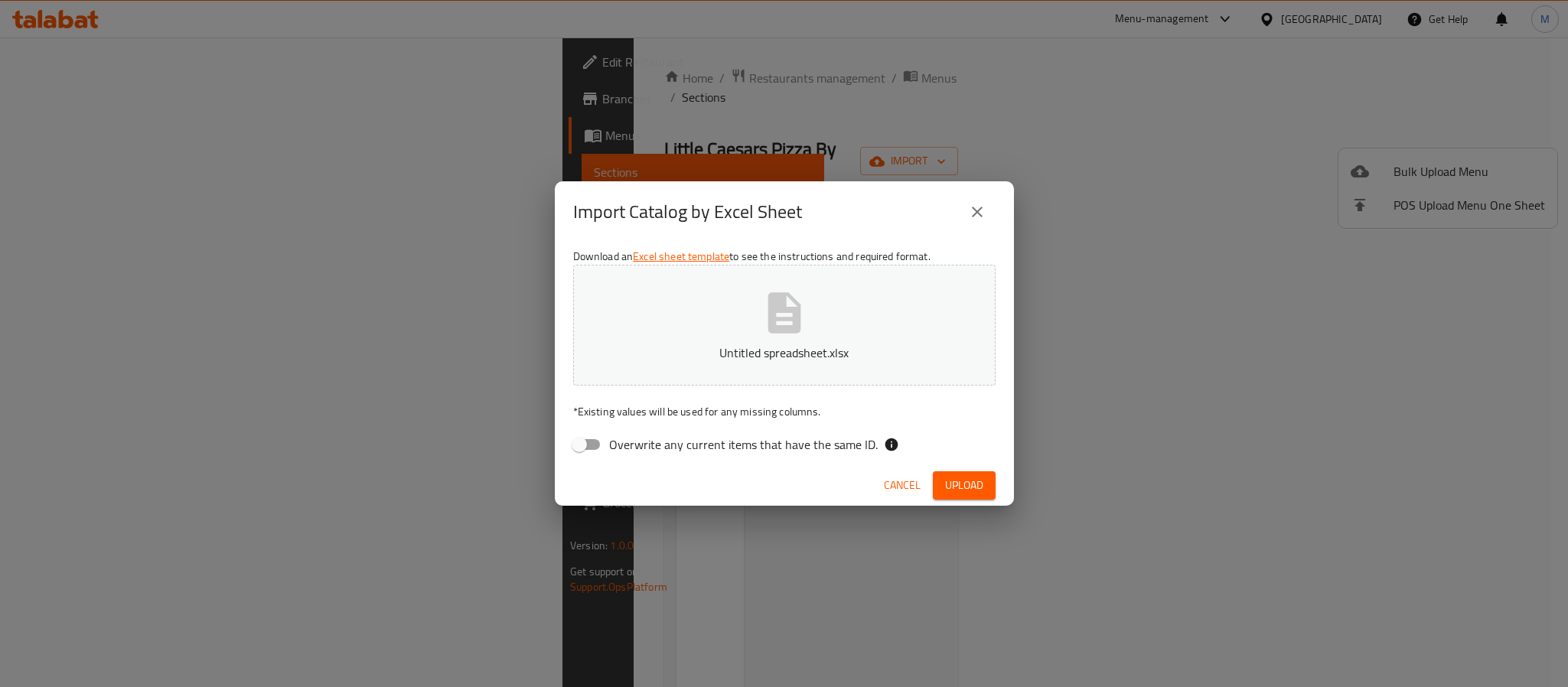
click at [988, 482] on button "Upload" at bounding box center [964, 485] width 63 height 28
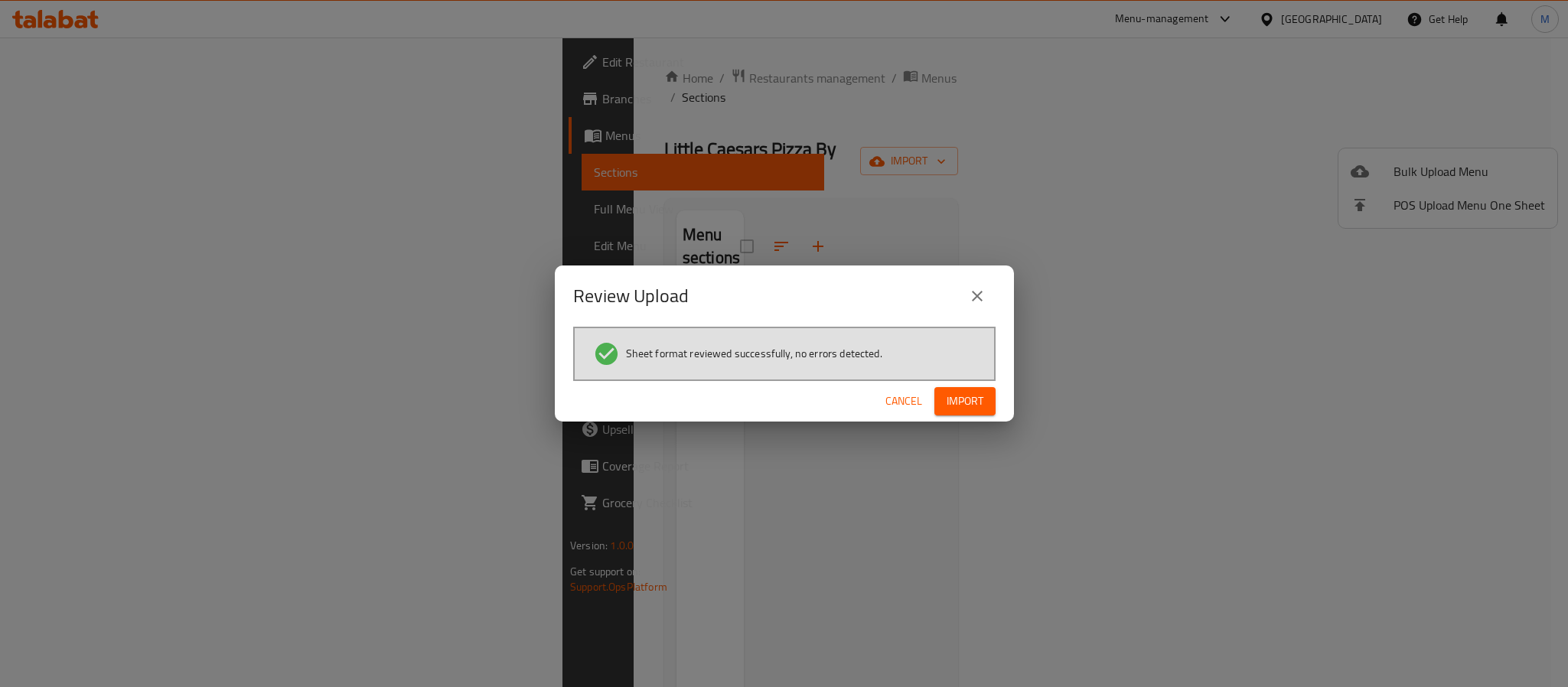
click at [969, 410] on button "Import" at bounding box center [964, 401] width 61 height 28
click at [944, 388] on button "Import" at bounding box center [964, 401] width 61 height 28
click at [963, 420] on div "Cancel Import" at bounding box center [784, 401] width 459 height 41
click at [967, 395] on span "Import" at bounding box center [965, 401] width 37 height 19
click at [988, 287] on button "close" at bounding box center [977, 296] width 37 height 37
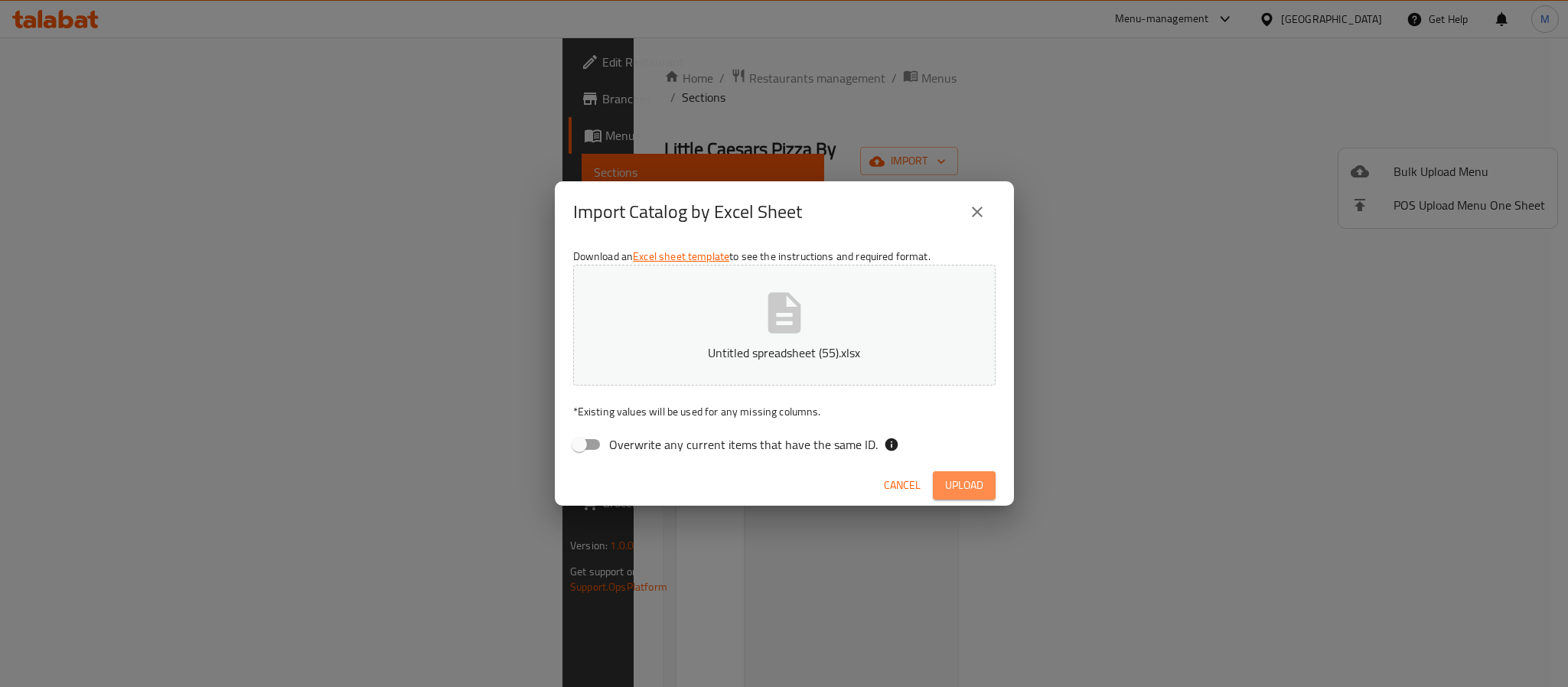
click at [972, 472] on button "Upload" at bounding box center [964, 485] width 63 height 28
drag, startPoint x: 1540, startPoint y: 661, endPoint x: 1566, endPoint y: 540, distance: 123.8
click at [1566, 540] on div "Import Catalog by Excel Sheet Download an Excel sheet template to see the instr…" at bounding box center [784, 343] width 1568 height 687
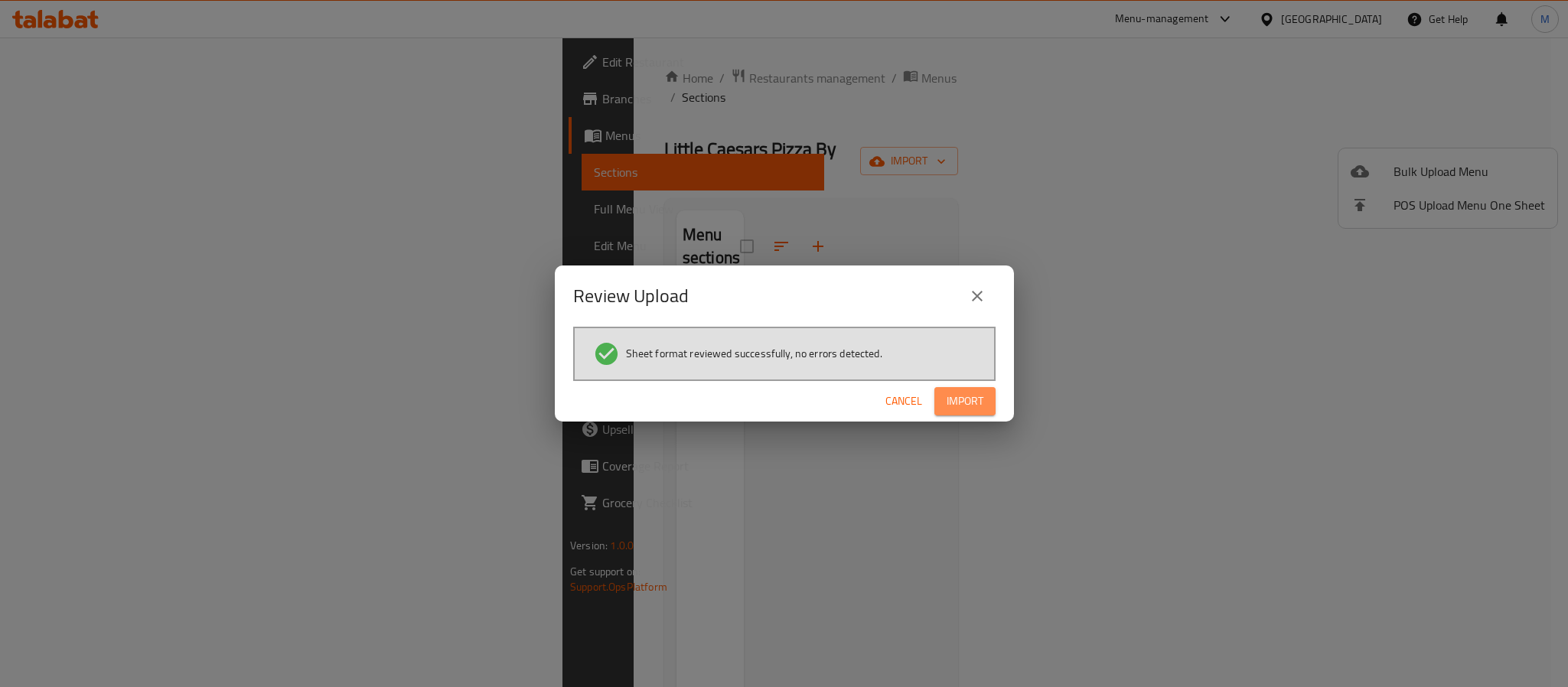
click at [968, 400] on span "Import" at bounding box center [965, 401] width 37 height 19
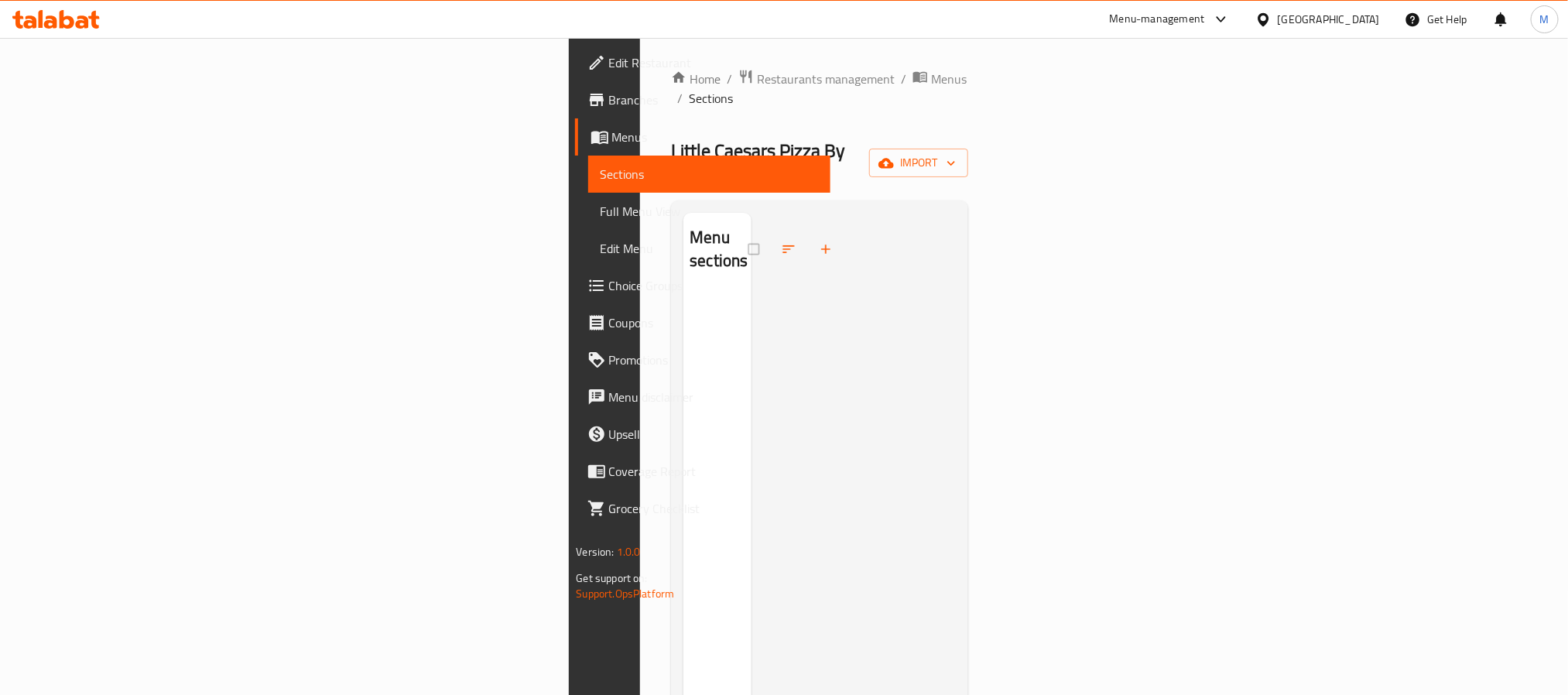
click at [968, 151] on div "Home / Restaurants management / Menus / Sections Little Caesars Pizza By Snap I…" at bounding box center [819, 494] width 297 height 851
click at [894, 158] on icon "button" at bounding box center [886, 163] width 16 height 10
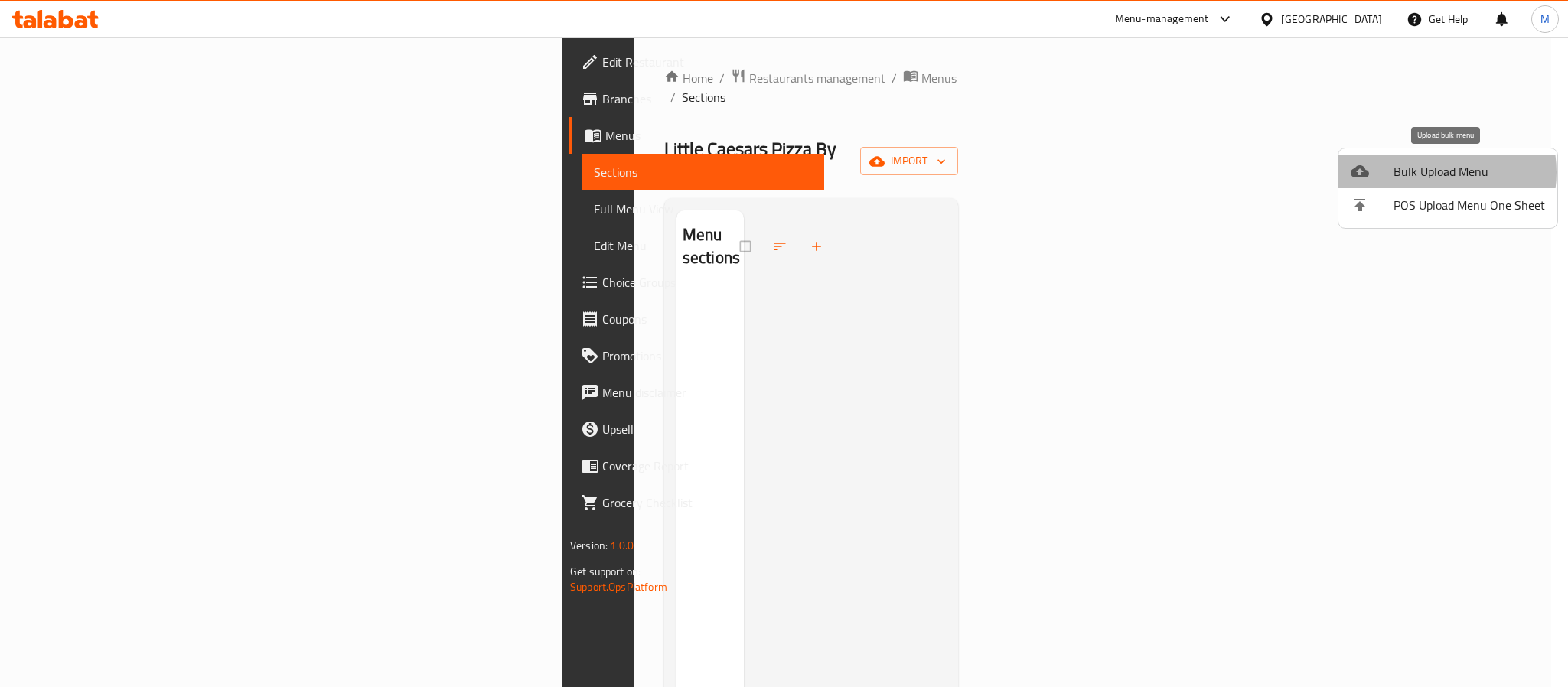
click at [1429, 172] on span "Bulk Upload Menu" at bounding box center [1470, 171] width 152 height 18
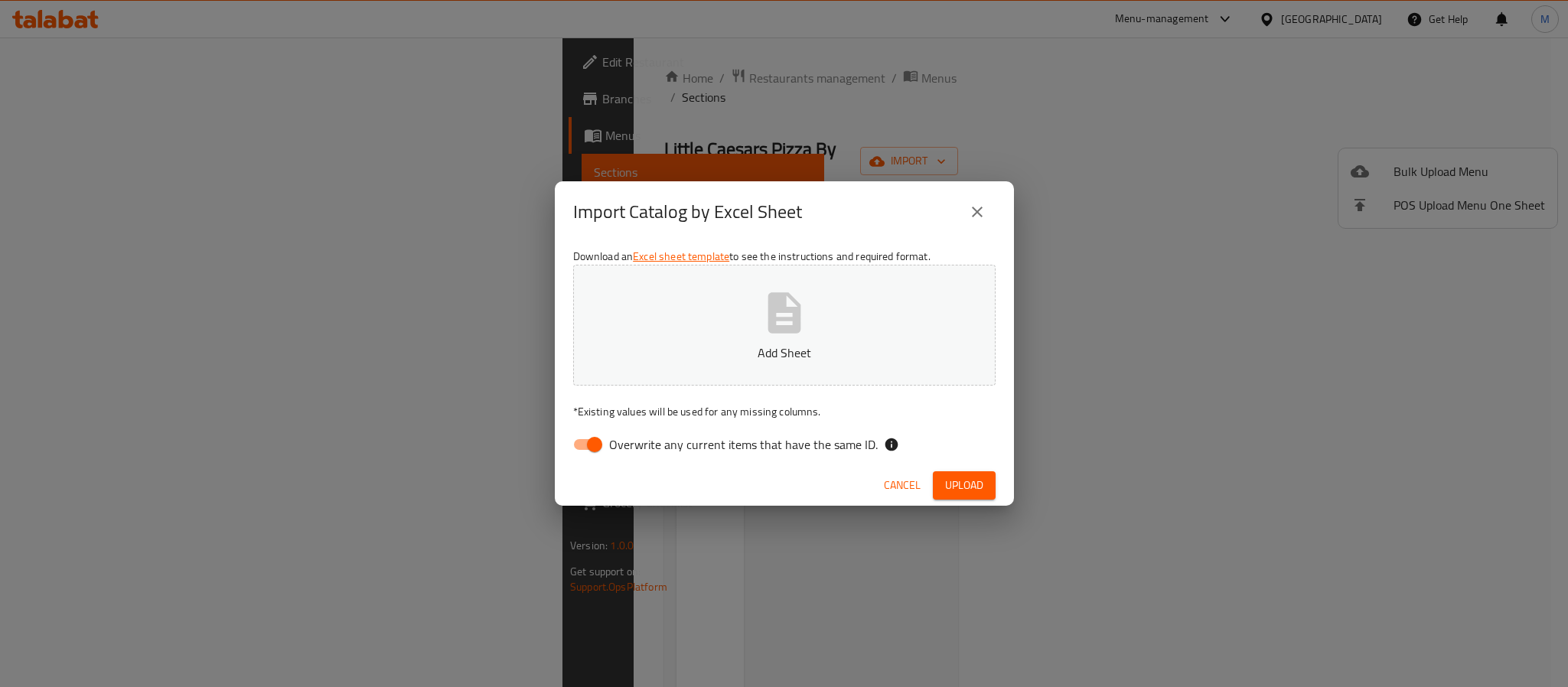
click at [812, 447] on span "Overwrite any current items that have the same ID." at bounding box center [743, 444] width 268 height 18
click at [638, 447] on input "Overwrite any current items that have the same ID." at bounding box center [594, 445] width 87 height 29
checkbox input "false"
click at [971, 483] on span "Upload" at bounding box center [964, 485] width 38 height 19
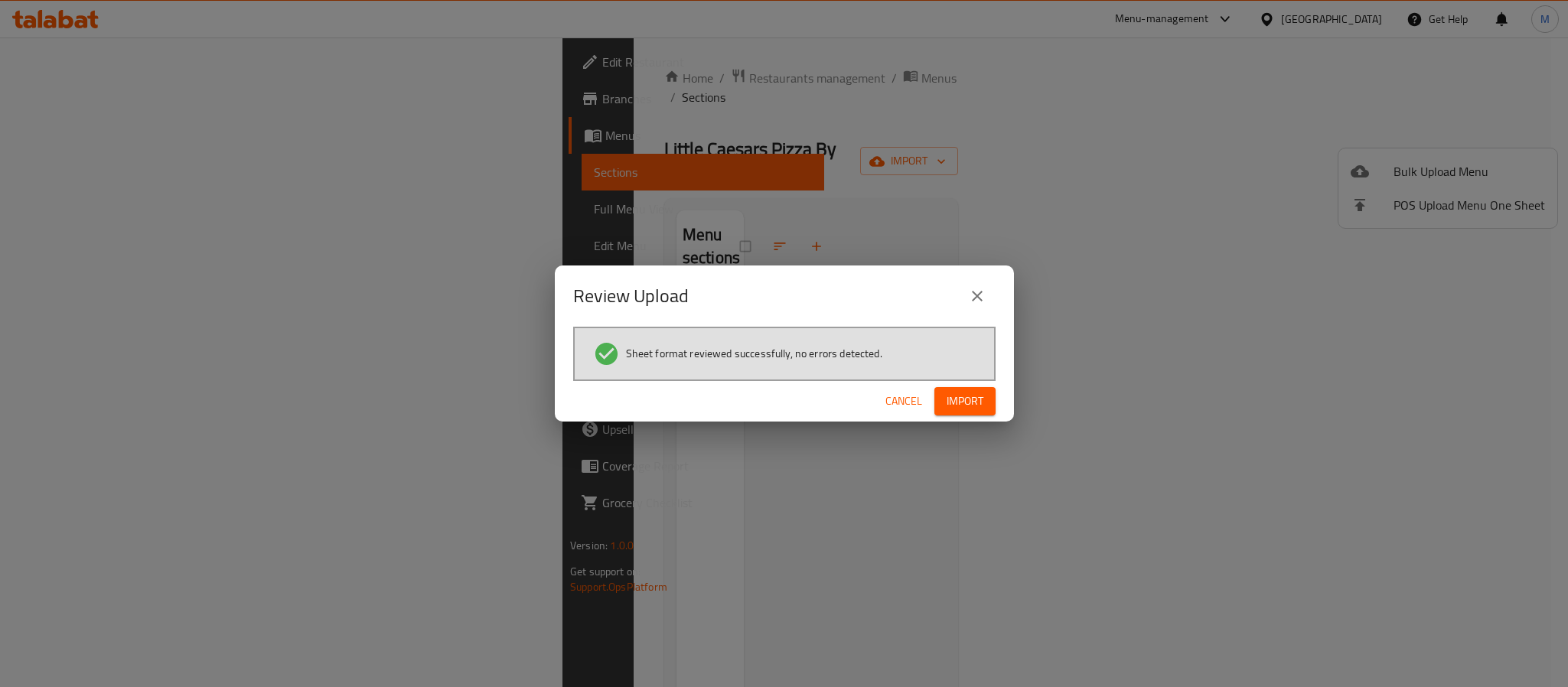
click at [985, 418] on div "Cancel Import" at bounding box center [784, 401] width 459 height 41
click at [983, 416] on div "Cancel Import" at bounding box center [784, 401] width 459 height 41
click at [988, 409] on button "Import" at bounding box center [964, 401] width 61 height 28
click at [956, 354] on li "Sheet format reviewed successfully, no errors detected." at bounding box center [785, 353] width 383 height 27
click at [962, 407] on span "Import" at bounding box center [965, 401] width 37 height 19
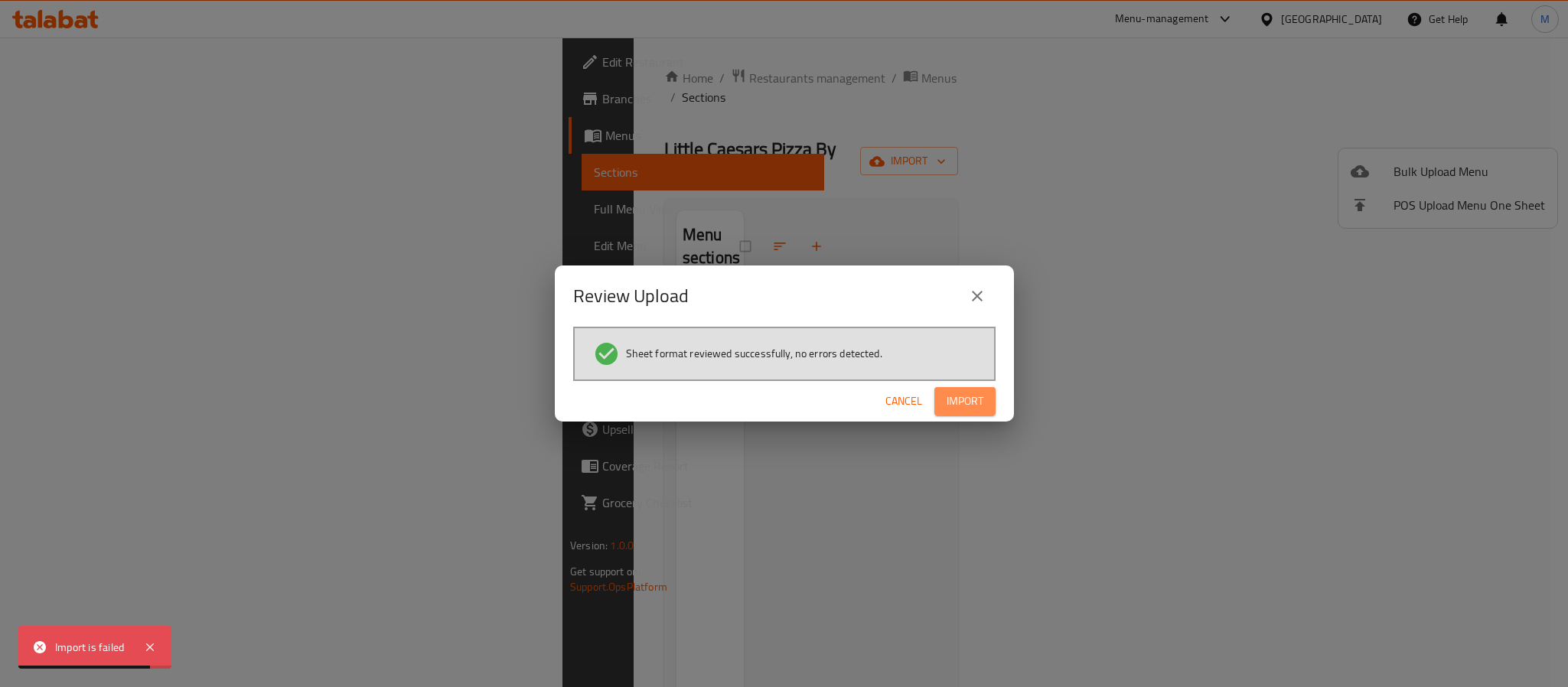
click at [978, 391] on span "Import" at bounding box center [965, 401] width 37 height 19
click at [983, 298] on icon "close" at bounding box center [976, 296] width 18 height 18
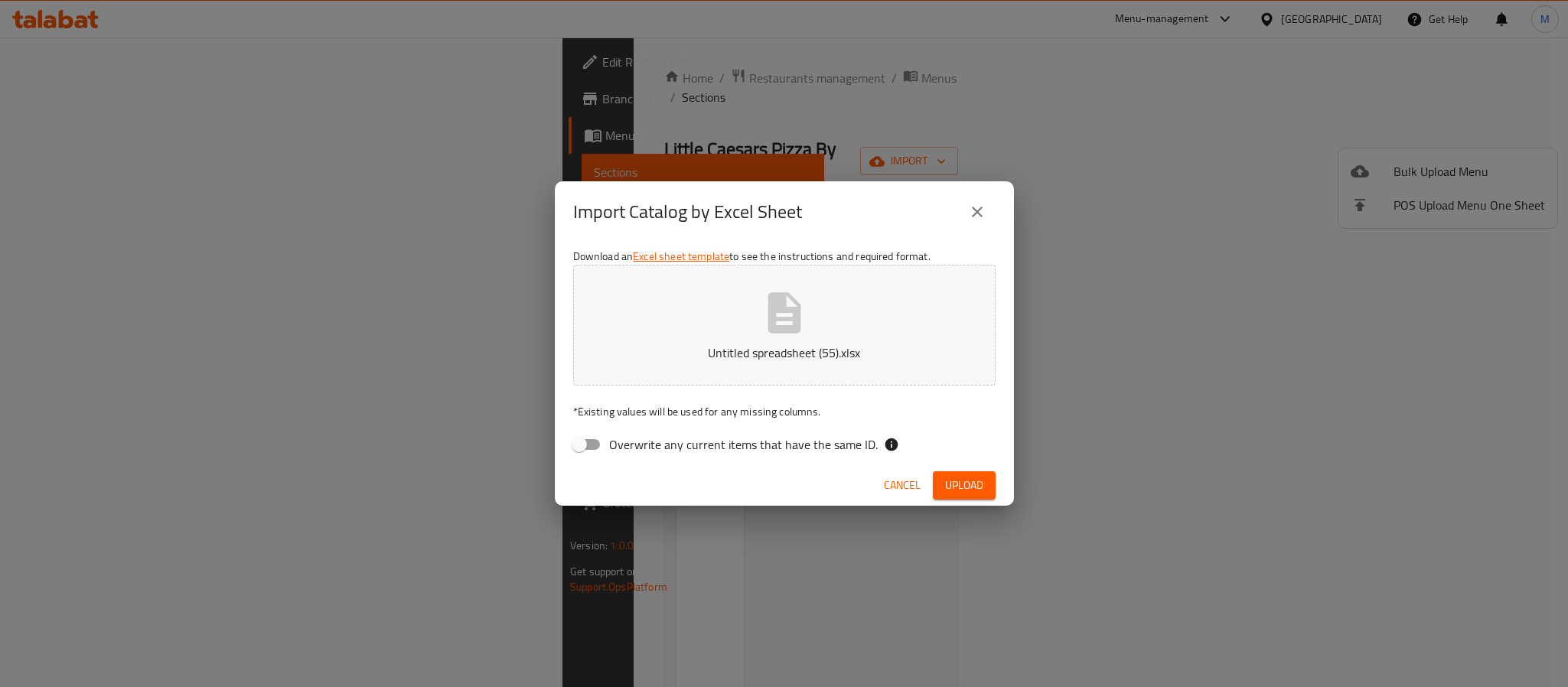
click at [160, 122] on div "Import Catalog by Excel Sheet Download an Excel sheet template to see the instr…" at bounding box center [784, 343] width 1568 height 687
click at [981, 209] on icon "close" at bounding box center [976, 211] width 18 height 18
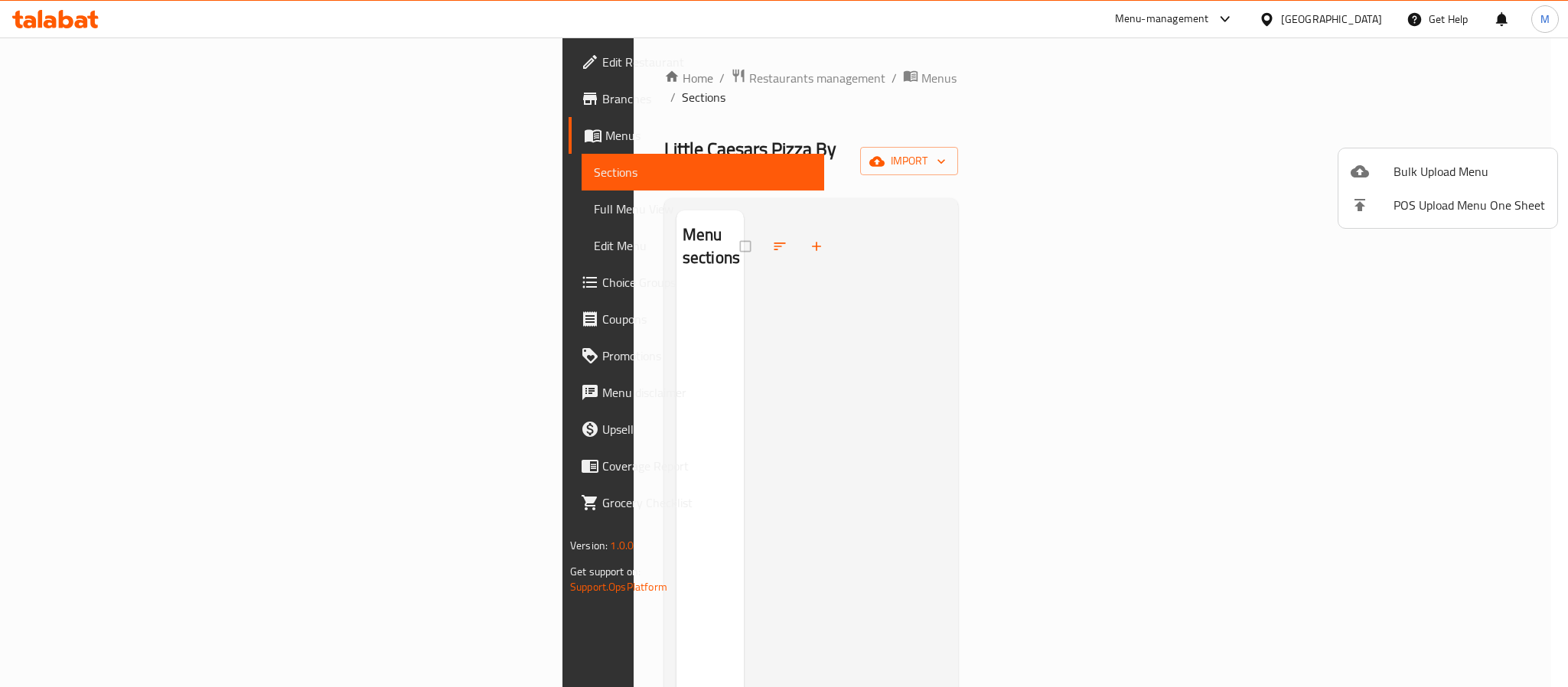
click at [147, 102] on div at bounding box center [784, 343] width 1568 height 687
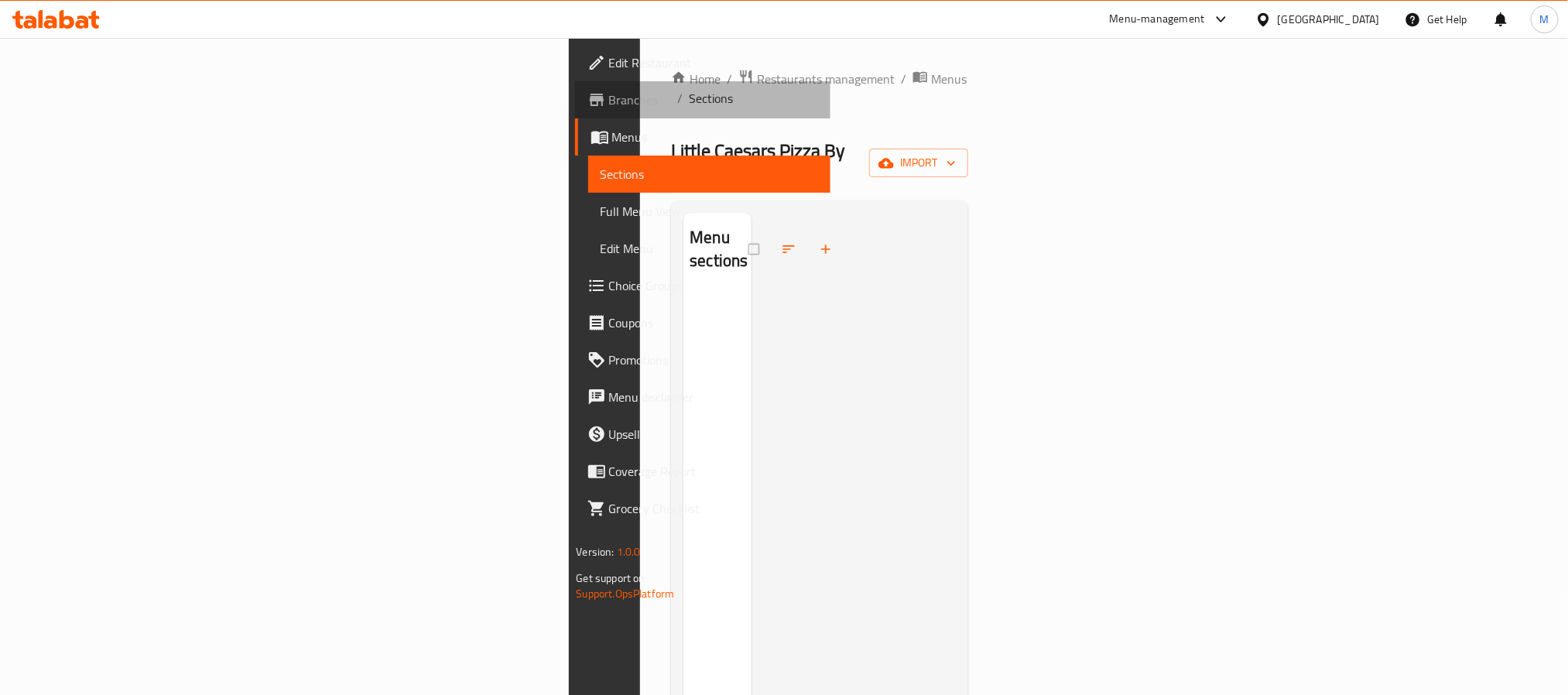
drag, startPoint x: 148, startPoint y: 103, endPoint x: 158, endPoint y: 109, distance: 11.7
click at [609, 103] on span "Branches" at bounding box center [713, 99] width 209 height 18
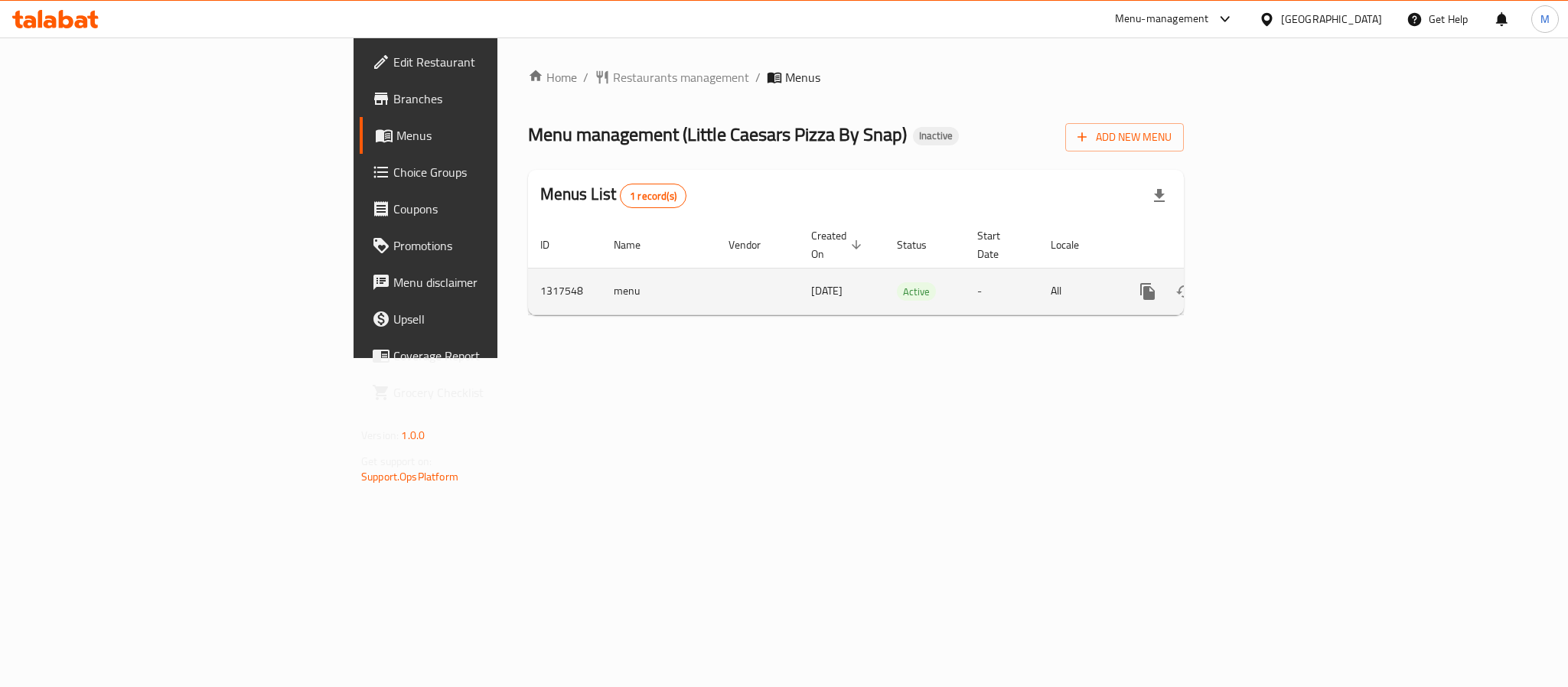
click at [1276, 275] on link "enhanced table" at bounding box center [1258, 291] width 37 height 37
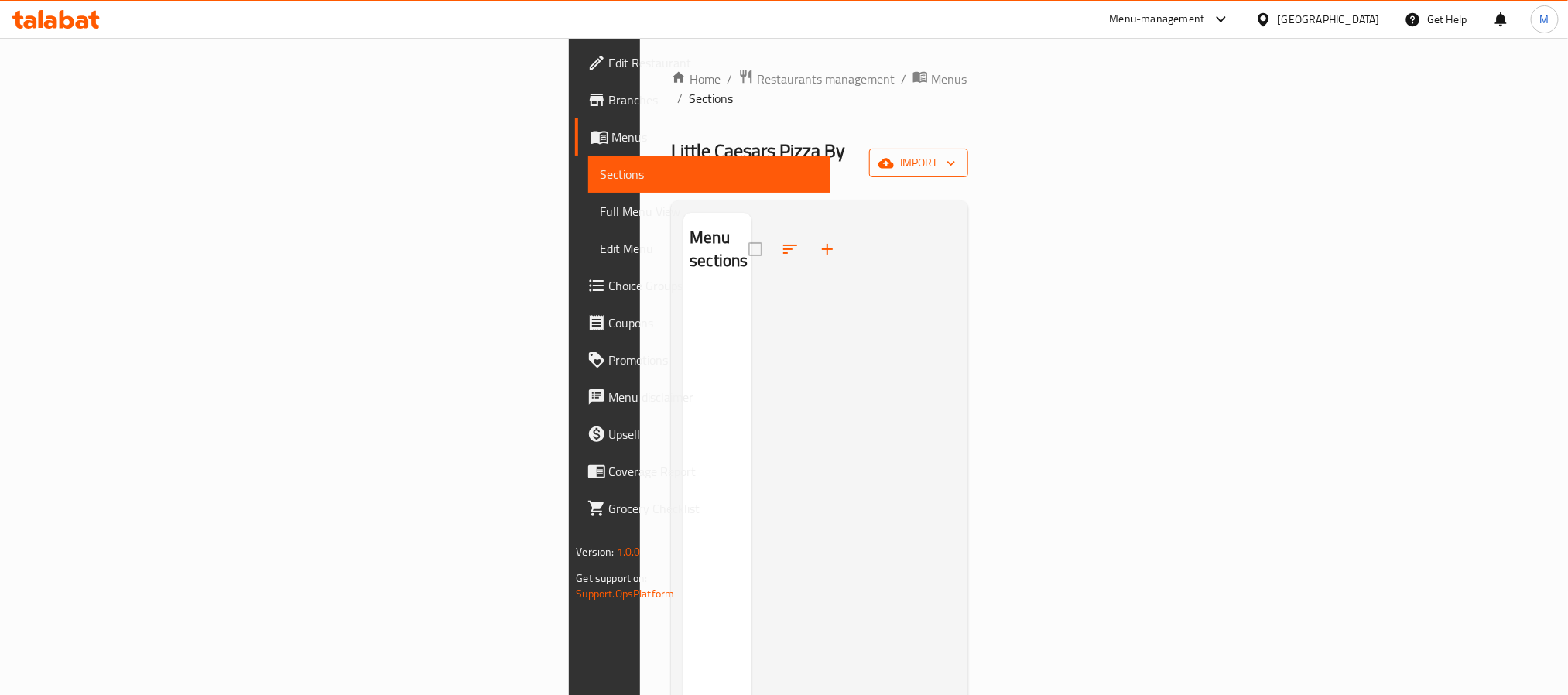
click at [956, 153] on span "import" at bounding box center [918, 163] width 74 height 19
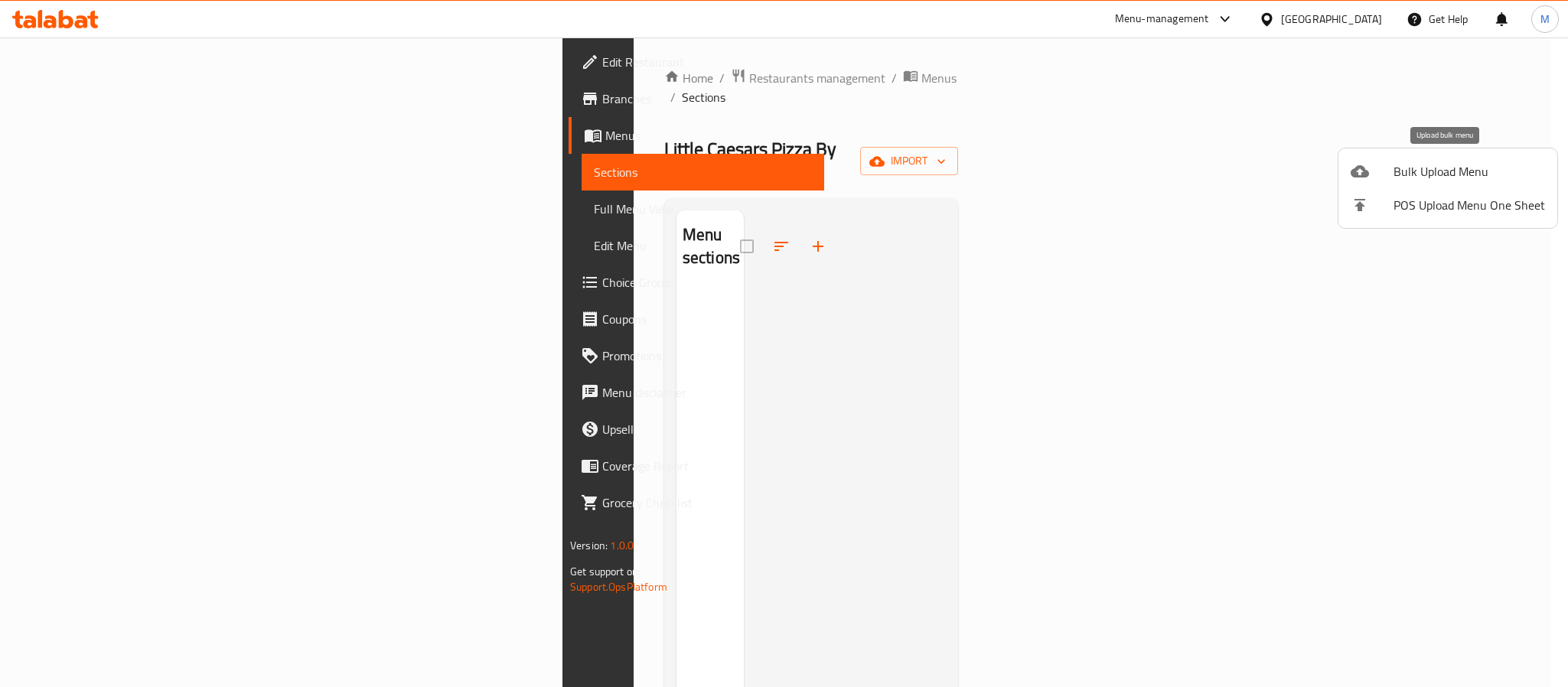
click at [1440, 172] on span "Bulk Upload Menu" at bounding box center [1470, 171] width 152 height 18
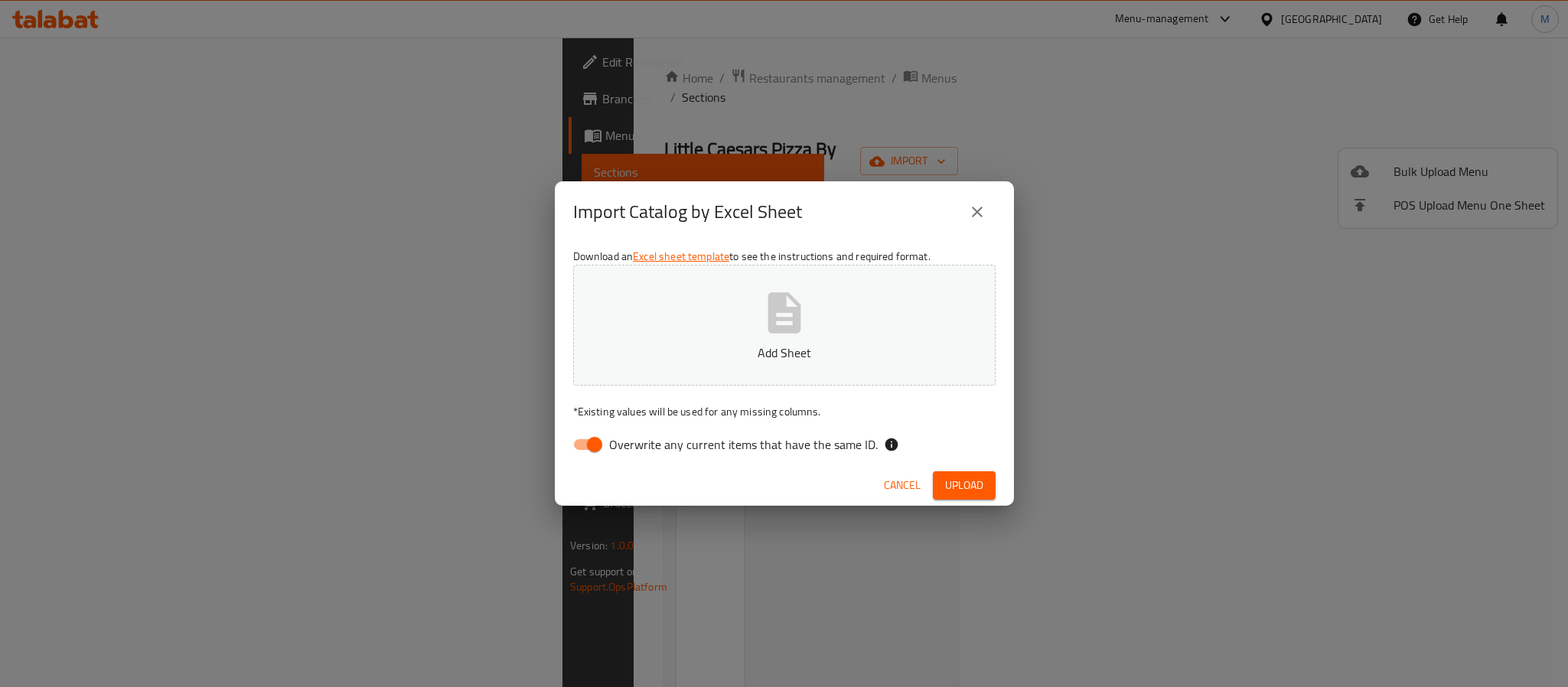
click at [836, 435] on span "Overwrite any current items that have the same ID." at bounding box center [743, 444] width 268 height 18
click at [638, 432] on input "Overwrite any current items that have the same ID." at bounding box center [594, 445] width 87 height 29
checkbox input "false"
click at [988, 479] on button "Upload" at bounding box center [964, 485] width 63 height 28
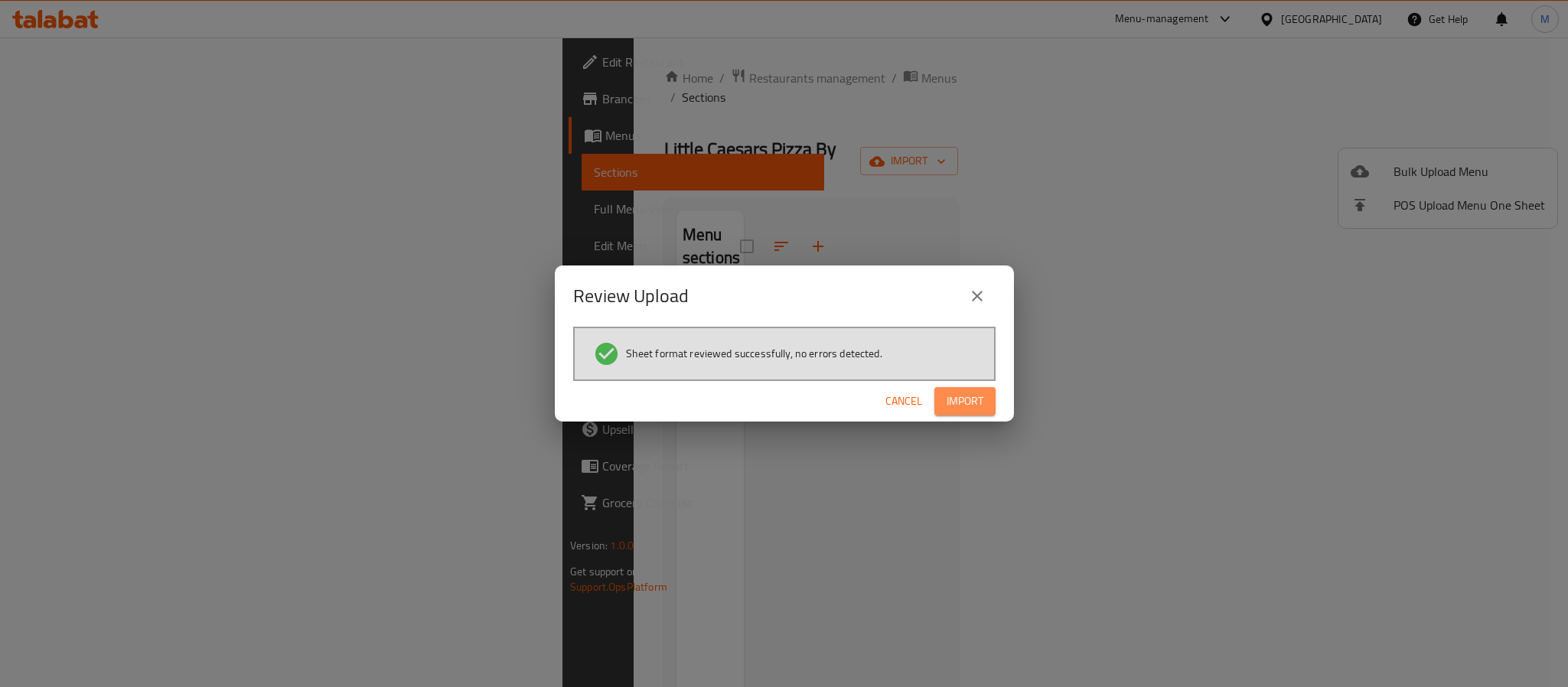
click at [993, 404] on button "Import" at bounding box center [964, 401] width 61 height 28
